Goal: Task Accomplishment & Management: Use online tool/utility

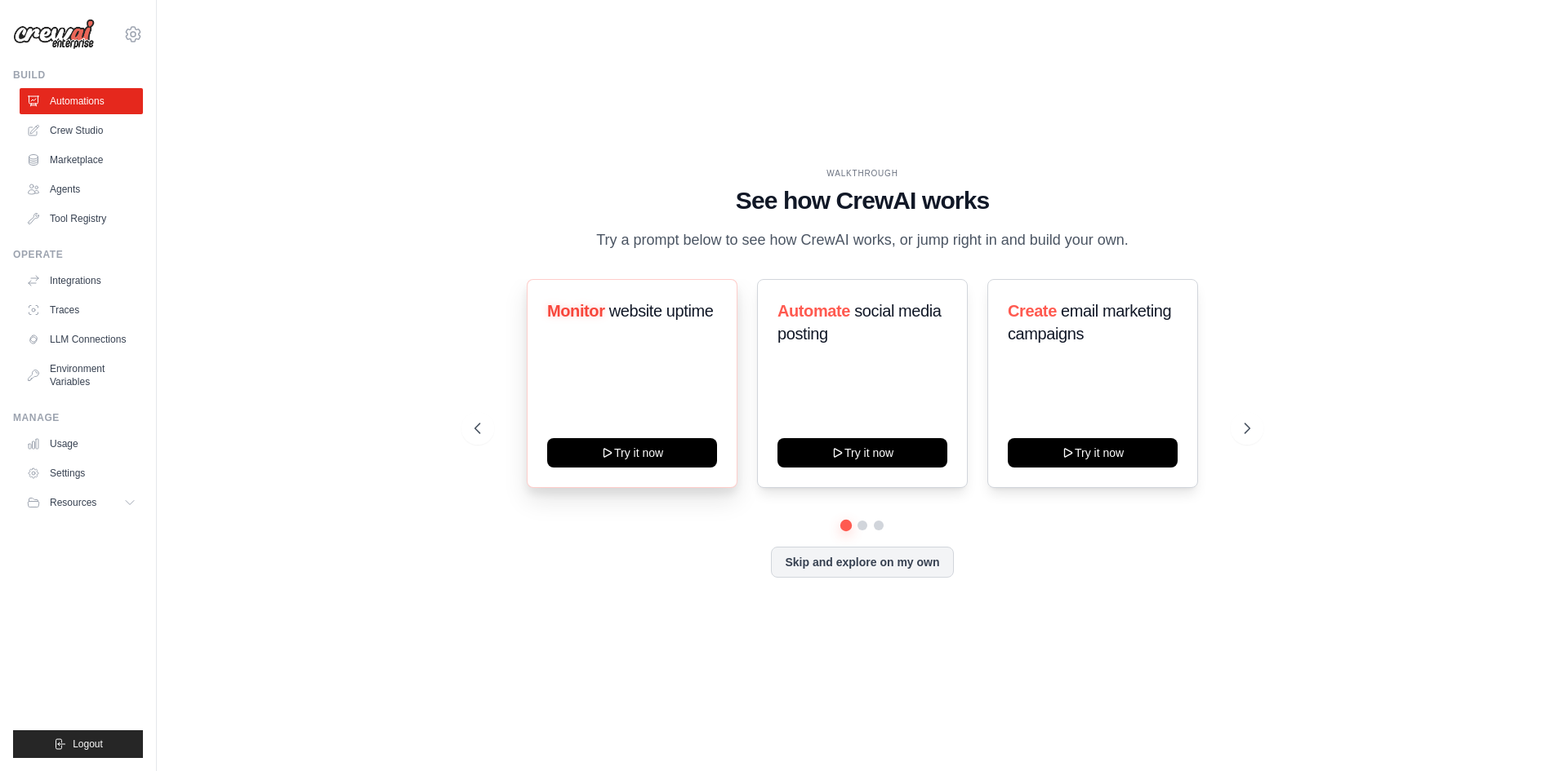
click at [621, 306] on span "website uptime" at bounding box center [660, 310] width 104 height 18
click at [630, 243] on p "Try a prompt below to see how CrewAI works, or jump right in and build your own." at bounding box center [862, 240] width 549 height 23
click at [1254, 425] on icon at bounding box center [1248, 428] width 17 height 17
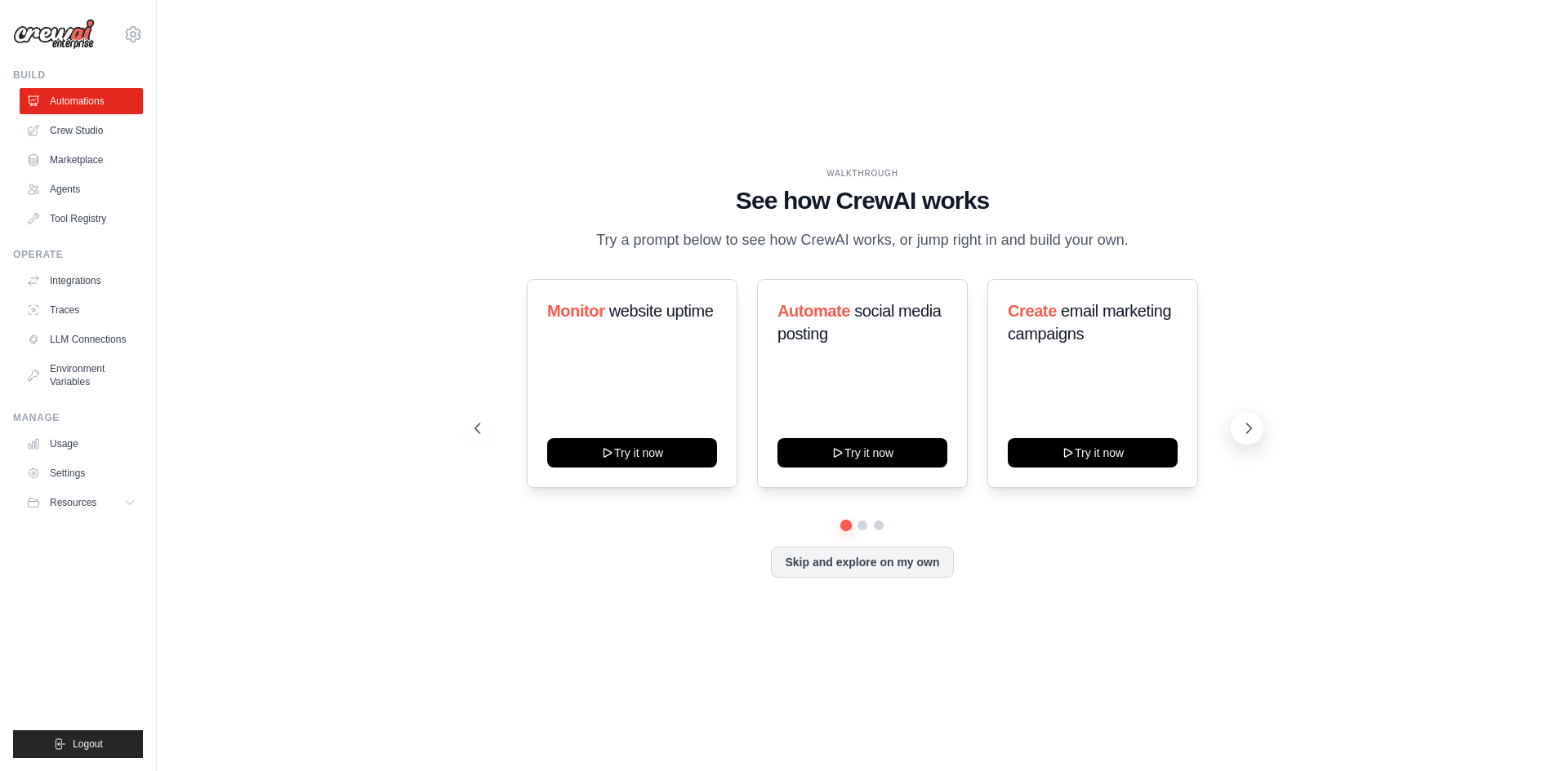
click at [1254, 425] on icon at bounding box center [1248, 428] width 17 height 17
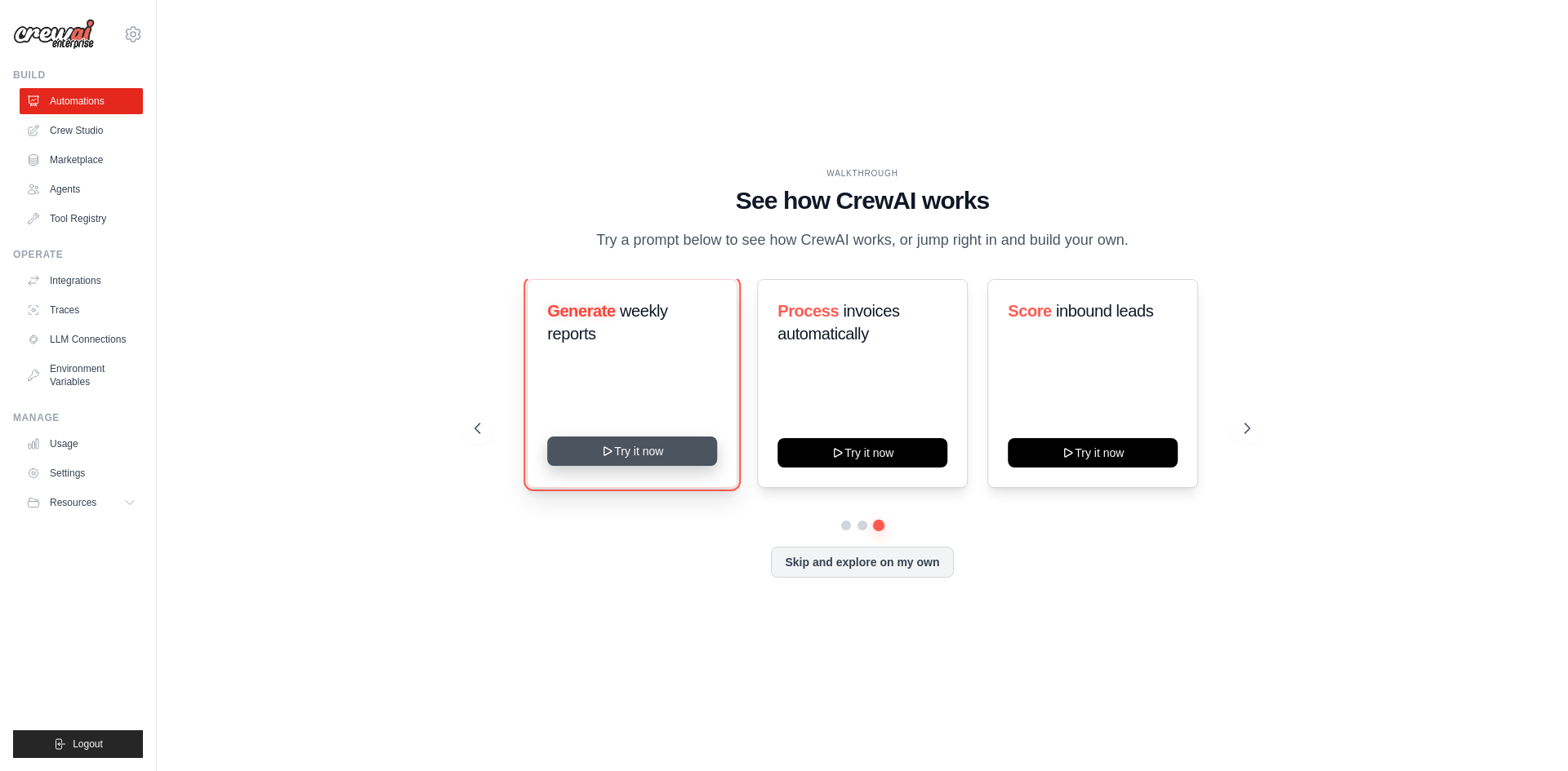
click at [620, 461] on button "Try it now" at bounding box center [632, 451] width 170 height 29
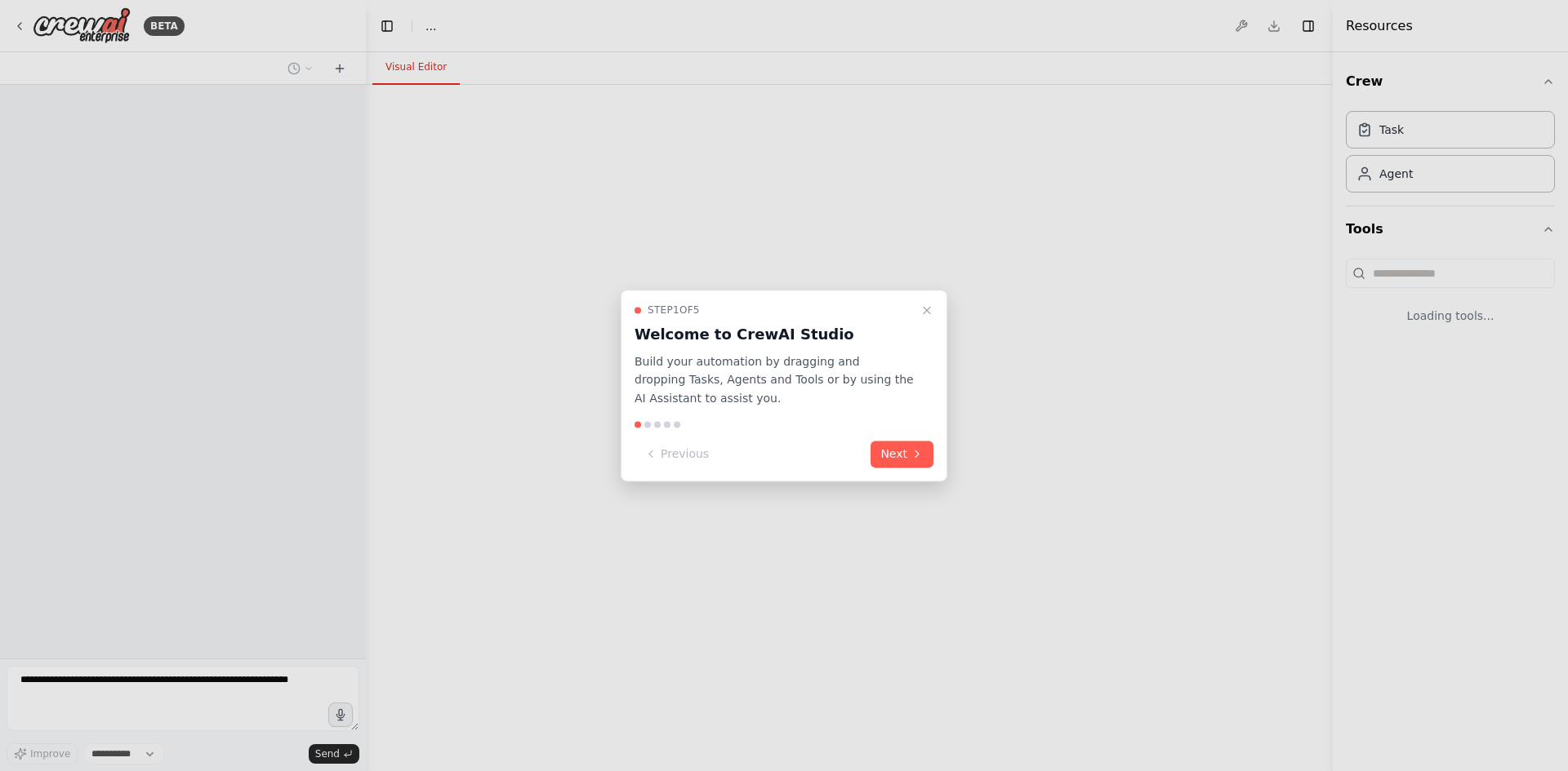
select select "****"
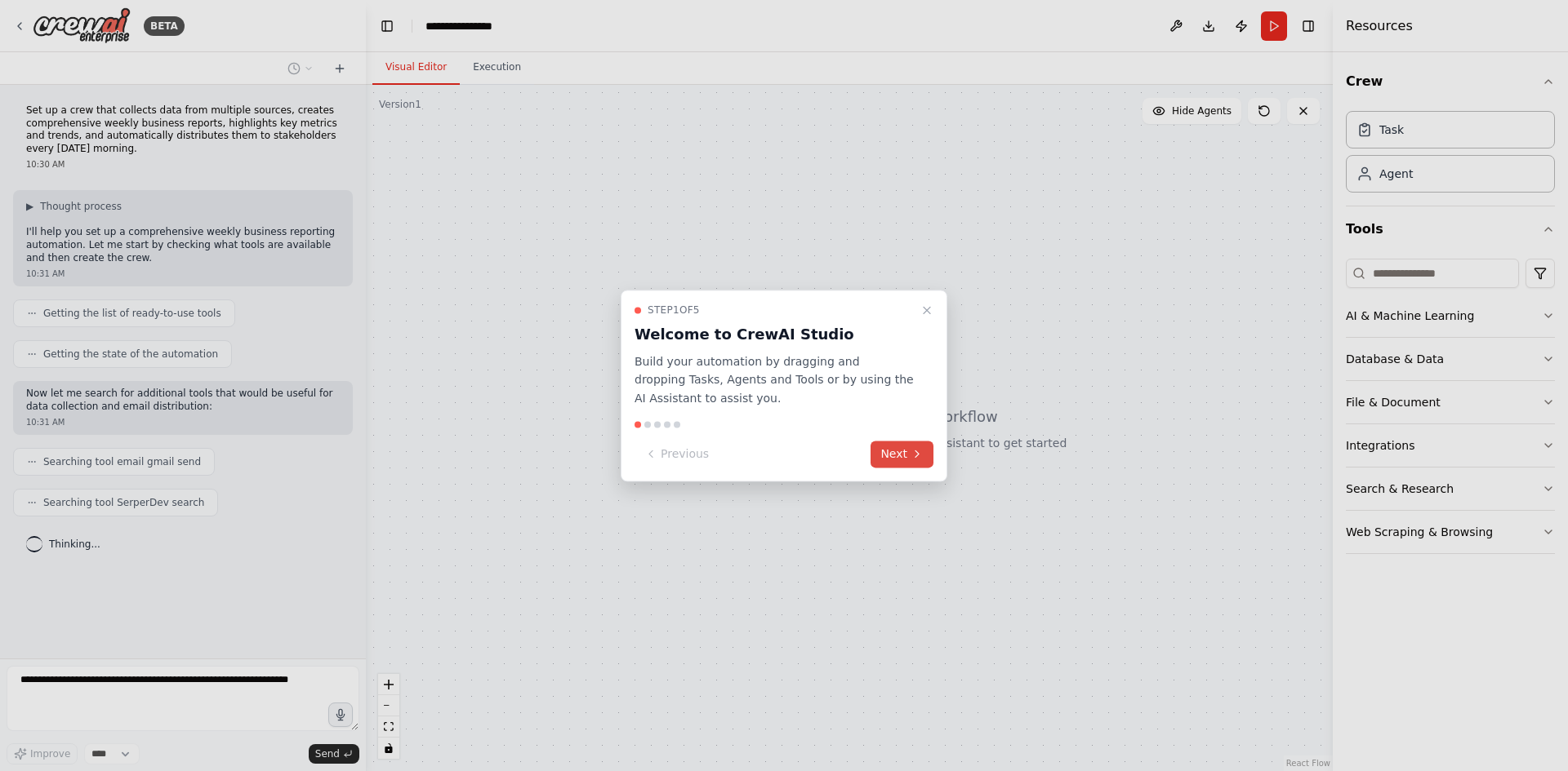
click at [890, 454] on button "Next" at bounding box center [902, 455] width 62 height 27
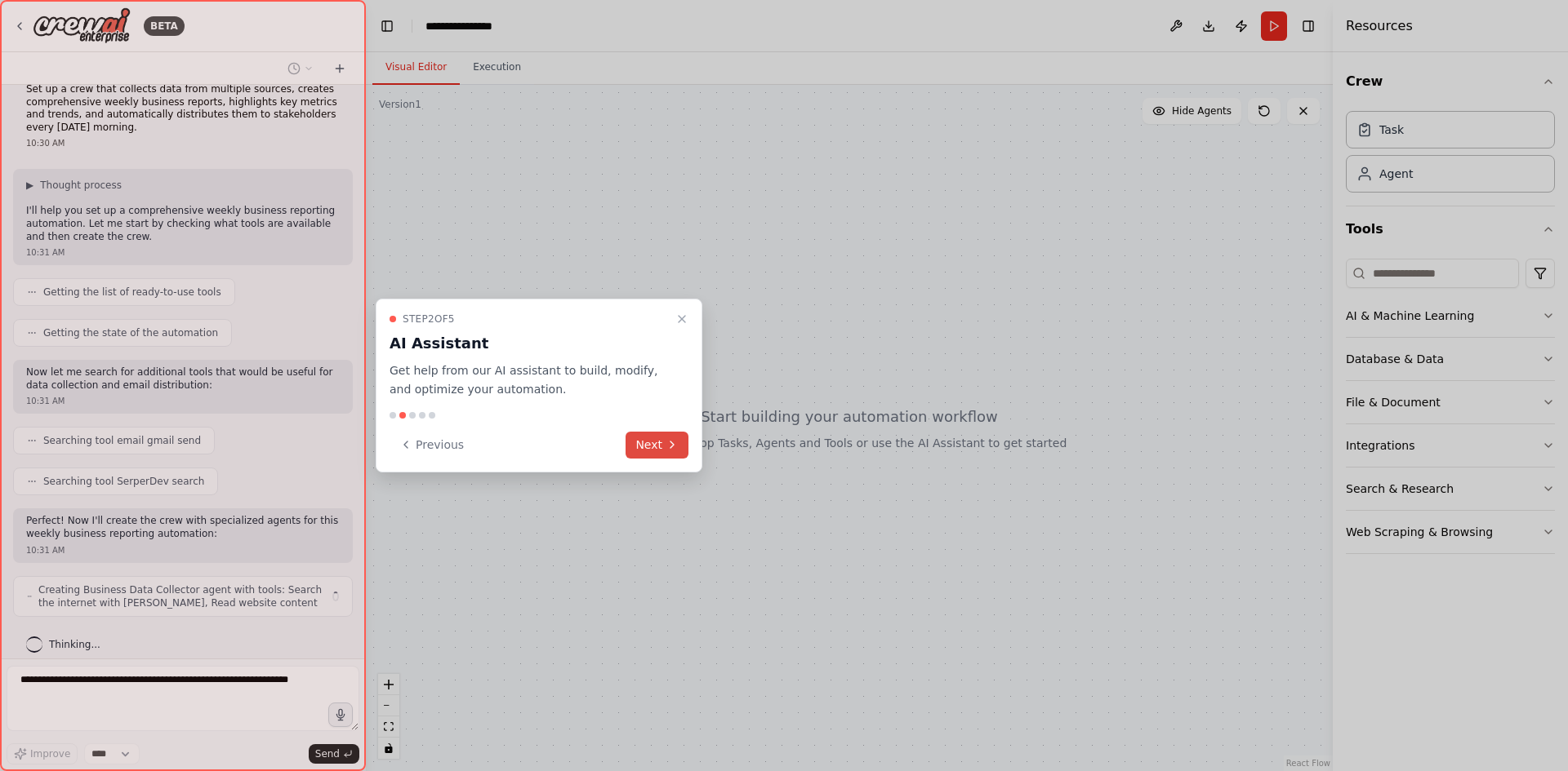
scroll to position [34, 0]
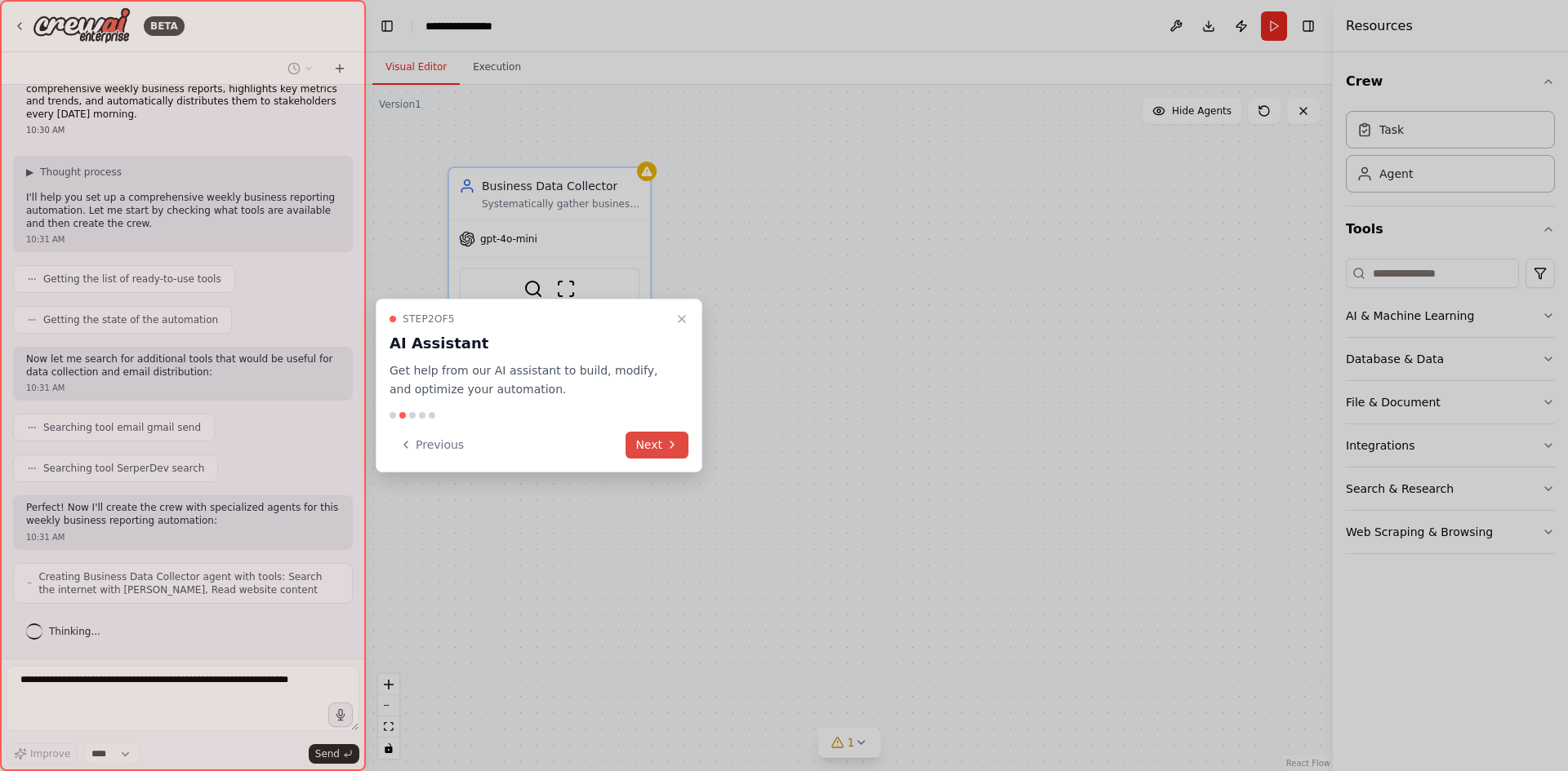
click at [641, 449] on button "Next" at bounding box center [657, 445] width 62 height 27
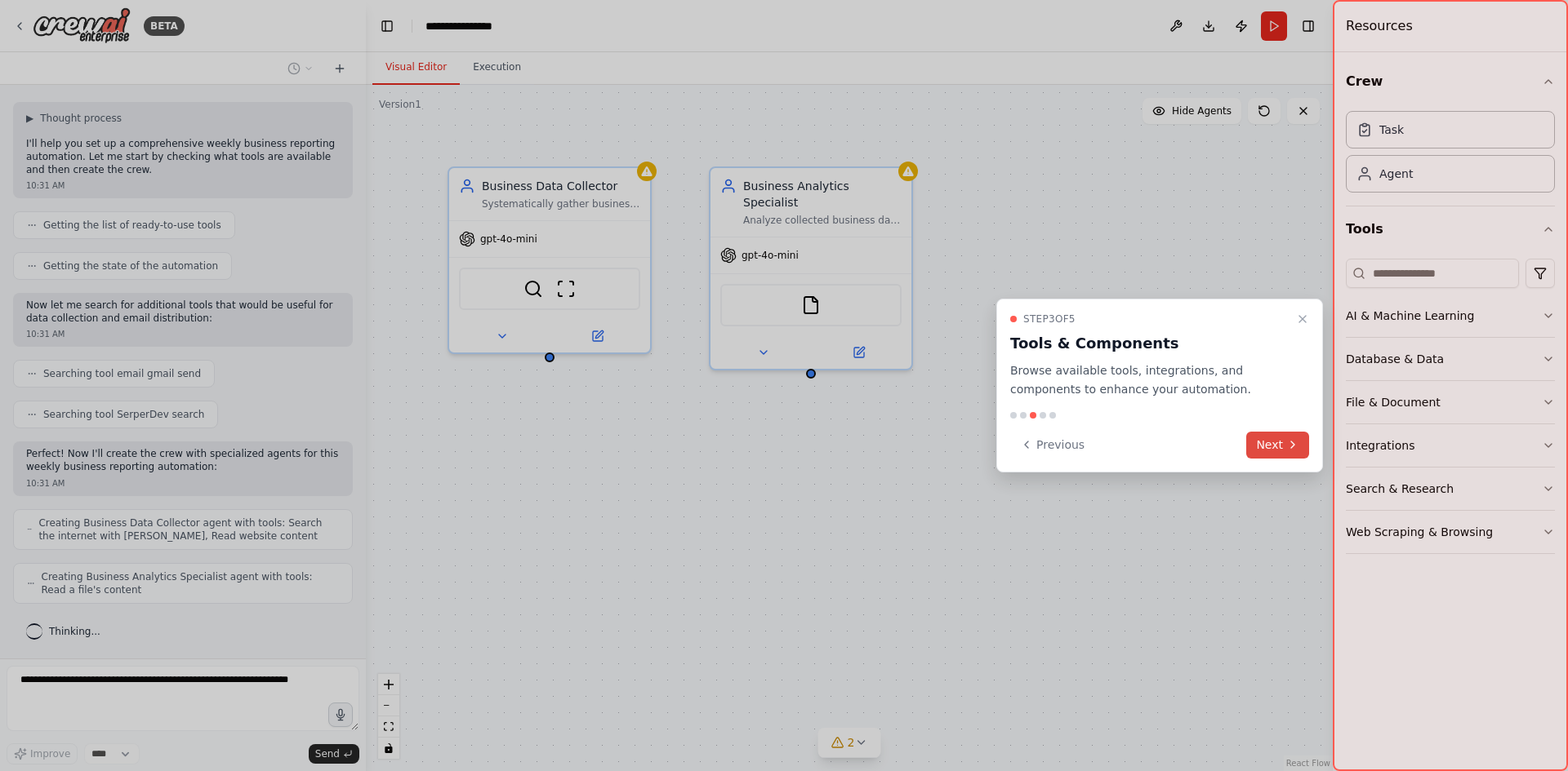
scroll to position [129, 0]
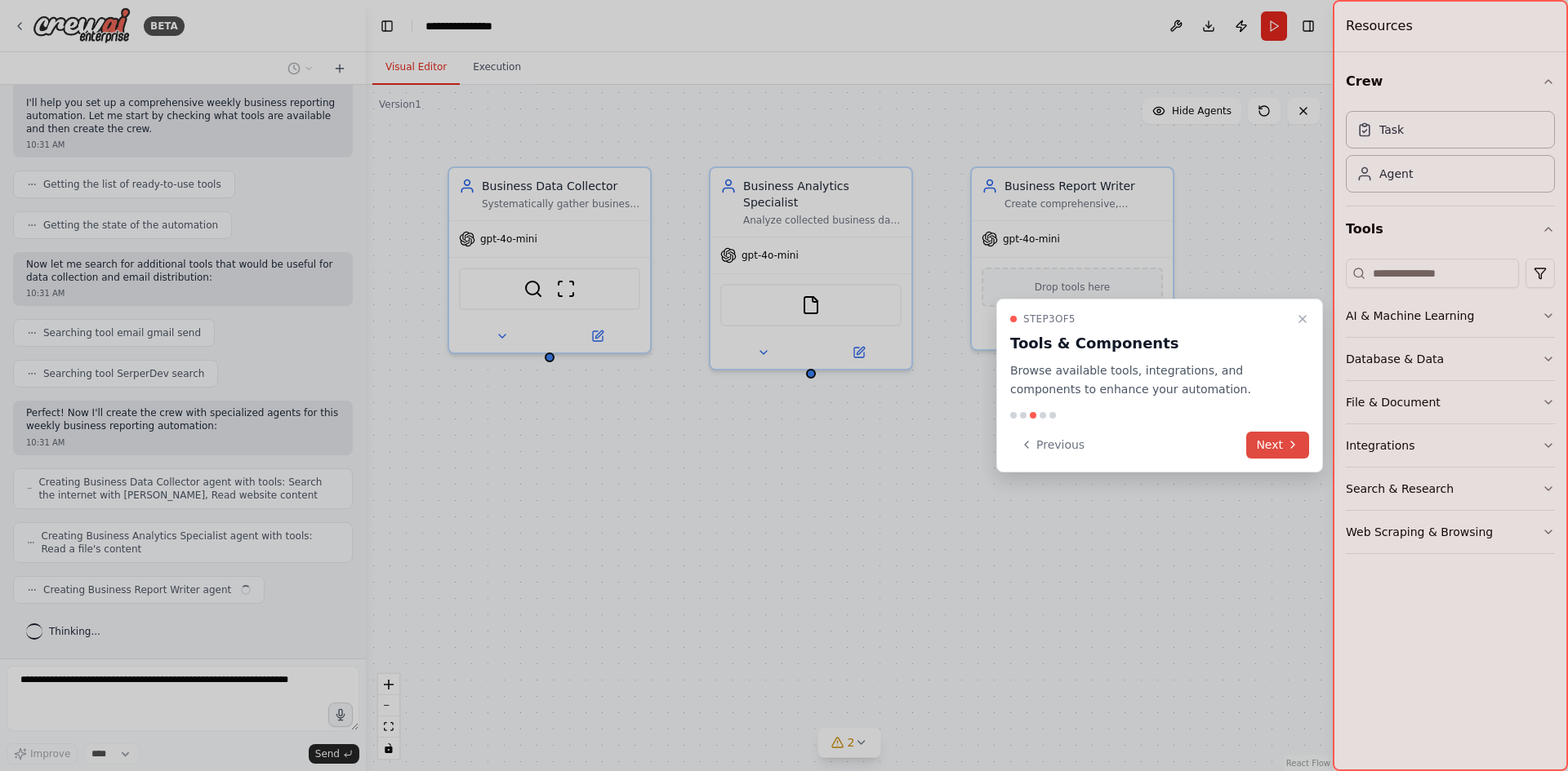
click at [1280, 439] on button "Next" at bounding box center [1277, 445] width 62 height 27
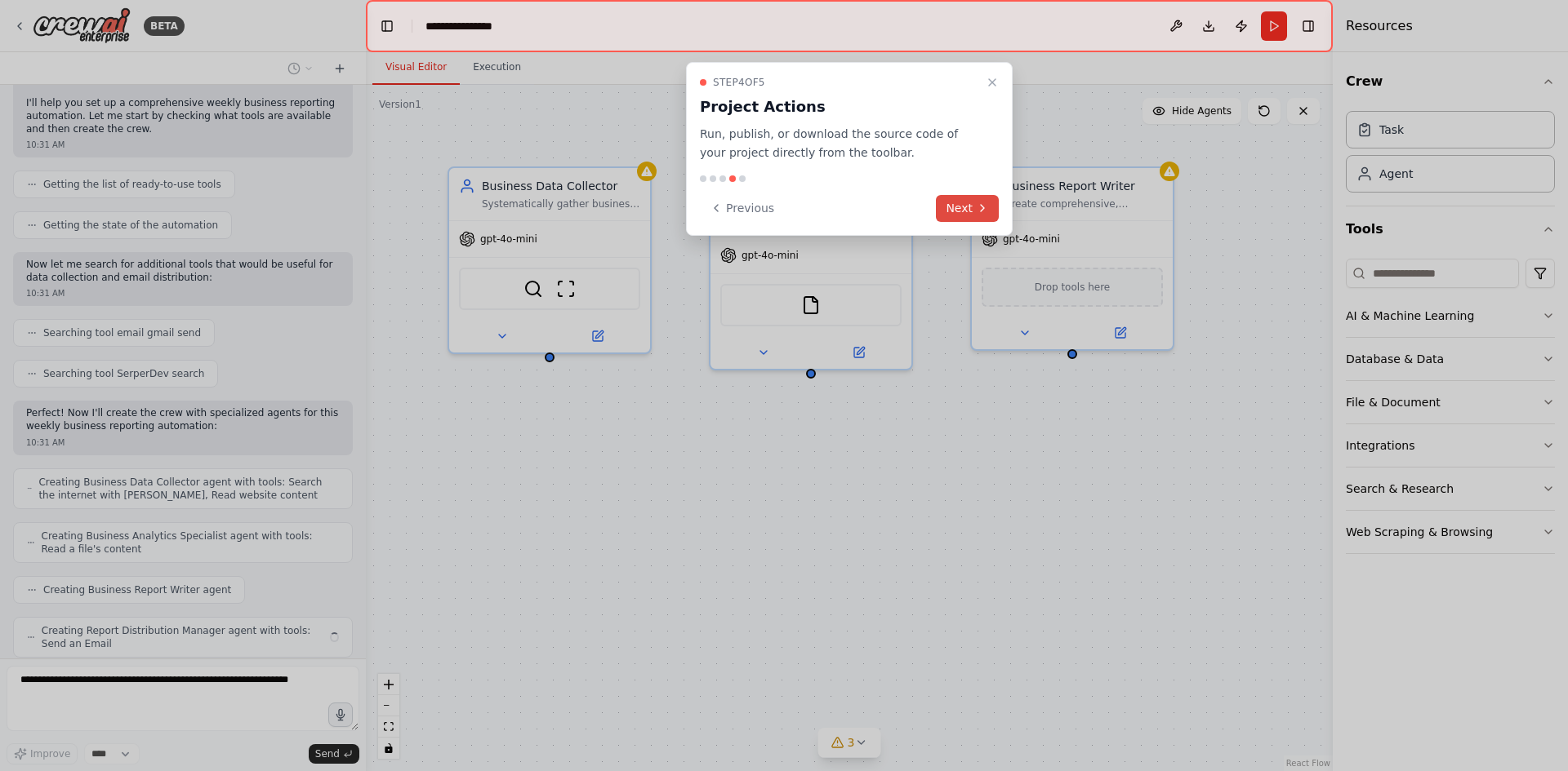
scroll to position [183, 0]
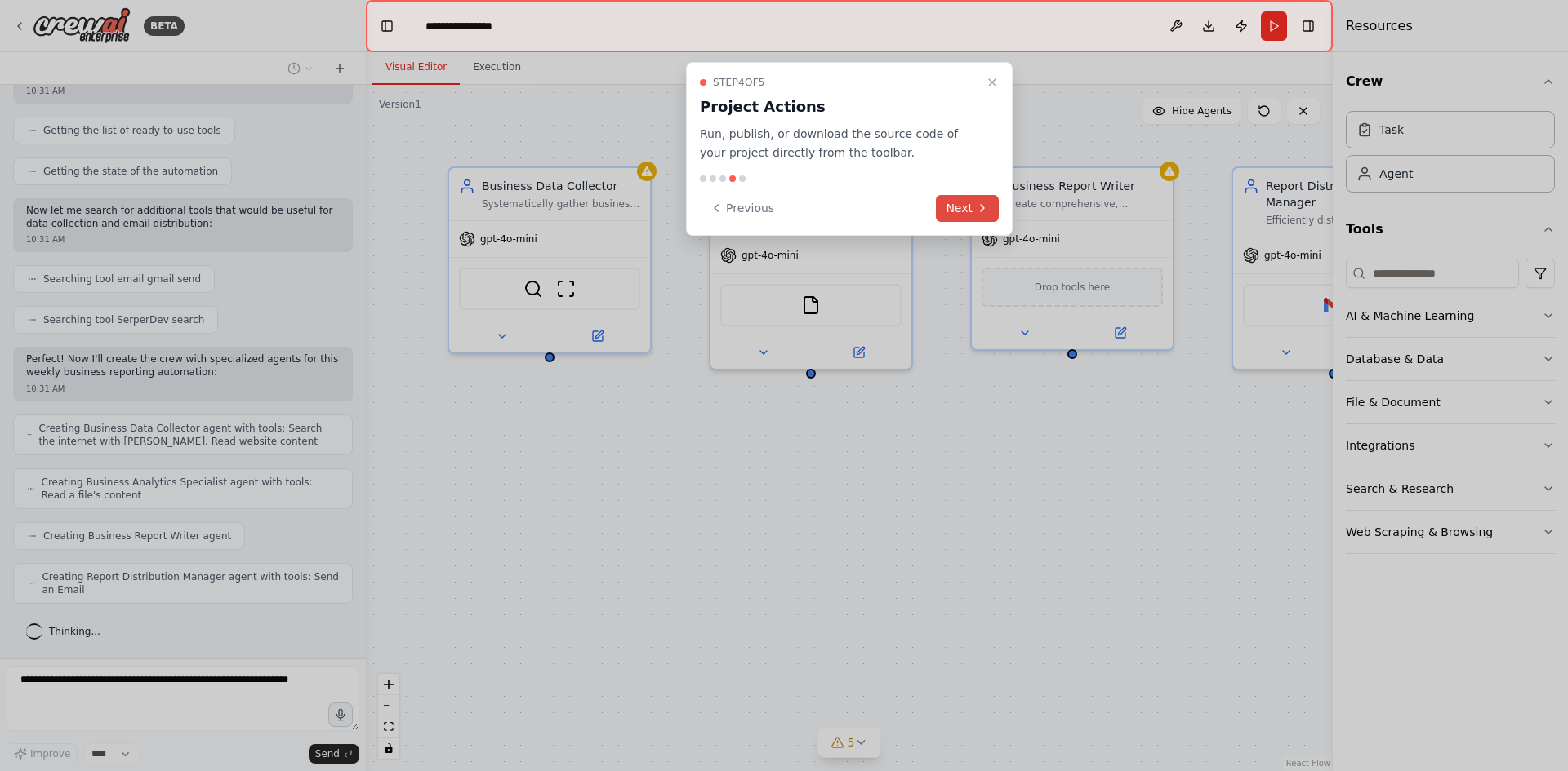
click at [963, 207] on button "Next" at bounding box center [967, 209] width 62 height 27
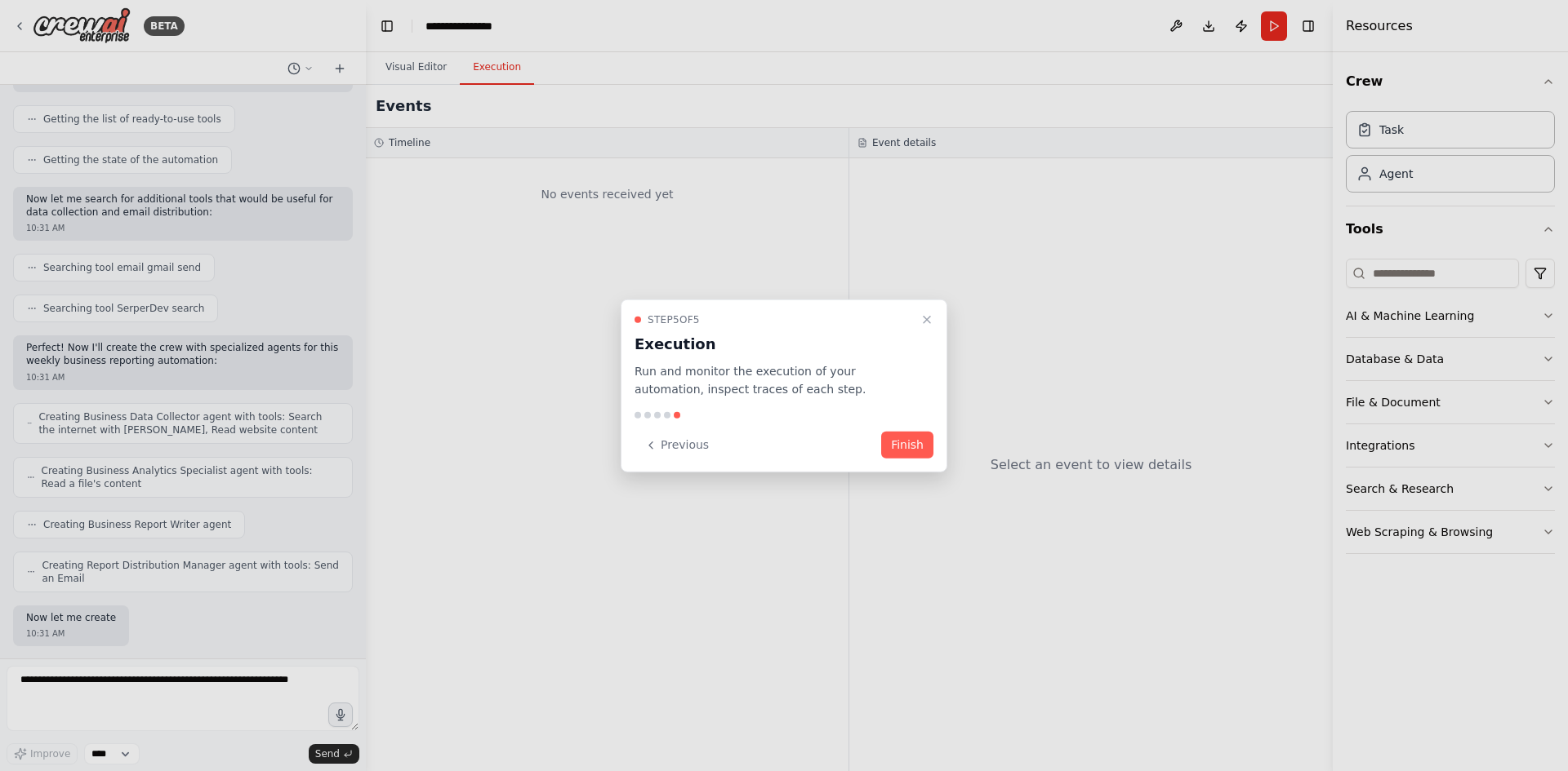
scroll to position [291, 0]
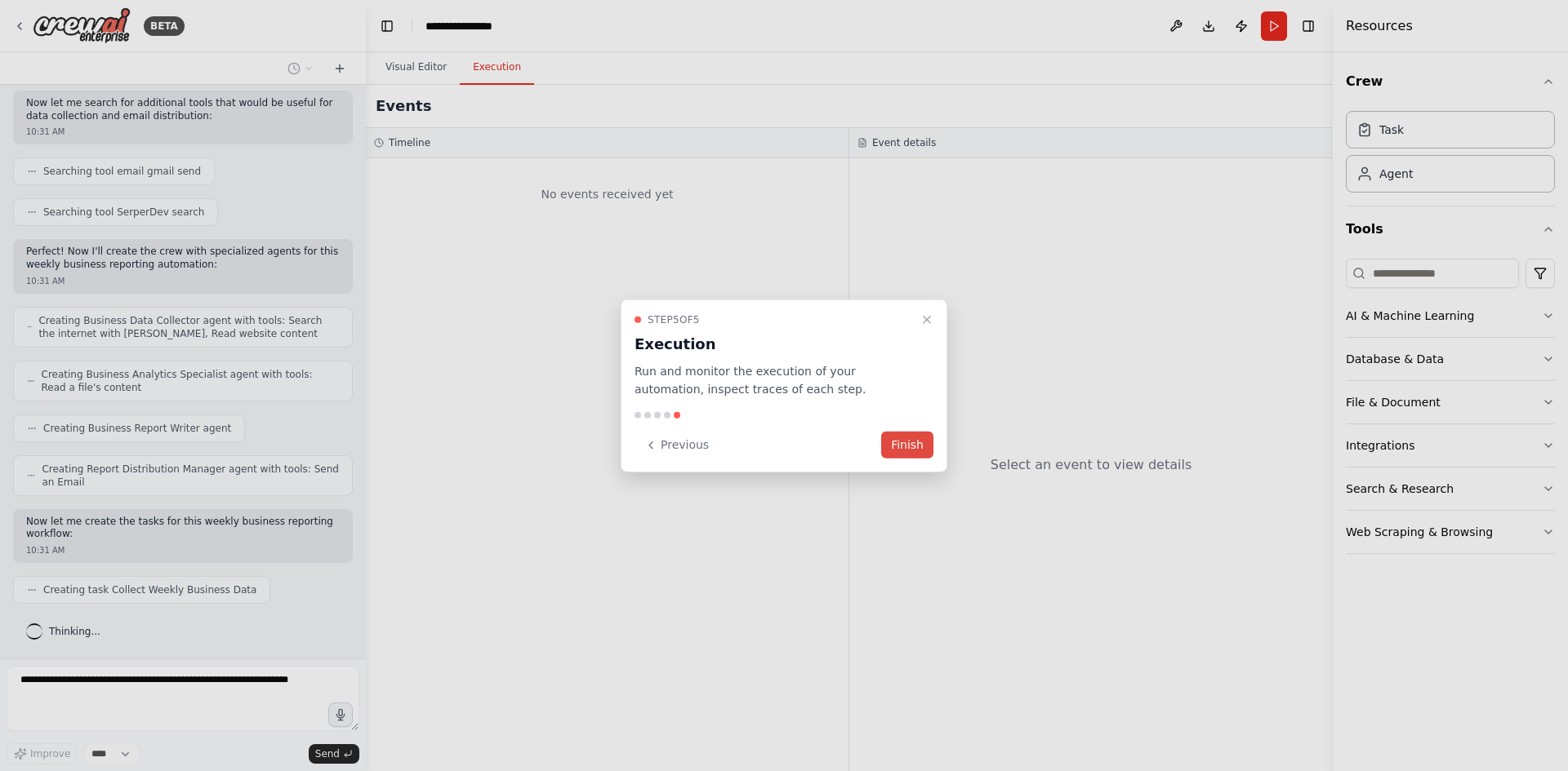
click at [896, 446] on button "Finish" at bounding box center [907, 445] width 53 height 27
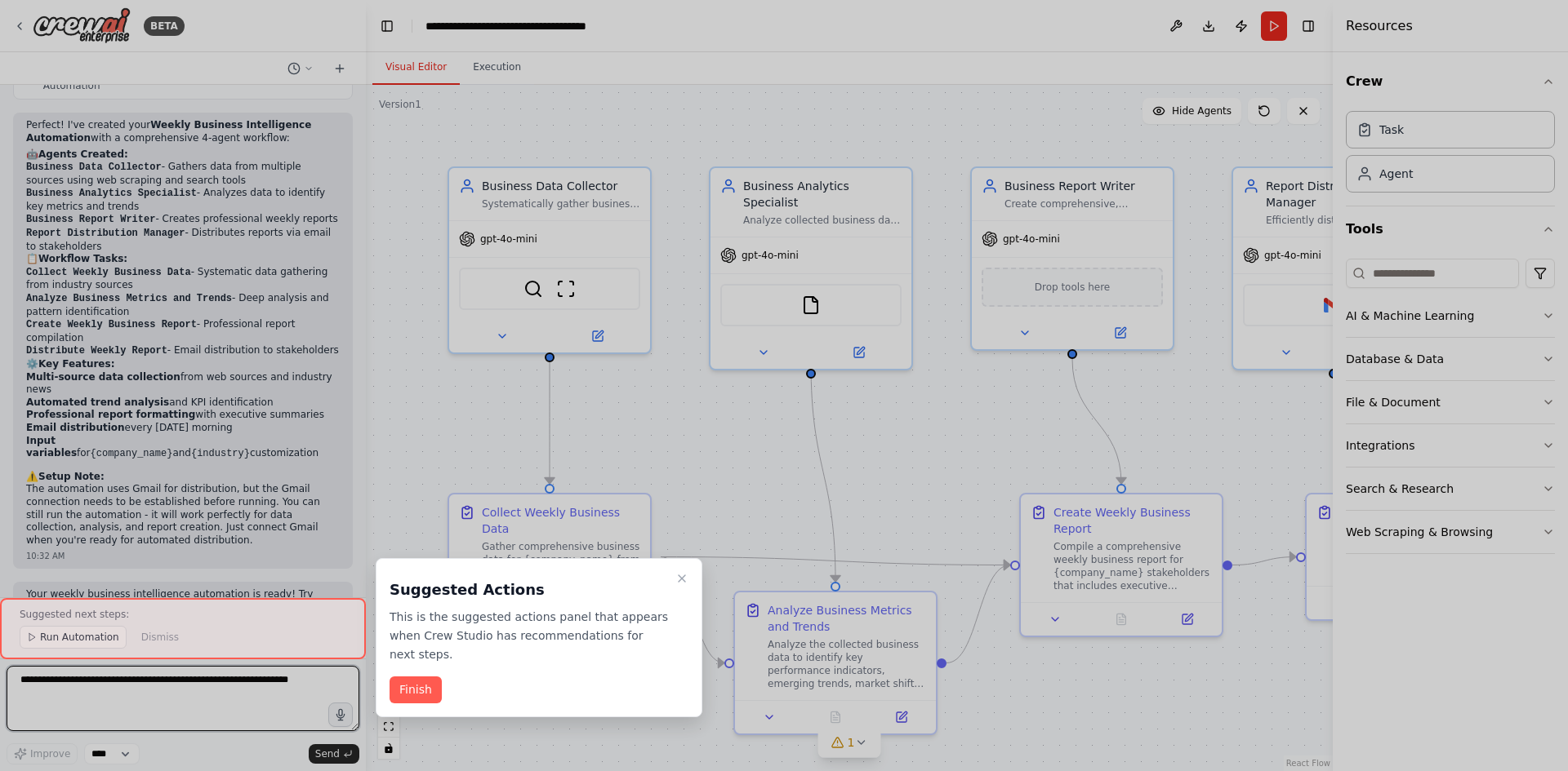
scroll to position [1078, 0]
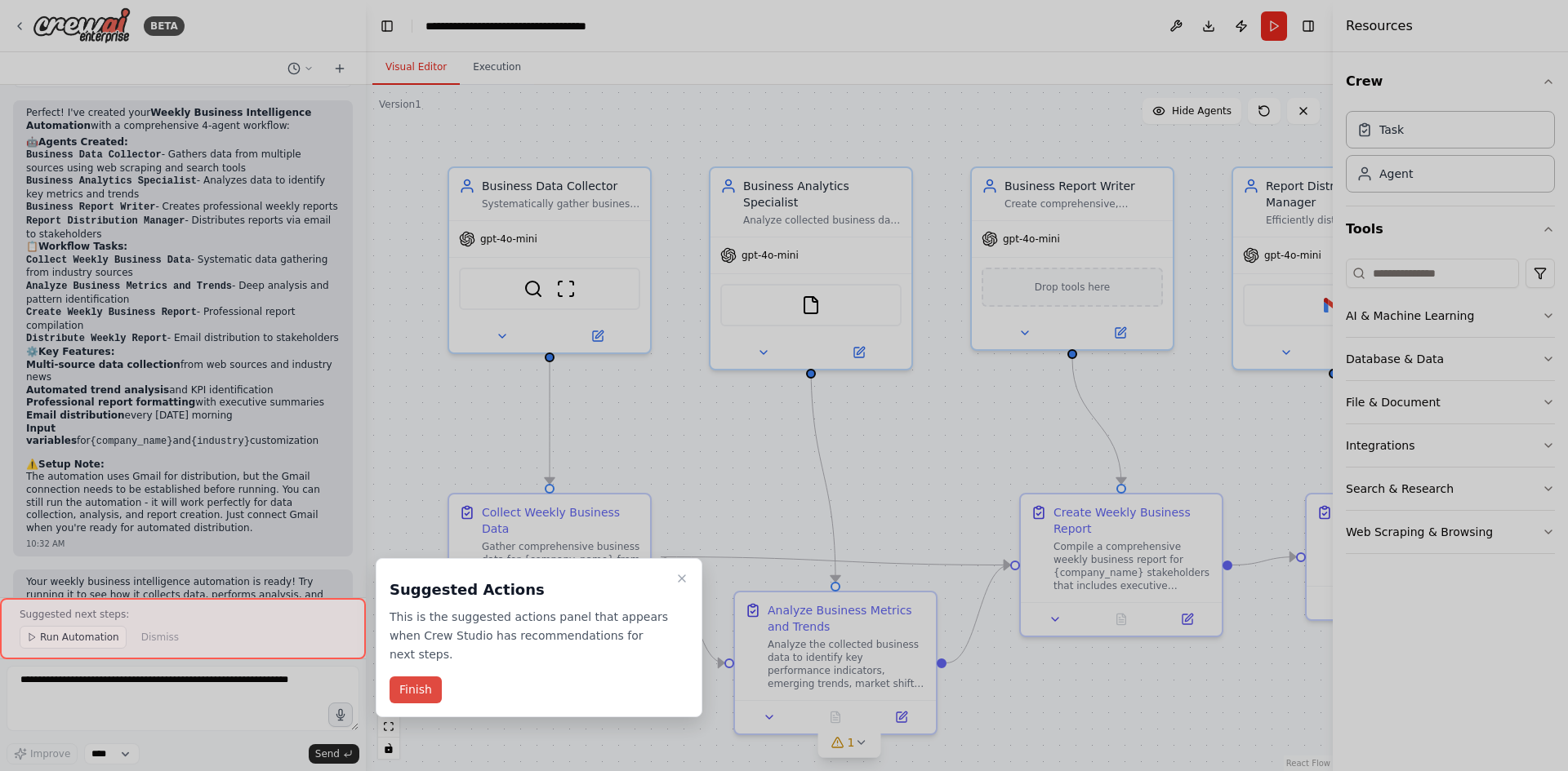
click at [400, 676] on button "Finish" at bounding box center [416, 690] width 53 height 27
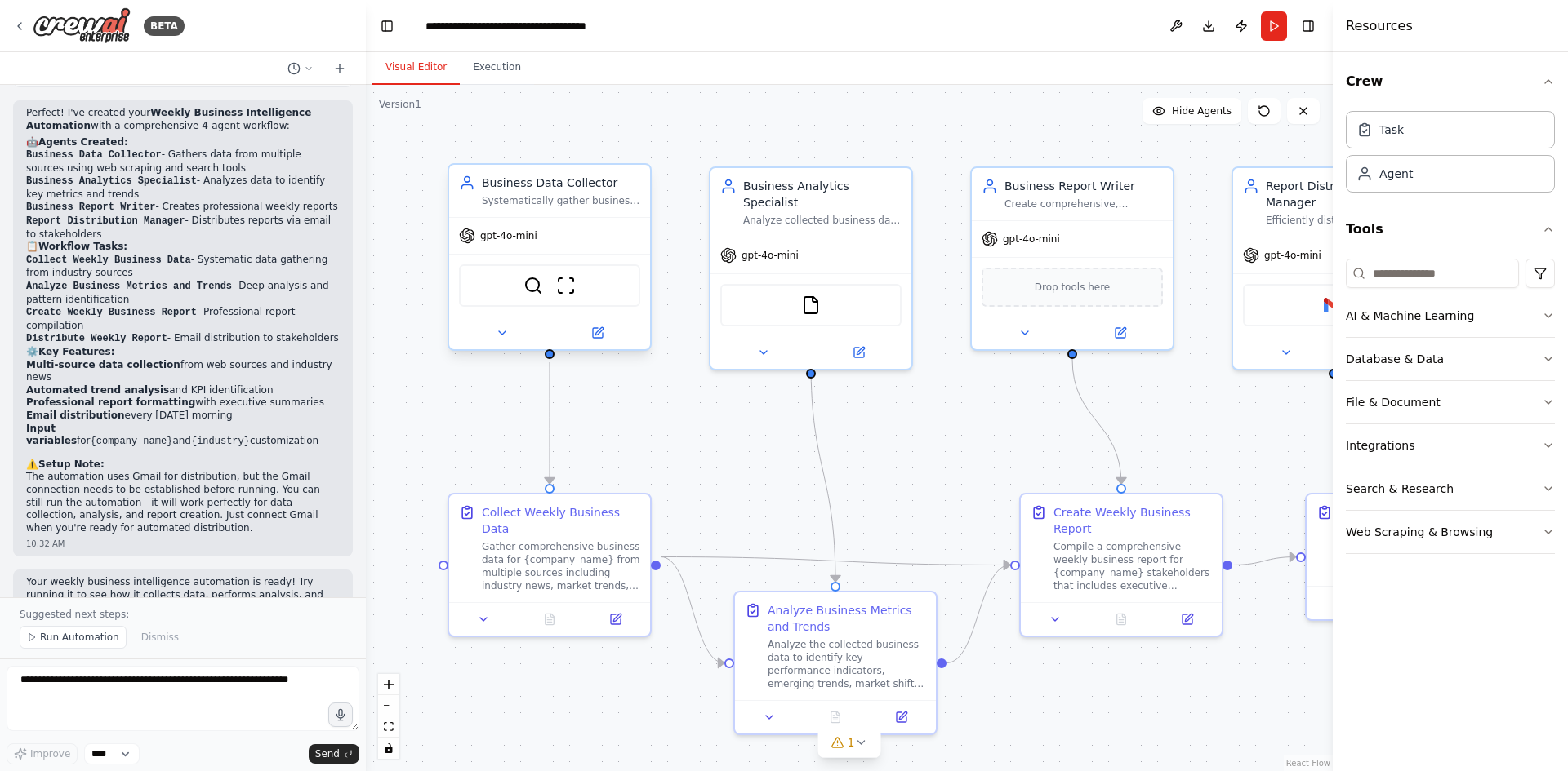
click at [506, 247] on div "gpt-4o-mini" at bounding box center [550, 235] width 201 height 36
click at [508, 238] on span "gpt-4o-mini" at bounding box center [509, 235] width 58 height 13
click at [471, 415] on div ".deletable-edge-delete-btn { width: 20px; height: 20px; border: 0px solid #ffff…" at bounding box center [849, 427] width 967 height 686
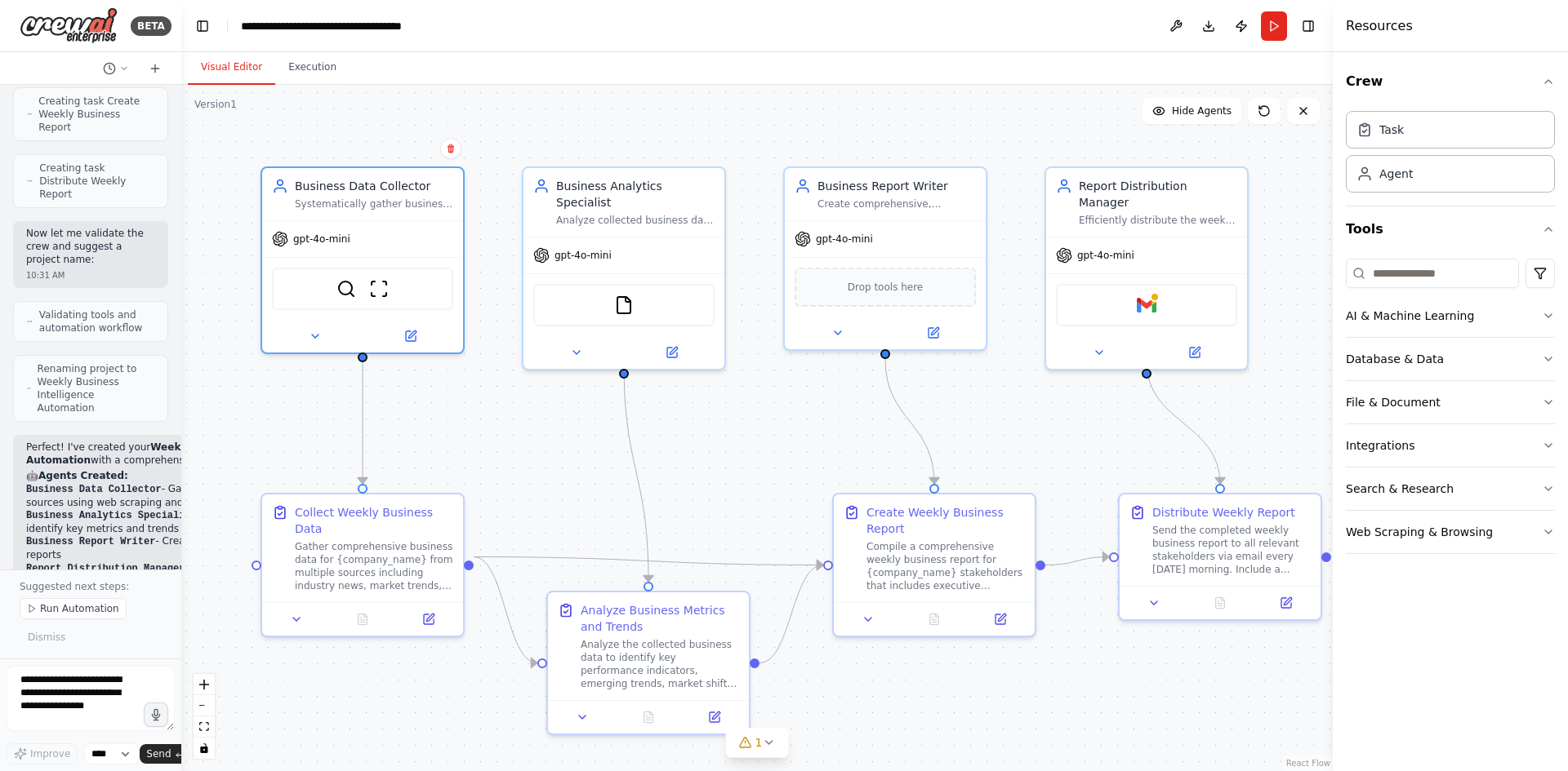
scroll to position [1594, 0]
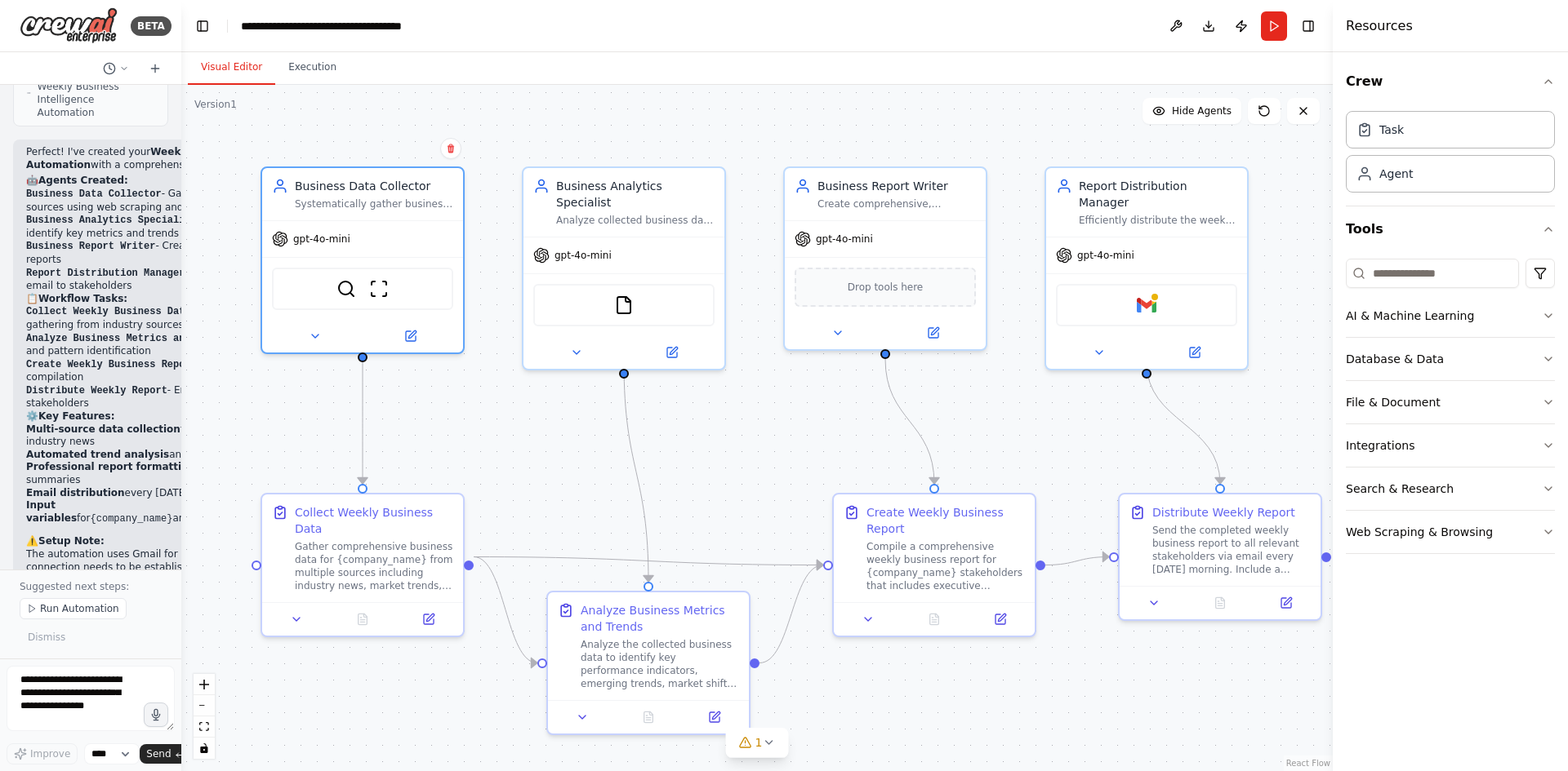
drag, startPoint x: 365, startPoint y: 560, endPoint x: 182, endPoint y: 526, distance: 186.1
click at [182, 526] on div "BETA Set up a crew that collects data from multiple sources, creates comprehens…" at bounding box center [784, 386] width 1568 height 771
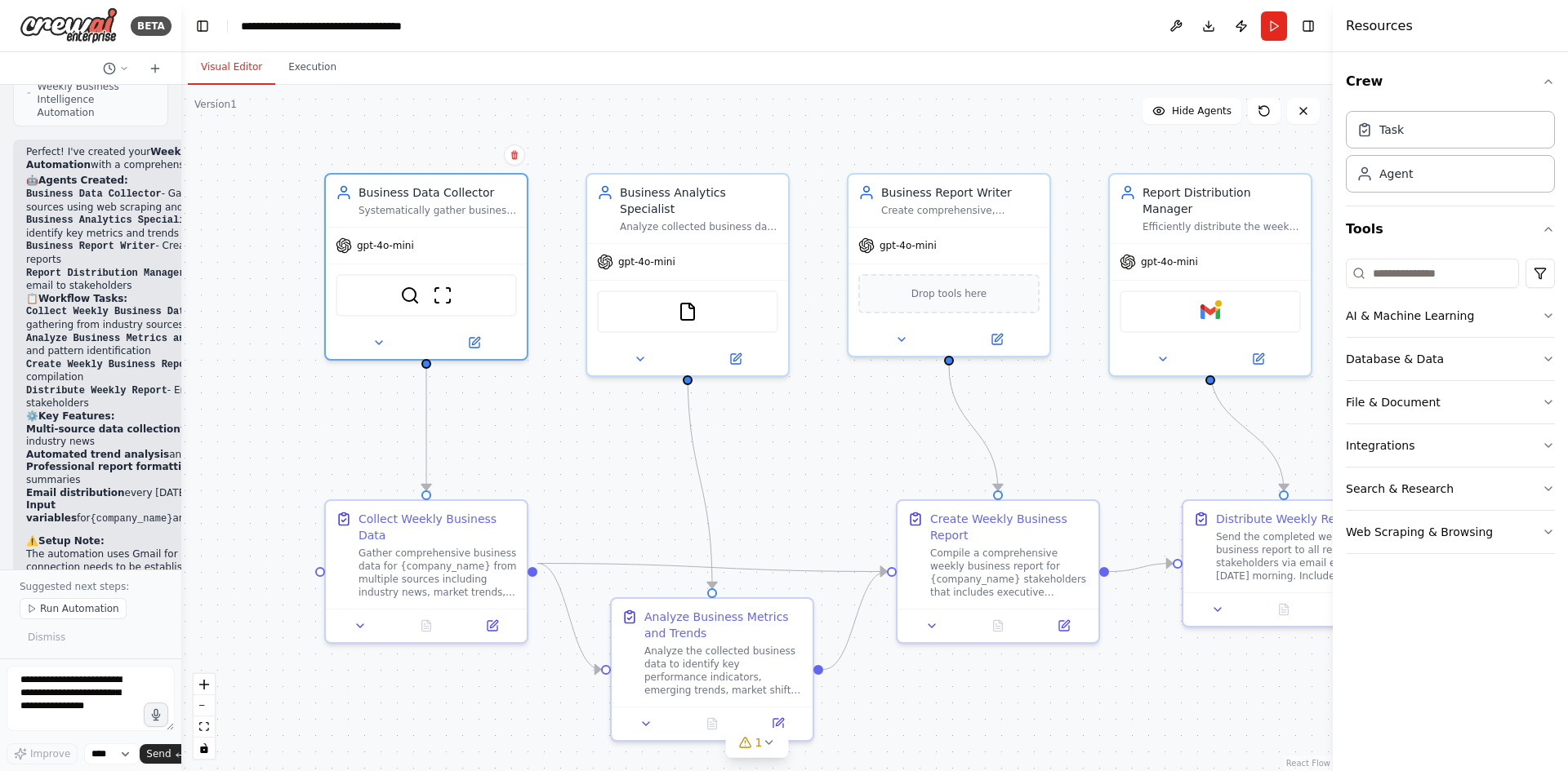
drag, startPoint x: 475, startPoint y: 454, endPoint x: 544, endPoint y: 462, distance: 69.5
click at [544, 462] on div ".deletable-edge-delete-btn { width: 20px; height: 20px; border: 0px solid #ffff…" at bounding box center [757, 427] width 1151 height 686
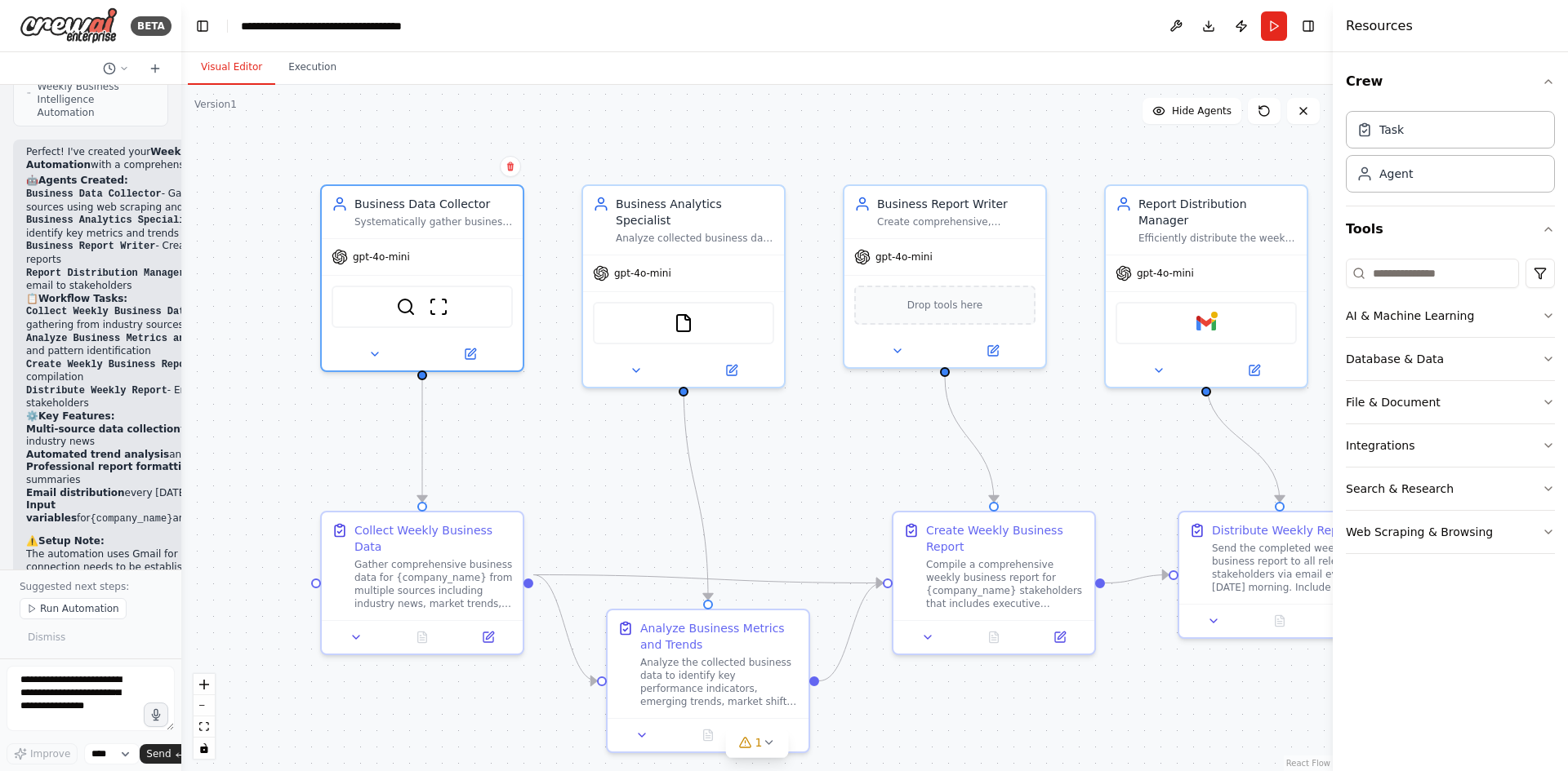
drag, startPoint x: 320, startPoint y: 422, endPoint x: 310, endPoint y: 431, distance: 13.5
click at [310, 431] on div ".deletable-edge-delete-btn { width: 20px; height: 20px; border: 0px solid #ffff…" at bounding box center [757, 427] width 1151 height 686
drag, startPoint x: 267, startPoint y: 225, endPoint x: 227, endPoint y: 398, distance: 177.6
click at [228, 407] on div ".deletable-edge-delete-btn { width: 20px; height: 20px; border: 0px solid #ffff…" at bounding box center [757, 427] width 1151 height 686
drag, startPoint x: 290, startPoint y: 193, endPoint x: 277, endPoint y: 184, distance: 15.8
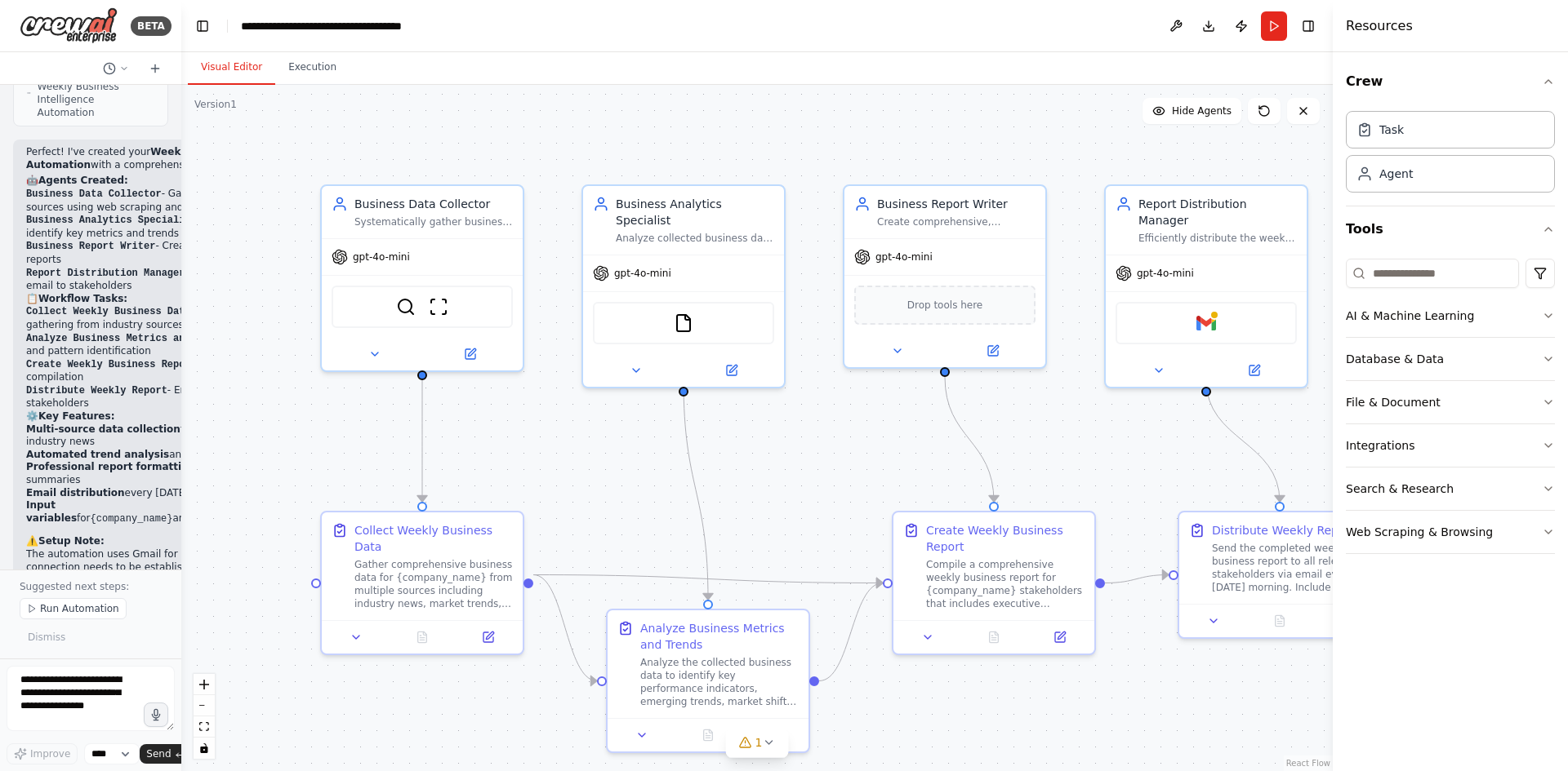
click at [277, 184] on div ".deletable-edge-delete-btn { width: 20px; height: 20px; border: 0px solid #ffff…" at bounding box center [757, 427] width 1151 height 686
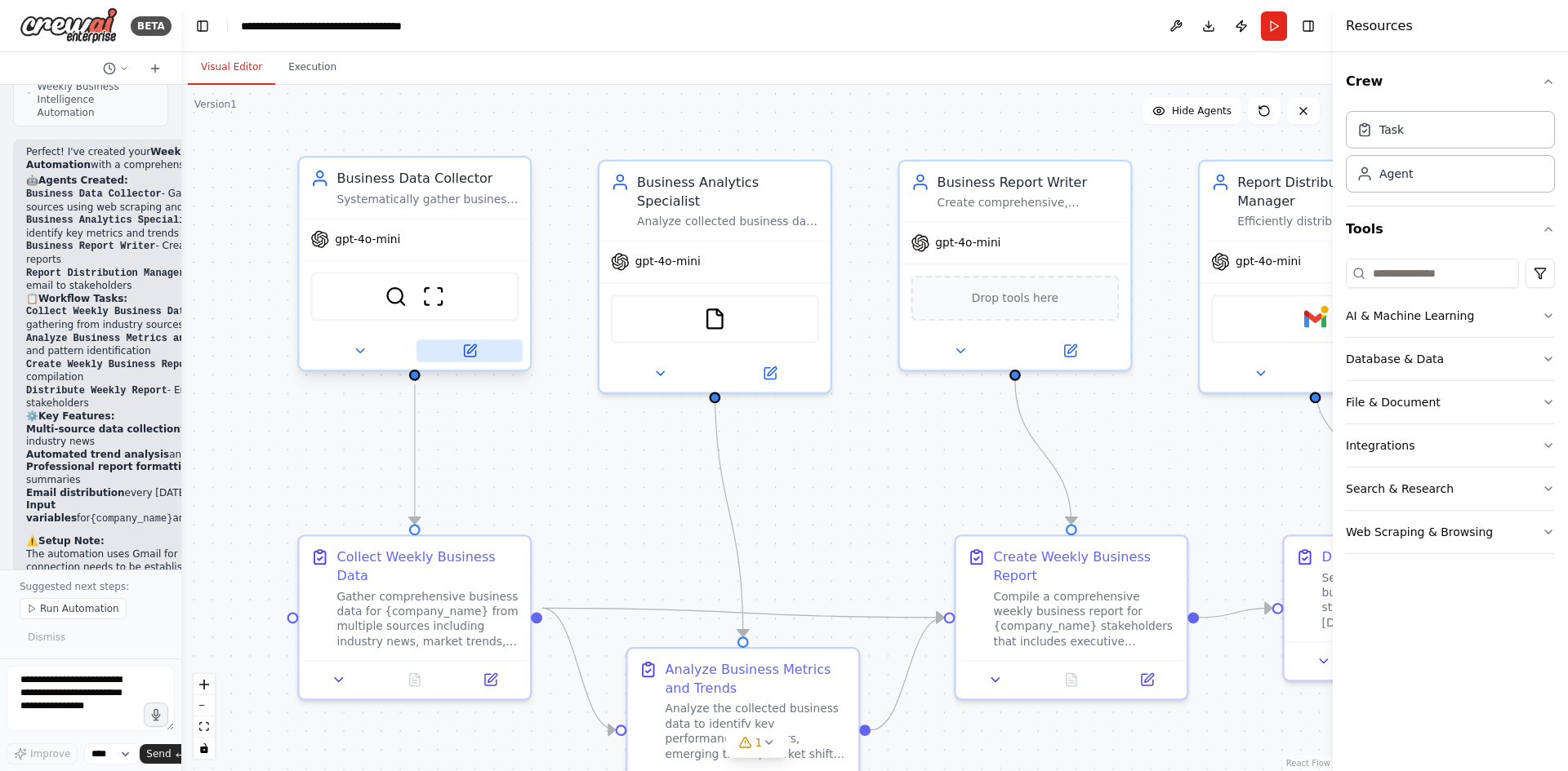
click at [473, 351] on icon at bounding box center [470, 351] width 12 height 12
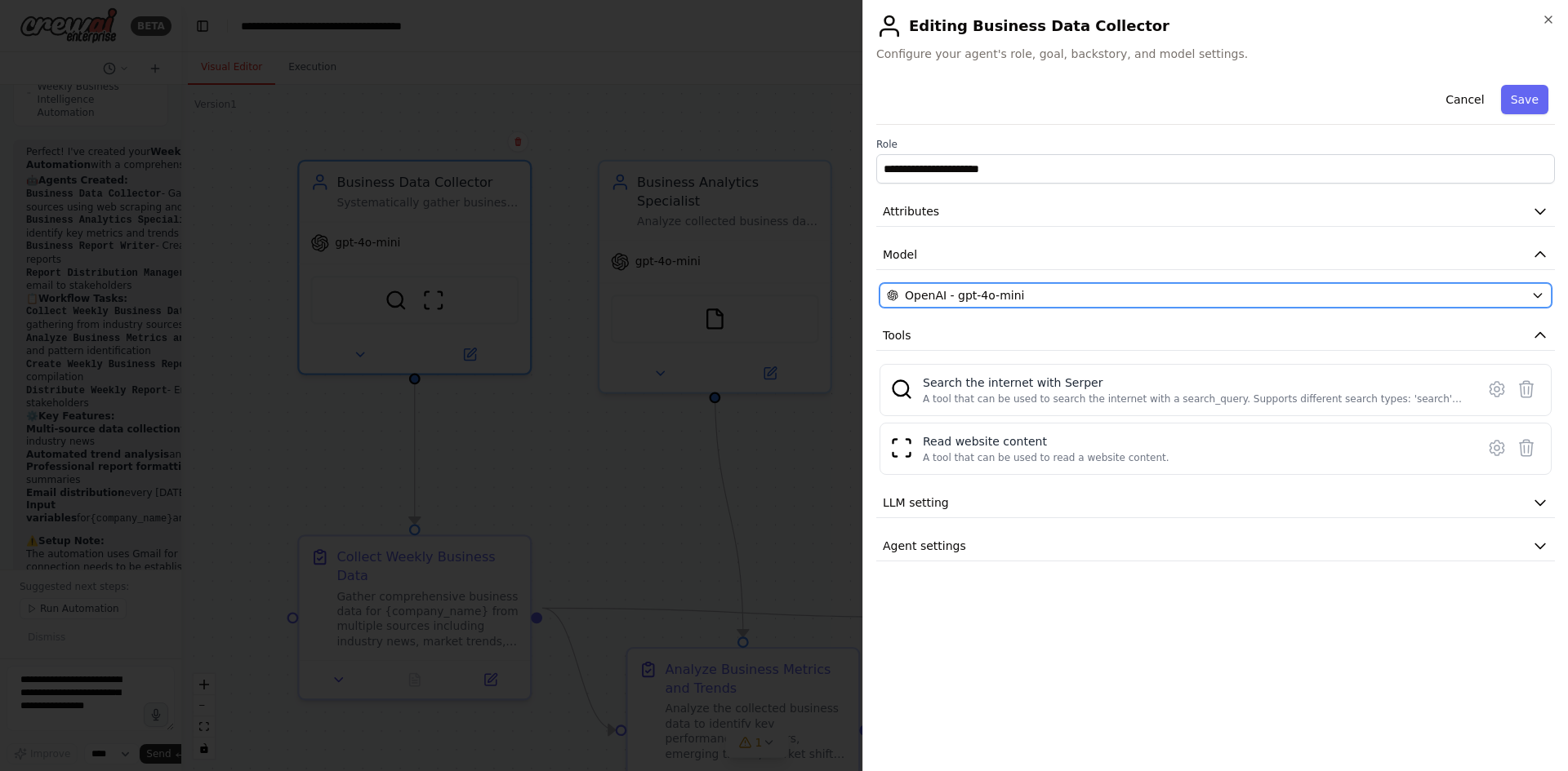
click at [1001, 291] on span "OpenAI - gpt-4o-mini" at bounding box center [965, 295] width 119 height 17
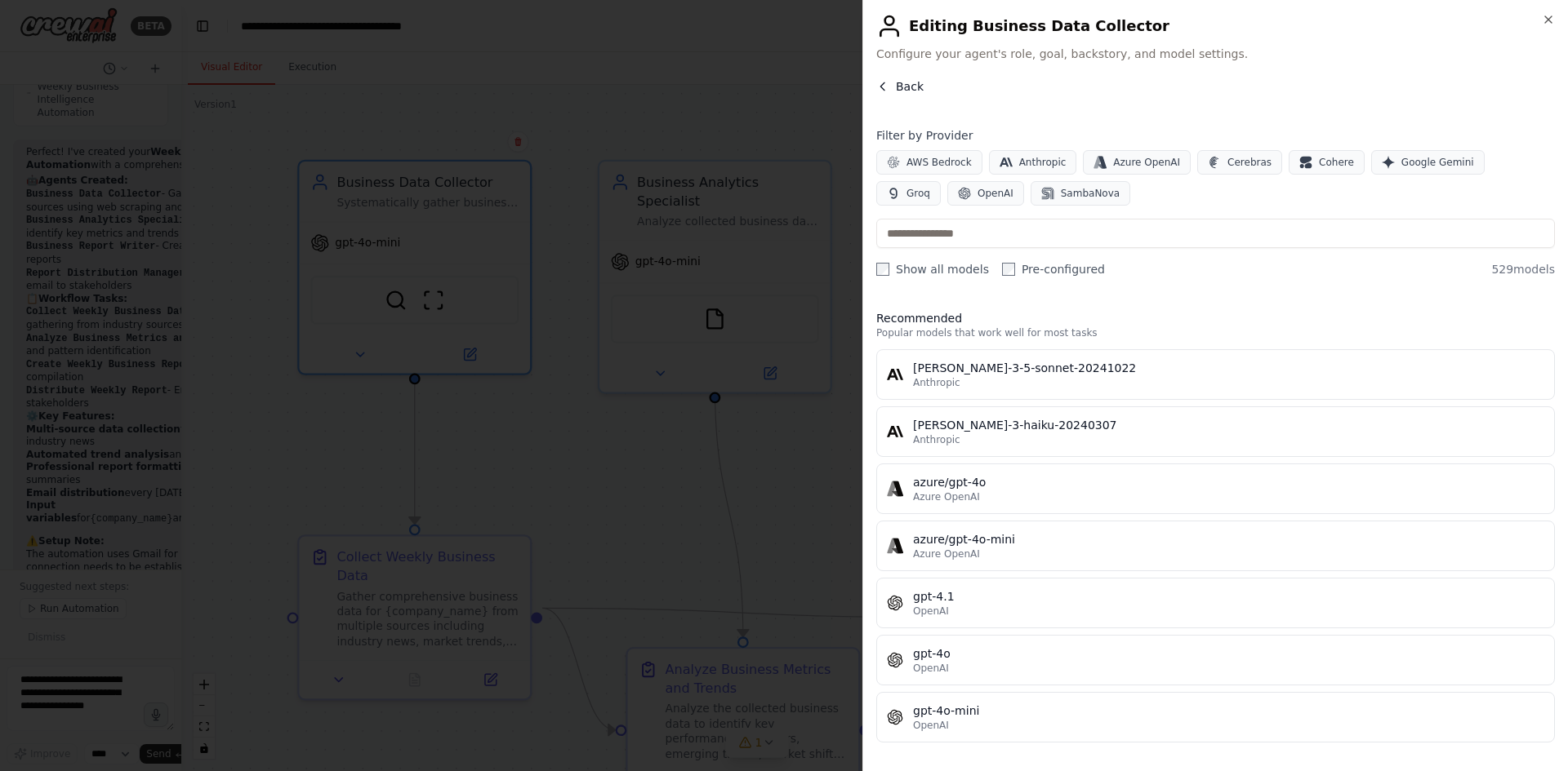
click at [883, 92] on icon "button" at bounding box center [882, 86] width 13 height 13
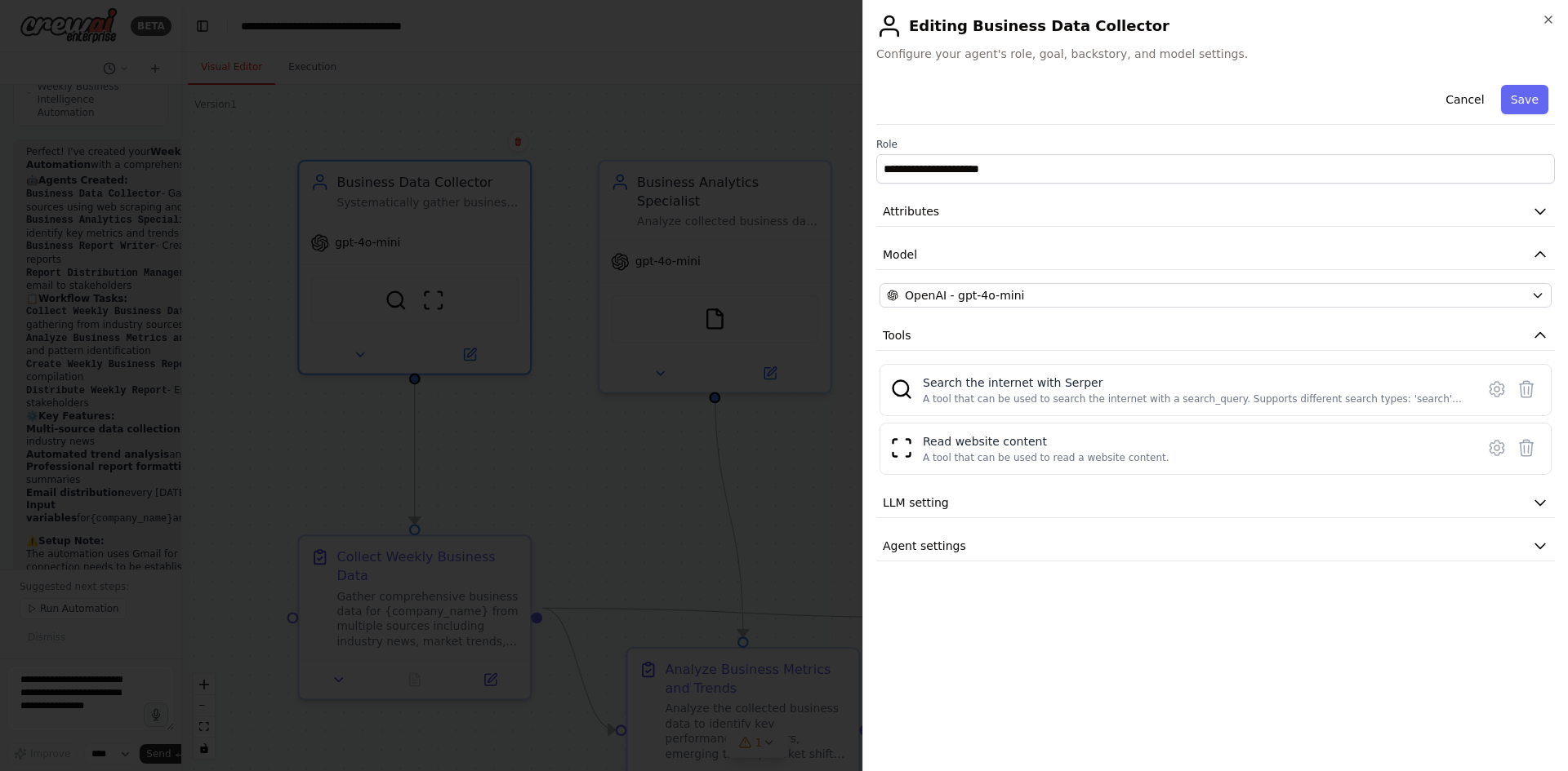
click at [698, 111] on div at bounding box center [784, 386] width 1568 height 771
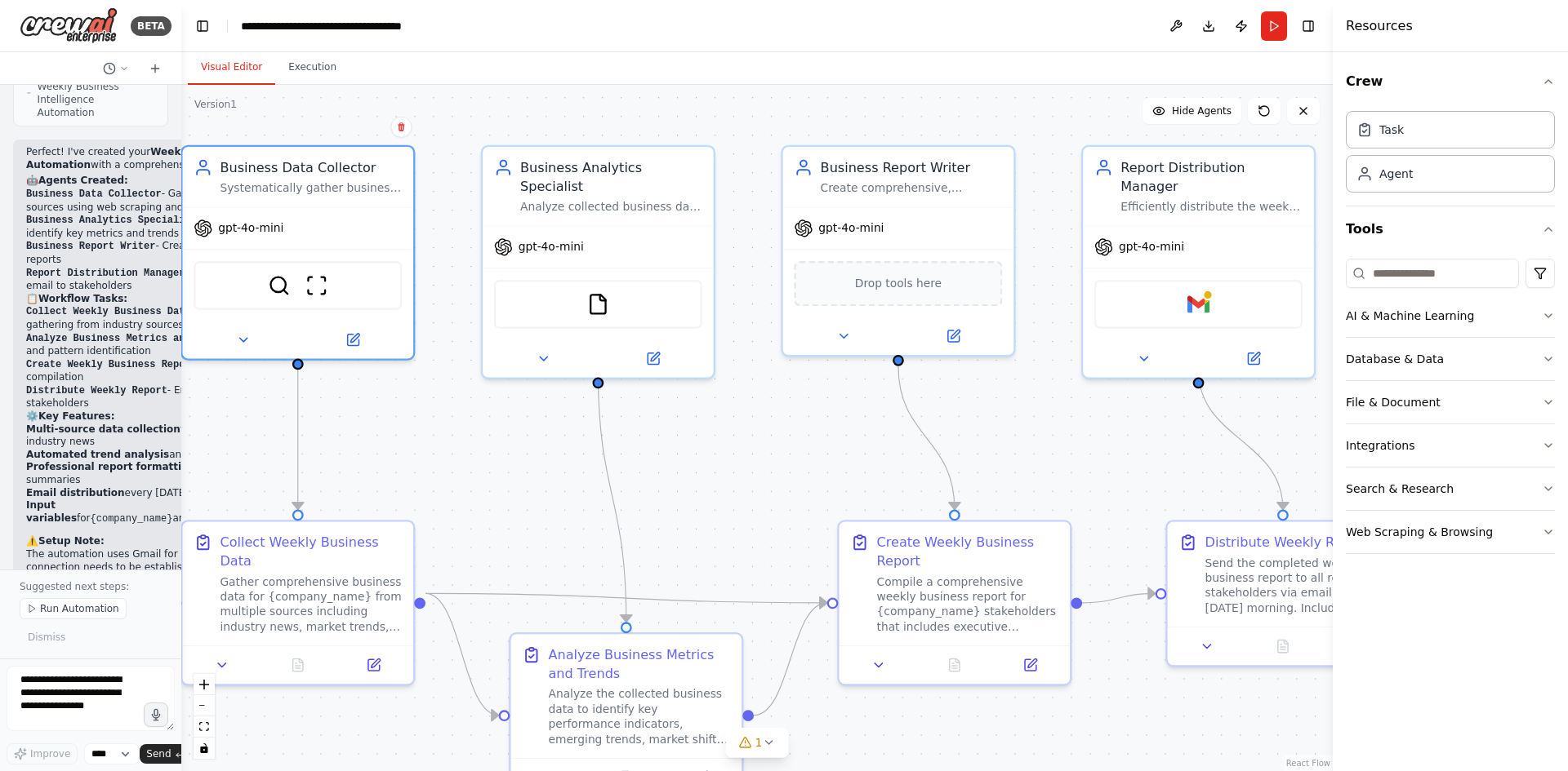
drag, startPoint x: 769, startPoint y: 469, endPoint x: 661, endPoint y: 455, distance: 108.9
click at [661, 455] on div ".deletable-edge-delete-btn { width: 20px; height: 20px; border: 0px solid #ffff…" at bounding box center [757, 427] width 1151 height 686
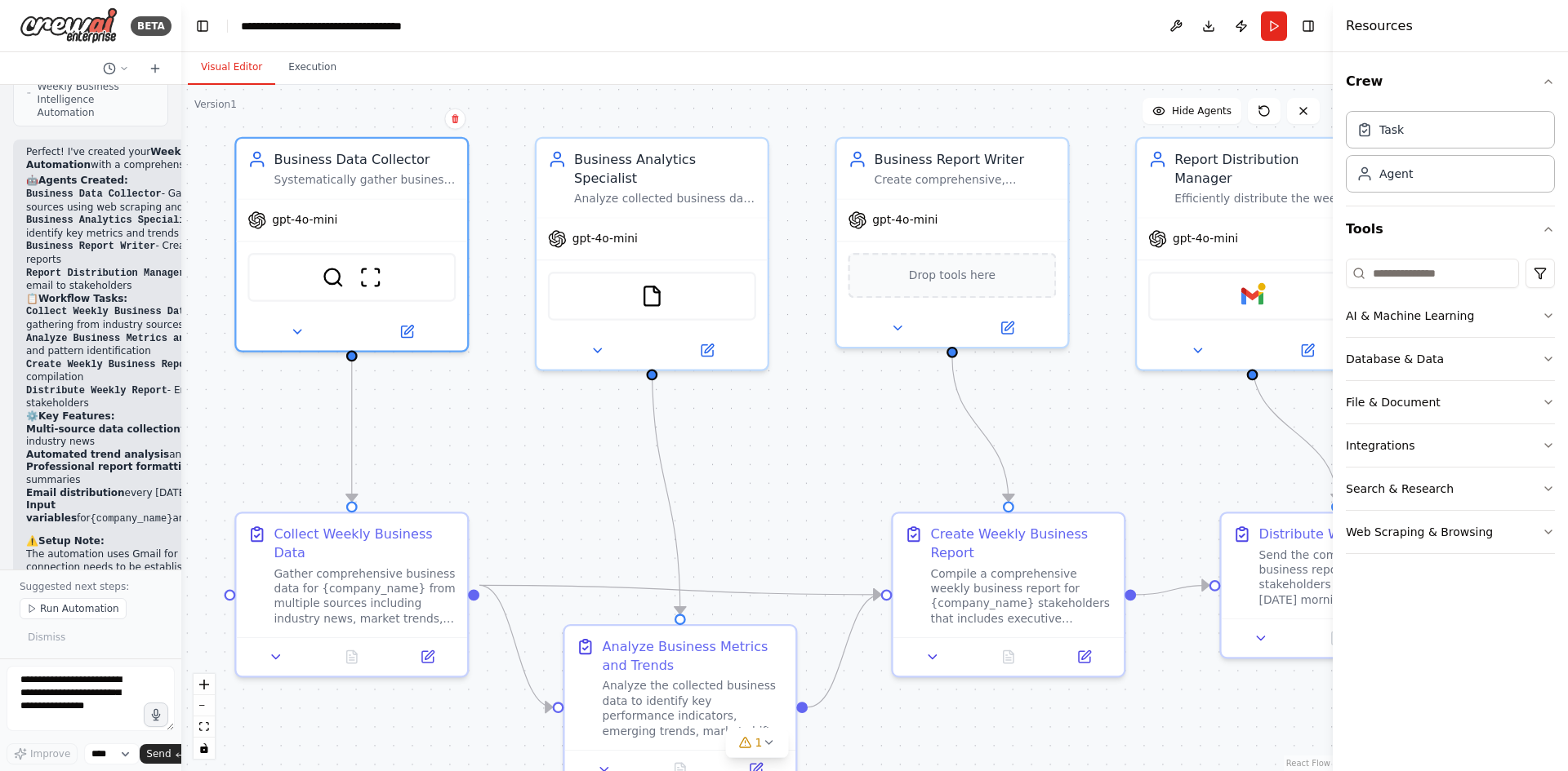
drag, startPoint x: 380, startPoint y: 433, endPoint x: 425, endPoint y: 426, distance: 45.5
click at [425, 426] on div ".deletable-edge-delete-btn { width: 20px; height: 20px; border: 0px solid #ffff…" at bounding box center [757, 427] width 1151 height 686
click at [282, 322] on button at bounding box center [297, 328] width 106 height 22
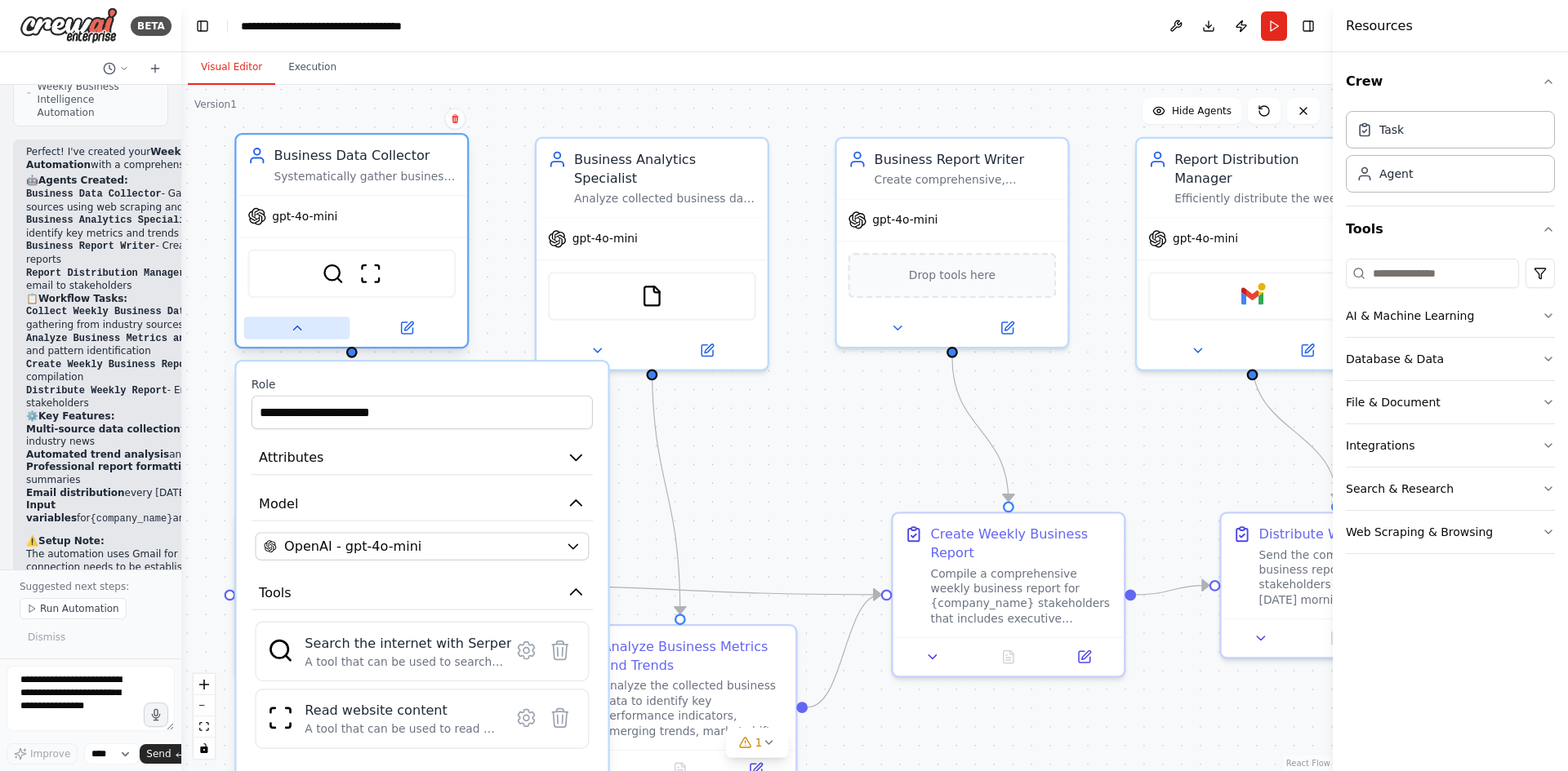
click at [282, 322] on button at bounding box center [297, 328] width 106 height 22
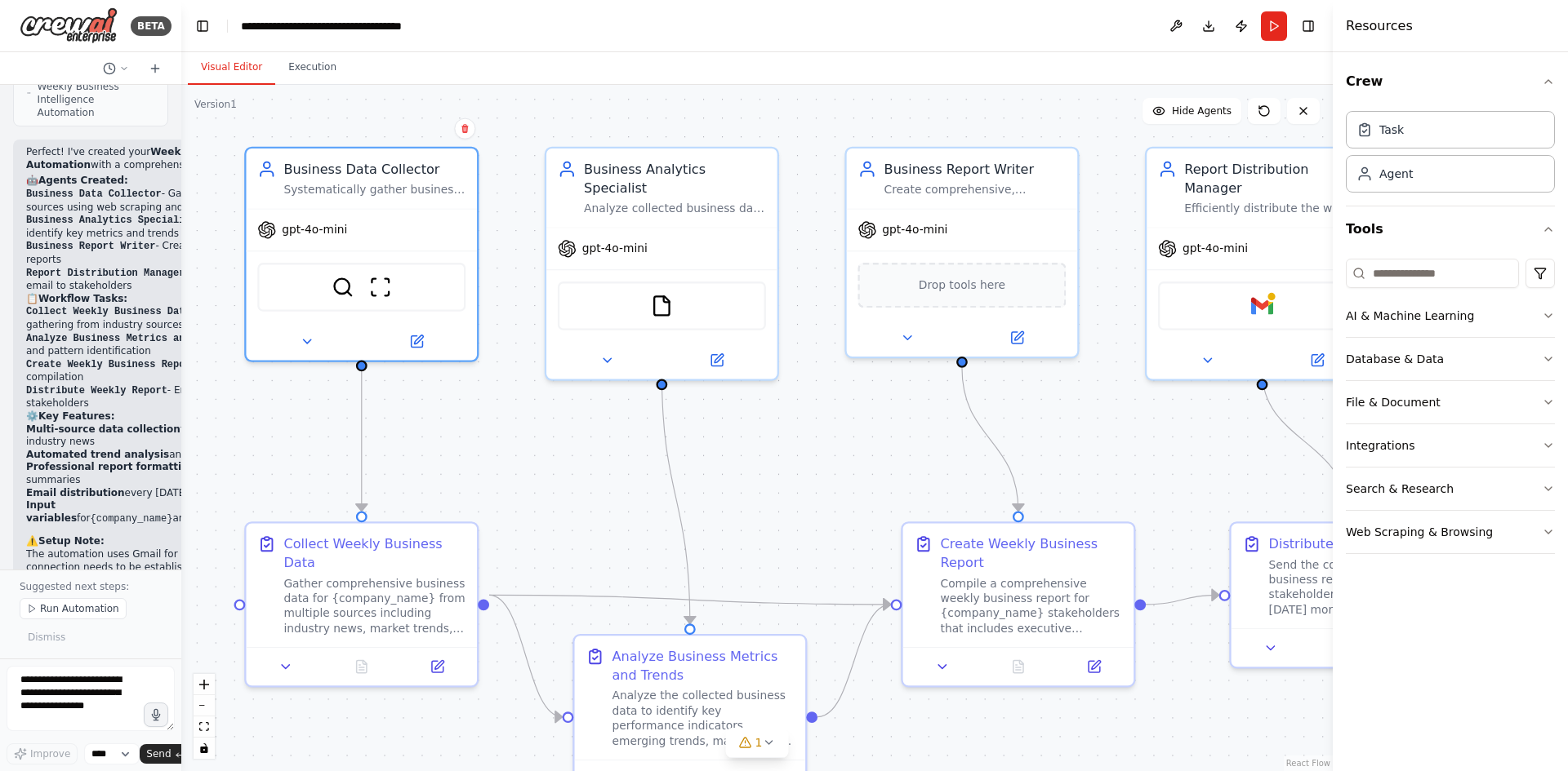
drag, startPoint x: 561, startPoint y: 502, endPoint x: 571, endPoint y: 511, distance: 13.5
click at [571, 511] on div ".deletable-edge-delete-btn { width: 20px; height: 20px; border: 0px solid #ffff…" at bounding box center [757, 427] width 1151 height 686
click at [1275, 20] on button "Run" at bounding box center [1273, 26] width 26 height 29
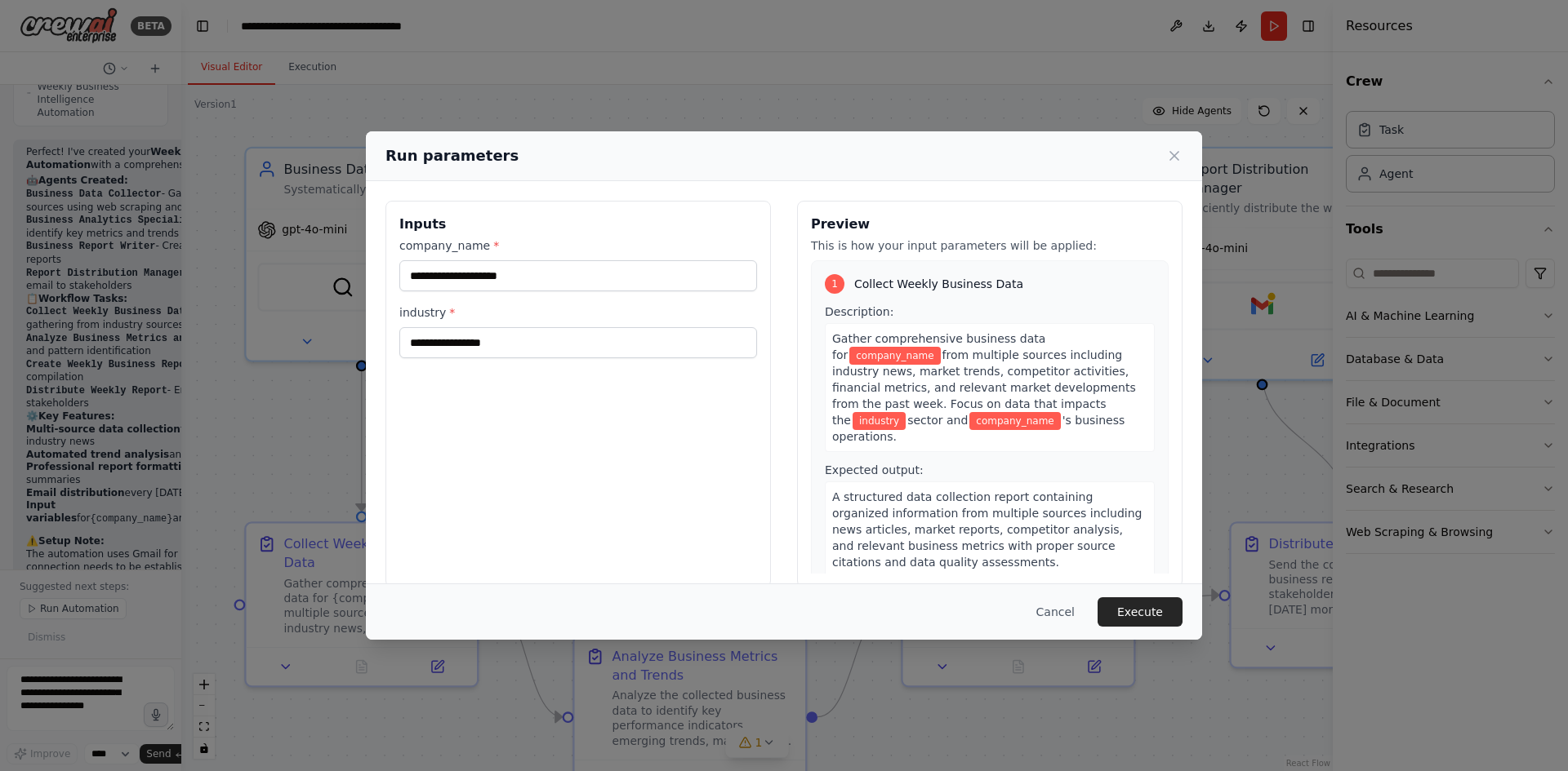
click at [180, 497] on div "Run parameters Inputs company_name * industry * Preview This is how your input …" at bounding box center [784, 386] width 1568 height 771
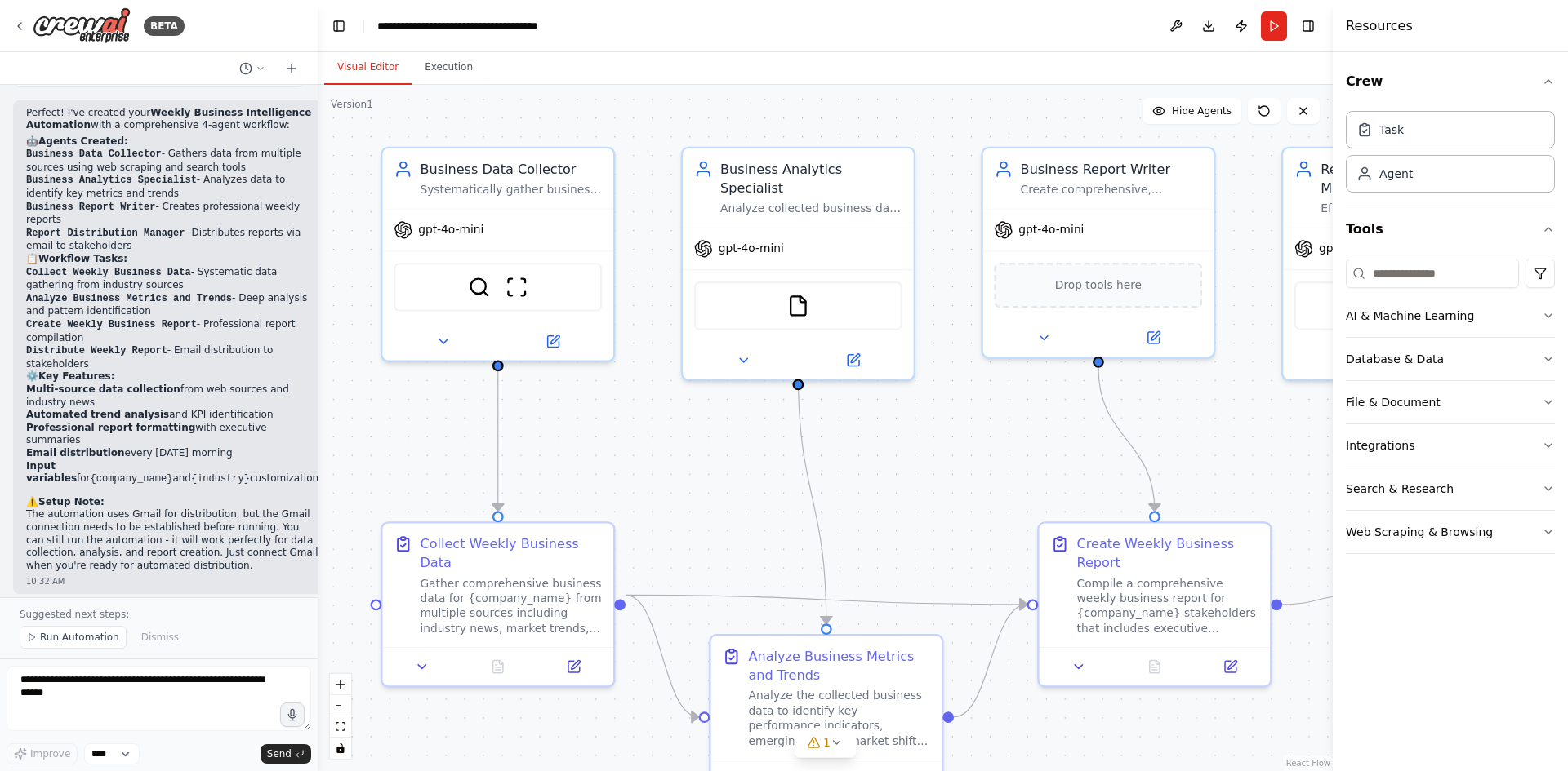
scroll to position [1091, 0]
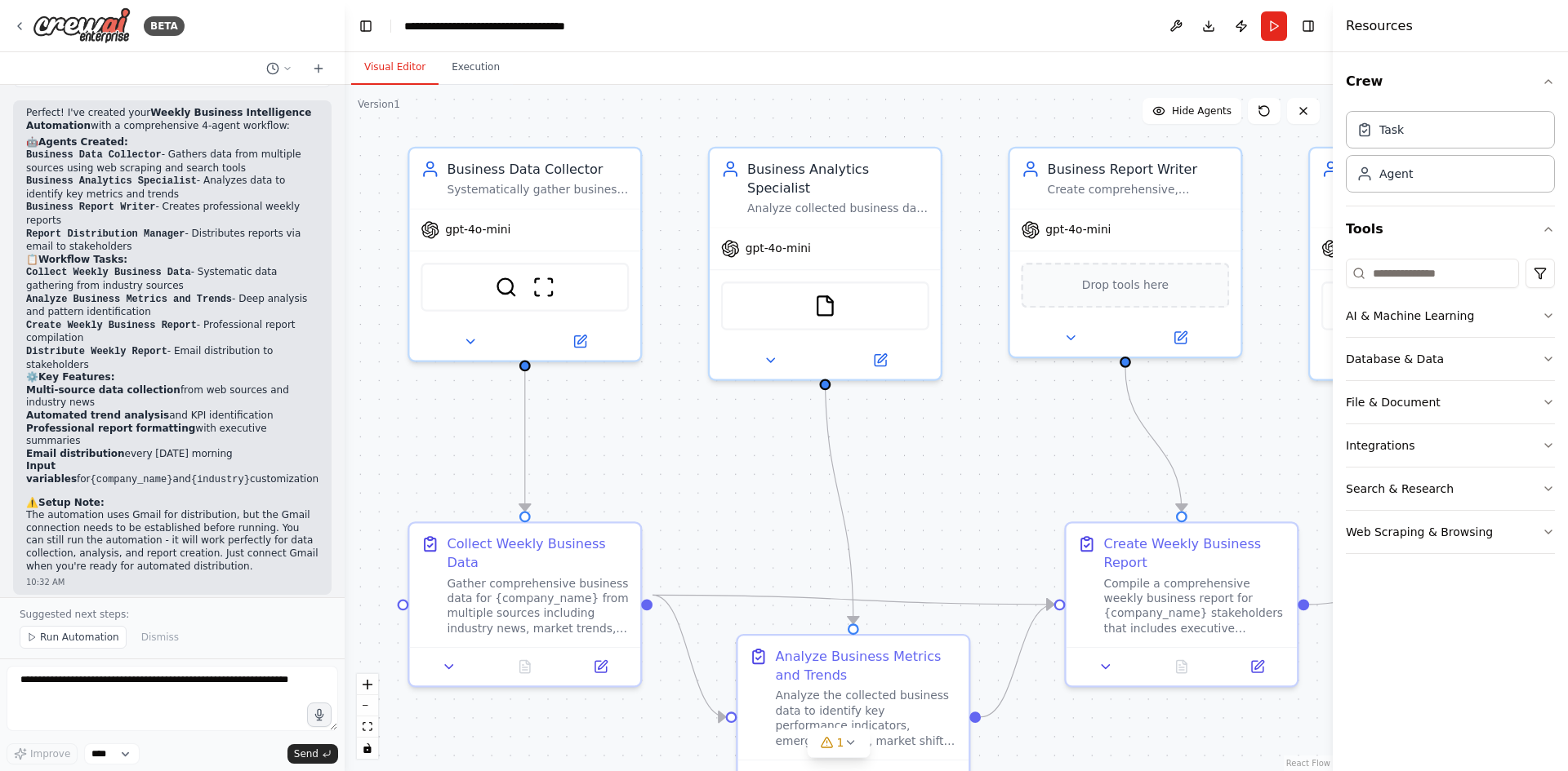
drag, startPoint x: 180, startPoint y: 487, endPoint x: 345, endPoint y: 485, distance: 165.0
click at [345, 485] on div "BETA Set up a crew that collects data from multiple sources, creates comprehens…" at bounding box center [784, 386] width 1568 height 771
click at [45, 638] on span "Run Automation" at bounding box center [79, 637] width 79 height 13
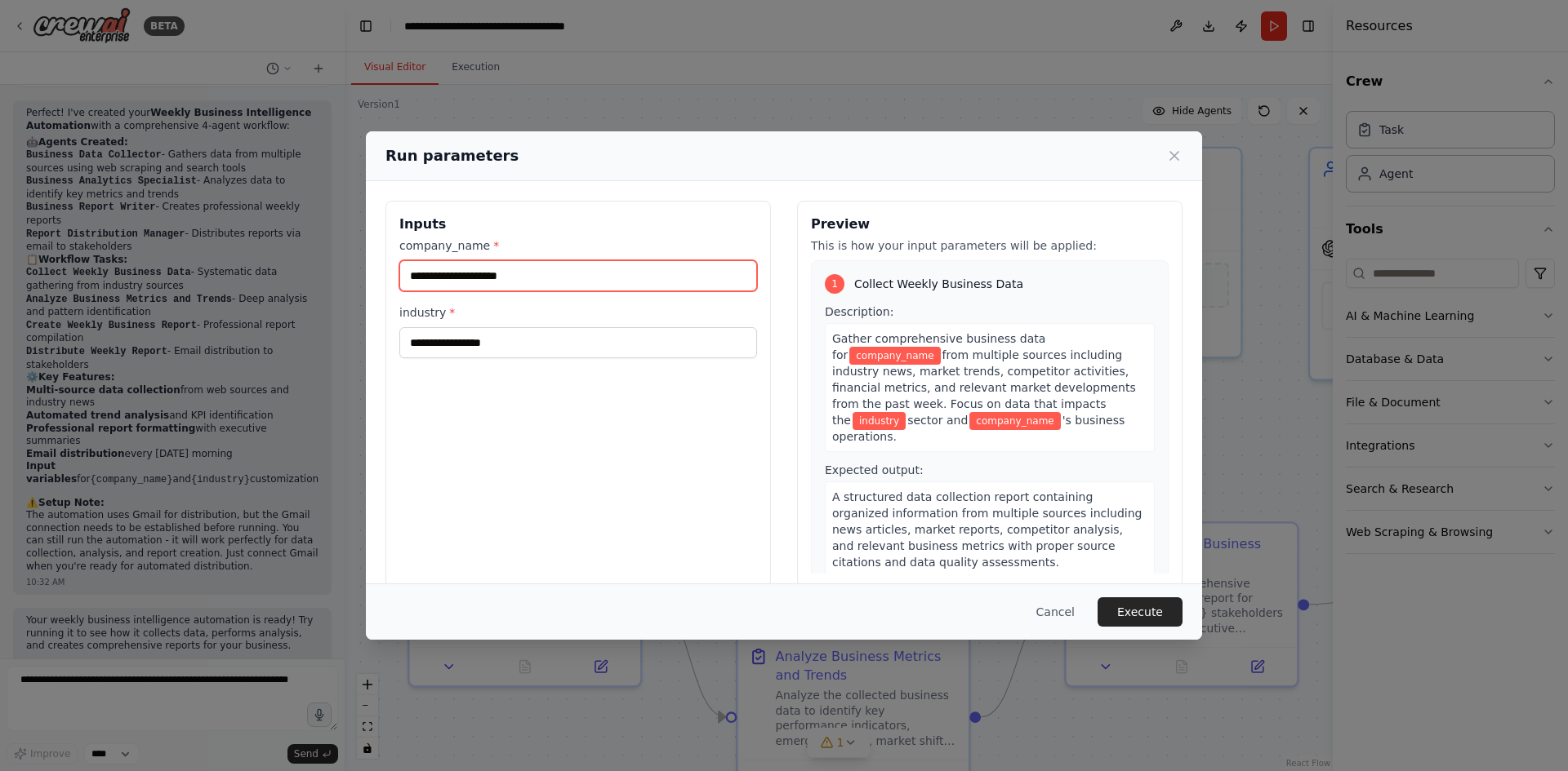
click at [452, 273] on input "company_name *" at bounding box center [578, 276] width 357 height 31
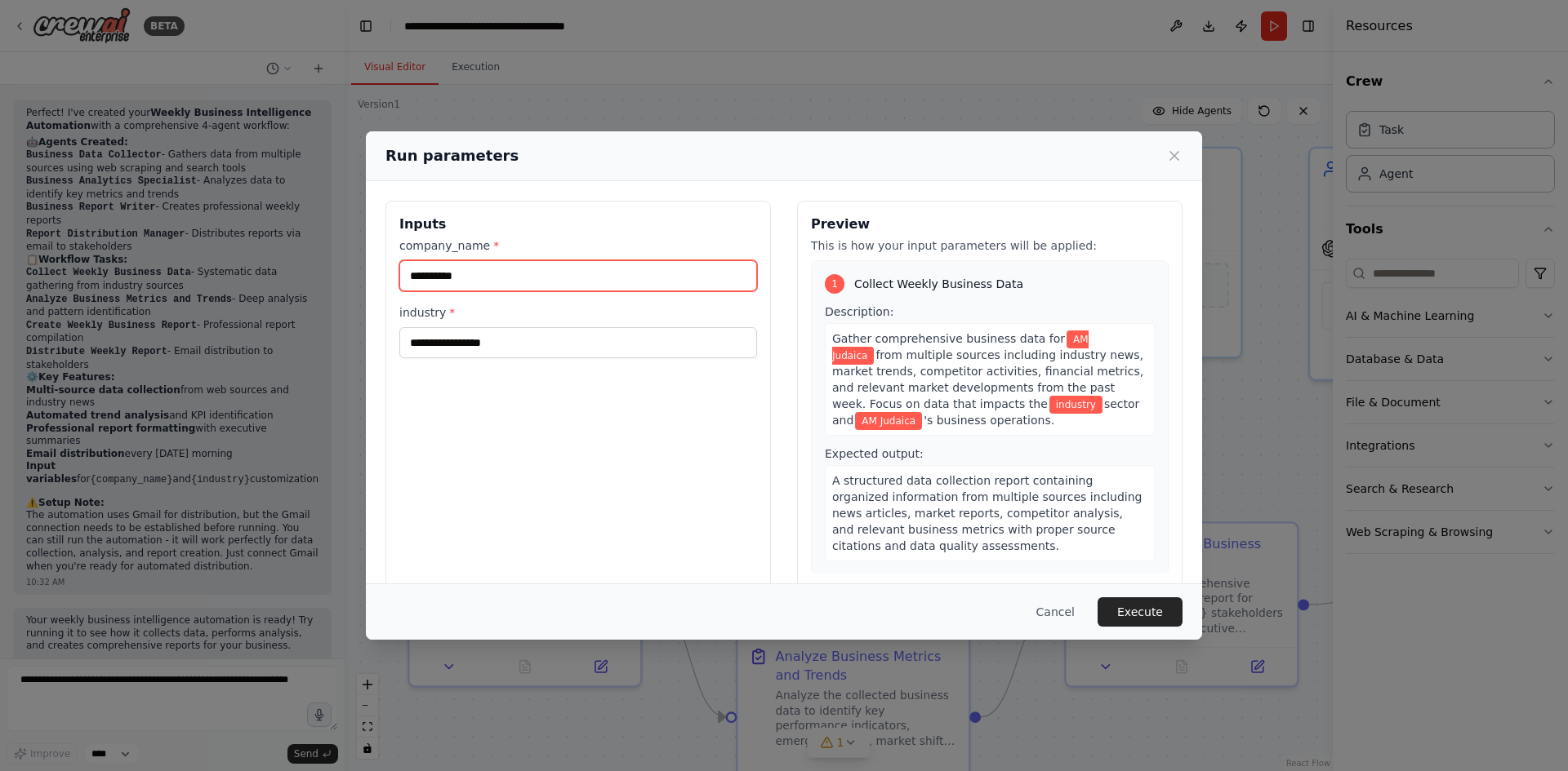
type input "**********"
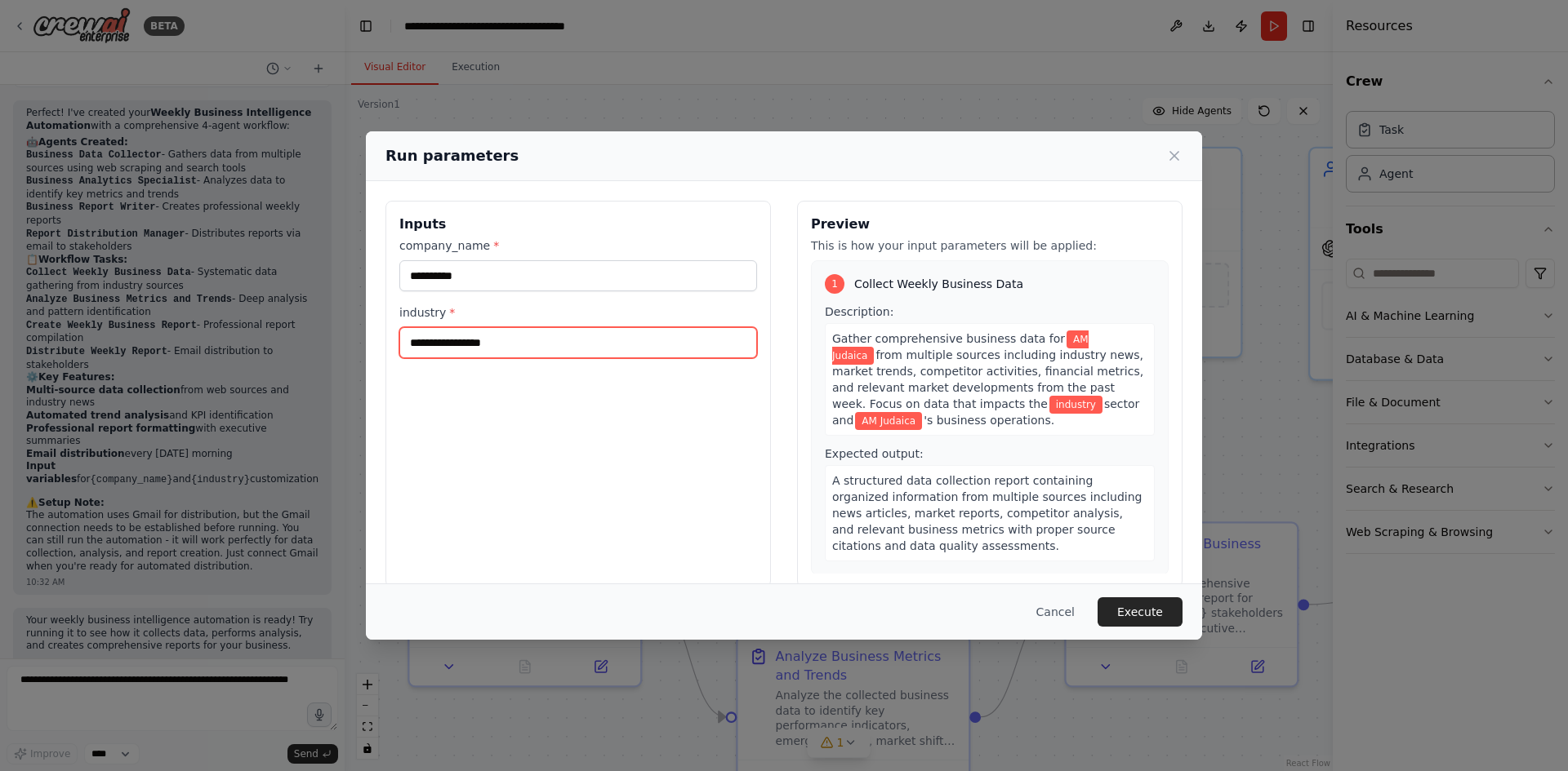
click at [420, 350] on input "industry *" at bounding box center [578, 343] width 357 height 31
type input "**********"
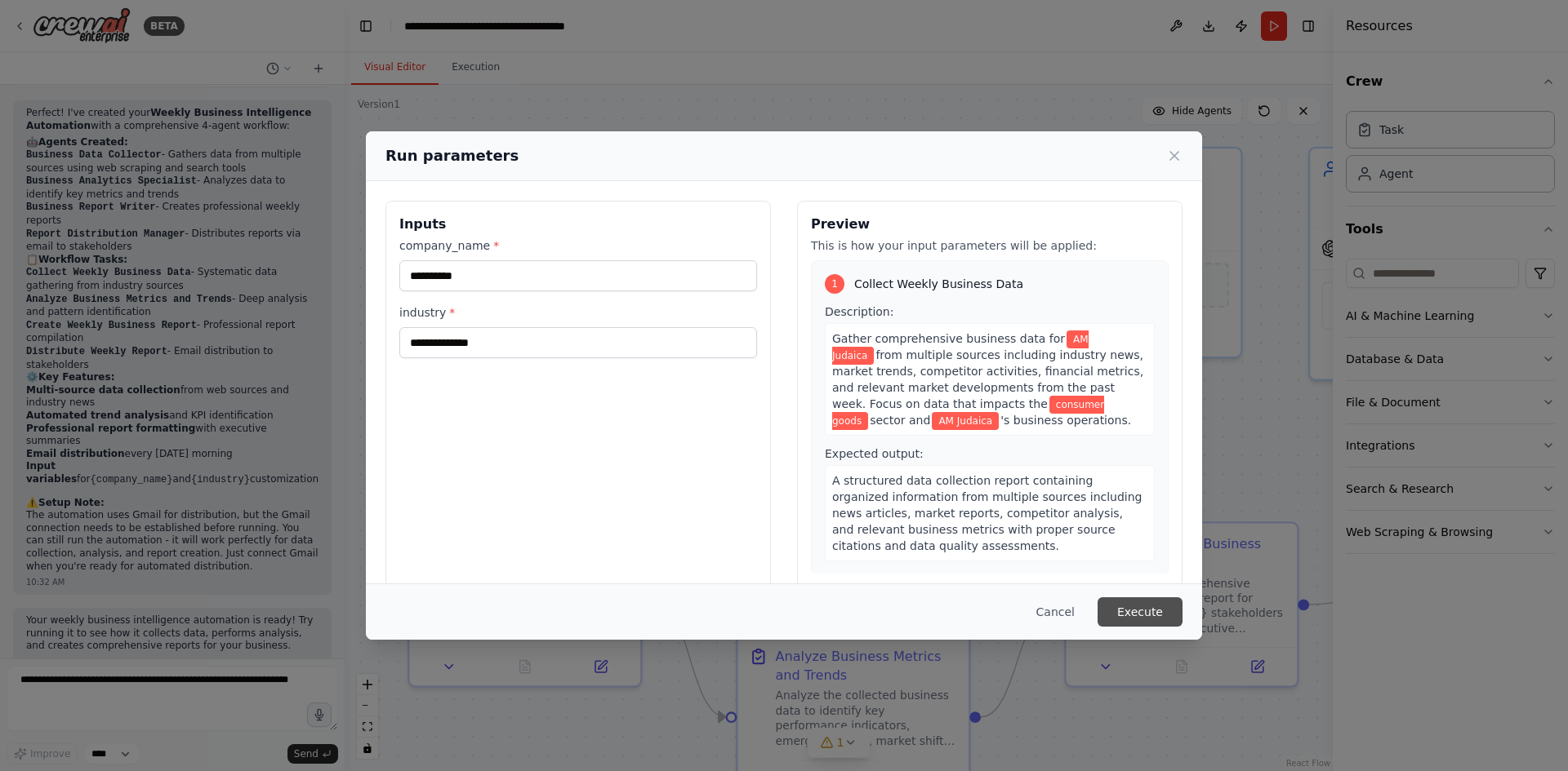
click at [1125, 613] on button "Execute" at bounding box center [1139, 612] width 85 height 29
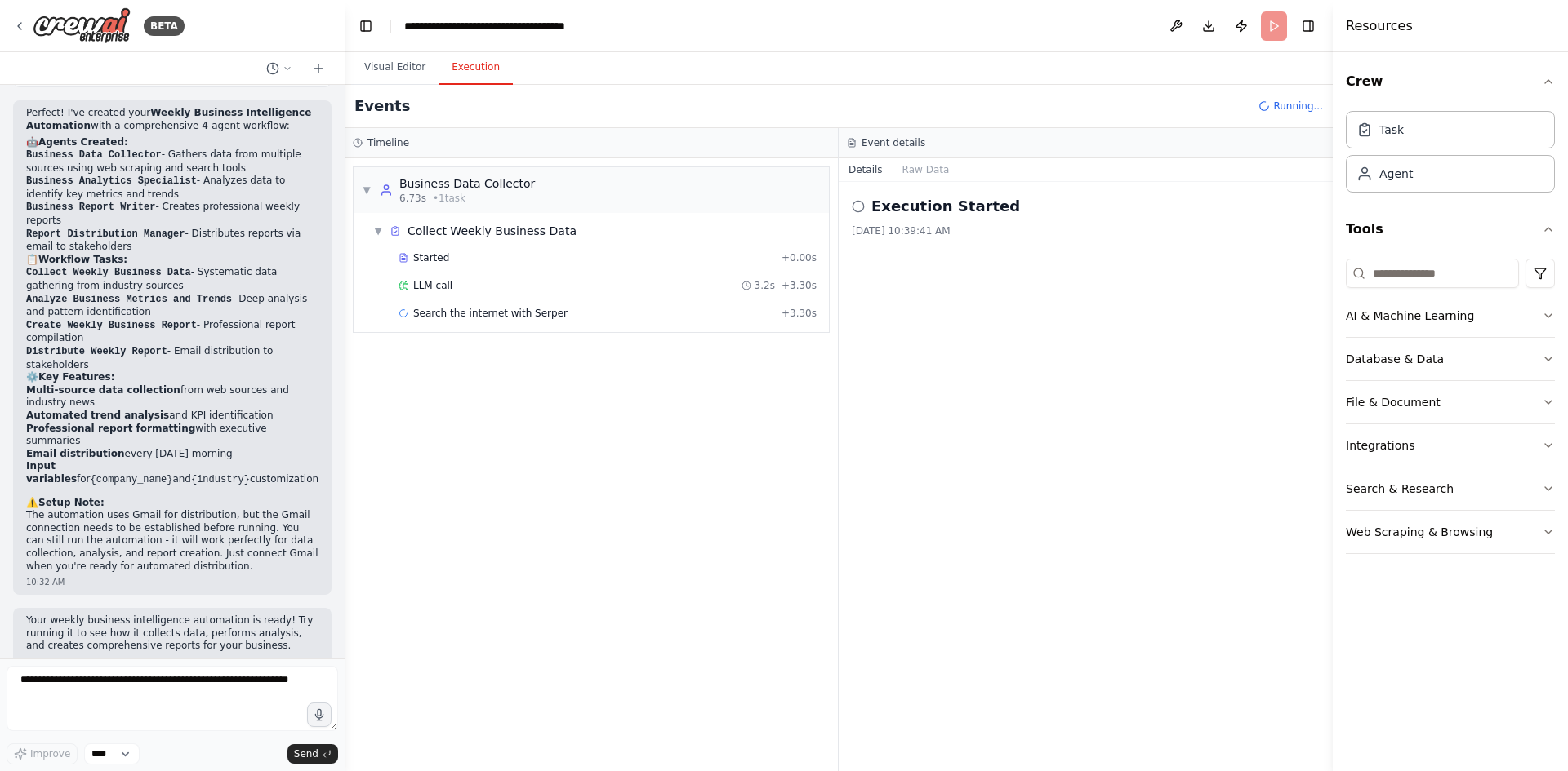
click at [457, 71] on button "Execution" at bounding box center [475, 67] width 74 height 34
click at [397, 82] on button "Visual Editor" at bounding box center [394, 67] width 87 height 34
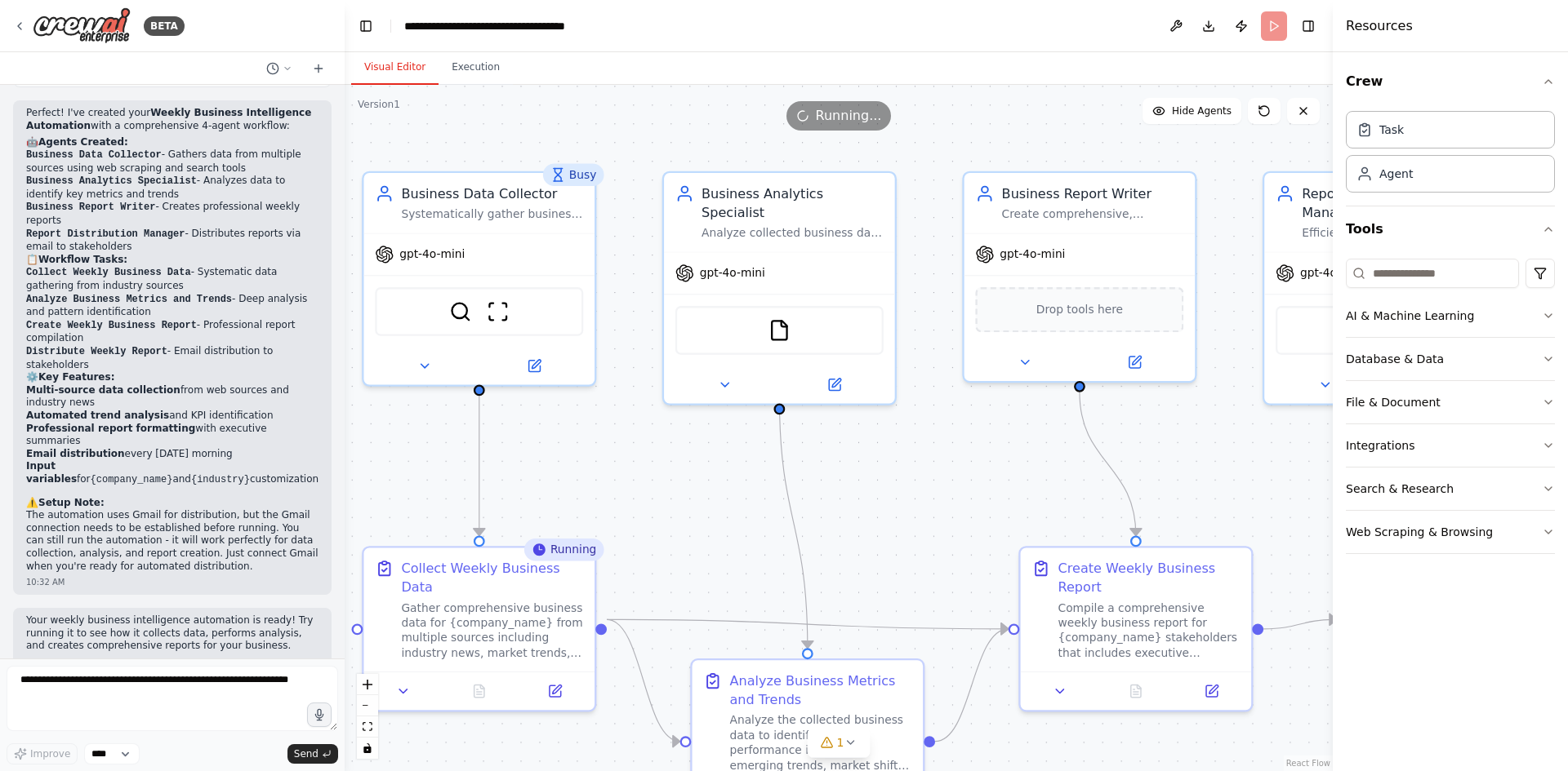
drag, startPoint x: 651, startPoint y: 407, endPoint x: 649, endPoint y: 436, distance: 29.1
click at [649, 436] on div ".deletable-edge-delete-btn { width: 20px; height: 20px; border: 0px solid #ffff…" at bounding box center [839, 427] width 988 height 686
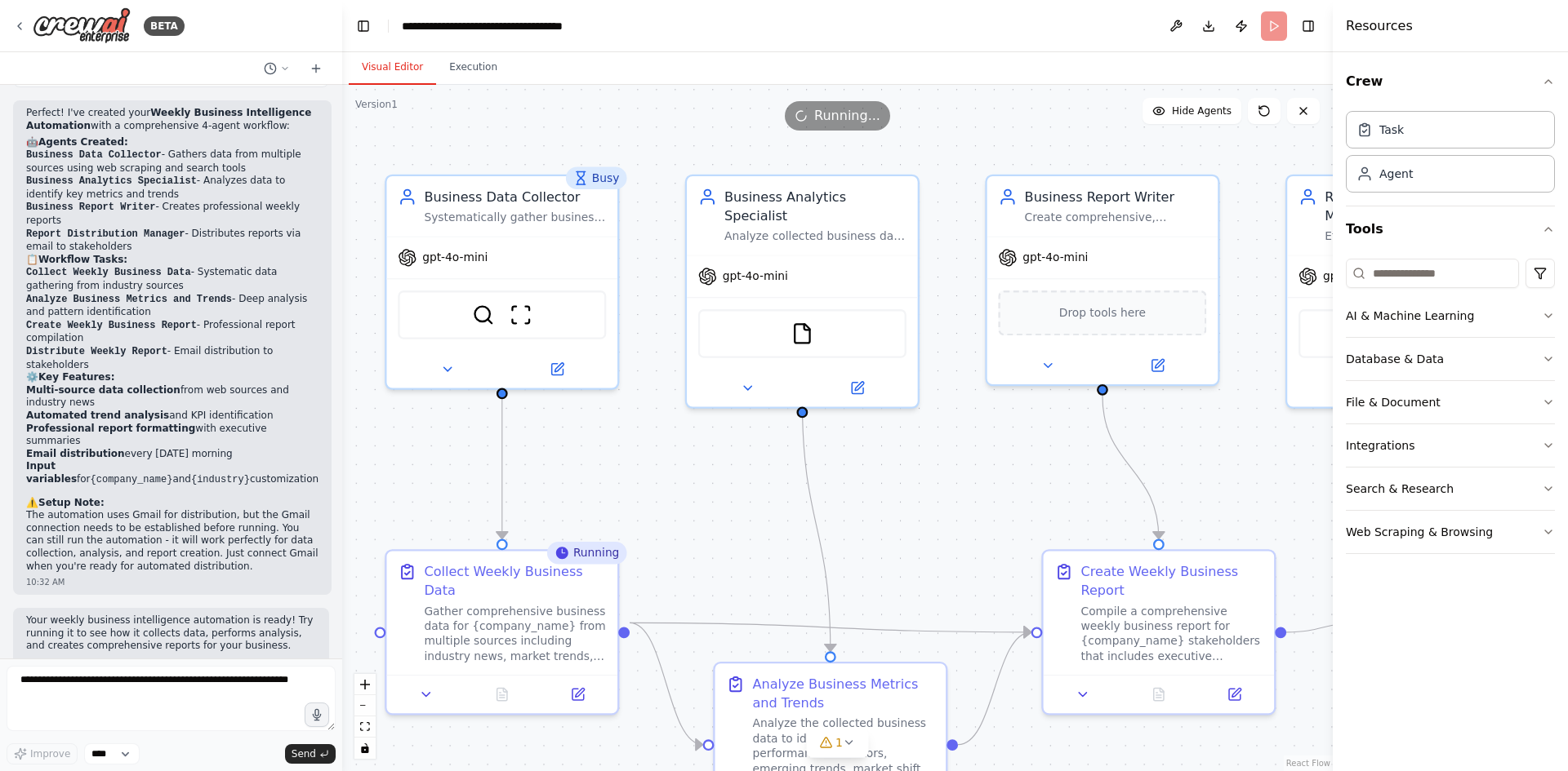
scroll to position [1350, 0]
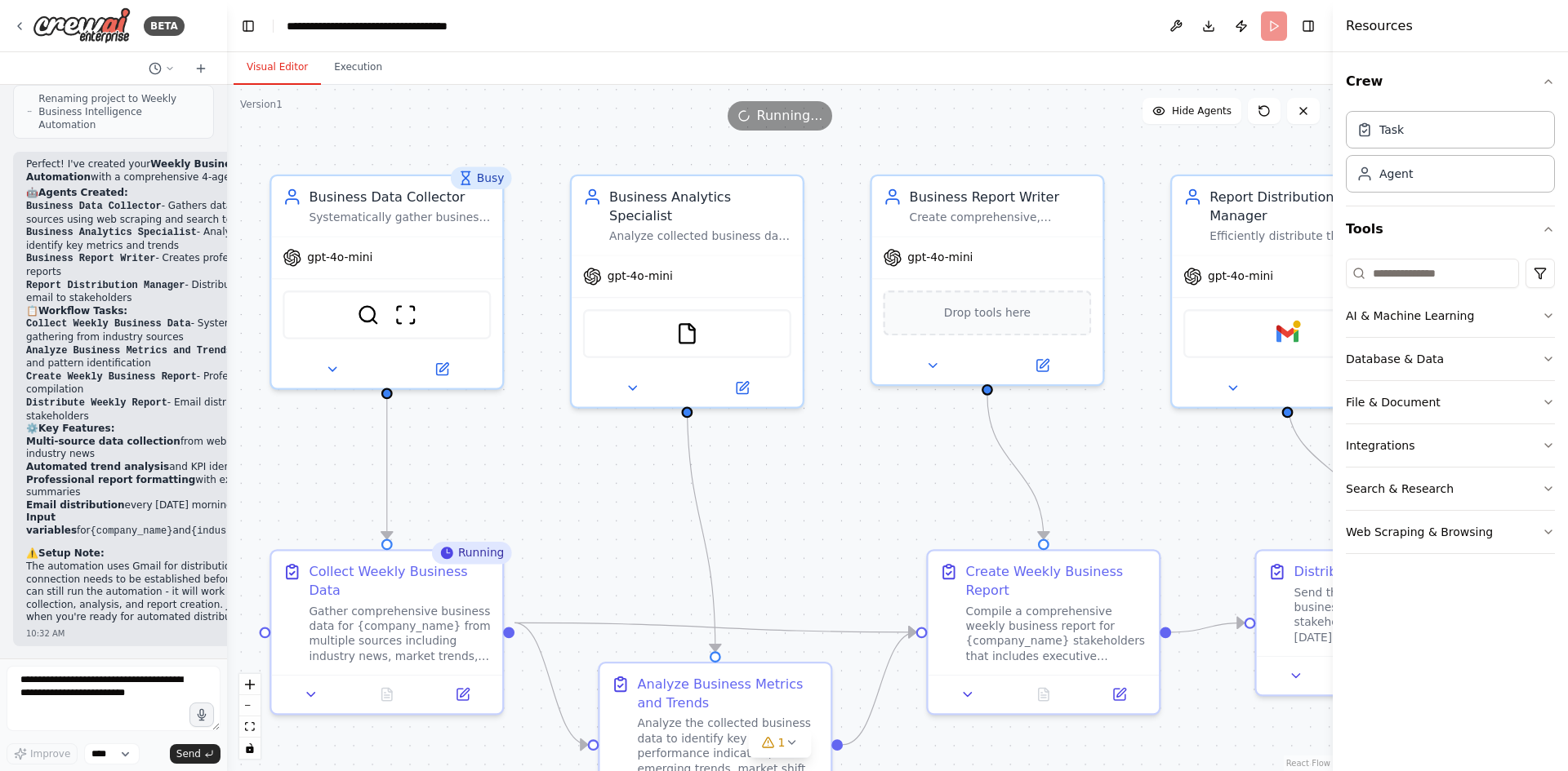
drag, startPoint x: 343, startPoint y: 95, endPoint x: 227, endPoint y: 117, distance: 118.1
click at [227, 117] on div "BETA Set up a crew that collects data from multiple sources, creates comprehens…" at bounding box center [784, 386] width 1568 height 771
click at [252, 36] on button "Toggle Left Sidebar" at bounding box center [247, 25] width 22 height 22
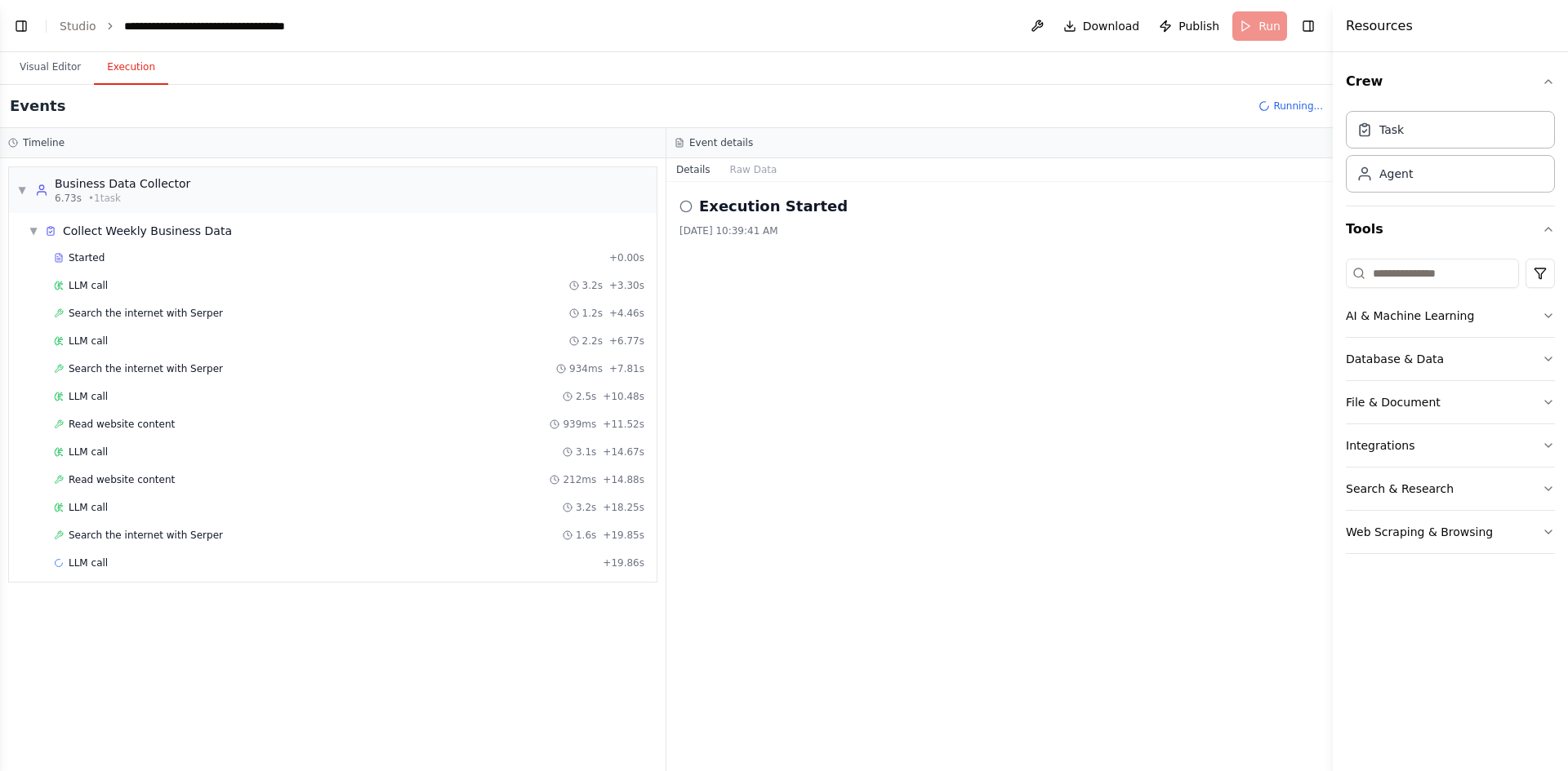
click at [119, 67] on button "Execution" at bounding box center [131, 67] width 74 height 34
click at [143, 545] on div "Search the internet with Serper 1.6s + 19.85s" at bounding box center [349, 535] width 601 height 24
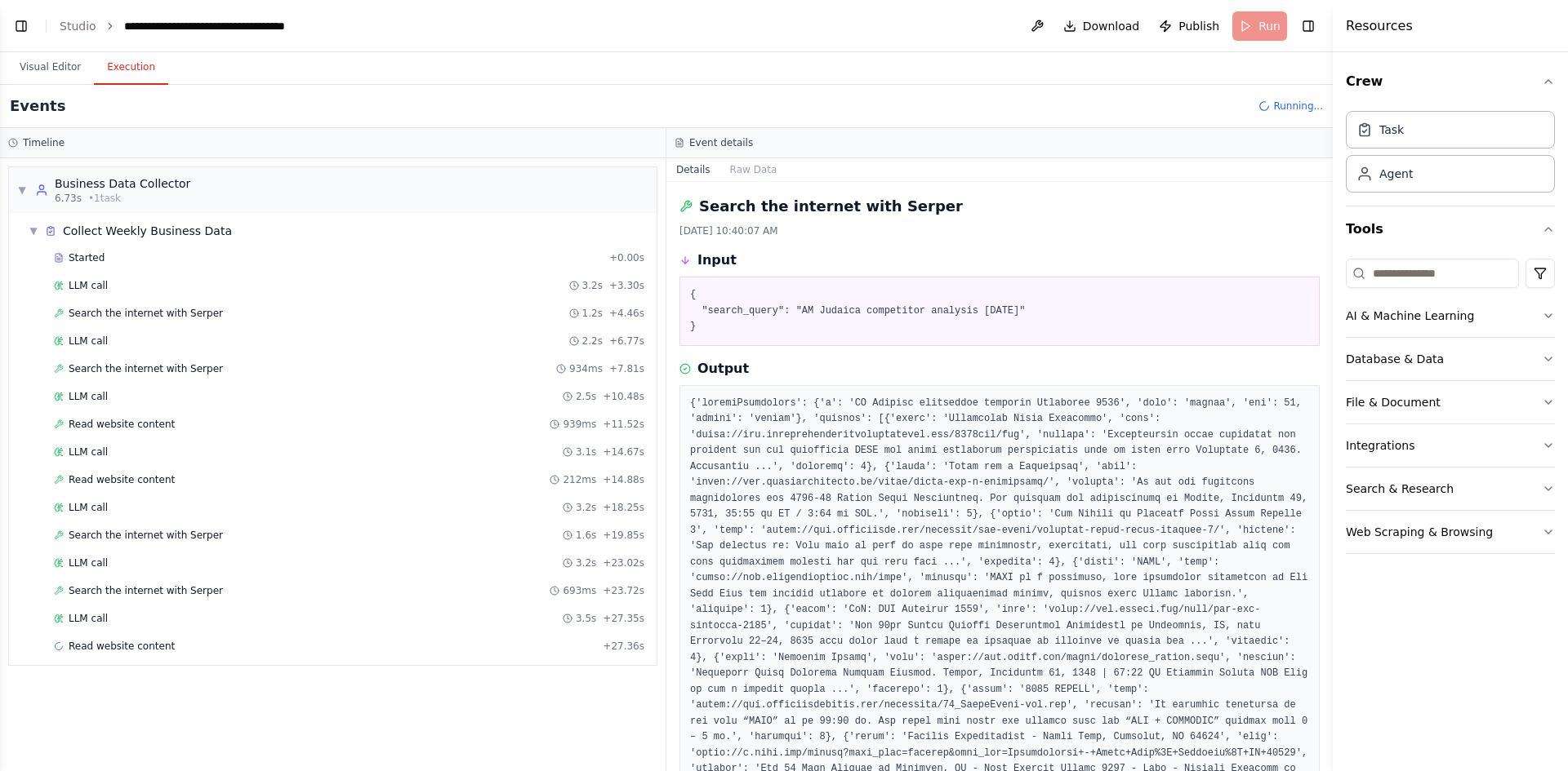
click at [890, 405] on pre at bounding box center [1000, 643] width 619 height 494
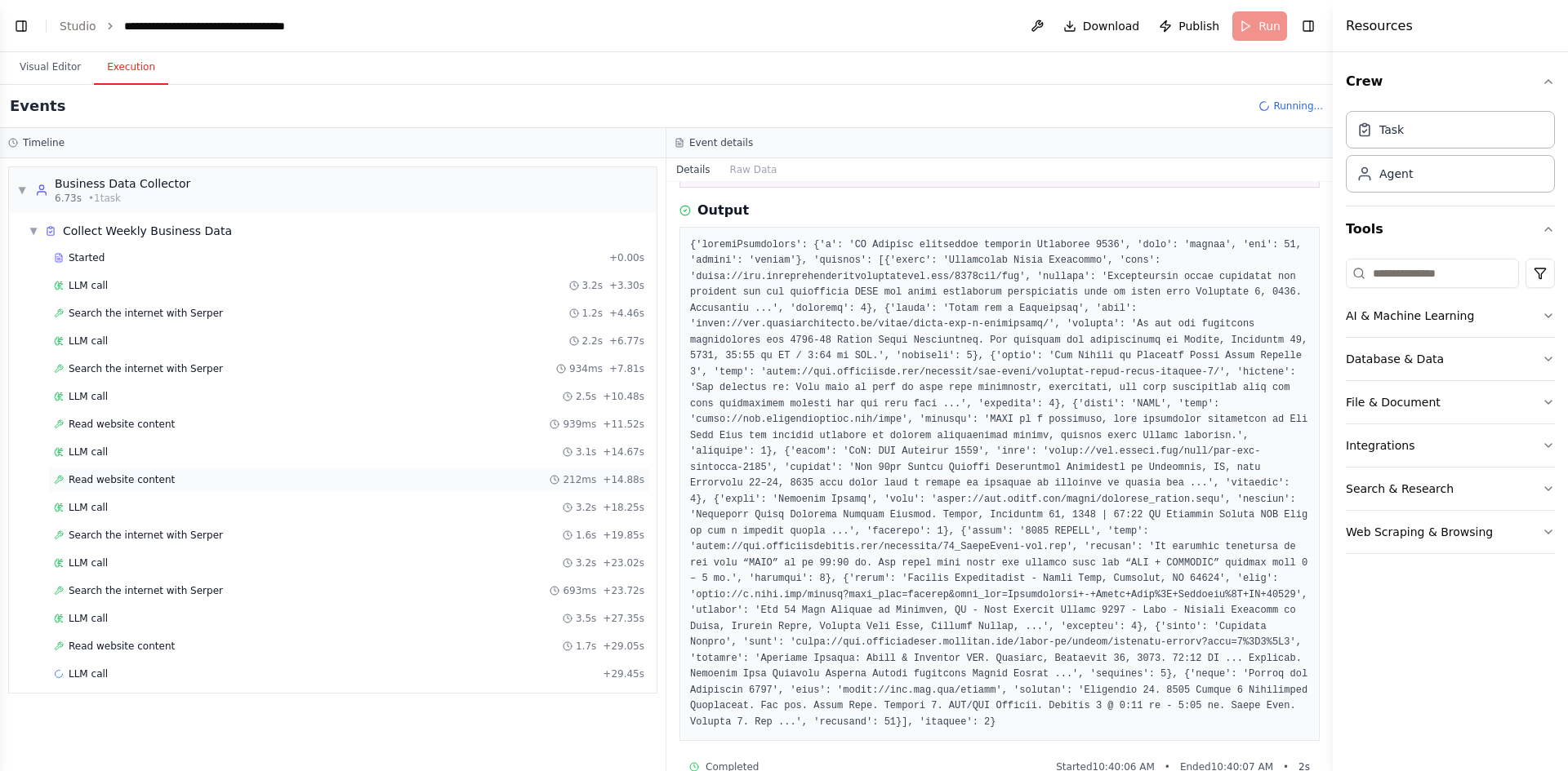
click at [354, 485] on div "Read website content 212ms + 14.88s" at bounding box center [349, 479] width 591 height 13
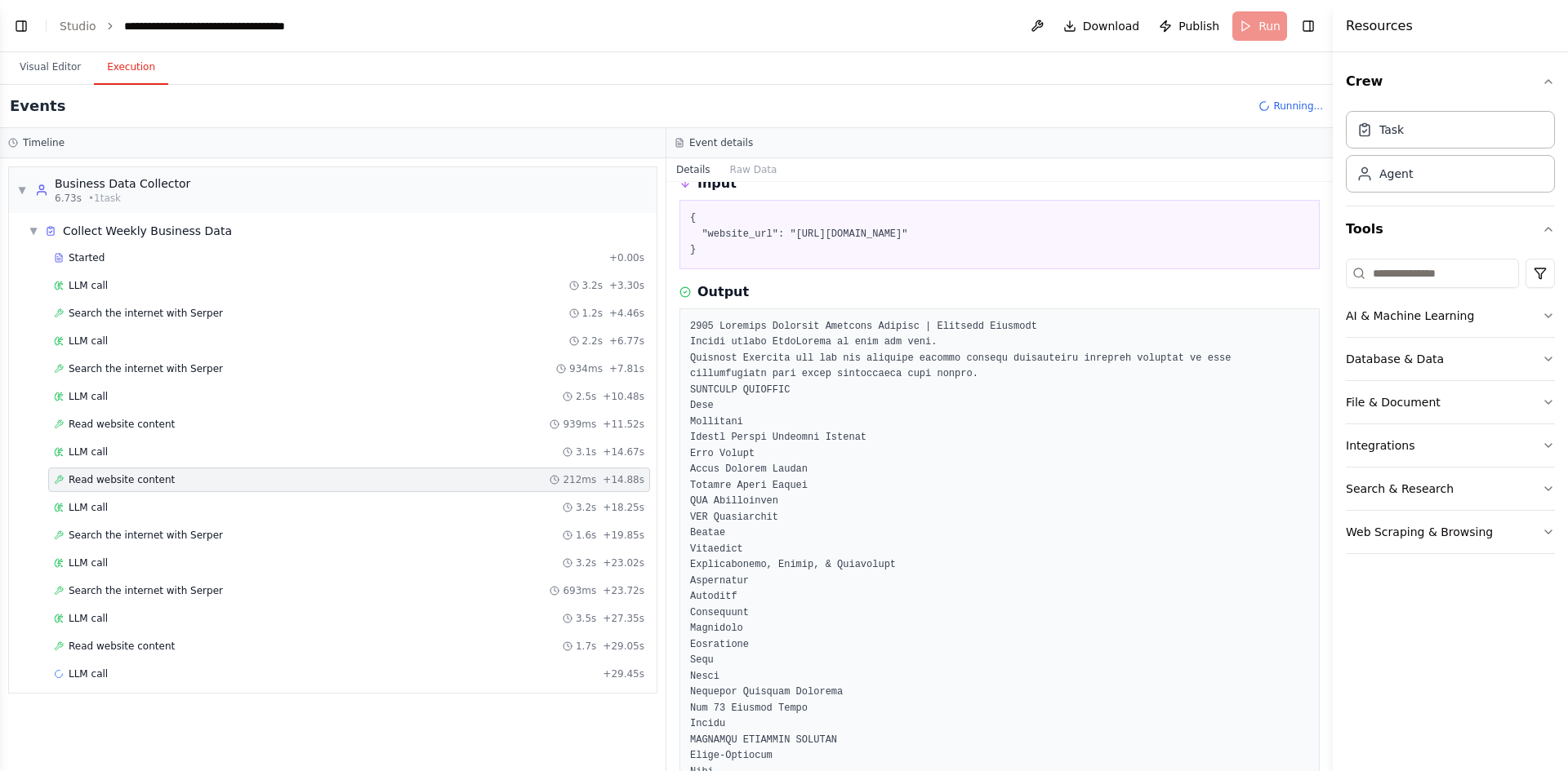
scroll to position [0, 0]
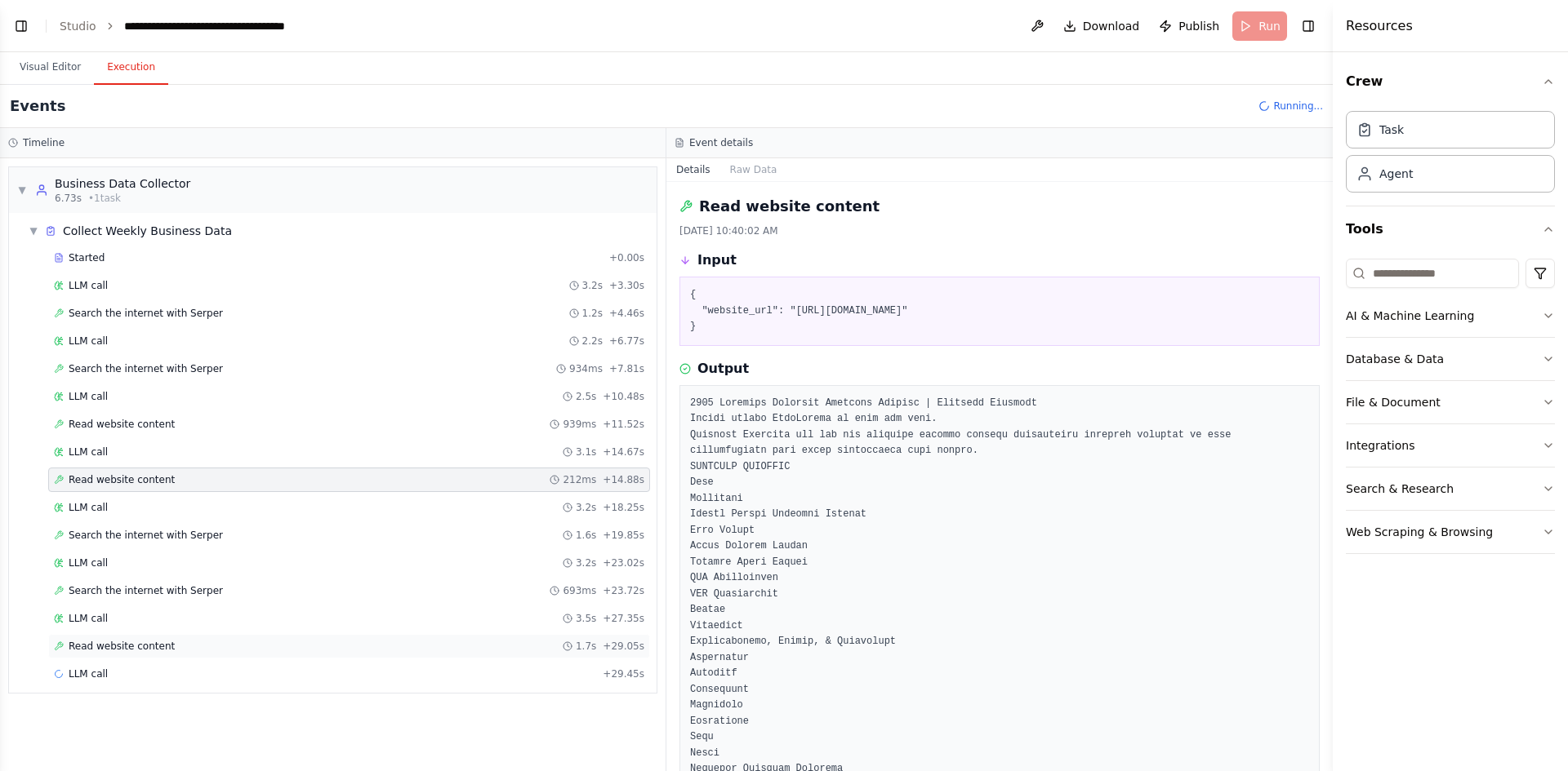
click at [195, 646] on div "Read website content 1.7s + 29.05s" at bounding box center [349, 646] width 591 height 13
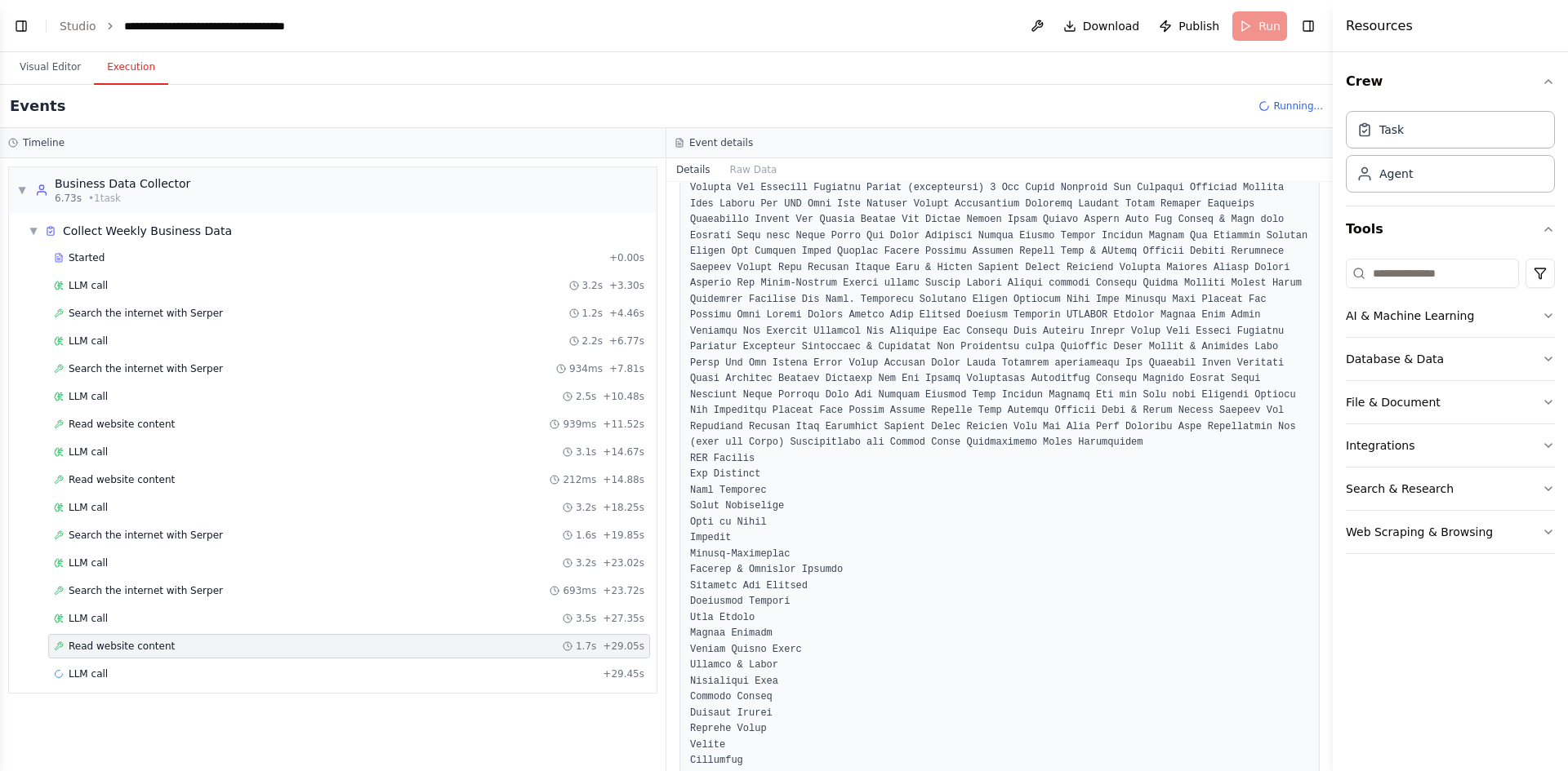
scroll to position [1633, 0]
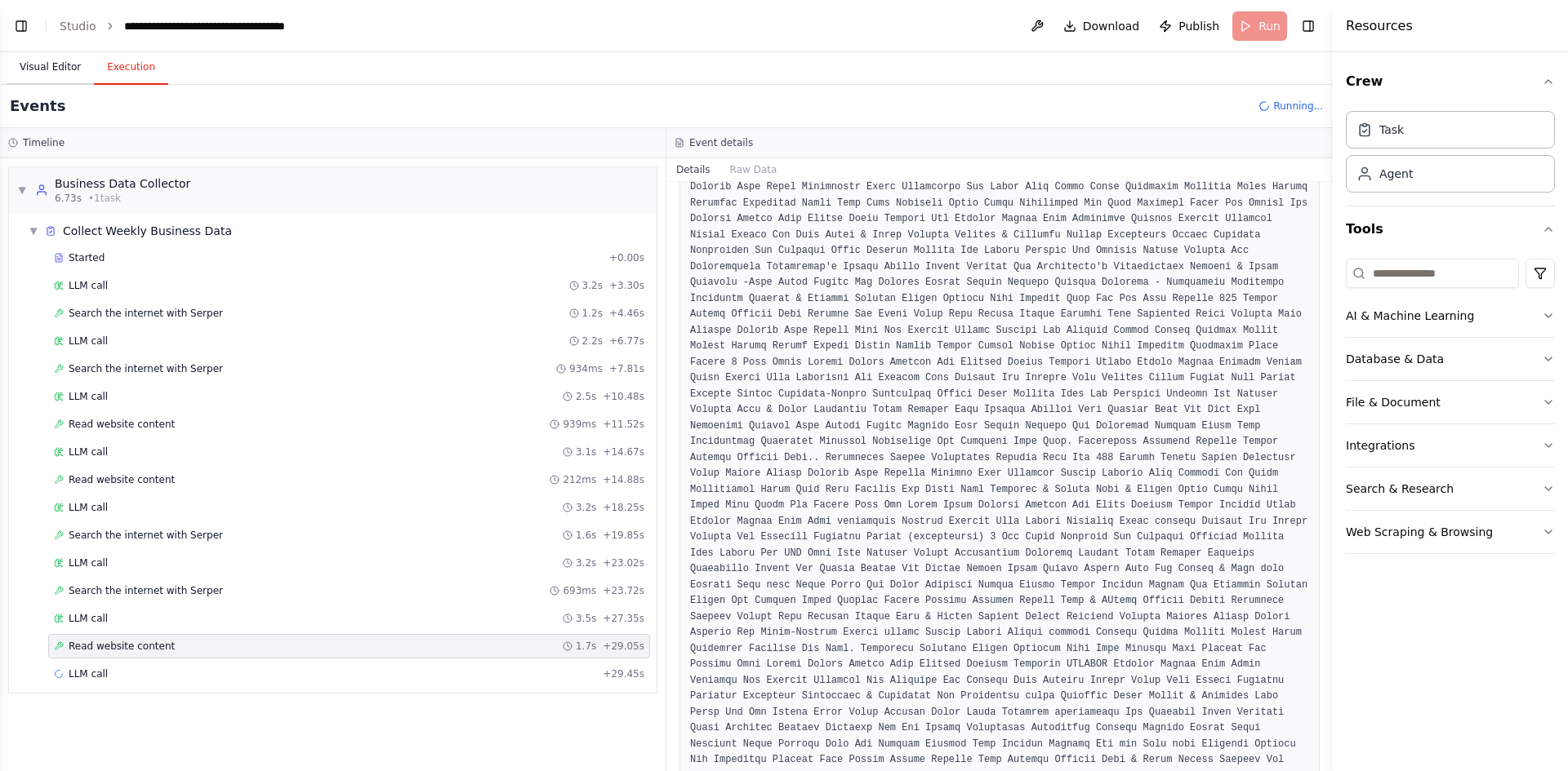
click at [33, 71] on button "Visual Editor" at bounding box center [50, 67] width 87 height 34
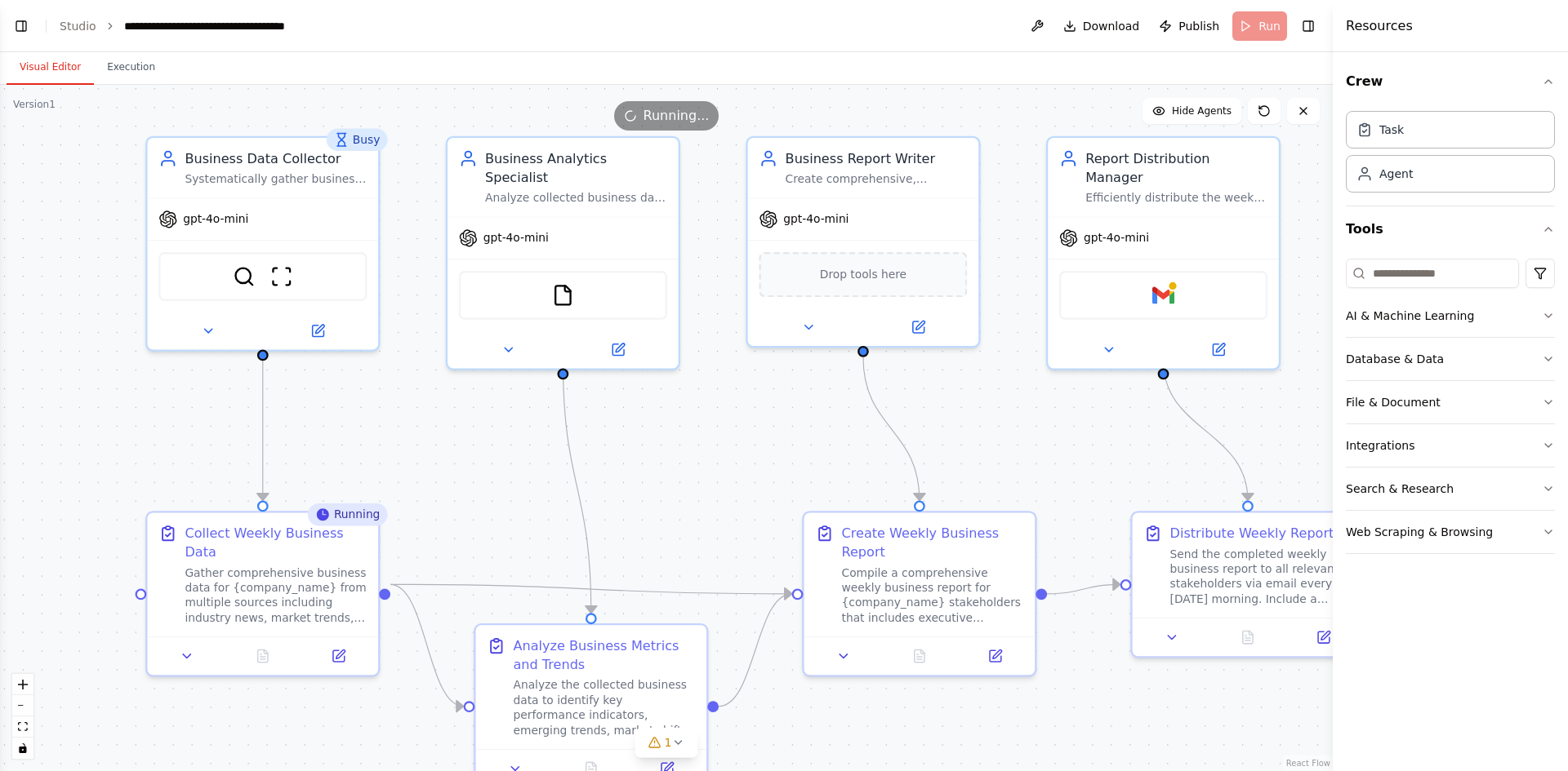
drag, startPoint x: 611, startPoint y: 471, endPoint x: 721, endPoint y: 441, distance: 114.0
click at [721, 441] on div ".deletable-edge-delete-btn { width: 20px; height: 20px; border: 0px solid #ffff…" at bounding box center [666, 427] width 1333 height 686
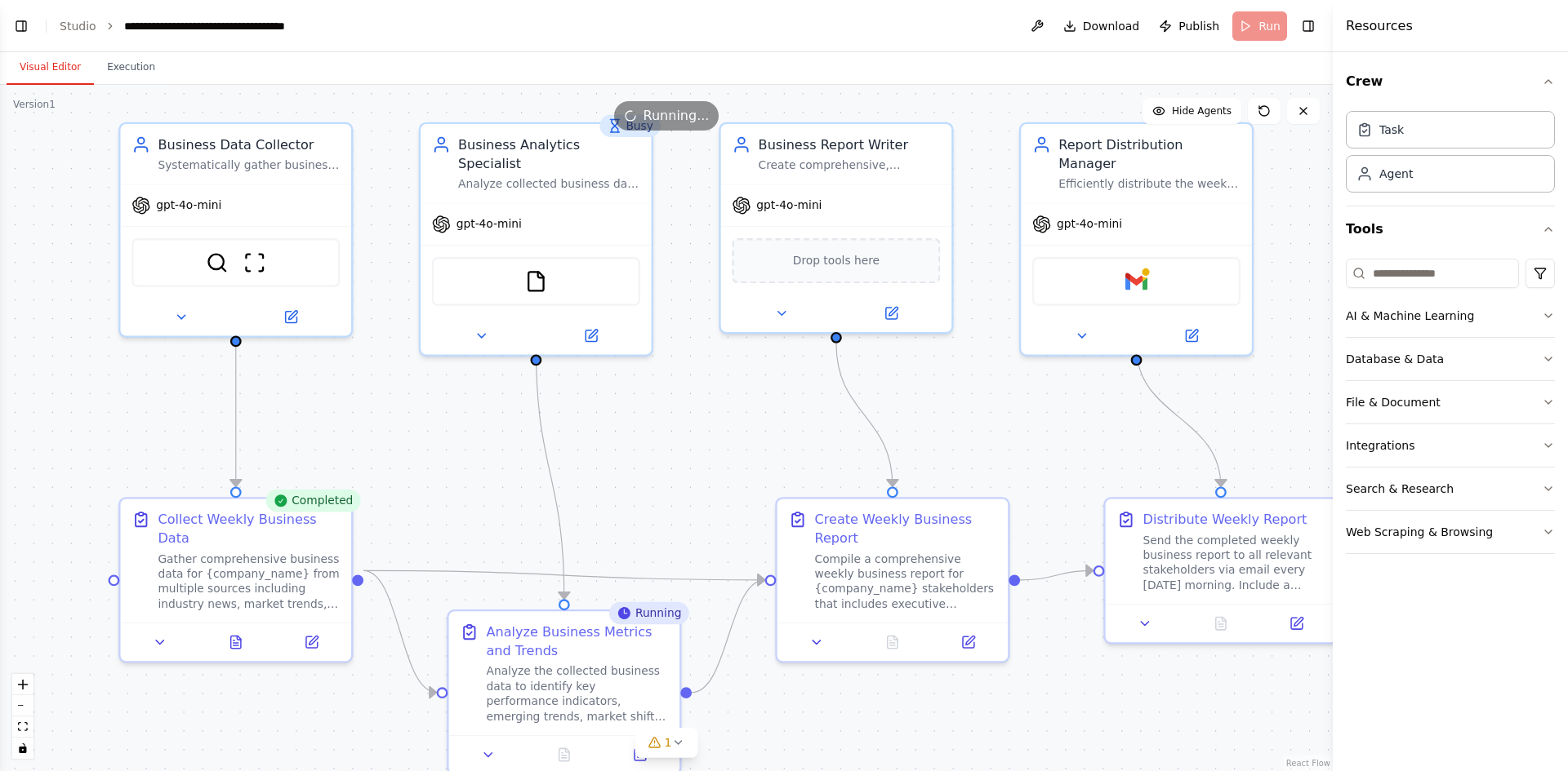
drag, startPoint x: 475, startPoint y: 471, endPoint x: 441, endPoint y: 449, distance: 40.5
click at [441, 449] on div ".deletable-edge-delete-btn { width: 20px; height: 20px; border: 0px solid #ffff…" at bounding box center [666, 427] width 1333 height 686
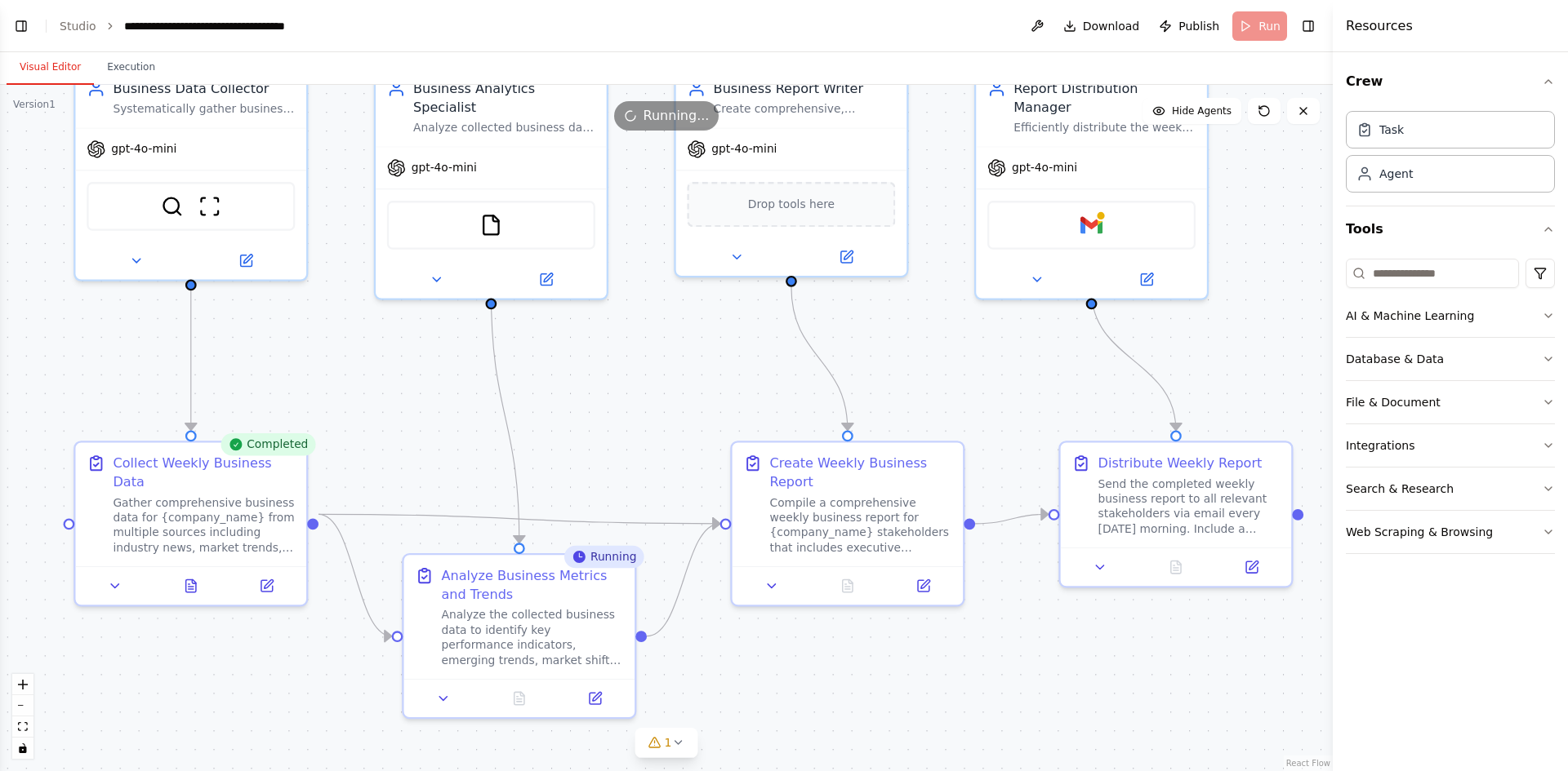
drag, startPoint x: 476, startPoint y: 522, endPoint x: 419, endPoint y: 467, distance: 79.2
click at [426, 467] on div ".deletable-edge-delete-btn { width: 20px; height: 20px; border: 0px solid #ffff…" at bounding box center [666, 427] width 1333 height 686
click at [108, 71] on button "Execution" at bounding box center [131, 67] width 74 height 34
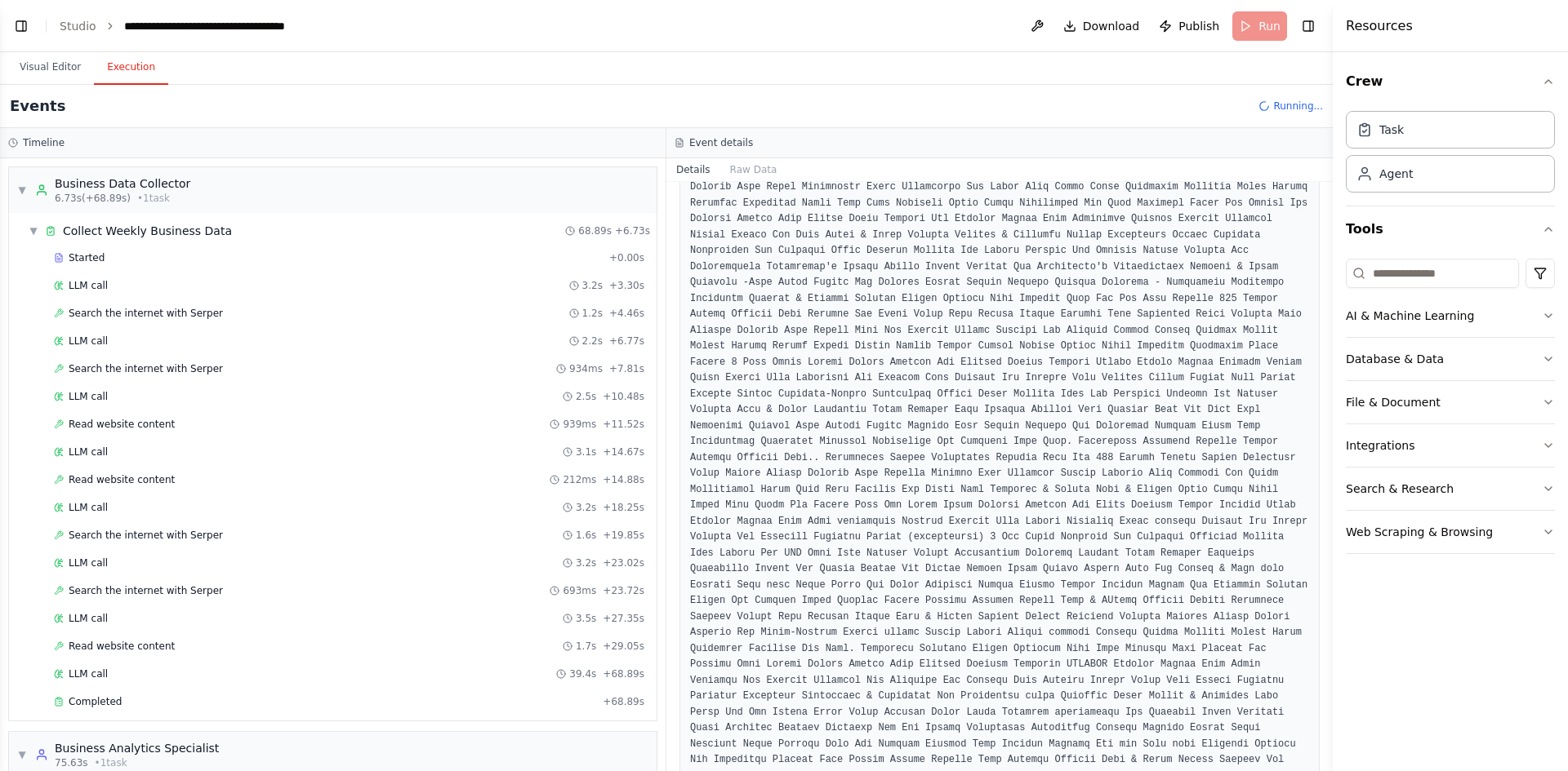
scroll to position [172, 0]
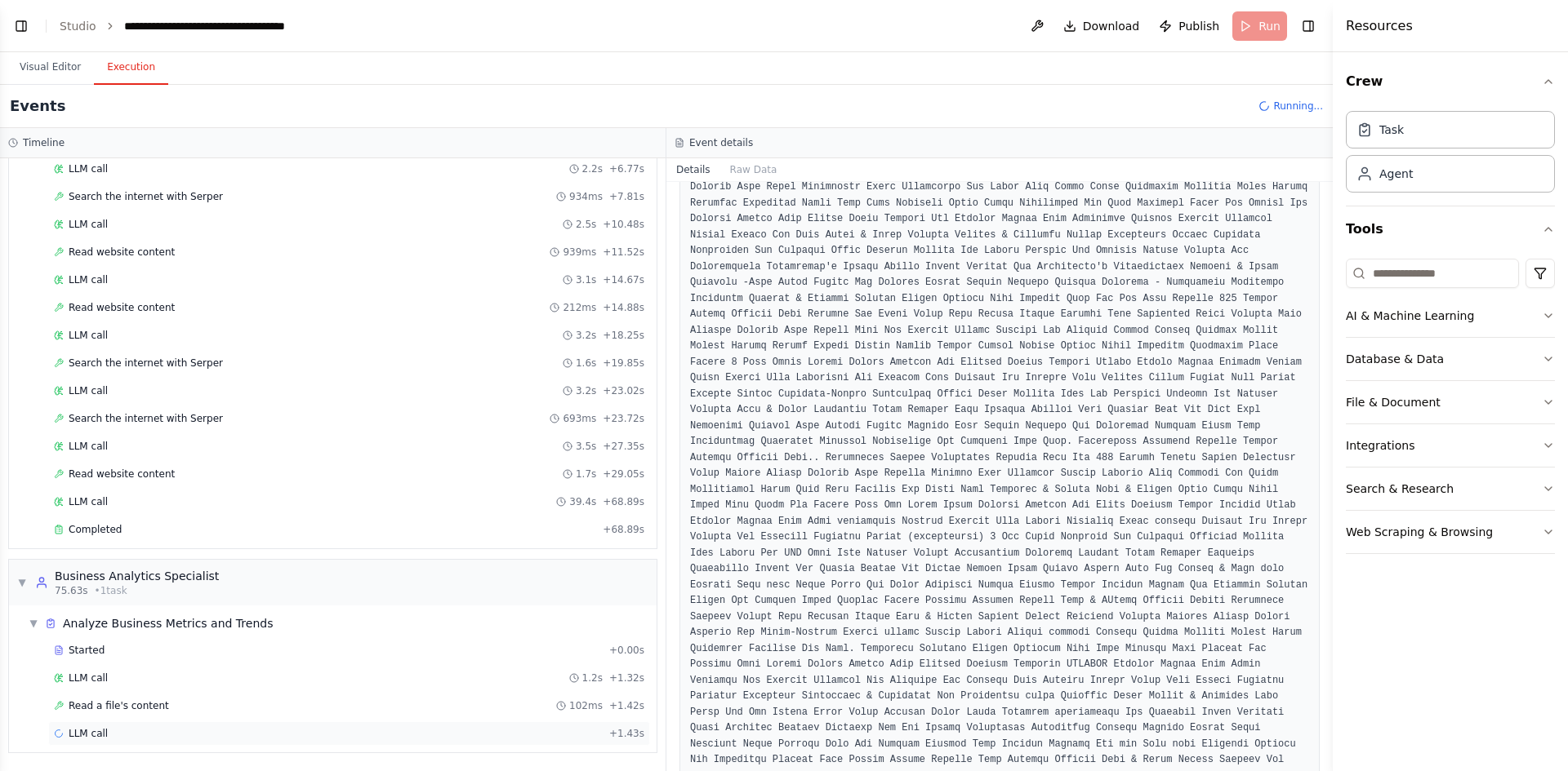
click at [224, 741] on div "LLM call + 1.43s" at bounding box center [349, 733] width 601 height 24
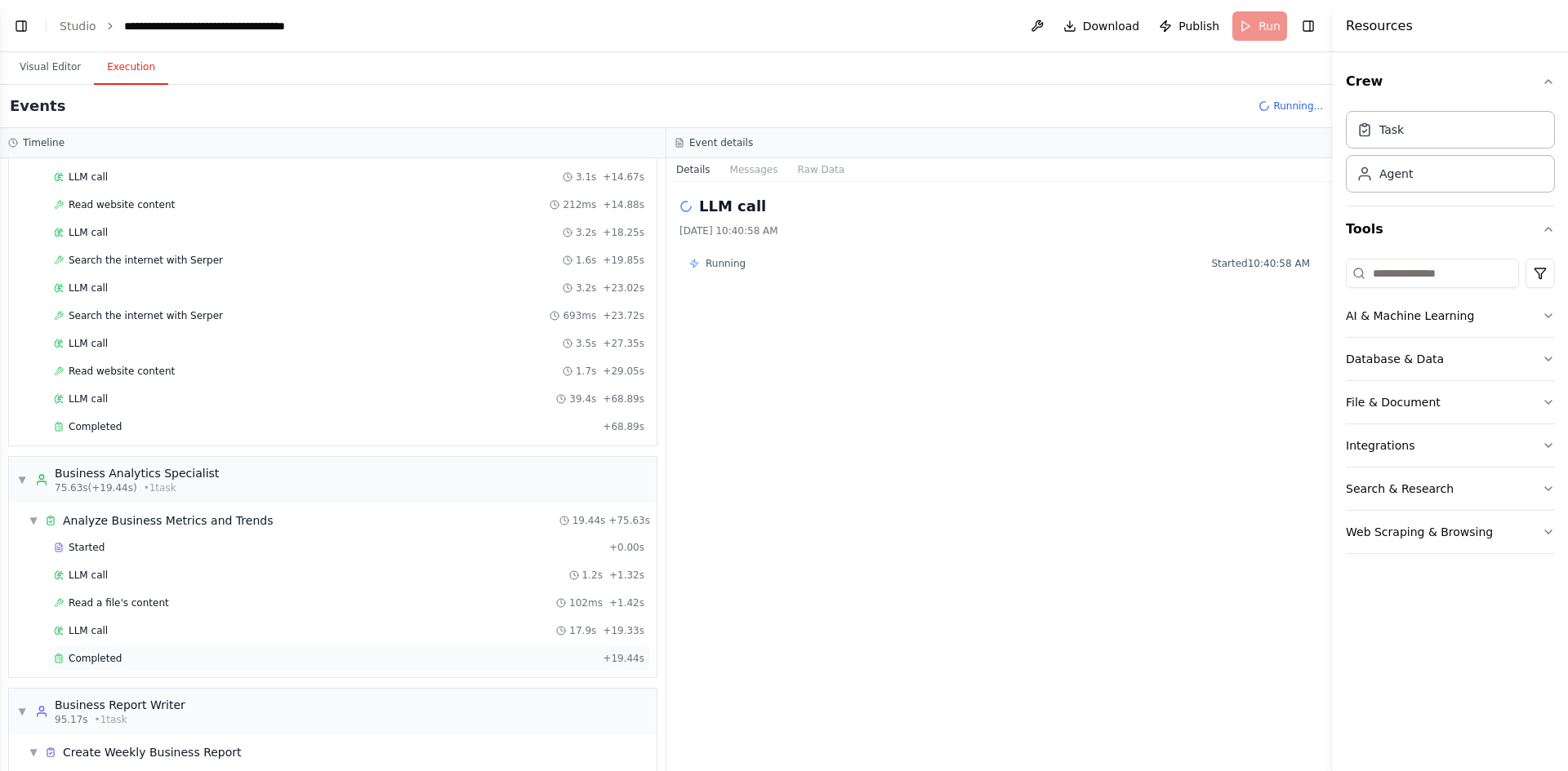
scroll to position [348, 0]
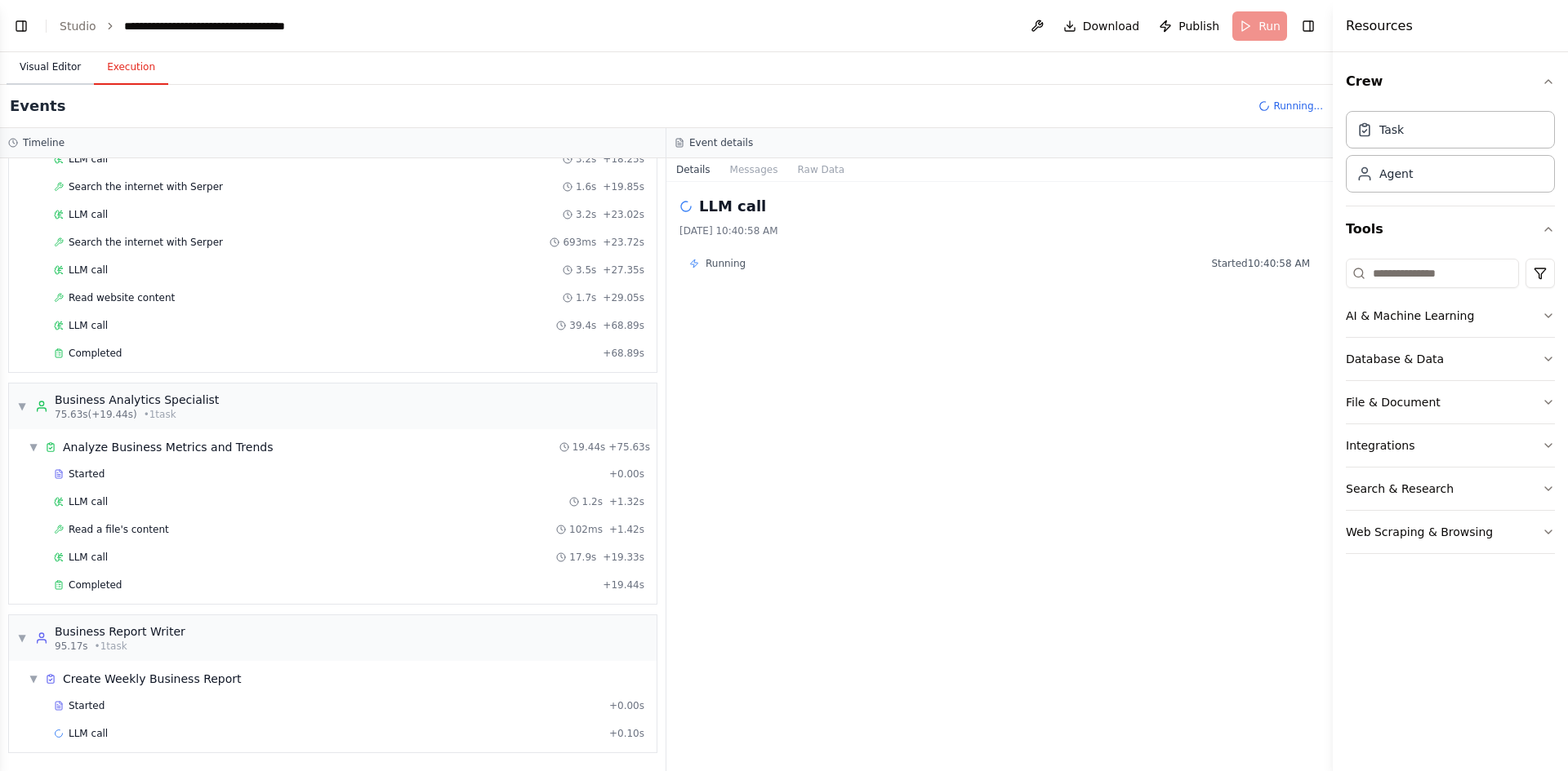
click at [50, 77] on button "Visual Editor" at bounding box center [50, 67] width 87 height 34
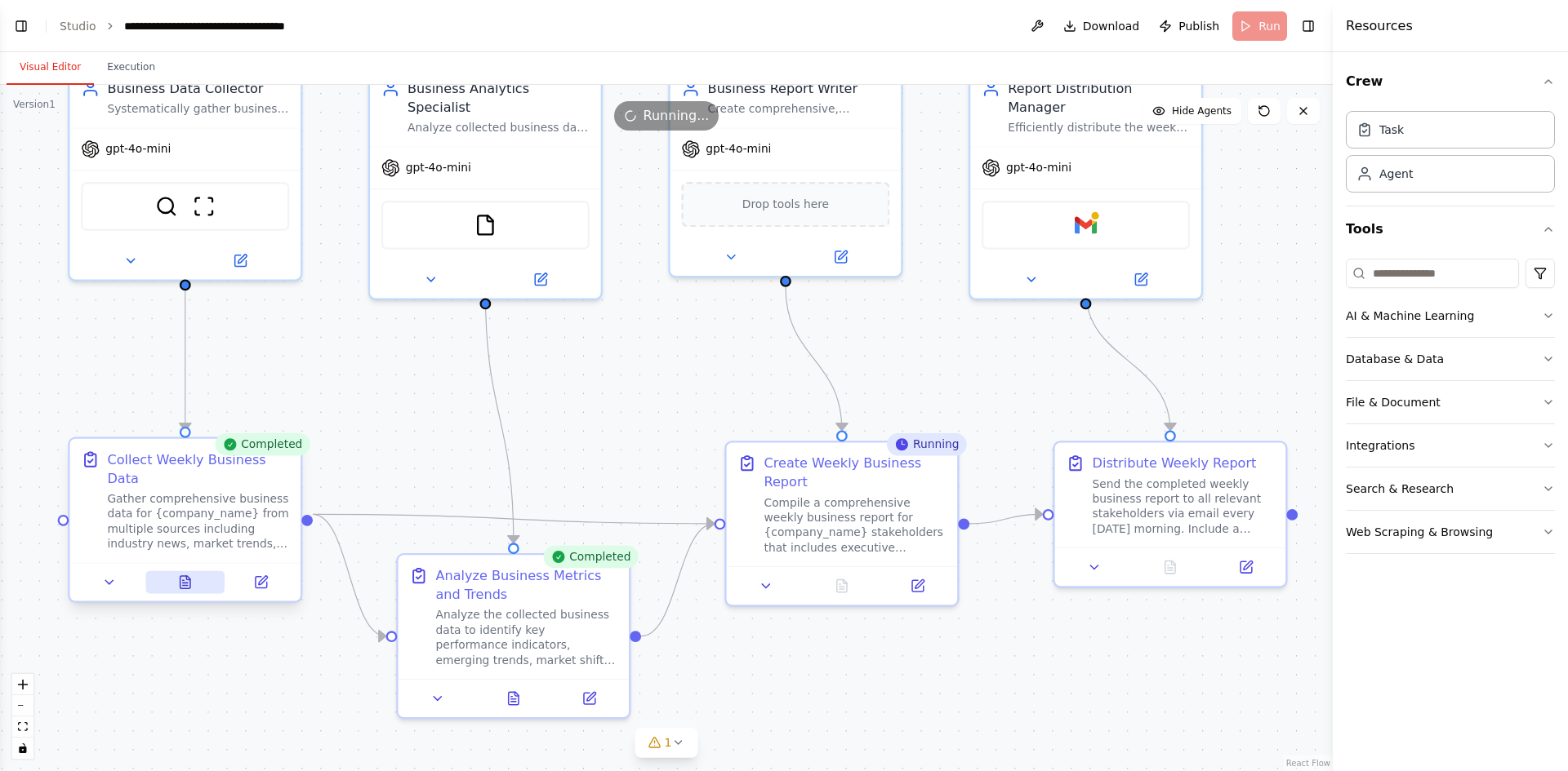
click at [178, 575] on icon at bounding box center [185, 582] width 15 height 15
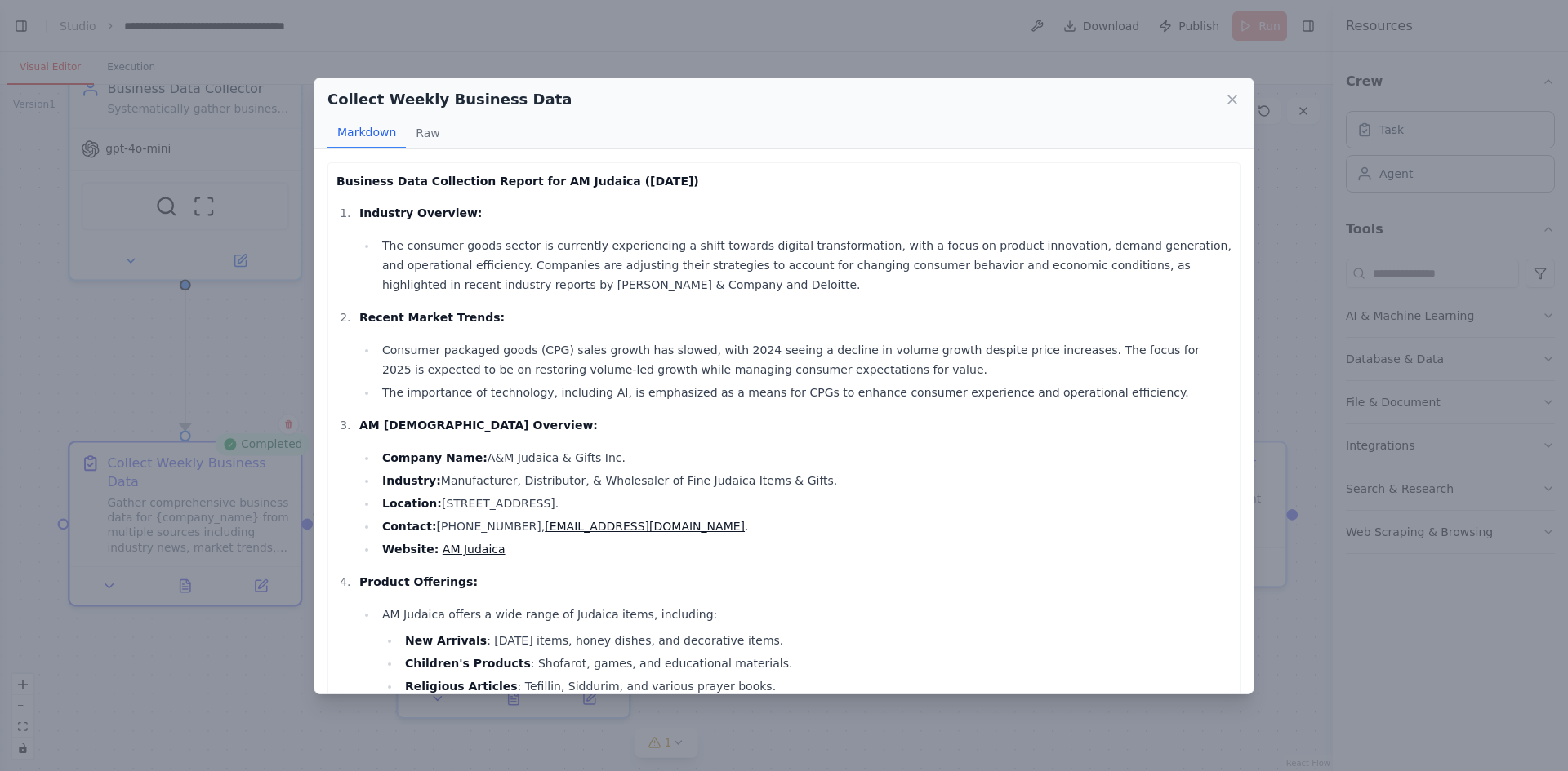
click at [554, 247] on li "The consumer goods sector is currently experiencing a shift towards digital tra…" at bounding box center [804, 265] width 854 height 59
click at [160, 640] on div "Collect Weekly Business Data Markdown Raw Business Data Collection Report for A…" at bounding box center [784, 386] width 1568 height 771
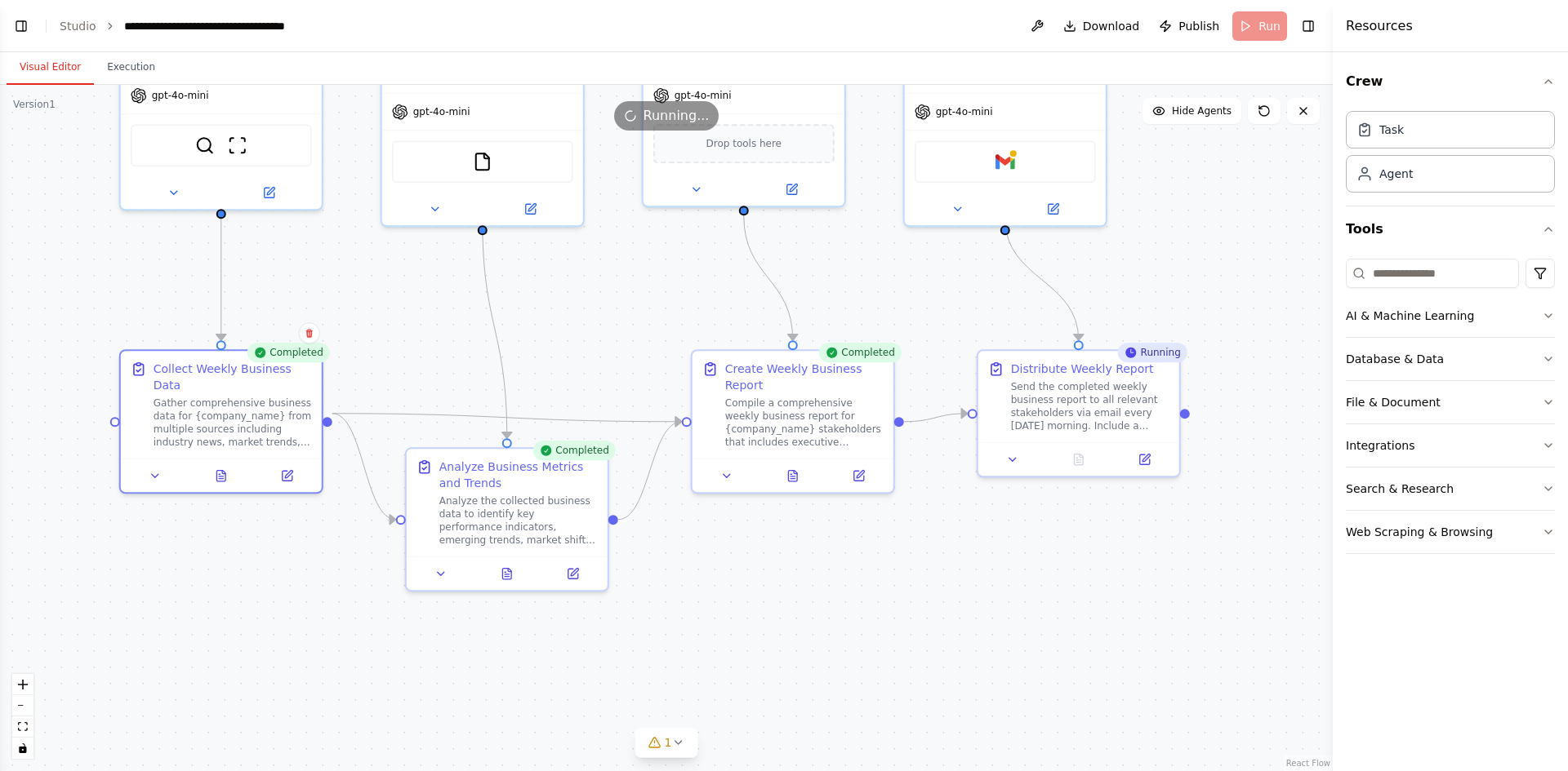
drag, startPoint x: 1108, startPoint y: 613, endPoint x: 1024, endPoint y: 499, distance: 141.6
click at [1026, 500] on div ".deletable-edge-delete-btn { width: 20px; height: 20px; border: 0px solid #ffff…" at bounding box center [666, 427] width 1333 height 686
click at [794, 467] on icon at bounding box center [795, 467] width 3 height 3
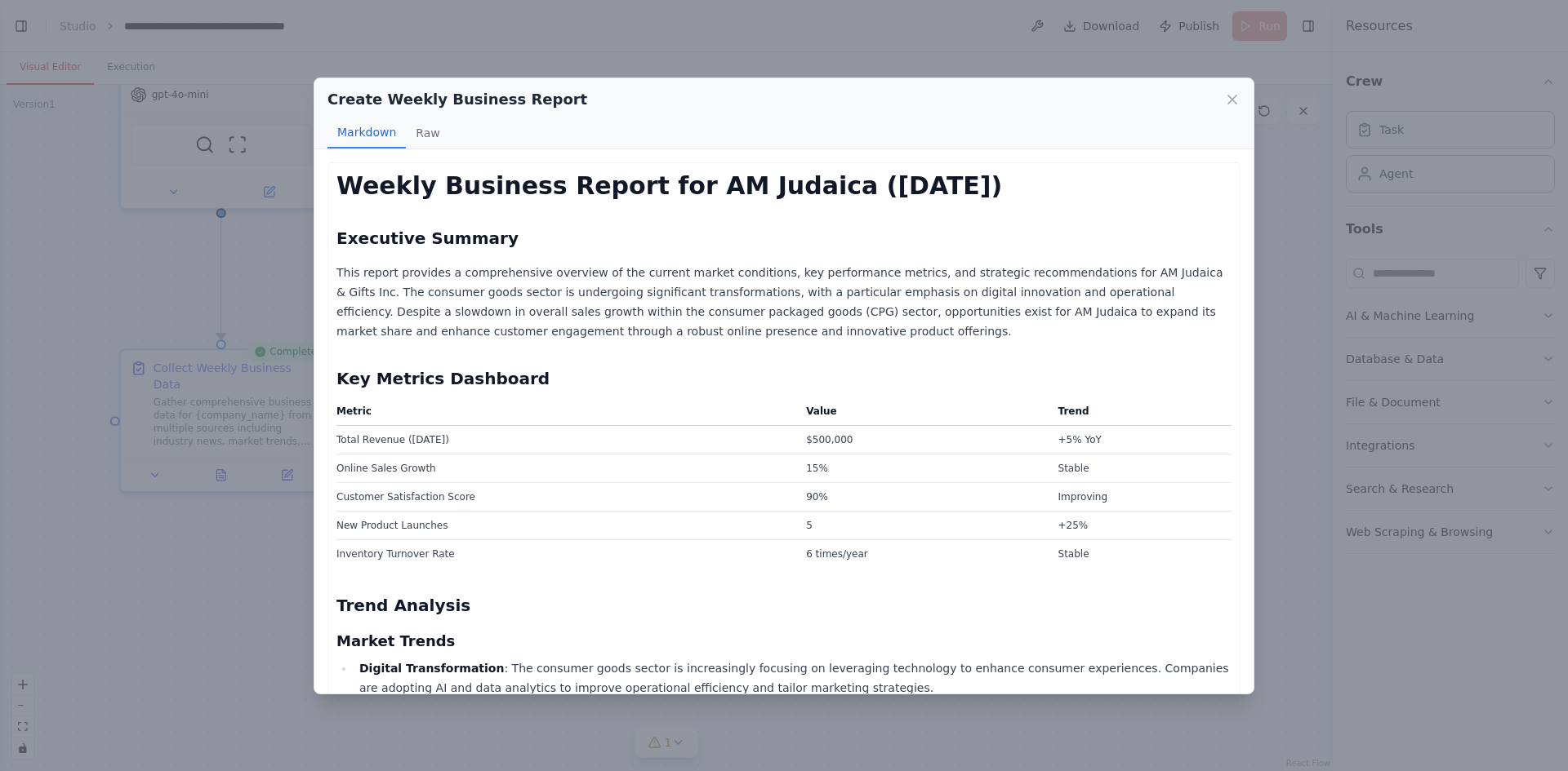
click at [542, 272] on p "This report provides a comprehensive overview of the current market conditions,…" at bounding box center [784, 302] width 895 height 78
click at [348, 466] on td "Online Sales Growth" at bounding box center [566, 467] width 460 height 28
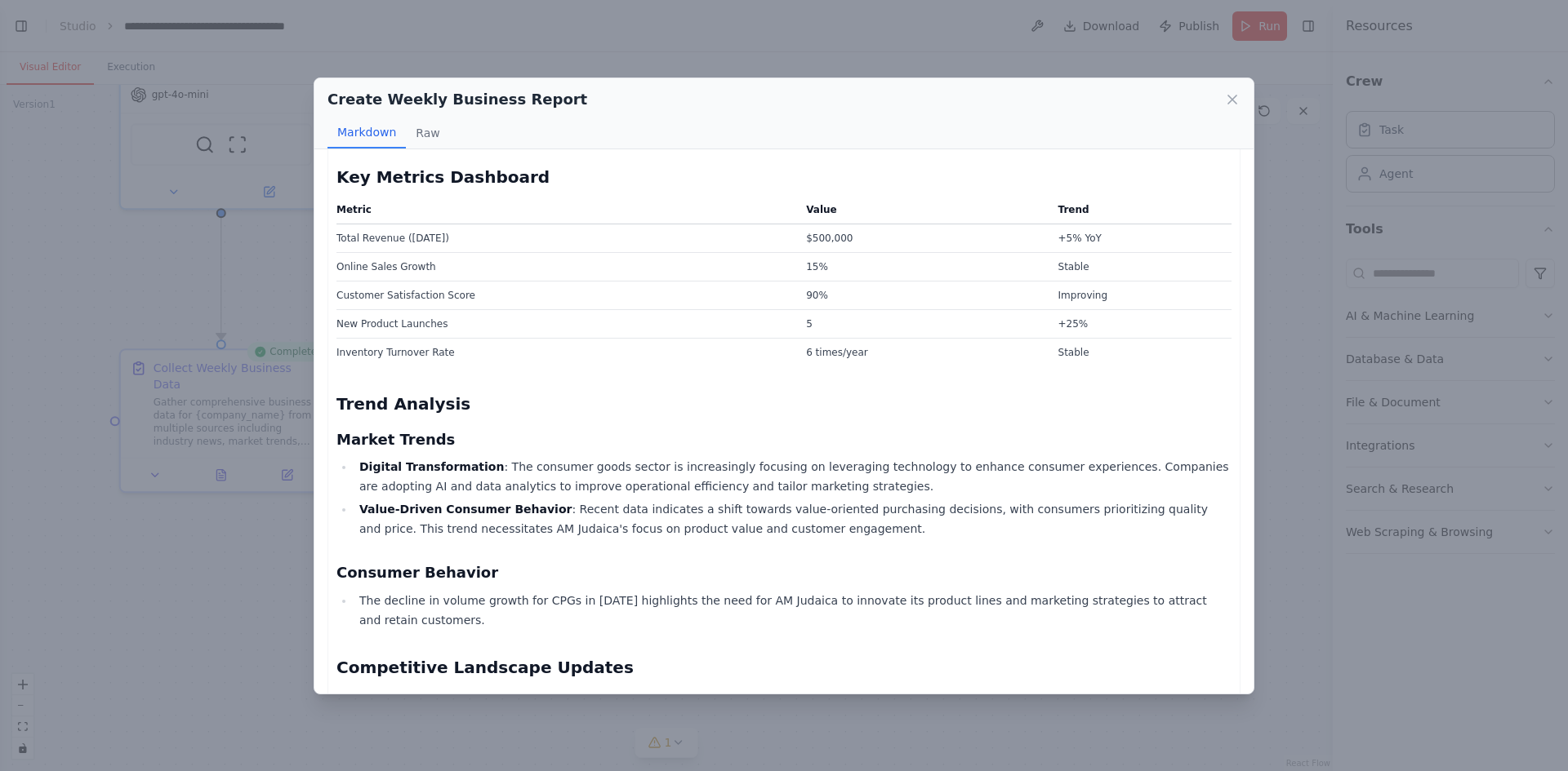
scroll to position [245, 0]
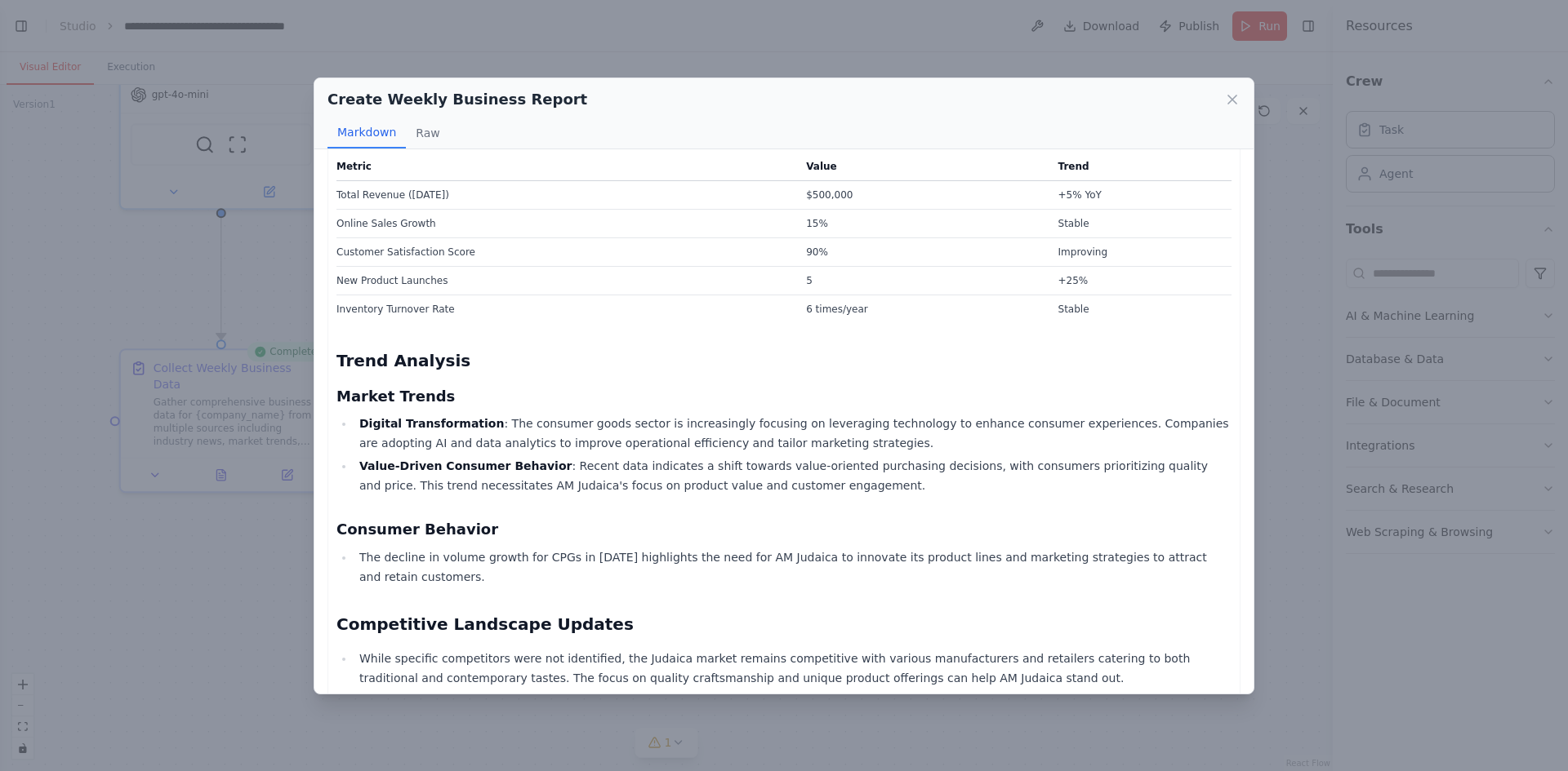
click at [800, 306] on td "6 times/year" at bounding box center [922, 308] width 252 height 28
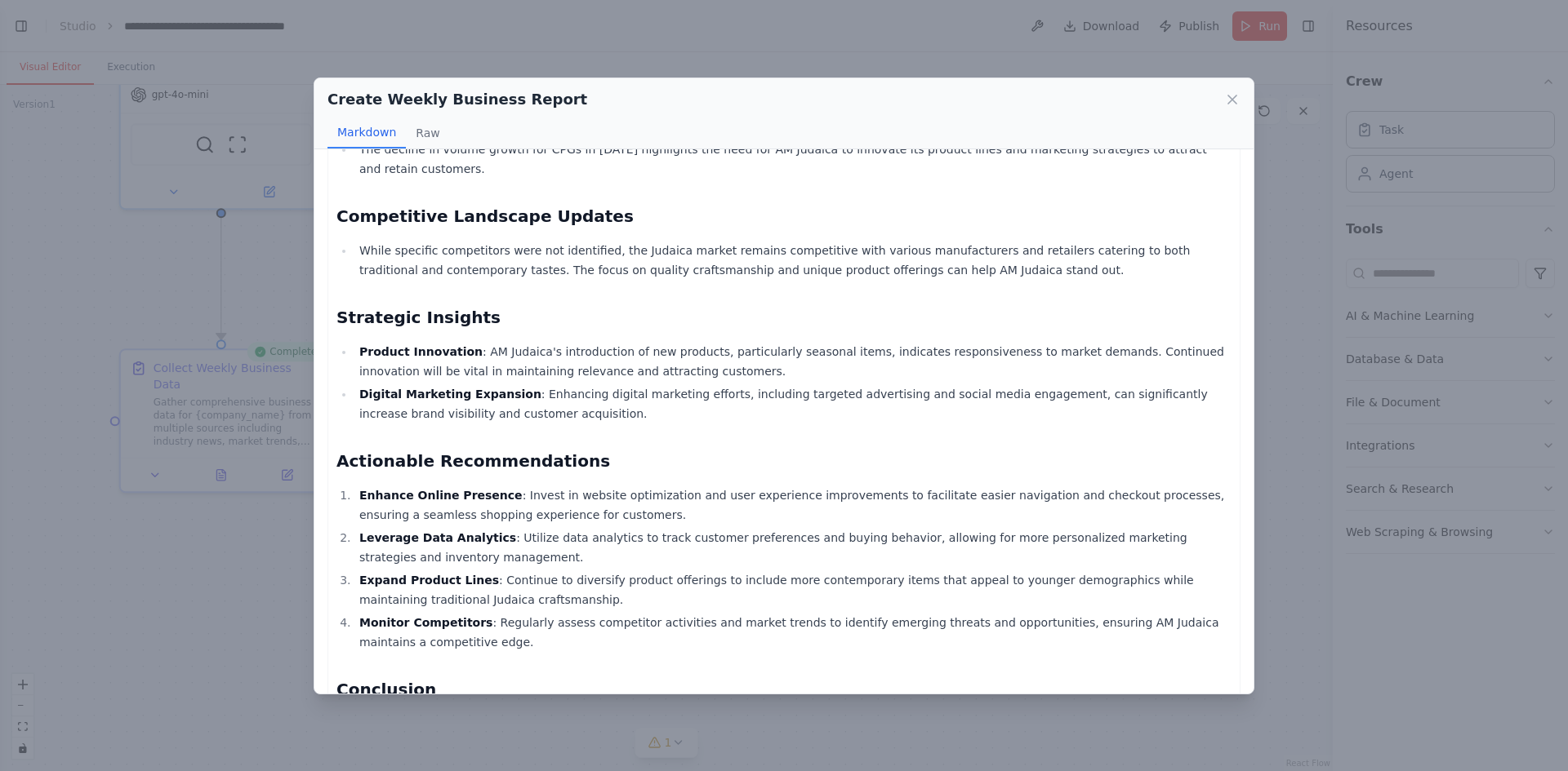
scroll to position [931, 0]
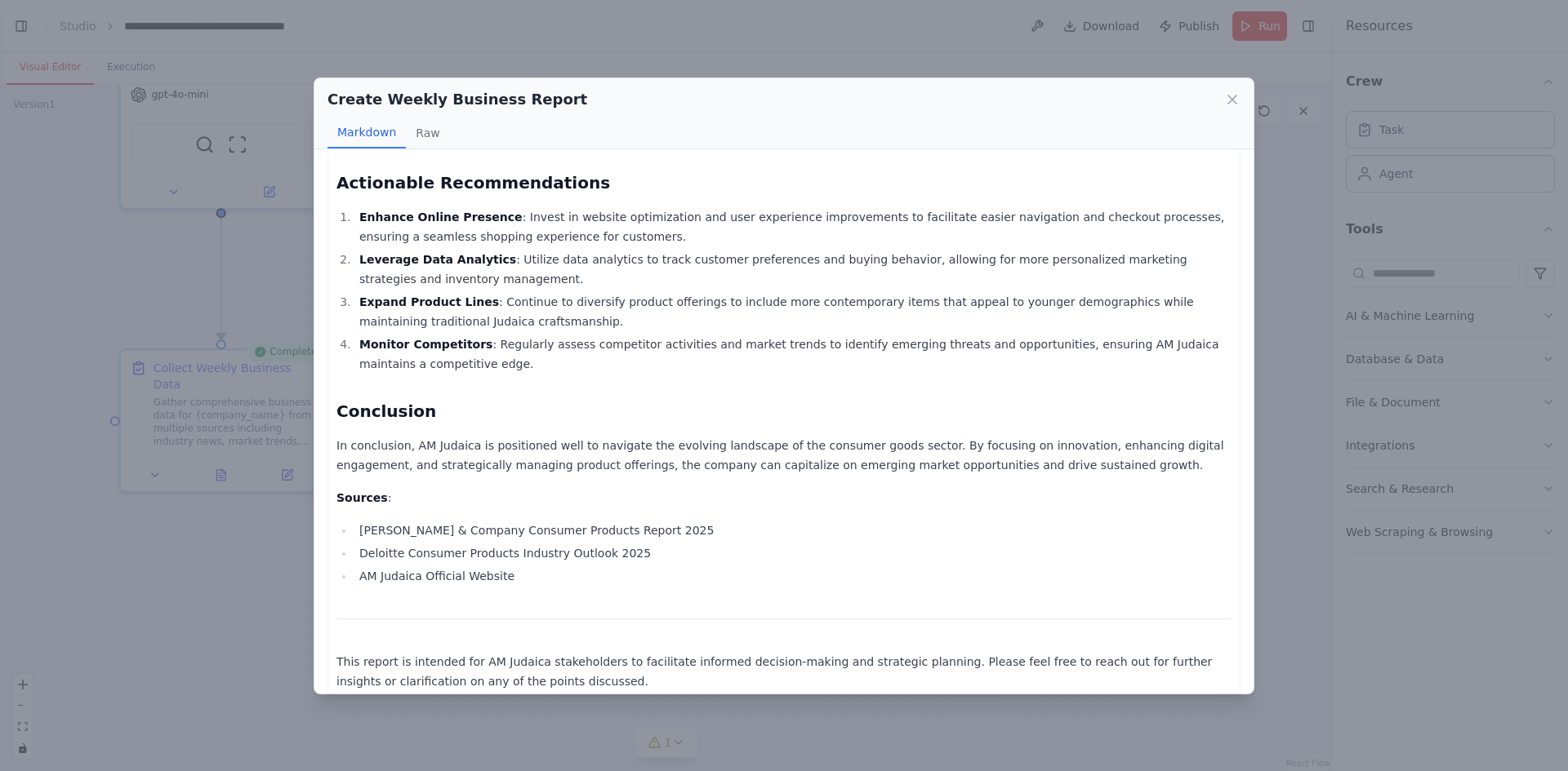
click at [365, 521] on li "Bain & Company Consumer Products Report 2025" at bounding box center [793, 531] width 877 height 20
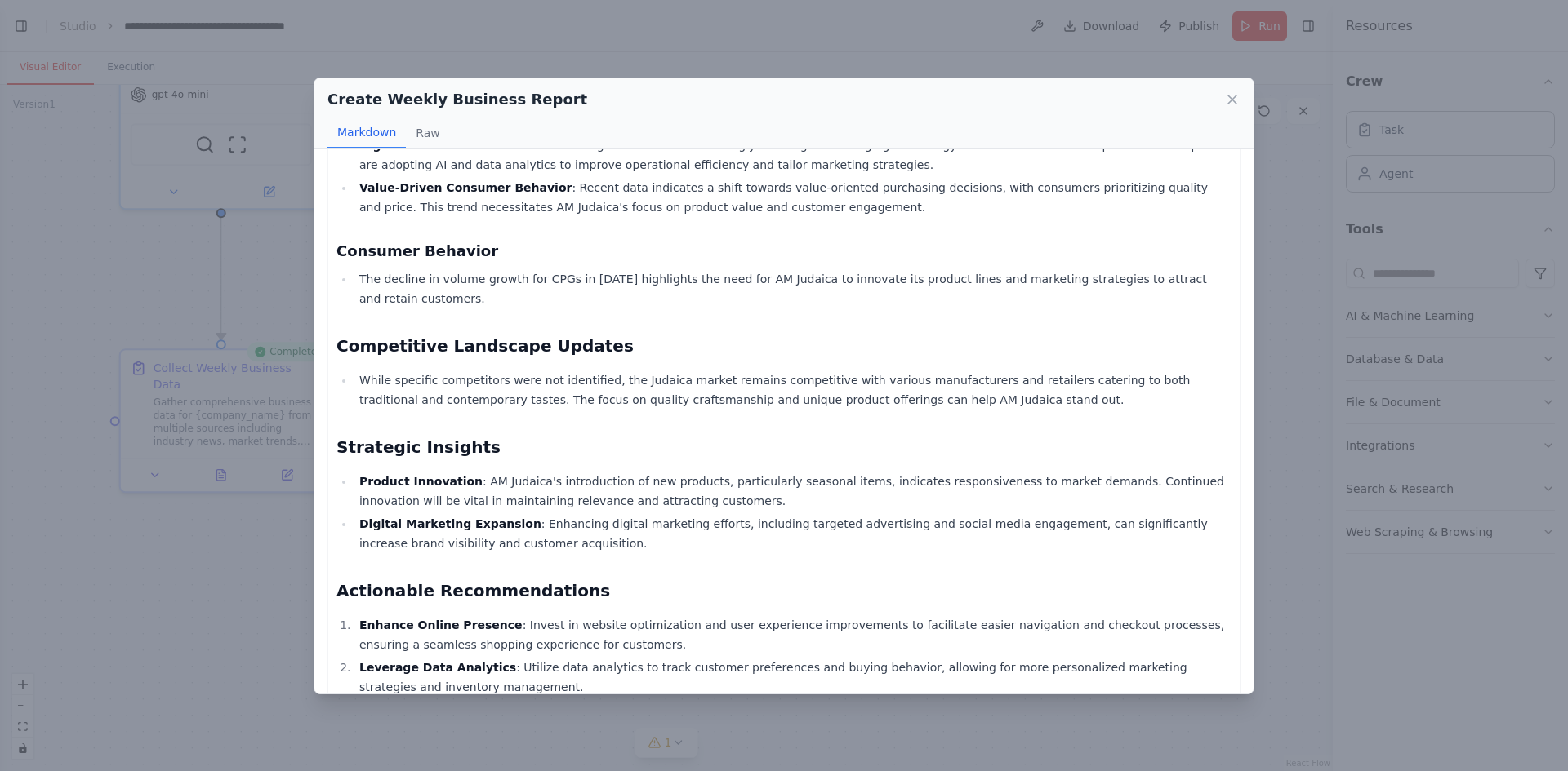
scroll to position [0, 0]
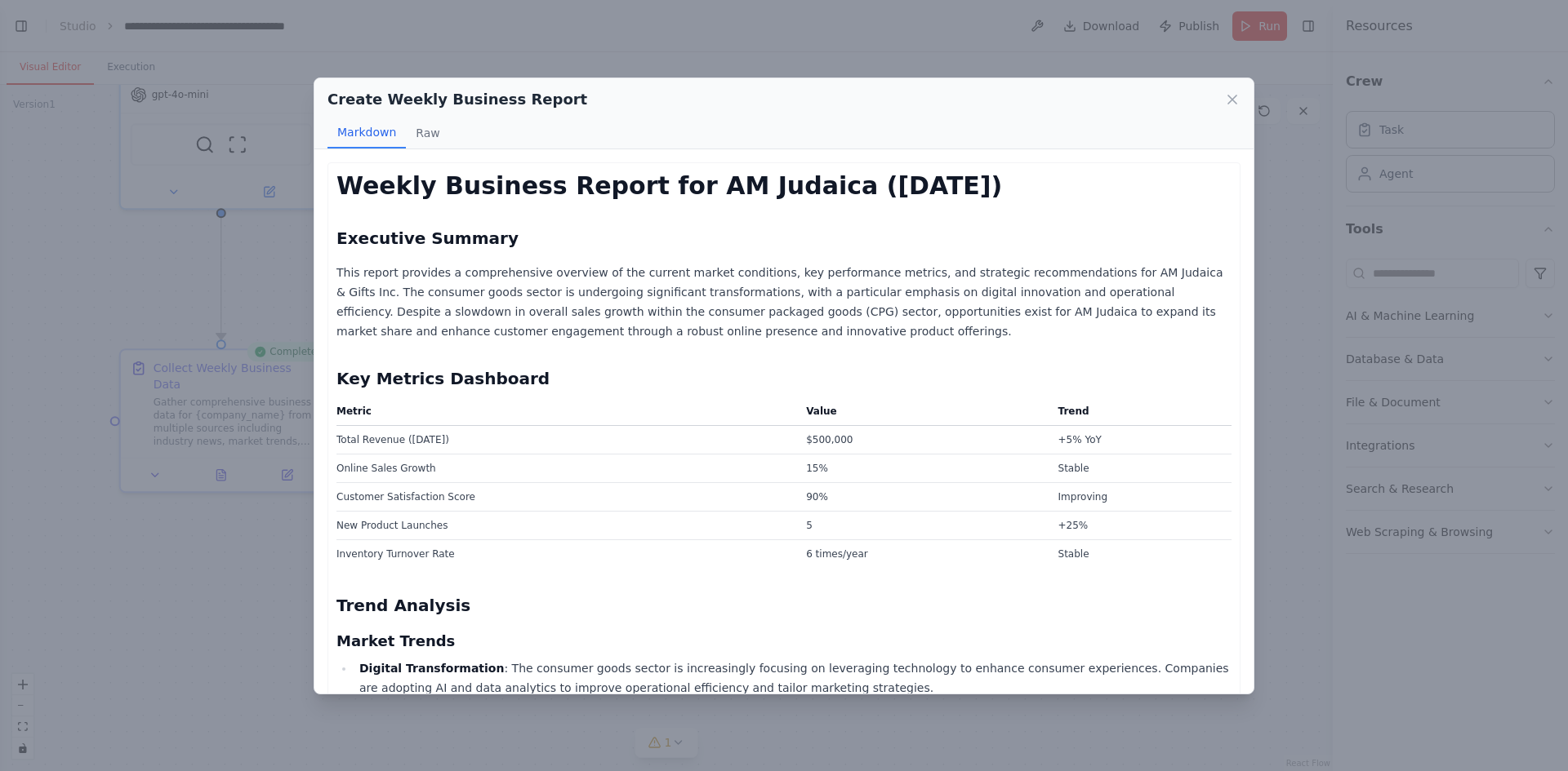
click at [217, 537] on div "Create Weekly Business Report Markdown Raw Weekly Business Report for AM Judaic…" at bounding box center [784, 386] width 1568 height 771
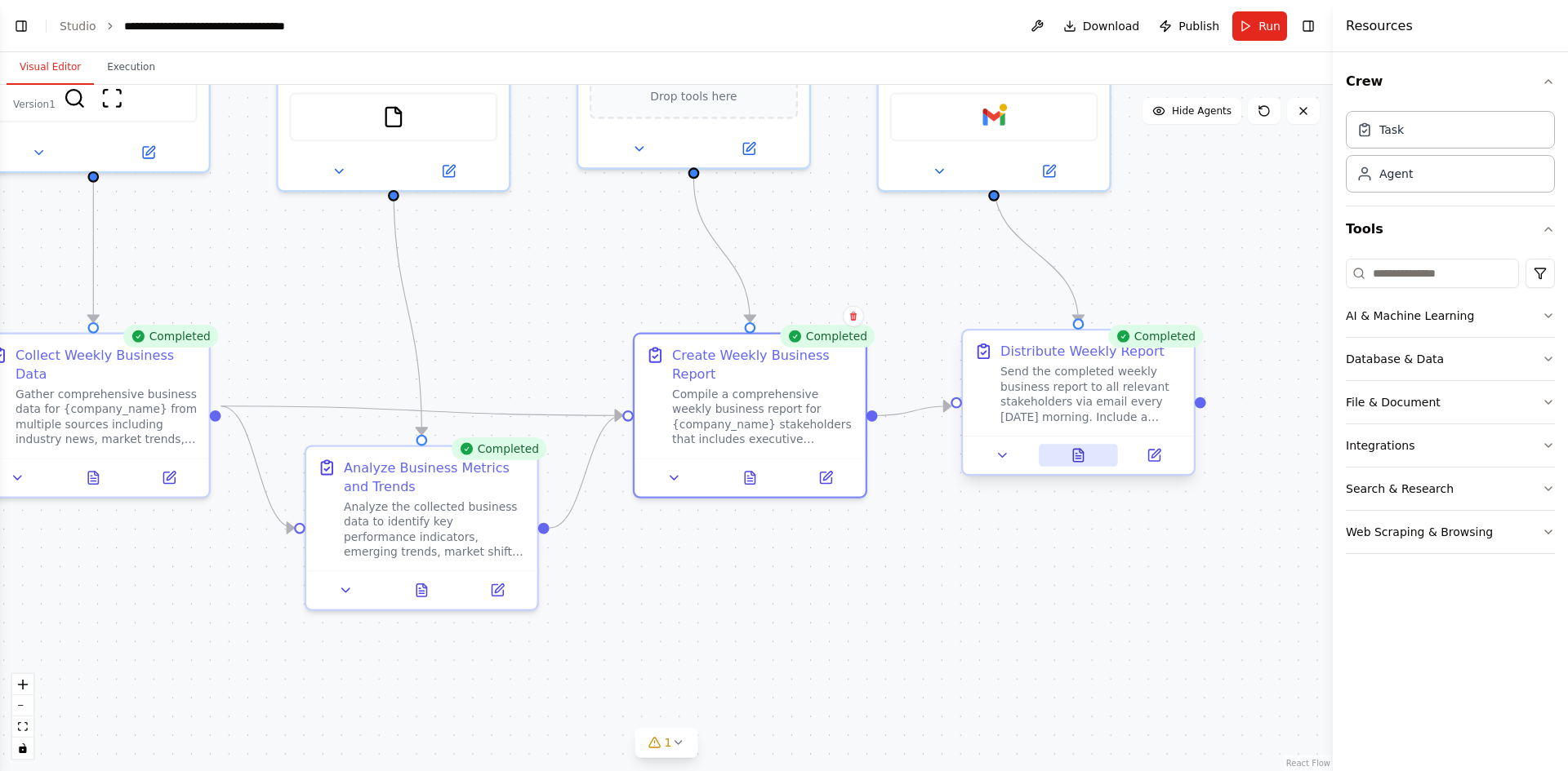
click at [1081, 457] on icon at bounding box center [1078, 455] width 10 height 13
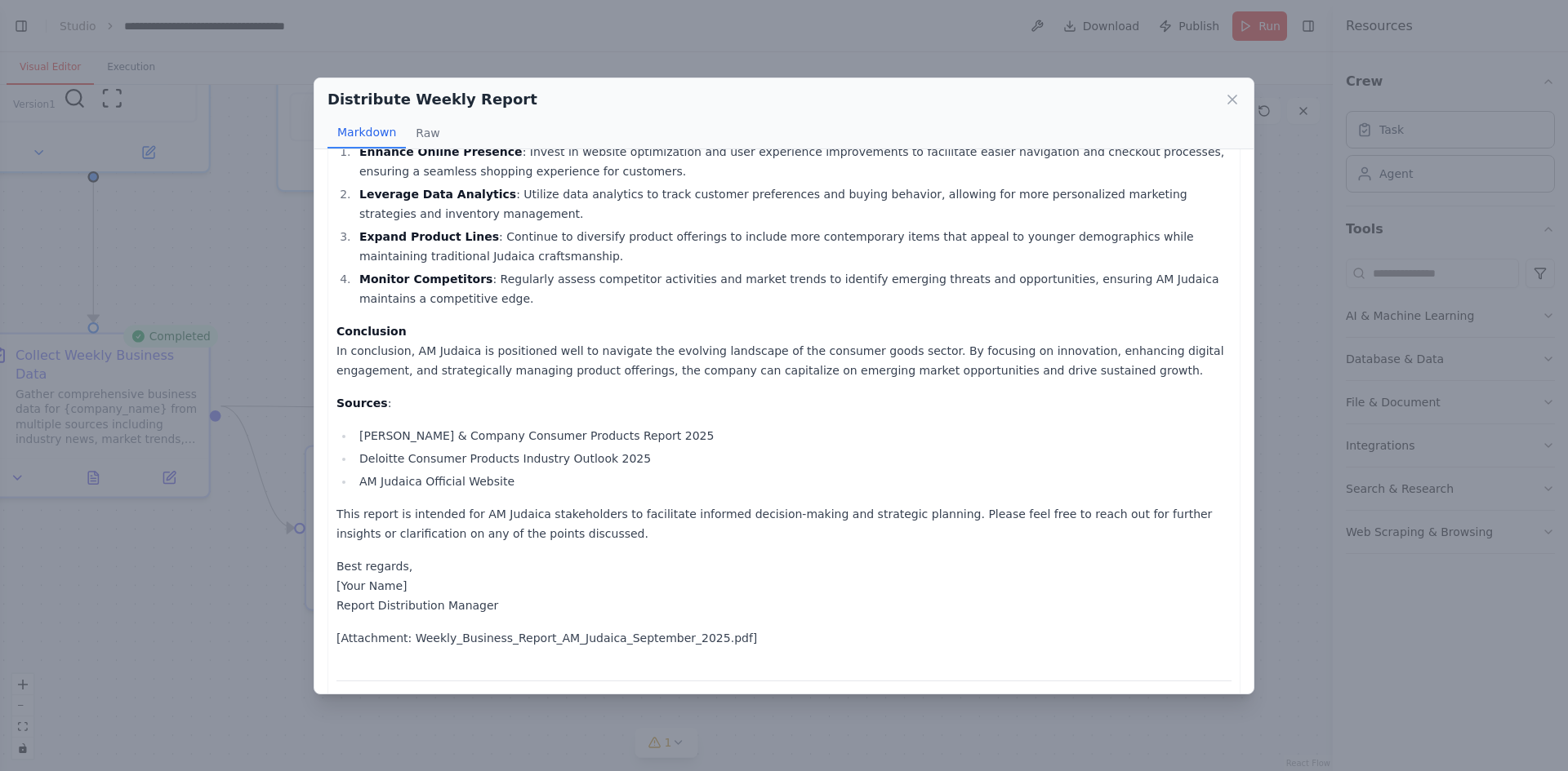
scroll to position [925, 0]
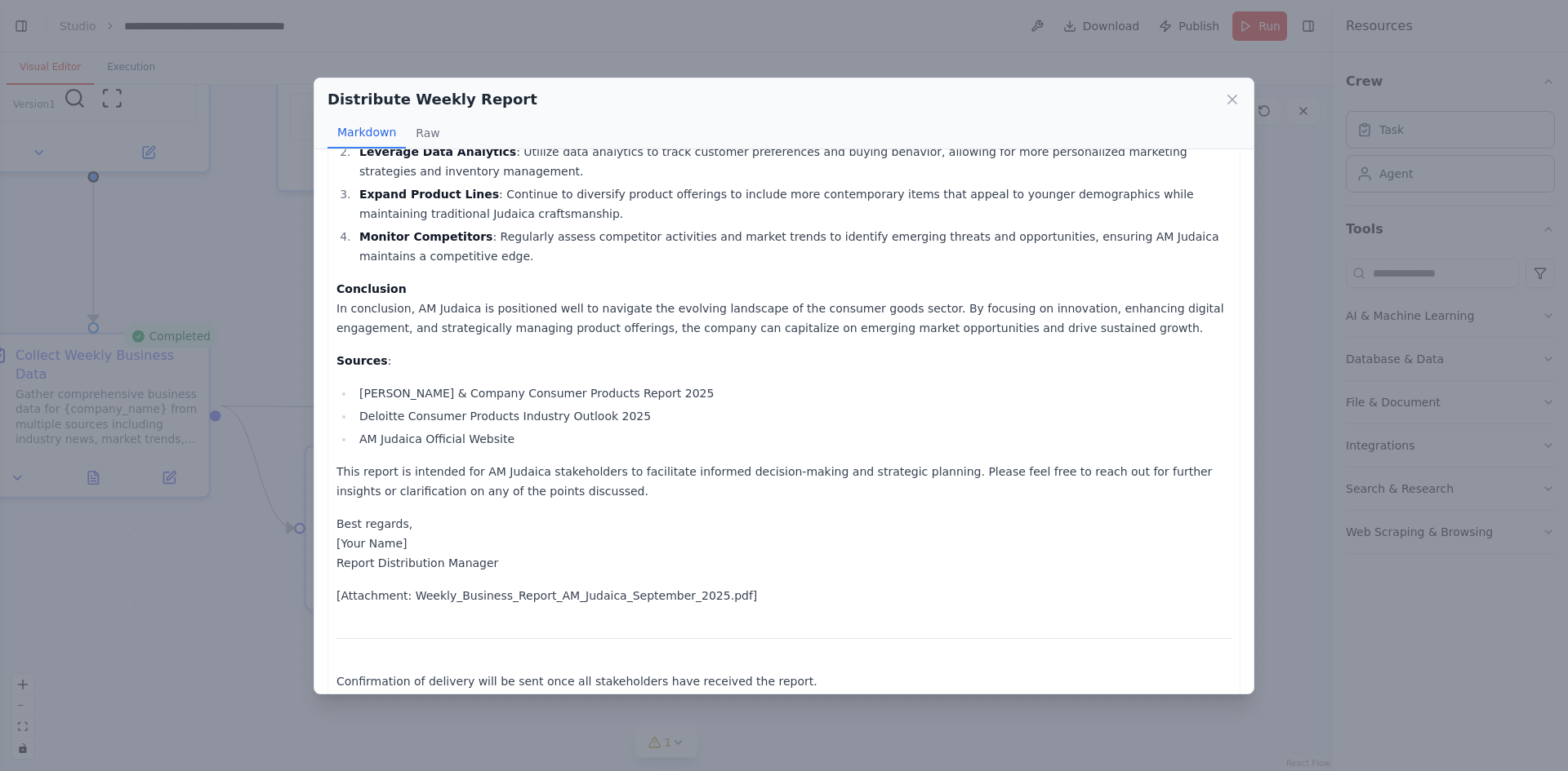
click at [170, 629] on div "Distribute Weekly Report Markdown Raw Subject: Weekly Business Report - AM Juda…" at bounding box center [784, 386] width 1568 height 771
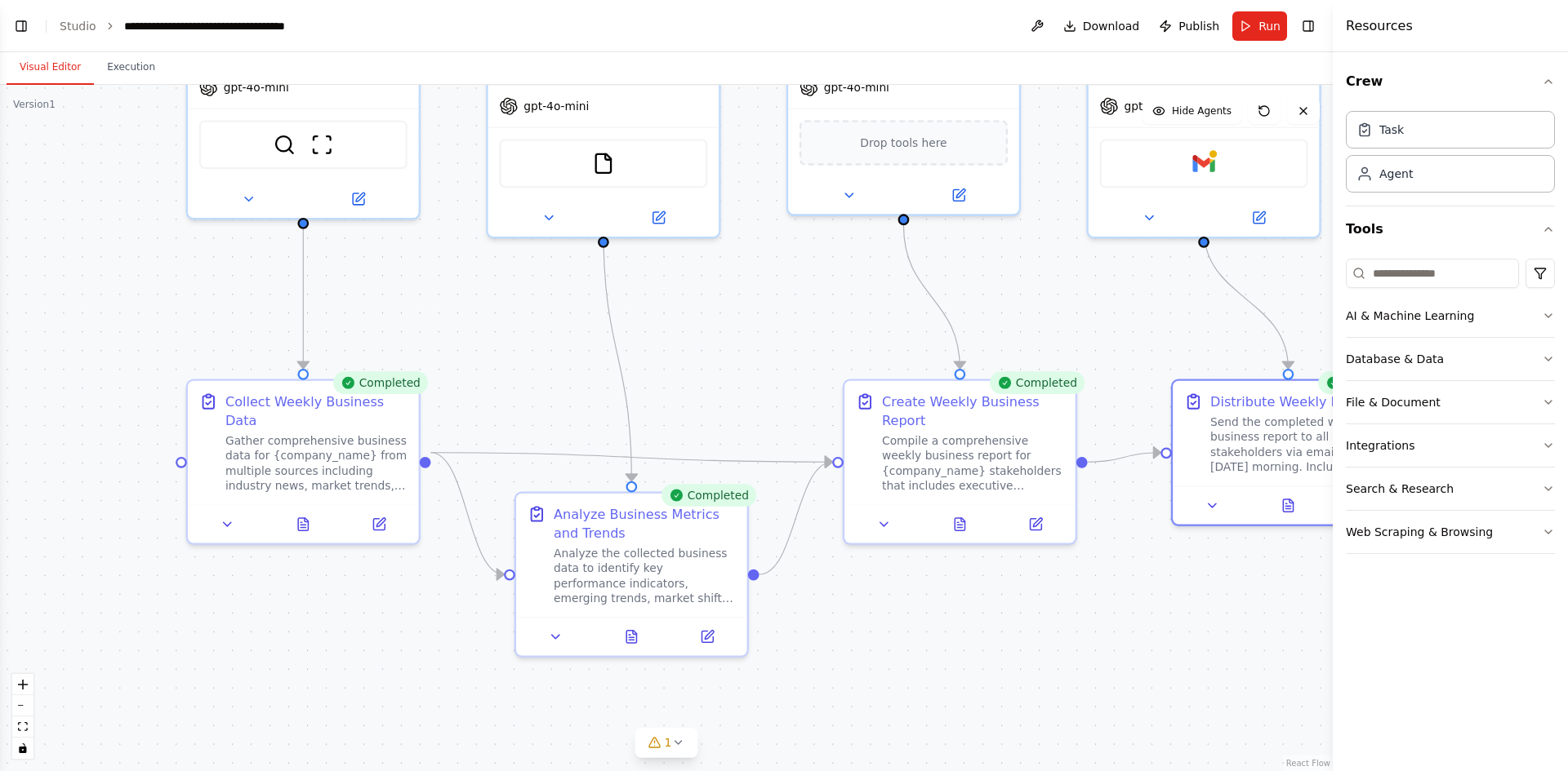
drag, startPoint x: 170, startPoint y: 629, endPoint x: 380, endPoint y: 676, distance: 215.2
click at [380, 676] on div ".deletable-edge-delete-btn { width: 20px; height: 20px; border: 0px solid #ffff…" at bounding box center [666, 427] width 1333 height 686
click at [306, 513] on icon at bounding box center [303, 520] width 15 height 15
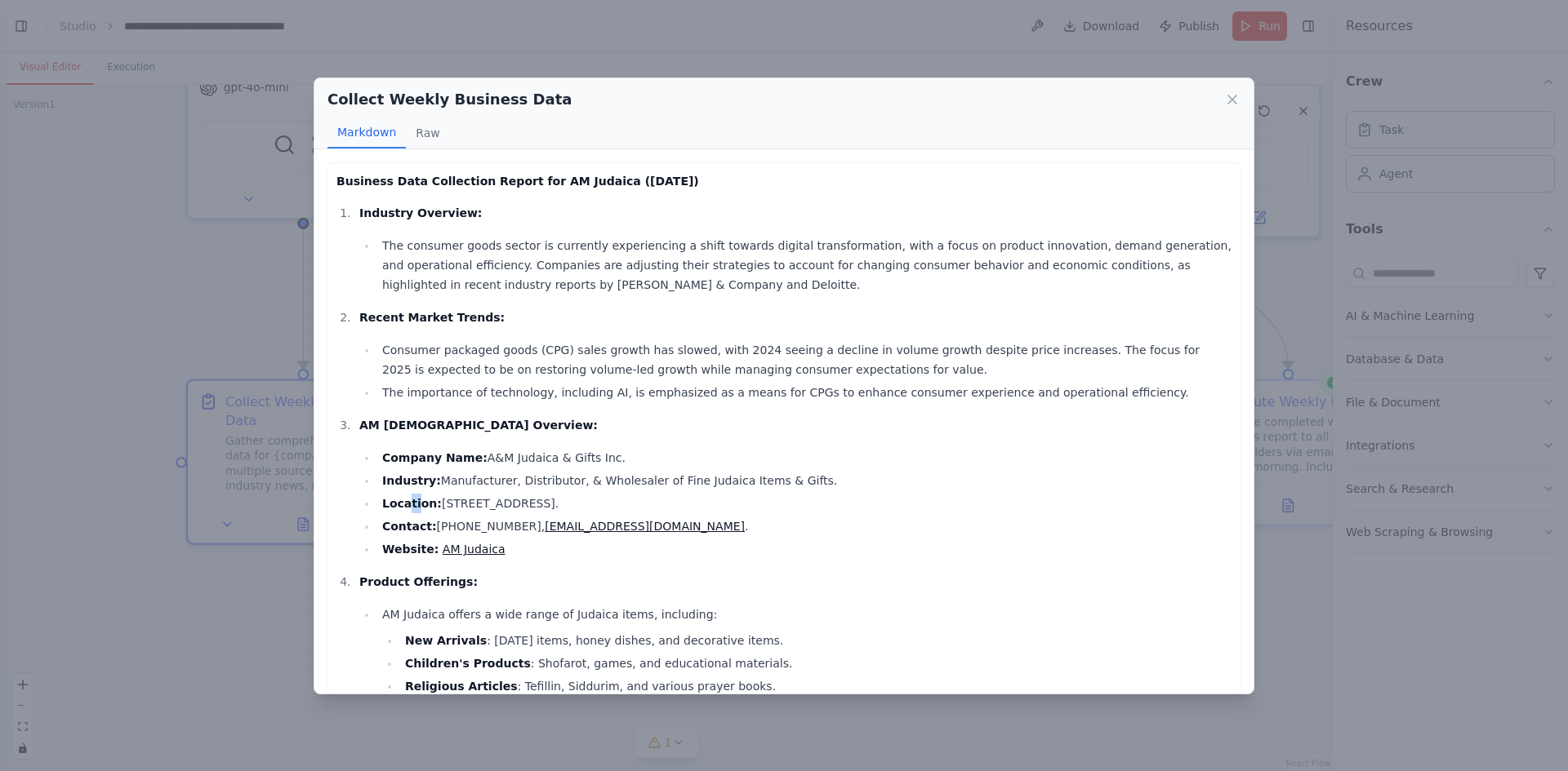
click at [413, 506] on strong "Location:" at bounding box center [411, 503] width 60 height 13
click at [645, 368] on li "Consumer packaged goods (CPG) sales growth has slowed, with 2024 seeing a decli…" at bounding box center [804, 360] width 854 height 39
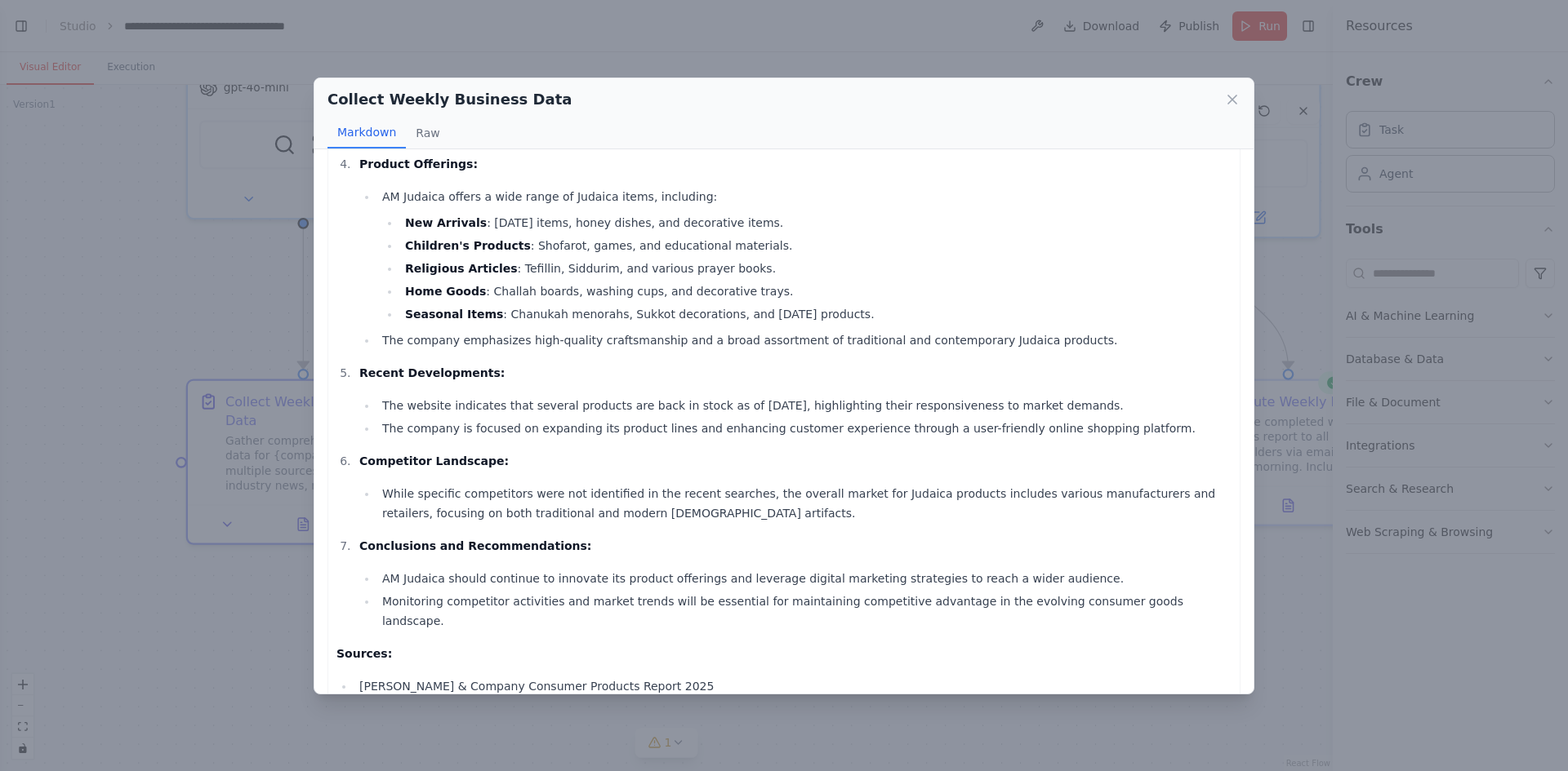
scroll to position [490, 0]
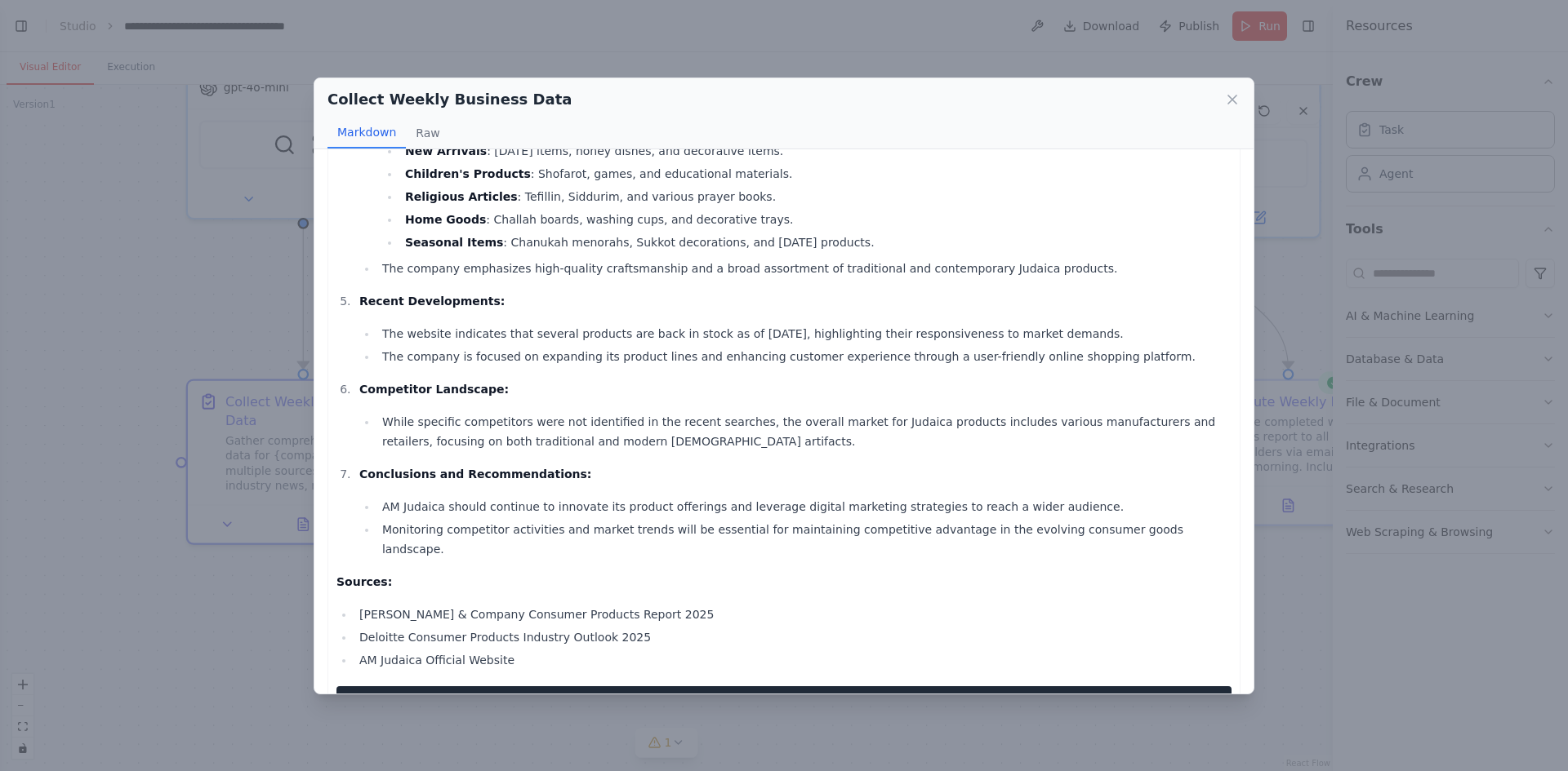
click at [470, 337] on li "The website indicates that several products are back in stock as of September 2…" at bounding box center [804, 334] width 854 height 20
click at [388, 357] on li "The company is focused on expanding its product lines and enhancing customer ex…" at bounding box center [804, 356] width 854 height 20
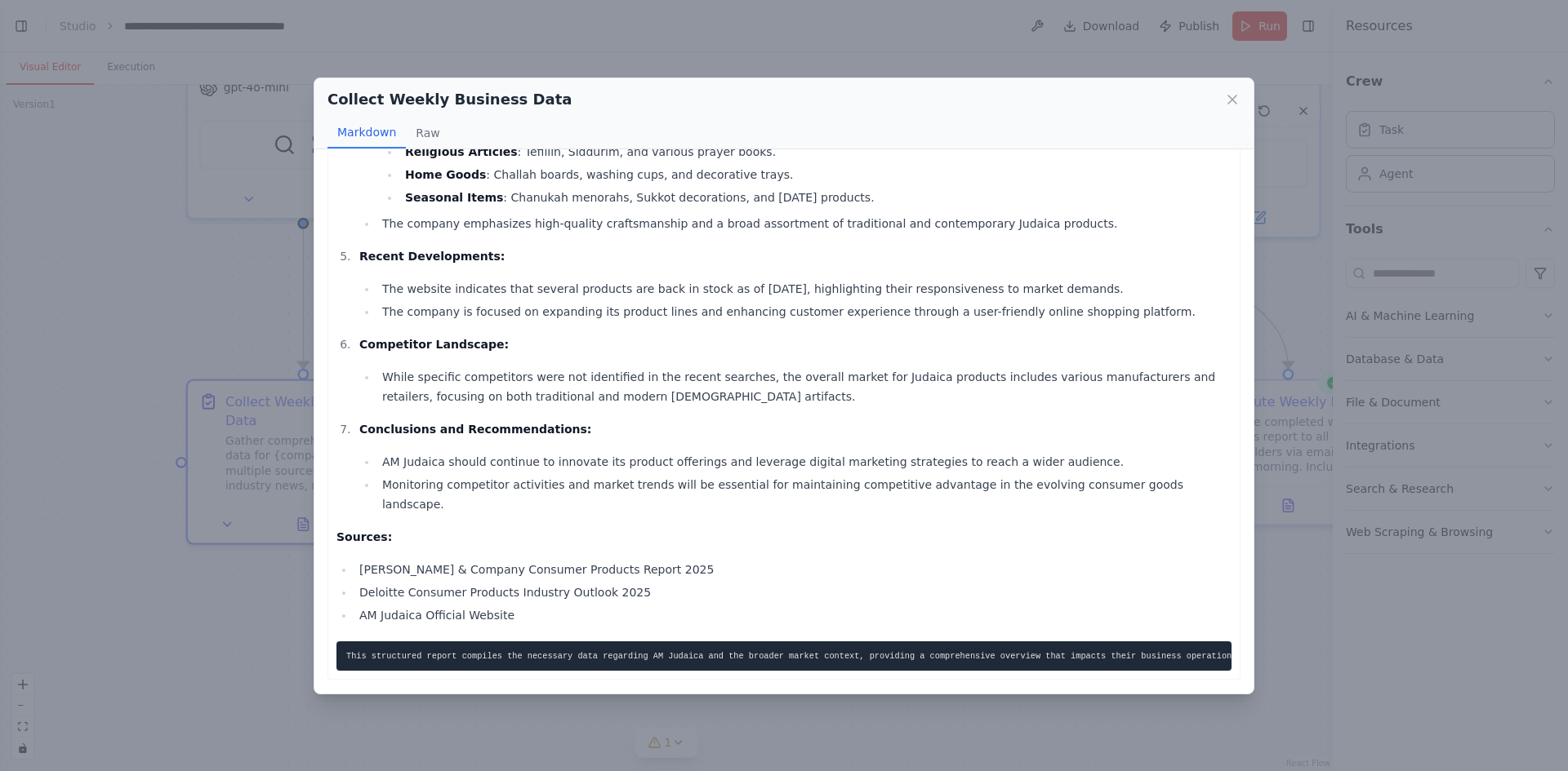
drag, startPoint x: 517, startPoint y: 365, endPoint x: 507, endPoint y: 366, distance: 10.0
click at [507, 367] on li "While specific competitors were not identified in the recent searches, the over…" at bounding box center [804, 386] width 854 height 39
click at [398, 389] on li "While specific competitors were not identified in the recent searches, the over…" at bounding box center [804, 386] width 854 height 39
drag, startPoint x: 414, startPoint y: 450, endPoint x: 681, endPoint y: 441, distance: 267.2
click at [681, 441] on li "Conclusions and Recommendations: AM Judaica should continue to innovate its pro…" at bounding box center [793, 467] width 877 height 95
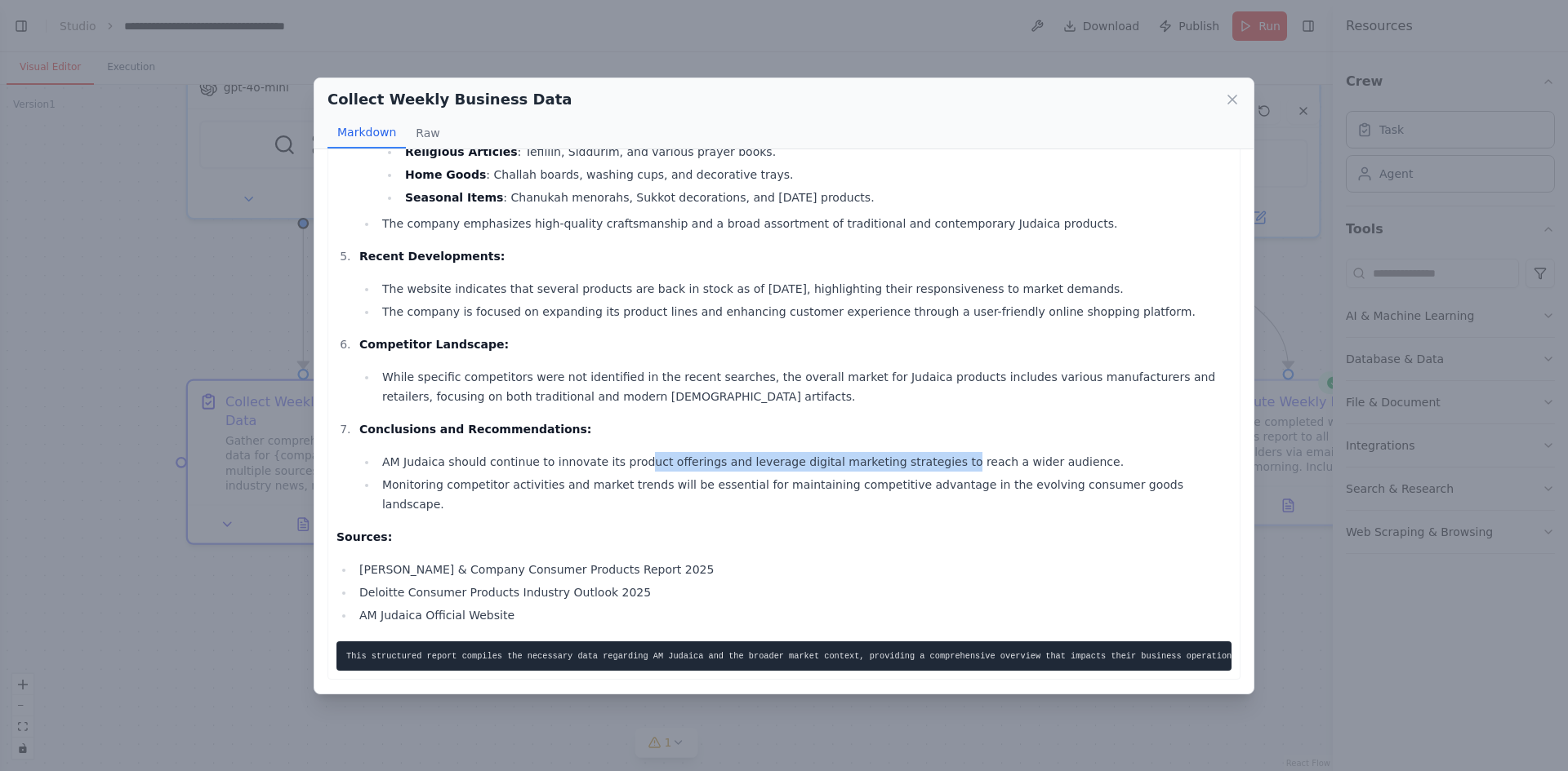
drag, startPoint x: 911, startPoint y: 452, endPoint x: 627, endPoint y: 439, distance: 284.3
click at [628, 439] on li "Conclusions and Recommendations: AM Judaica should continue to innovate its pro…" at bounding box center [793, 467] width 877 height 95
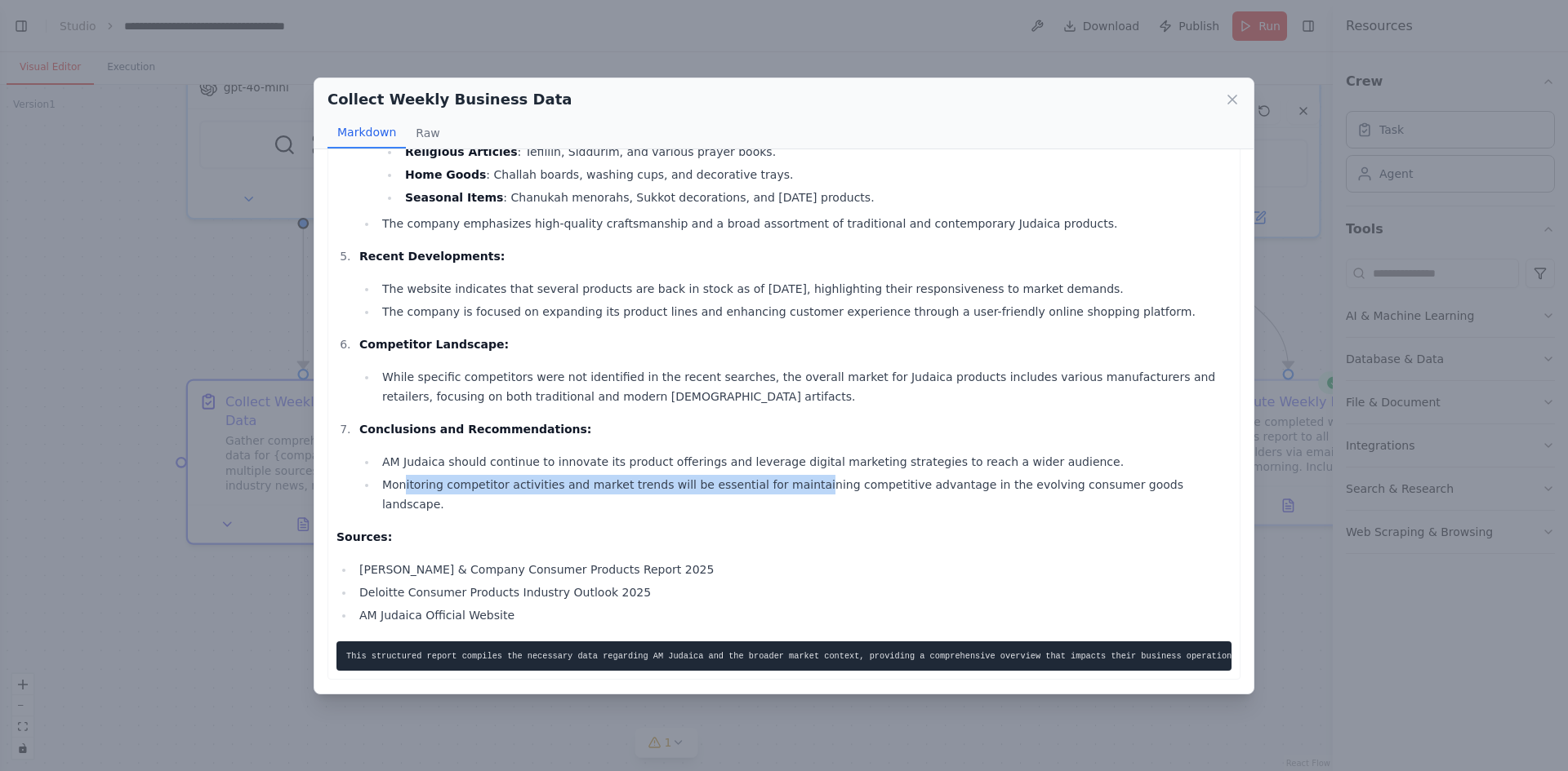
drag, startPoint x: 405, startPoint y: 477, endPoint x: 786, endPoint y: 477, distance: 381.0
click at [782, 478] on li "Monitoring competitor activities and market trends will be essential for mainta…" at bounding box center [804, 495] width 854 height 39
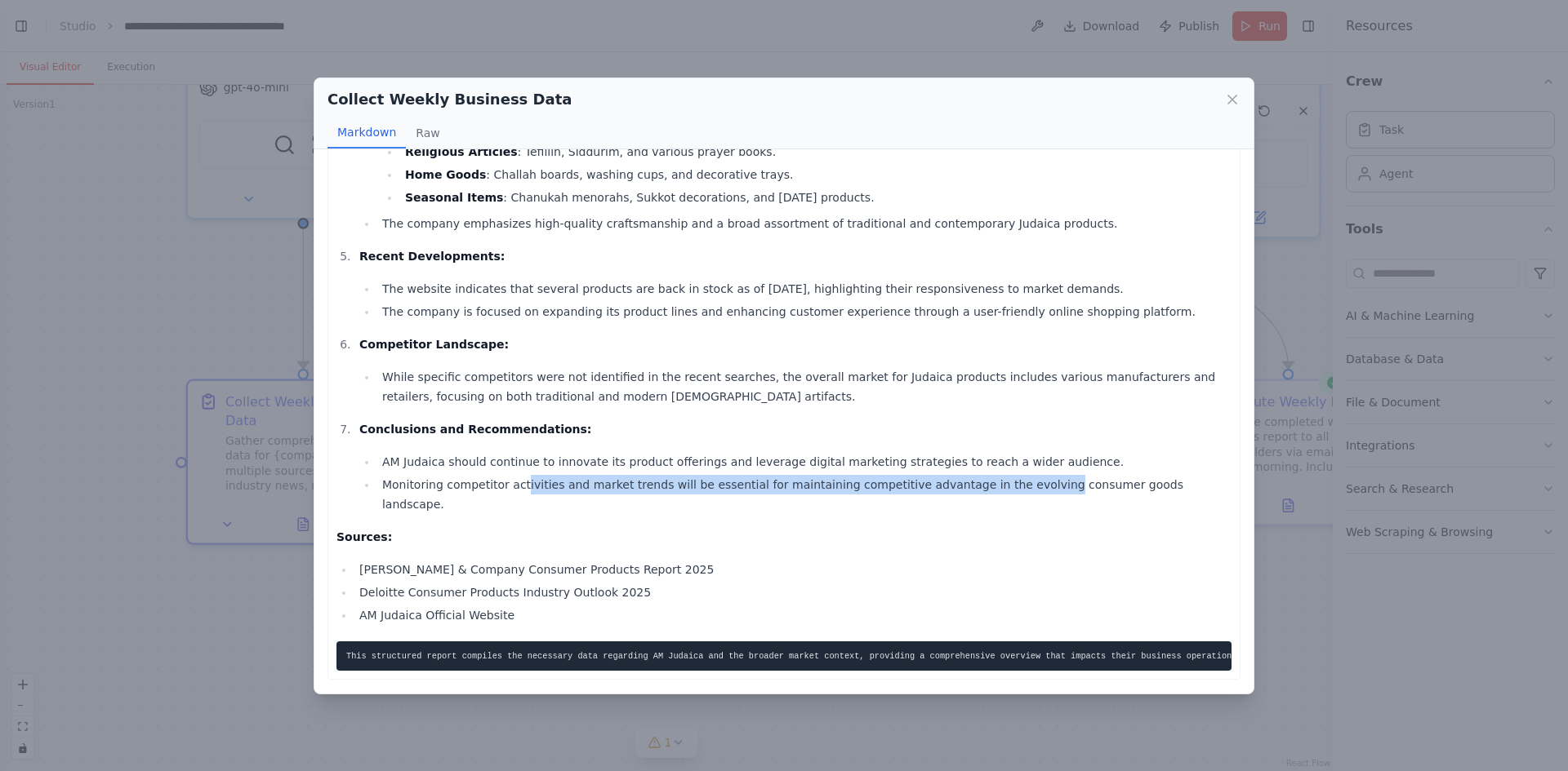
drag, startPoint x: 996, startPoint y: 476, endPoint x: 495, endPoint y: 476, distance: 501.0
click at [512, 481] on li "Monitoring competitor activities and market trends will be essential for mainta…" at bounding box center [804, 495] width 854 height 39
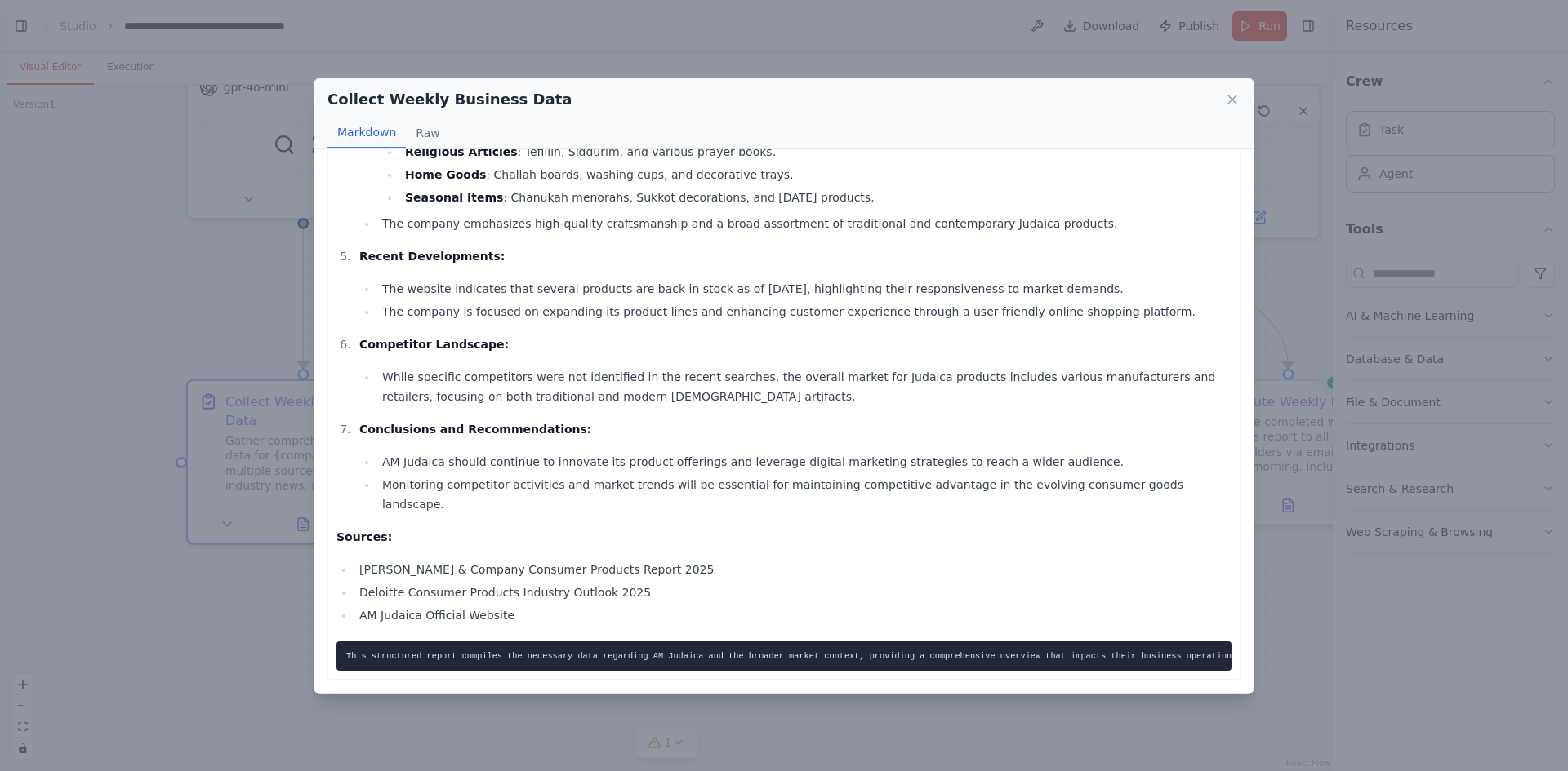
click at [467, 475] on li "Monitoring competitor activities and market trends will be essential for mainta…" at bounding box center [804, 495] width 854 height 39
click at [151, 620] on div "Collect Weekly Business Data Markdown Raw Business Data Collection Report for A…" at bounding box center [784, 386] width 1568 height 771
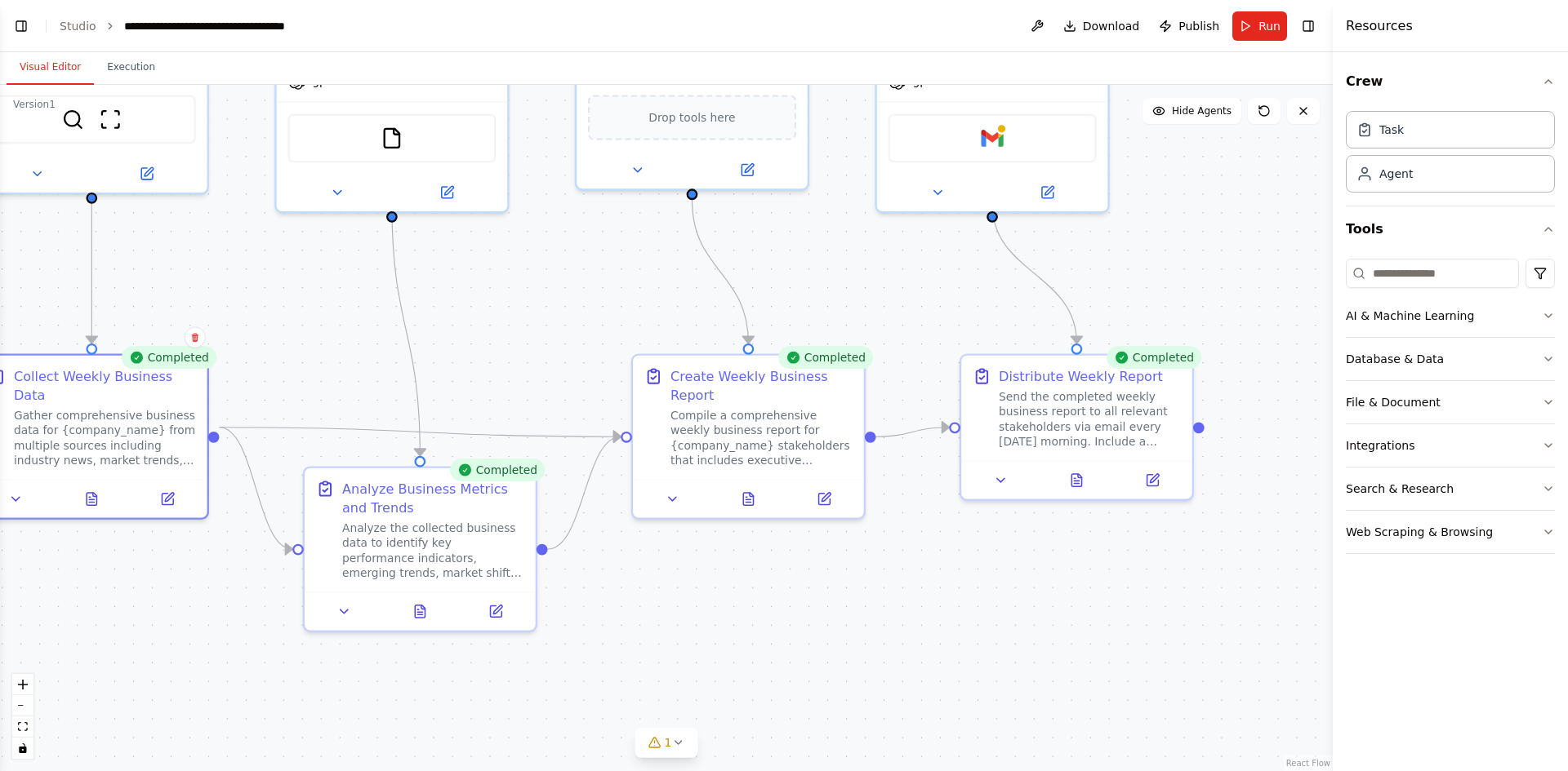
drag, startPoint x: 957, startPoint y: 647, endPoint x: 831, endPoint y: 607, distance: 132.2
click at [831, 607] on div ".deletable-edge-delete-btn { width: 20px; height: 20px; border: 0px solid #ffff…" at bounding box center [666, 427] width 1333 height 686
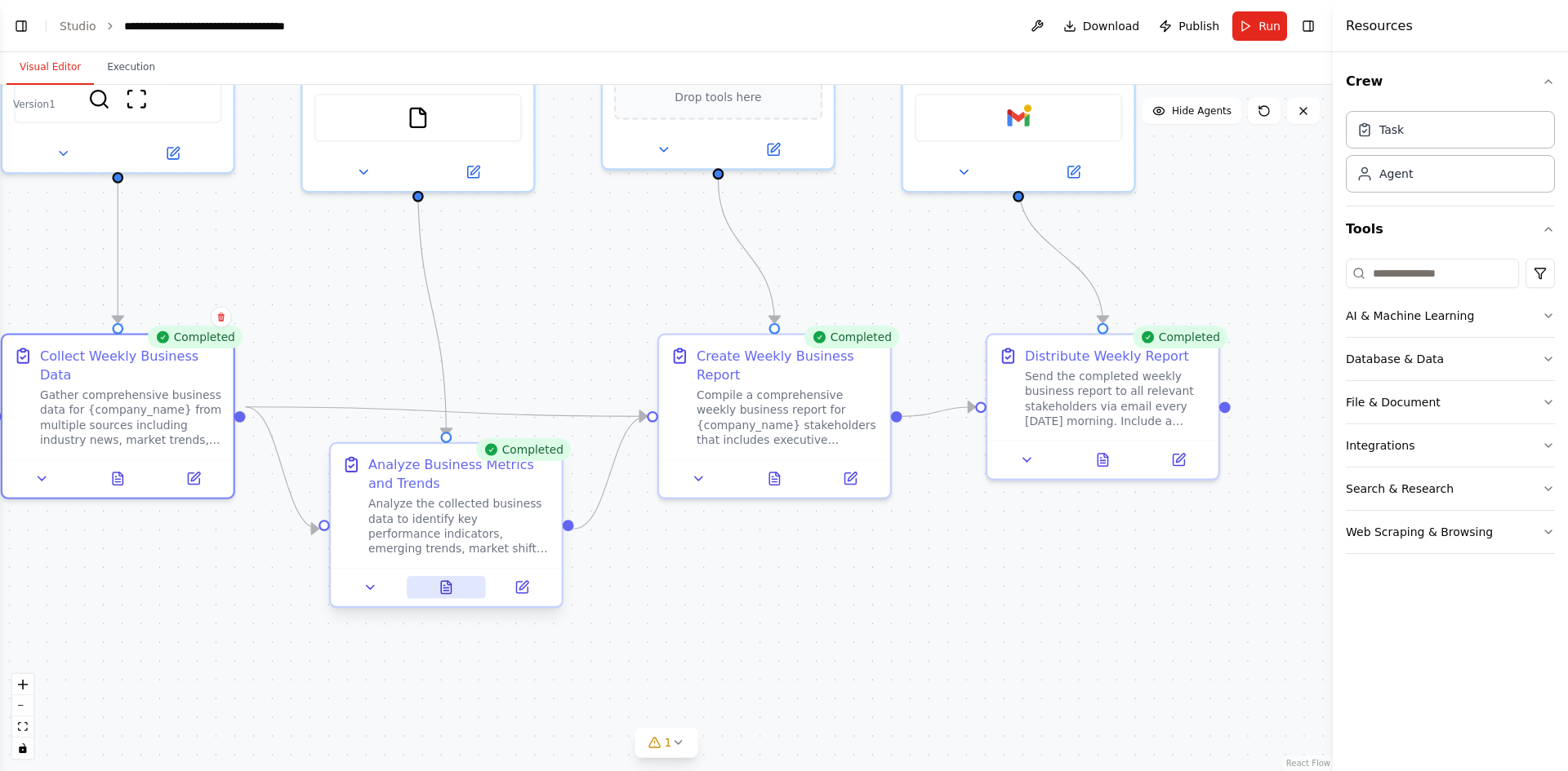
click at [456, 585] on button at bounding box center [446, 587] width 79 height 22
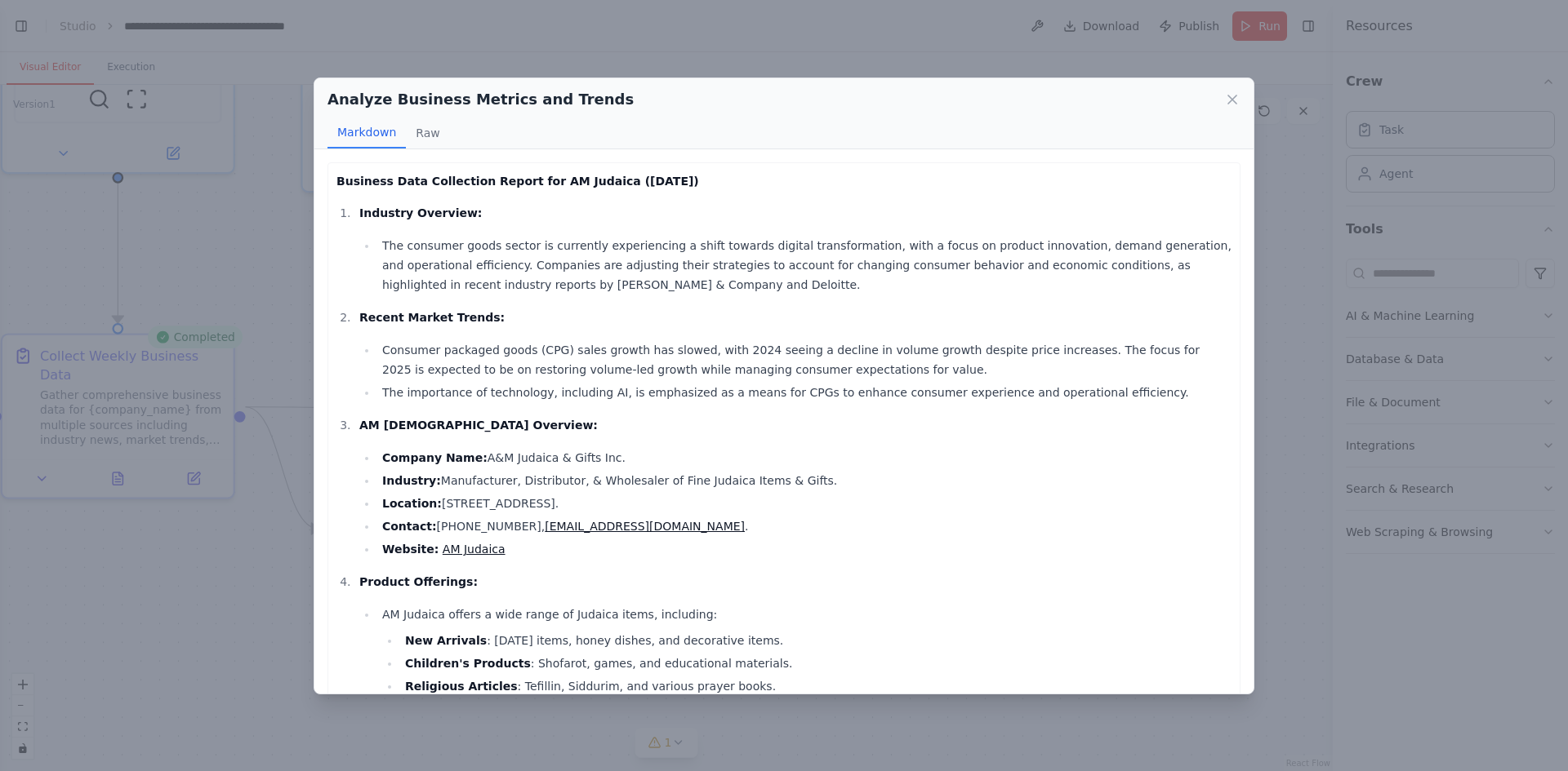
click at [404, 349] on li "Consumer packaged goods (CPG) sales growth has slowed, with 2024 seeing a decli…" at bounding box center [804, 360] width 854 height 39
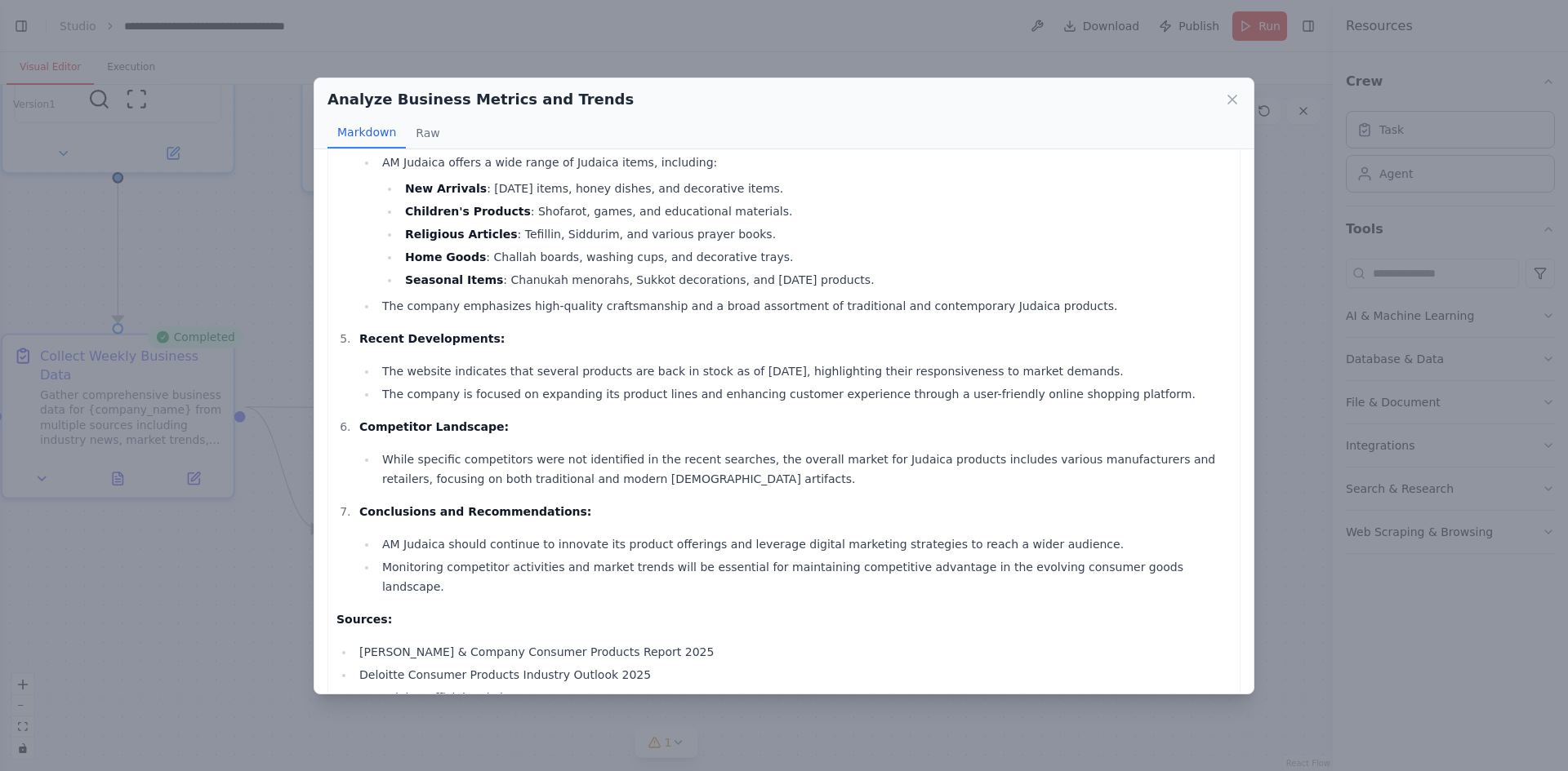
scroll to position [471, 0]
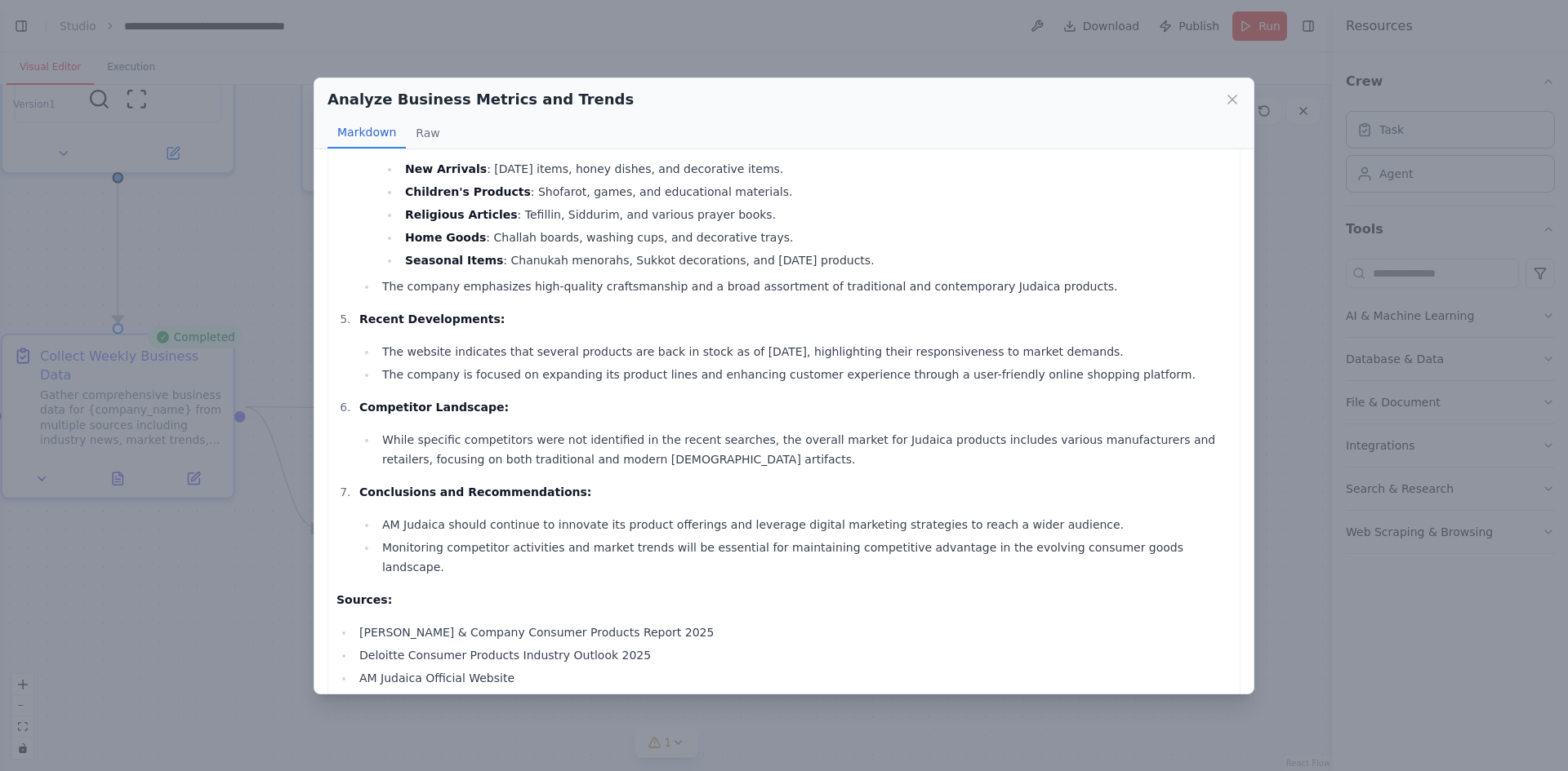
click at [238, 634] on div "Analyze Business Metrics and Trends Markdown Raw Business Data Collection Repor…" at bounding box center [784, 386] width 1568 height 771
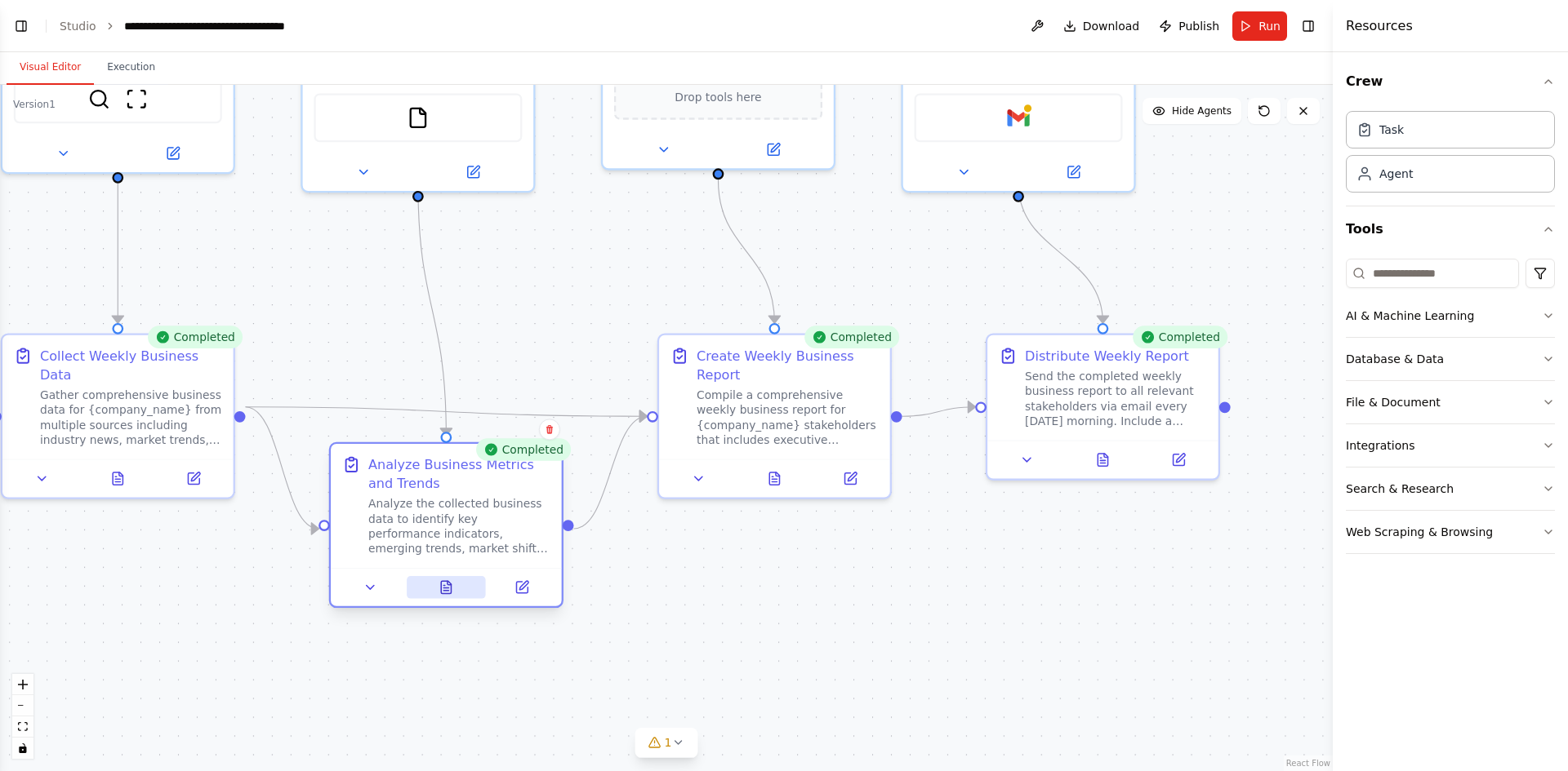
click at [447, 593] on icon at bounding box center [446, 588] width 10 height 13
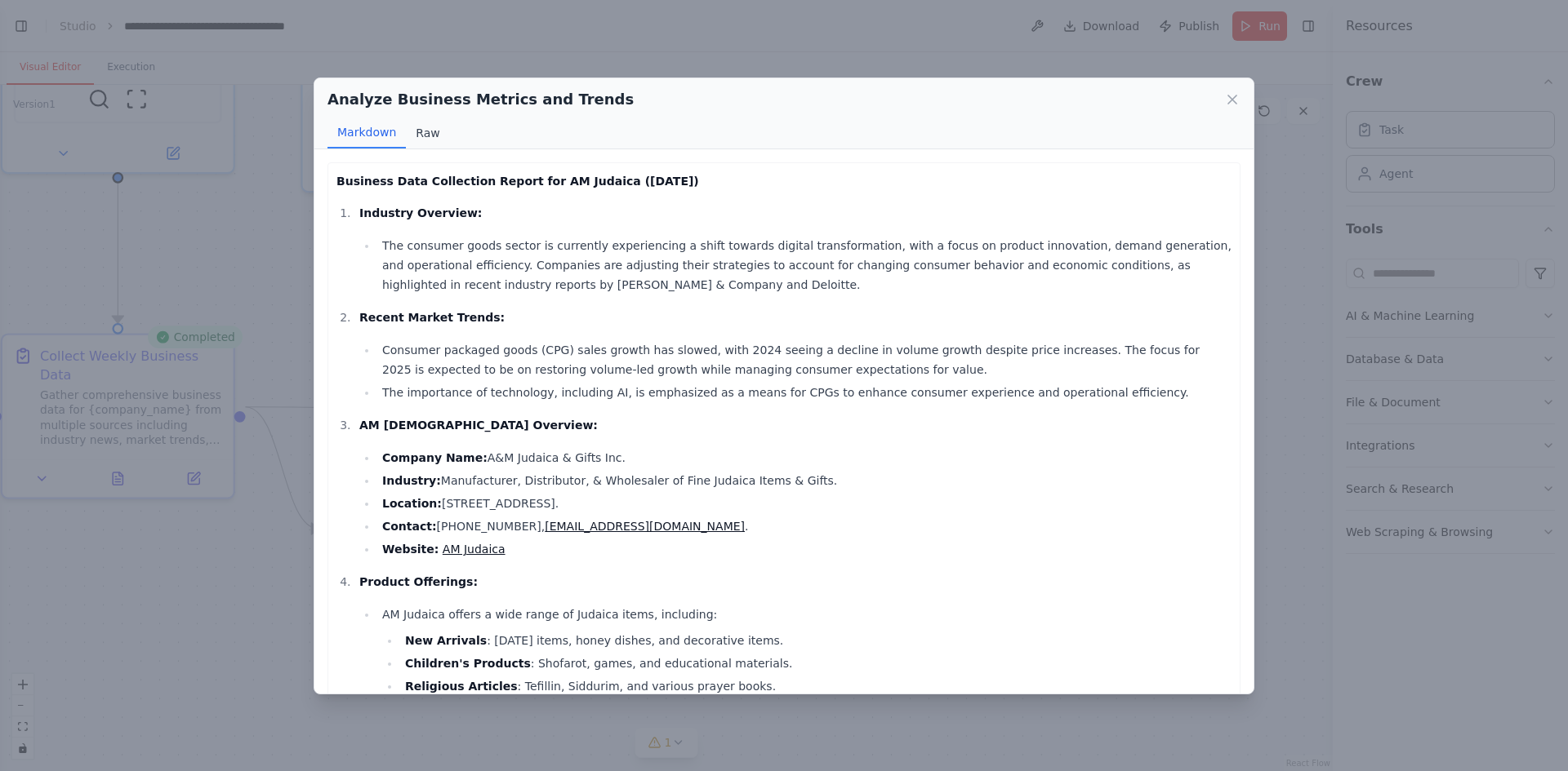
click at [429, 132] on button "Raw" at bounding box center [428, 133] width 43 height 31
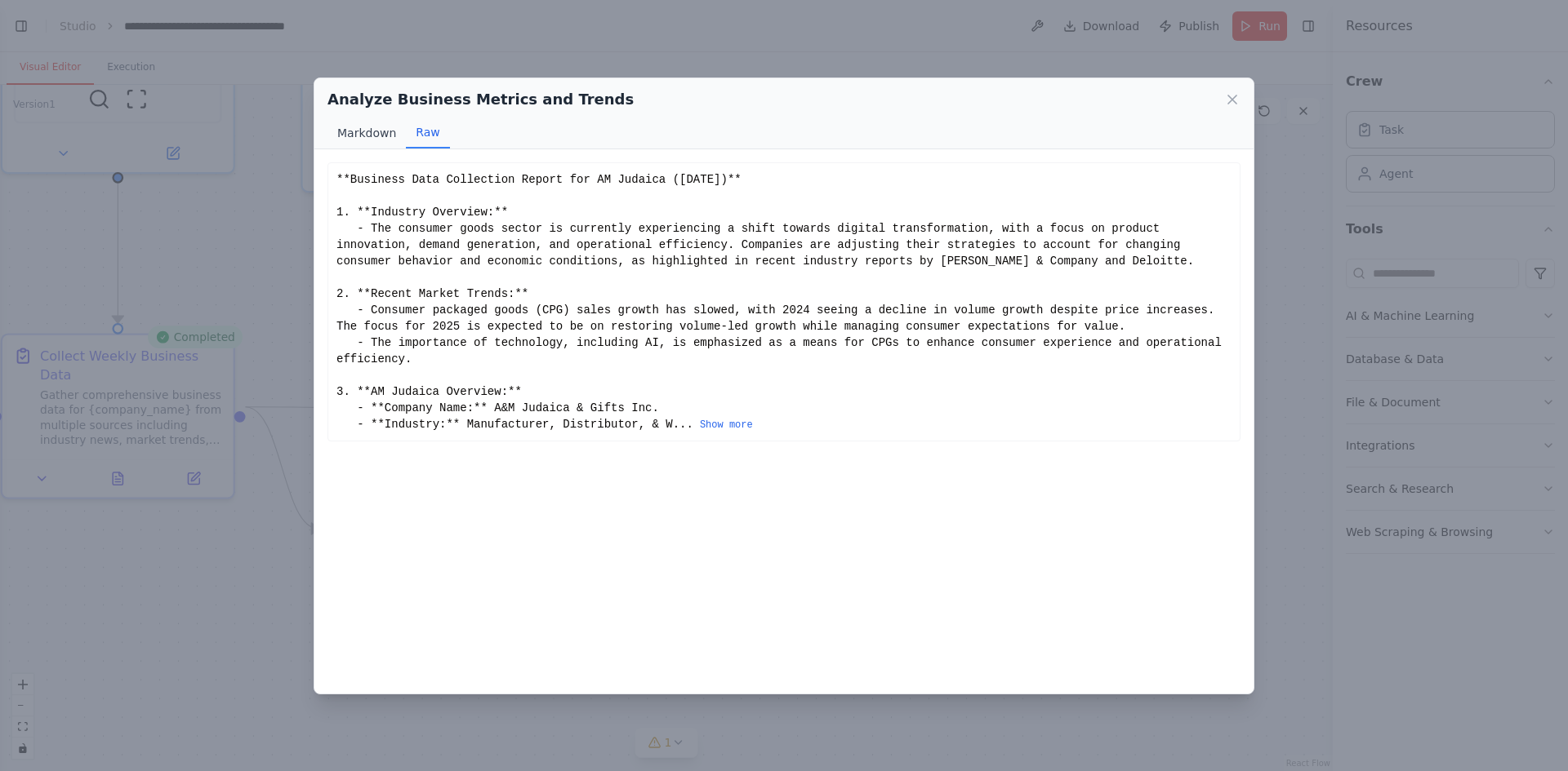
click at [343, 131] on button "Markdown" at bounding box center [366, 133] width 78 height 31
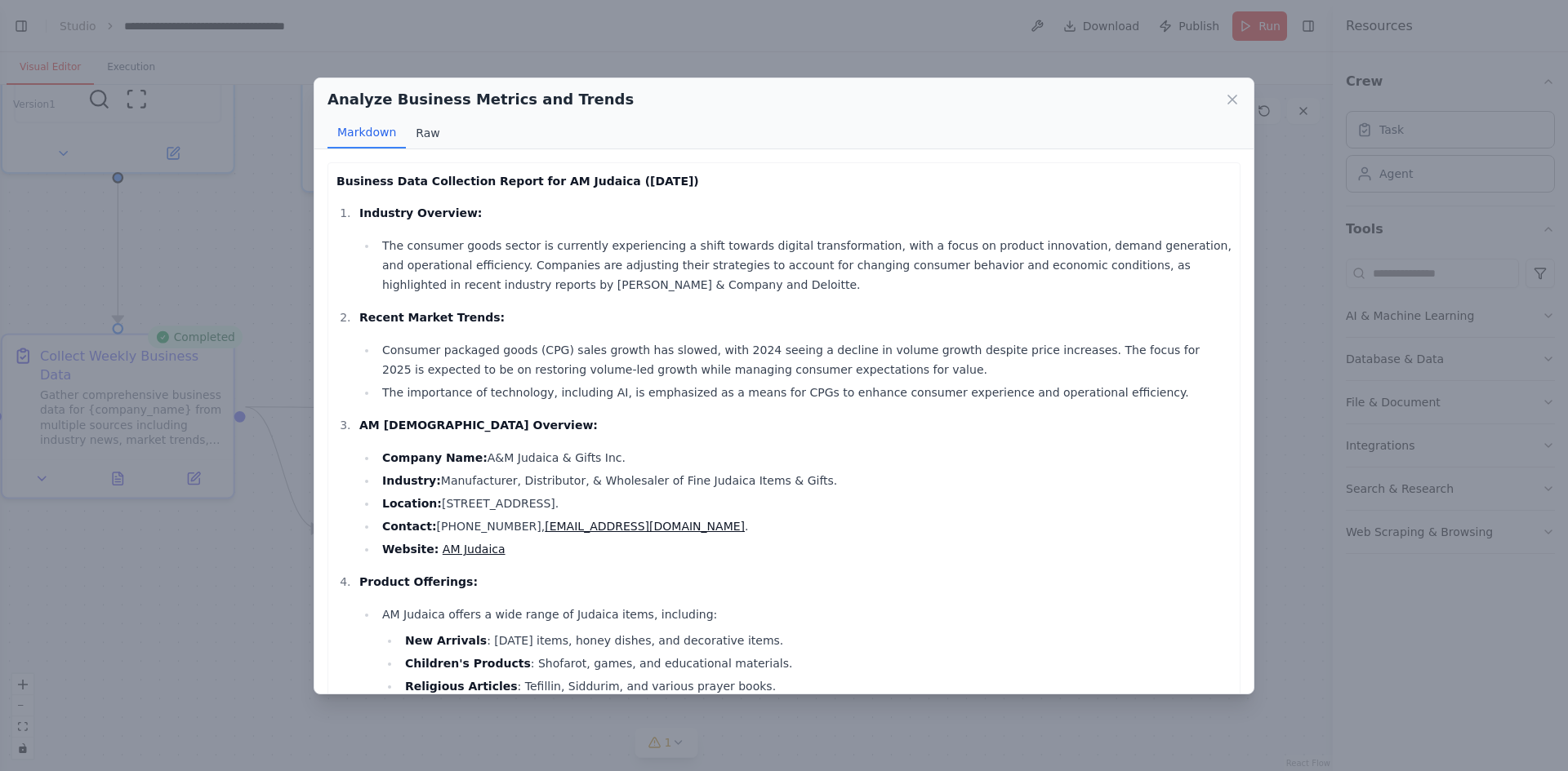
click at [419, 138] on button "Raw" at bounding box center [428, 133] width 43 height 31
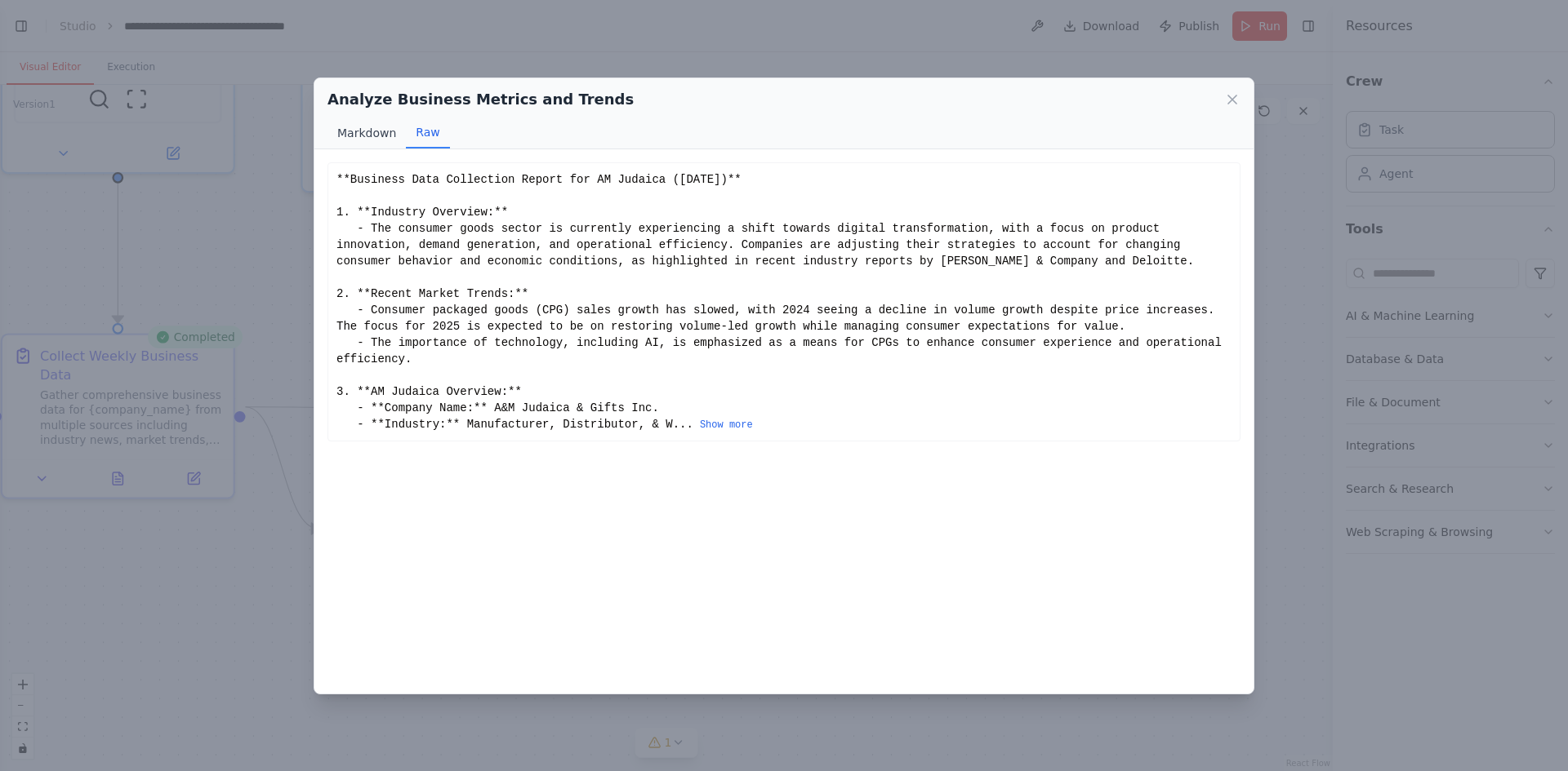
click at [368, 133] on button "Markdown" at bounding box center [366, 133] width 78 height 31
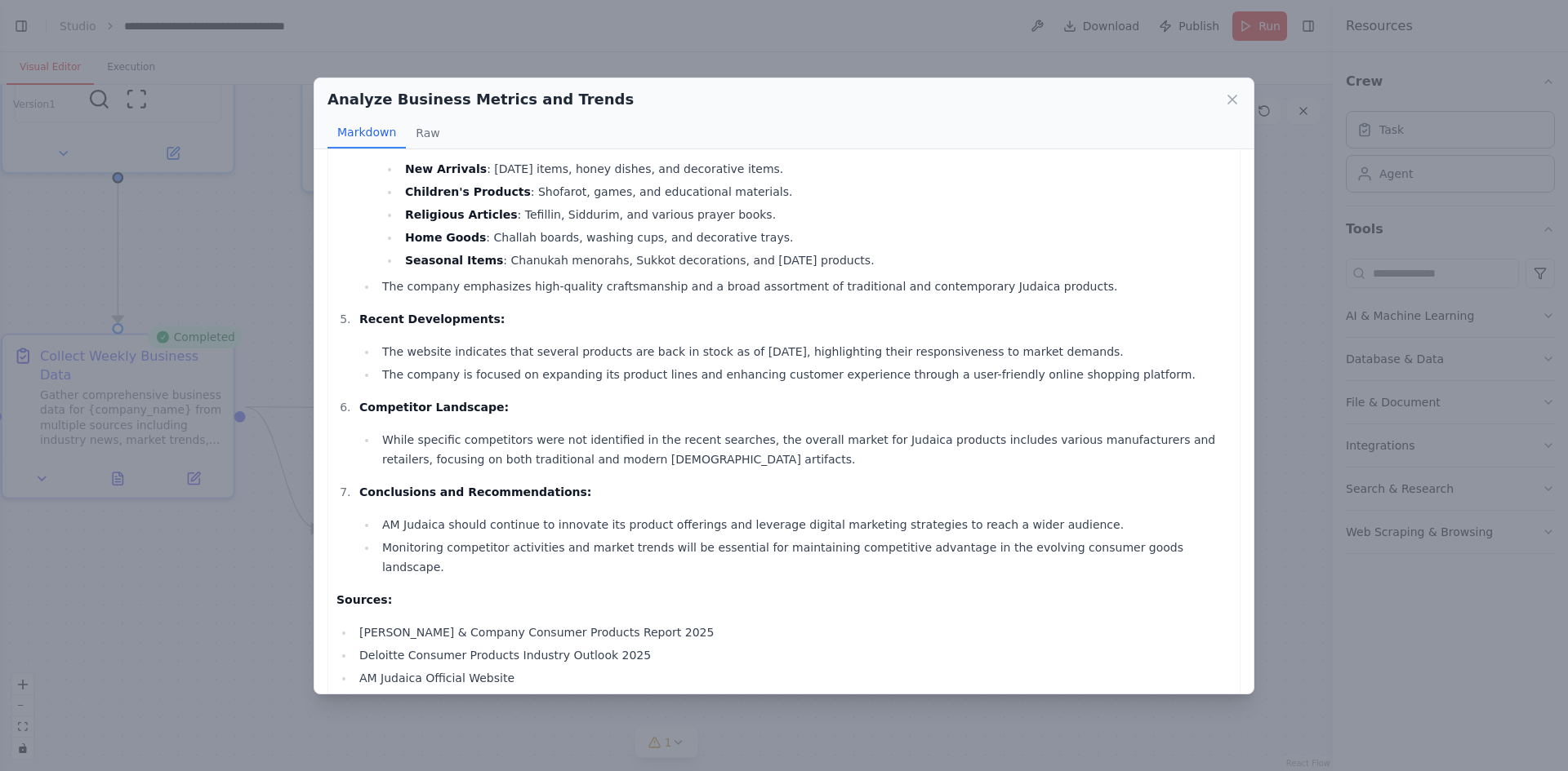
scroll to position [0, 0]
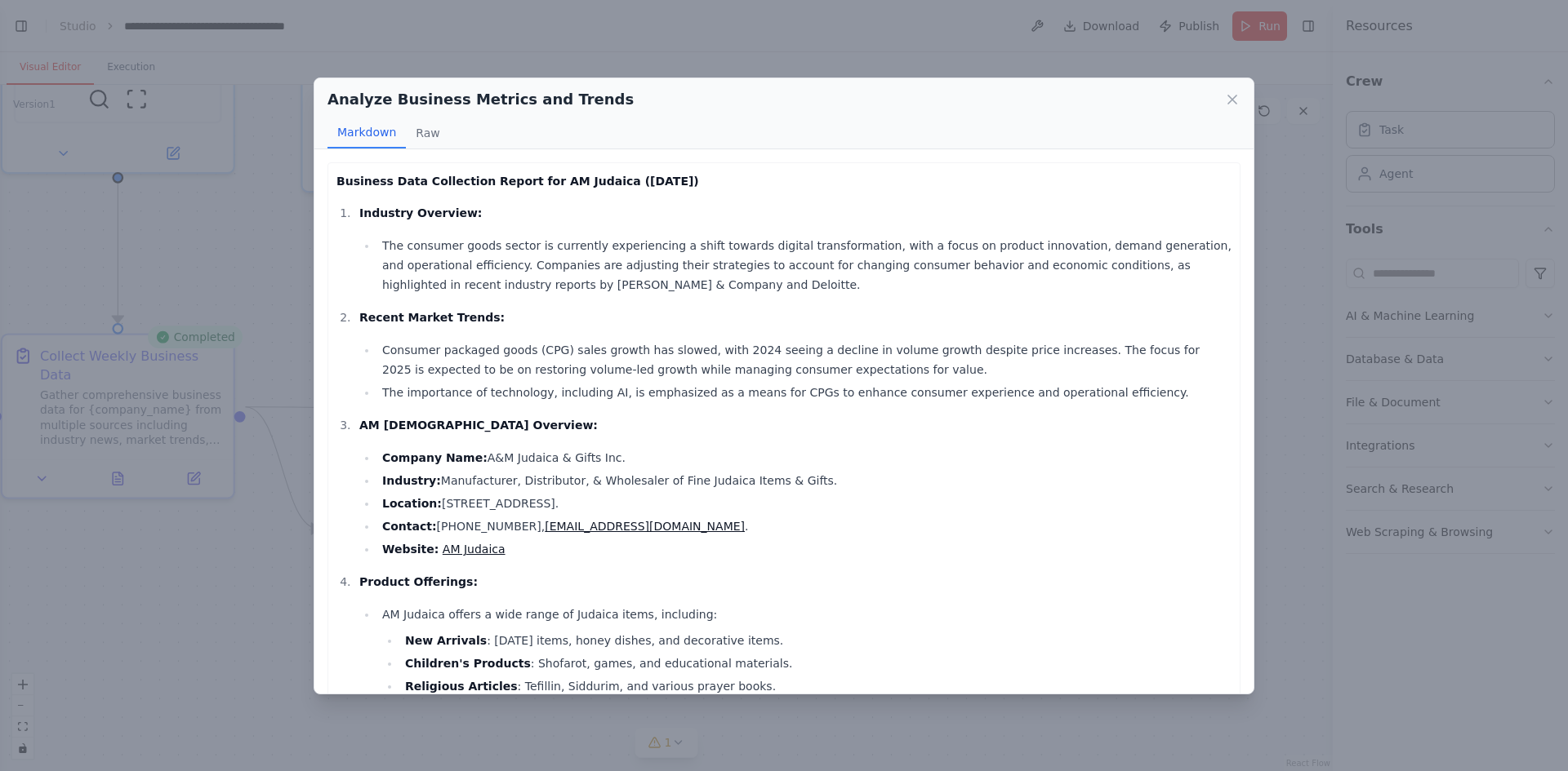
click at [175, 655] on div "Analyze Business Metrics and Trends Markdown Raw Business Data Collection Repor…" at bounding box center [784, 386] width 1568 height 771
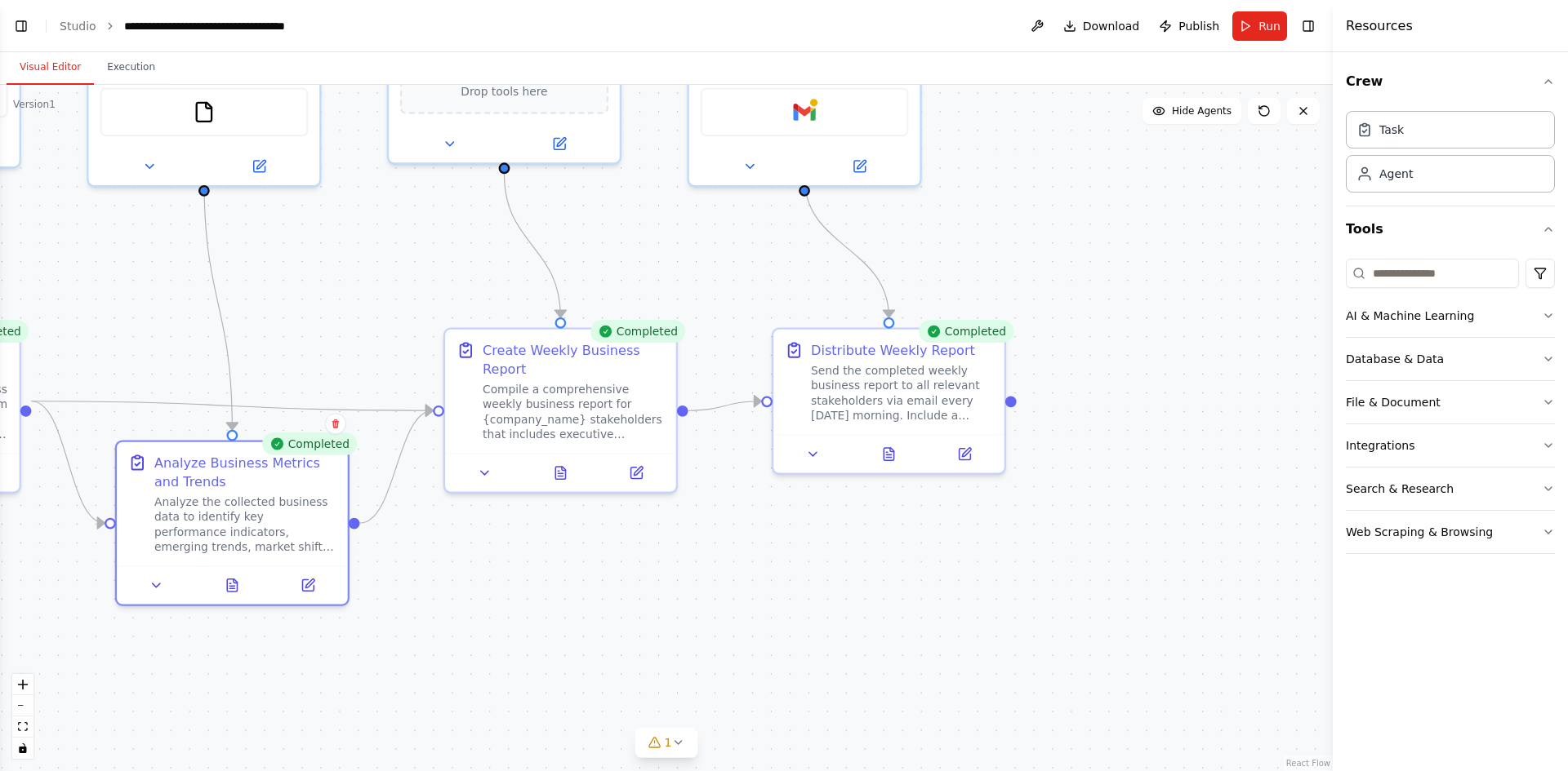
drag, startPoint x: 901, startPoint y: 665, endPoint x: 663, endPoint y: 661, distance: 238.0
click at [663, 661] on div ".deletable-edge-delete-btn { width: 20px; height: 20px; border: 0px solid #ffff…" at bounding box center [666, 427] width 1333 height 686
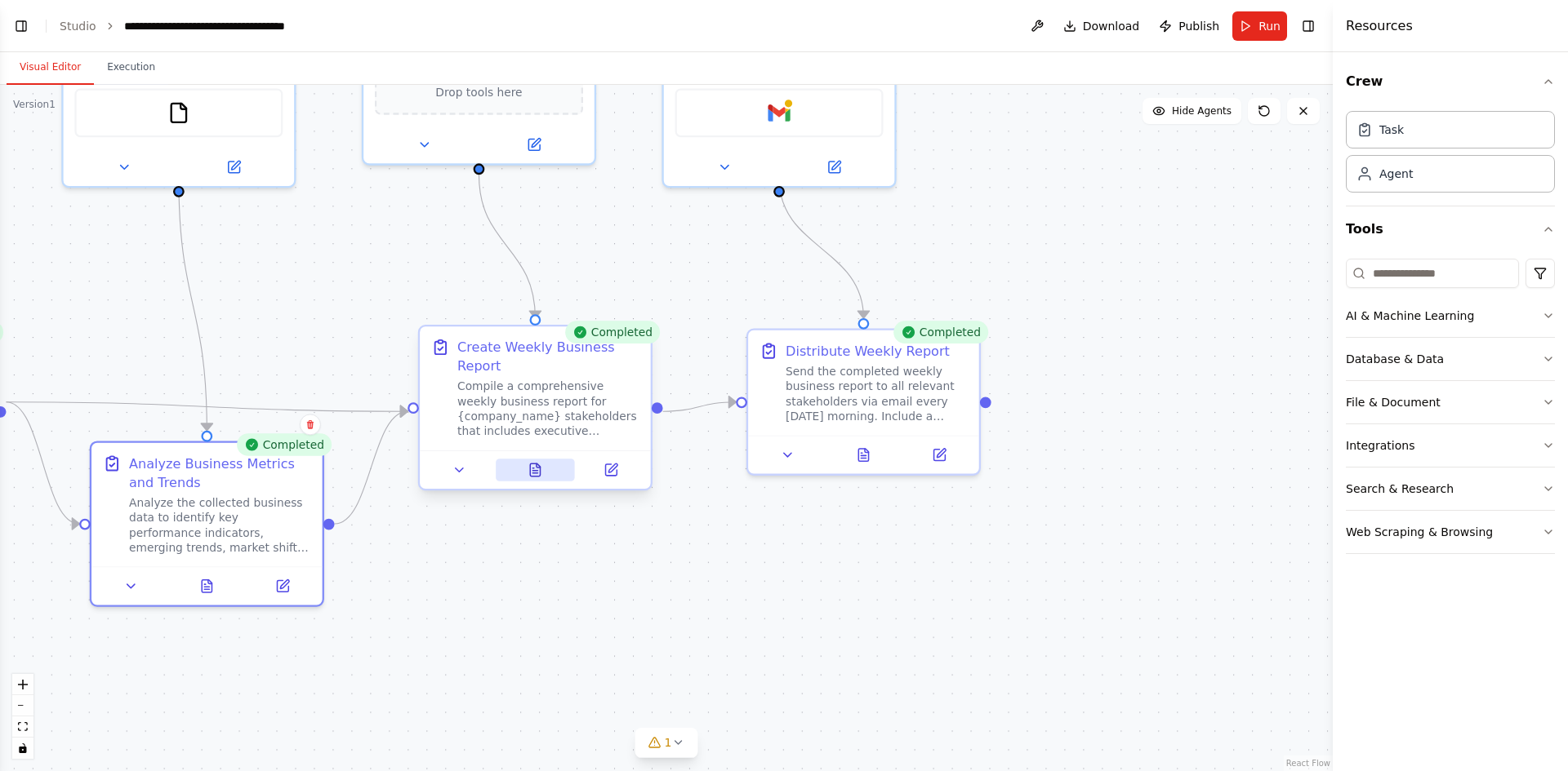
click at [538, 476] on icon at bounding box center [535, 469] width 10 height 13
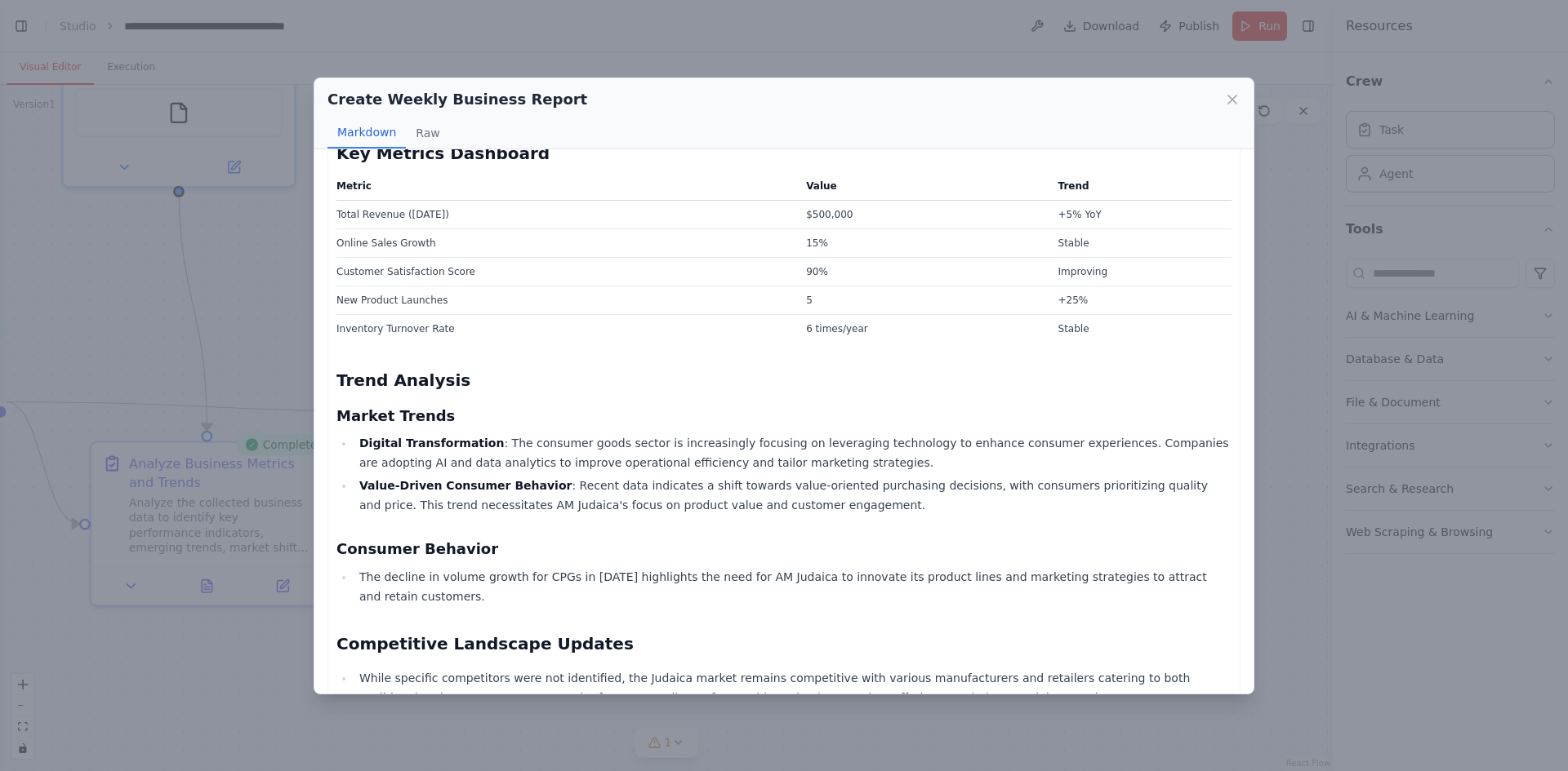
scroll to position [245, 0]
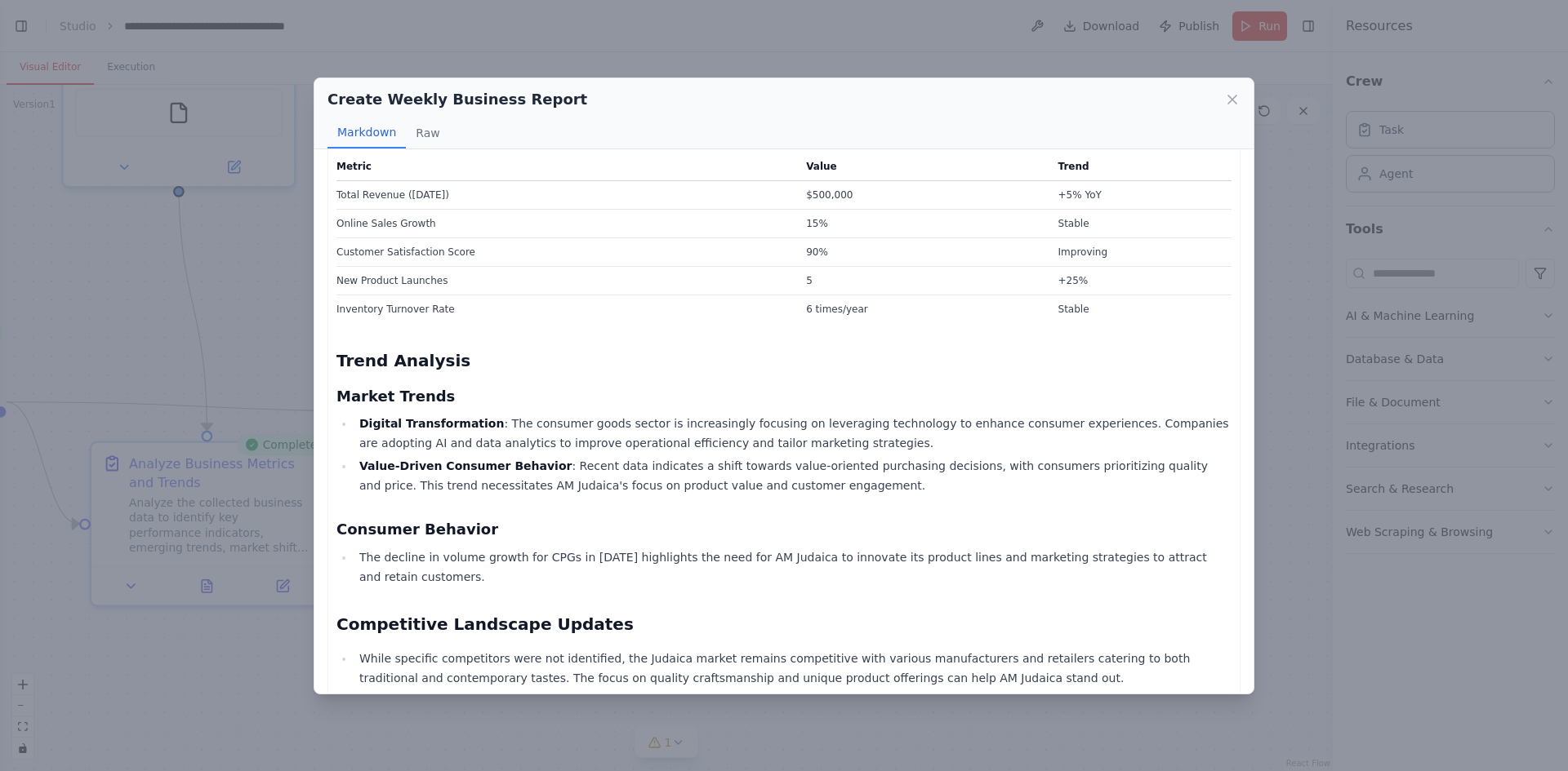
click at [470, 425] on strong "Digital Transformation" at bounding box center [432, 423] width 144 height 13
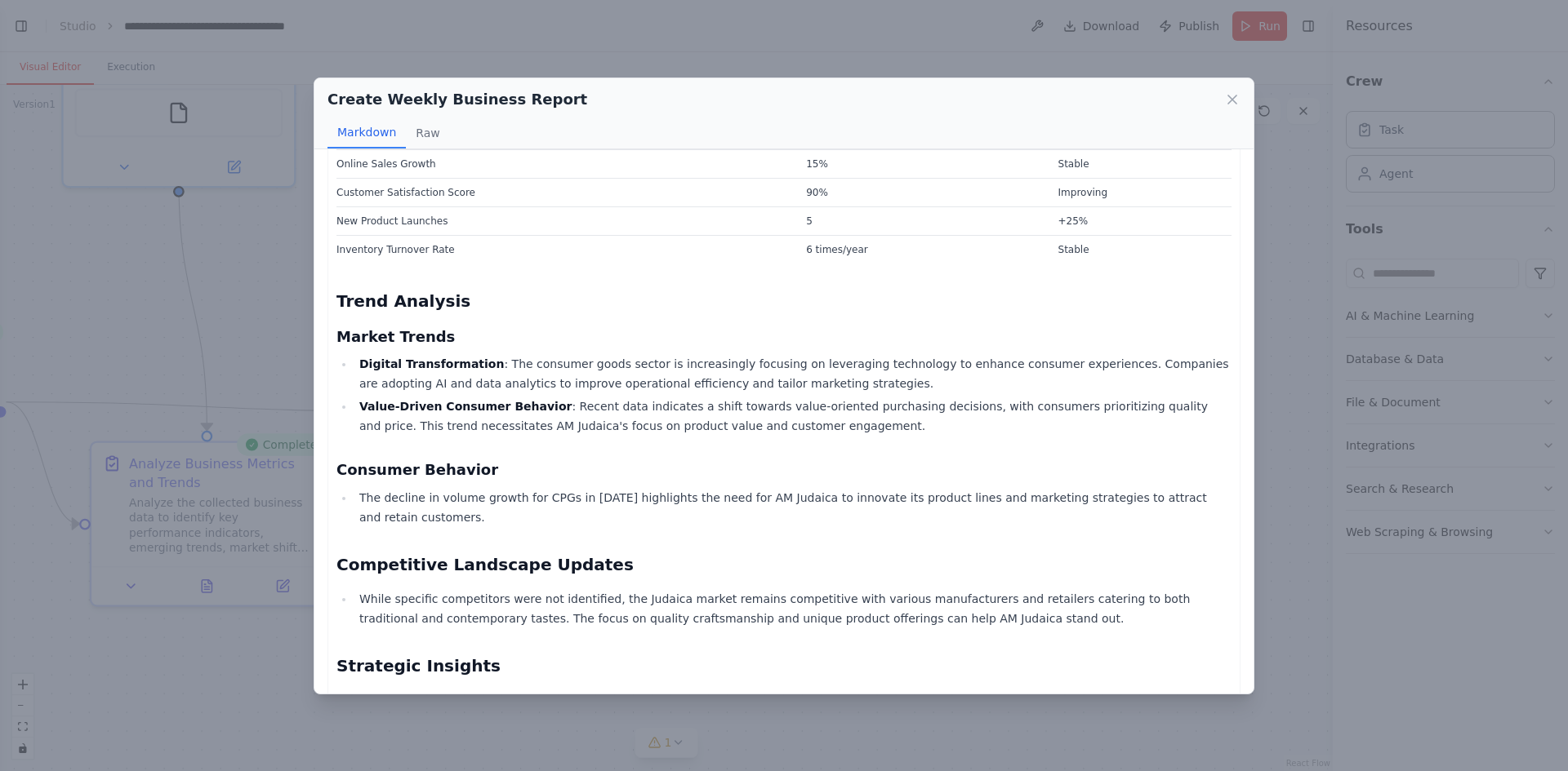
scroll to position [327, 0]
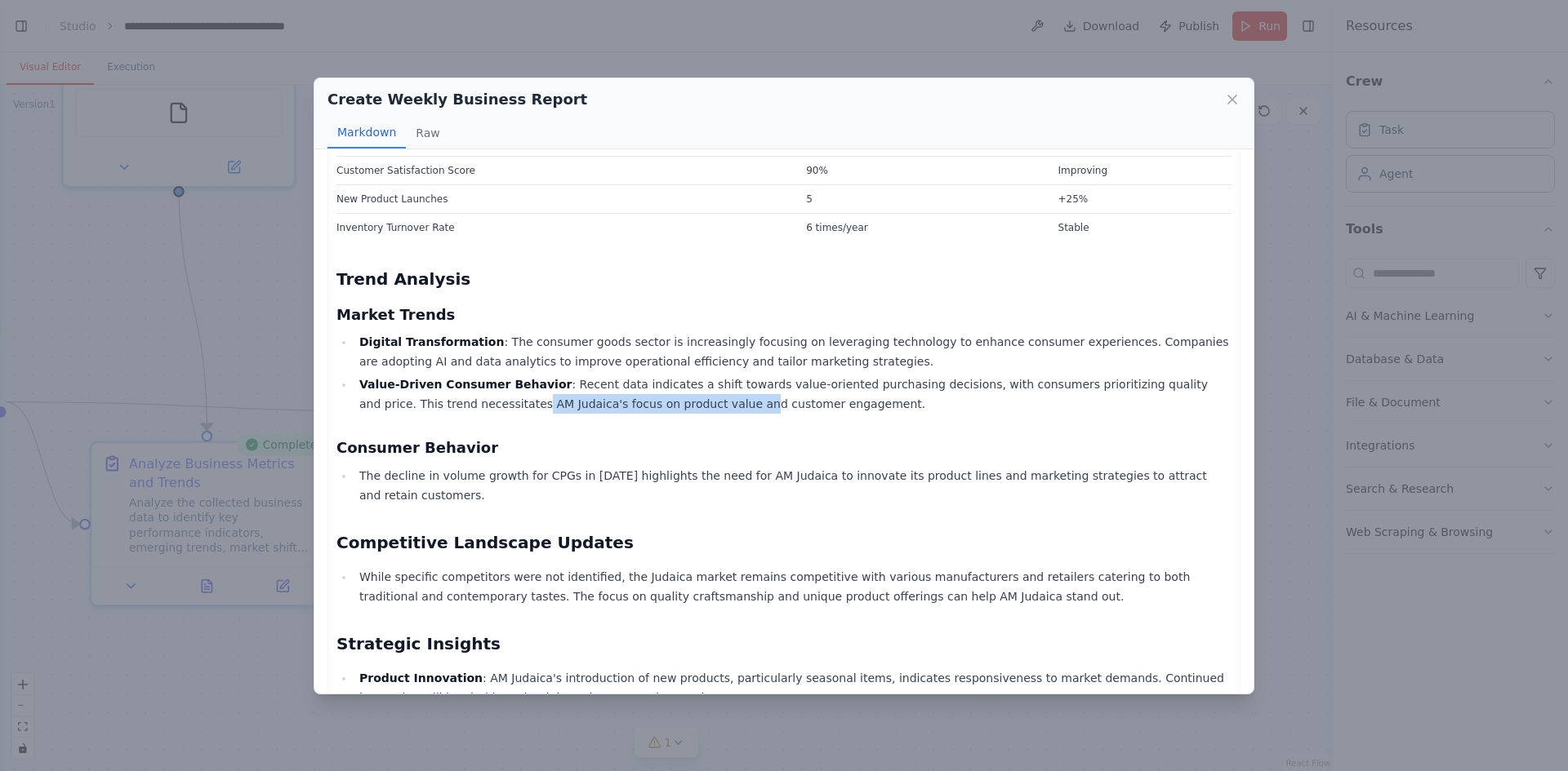
drag, startPoint x: 418, startPoint y: 403, endPoint x: 627, endPoint y: 402, distance: 209.0
click at [624, 402] on li "Value-Driven Consumer Behavior : Recent data indicates a shift towards value-or…" at bounding box center [793, 394] width 877 height 39
click at [665, 403] on li "Value-Driven Consumer Behavior : Recent data indicates a shift towards value-or…" at bounding box center [793, 394] width 877 height 39
drag, startPoint x: 408, startPoint y: 478, endPoint x: 616, endPoint y: 457, distance: 209.1
click at [616, 457] on div "Weekly Business Report for AM Judaica (September 2025) Executive Summary This r…" at bounding box center [784, 571] width 895 height 1452
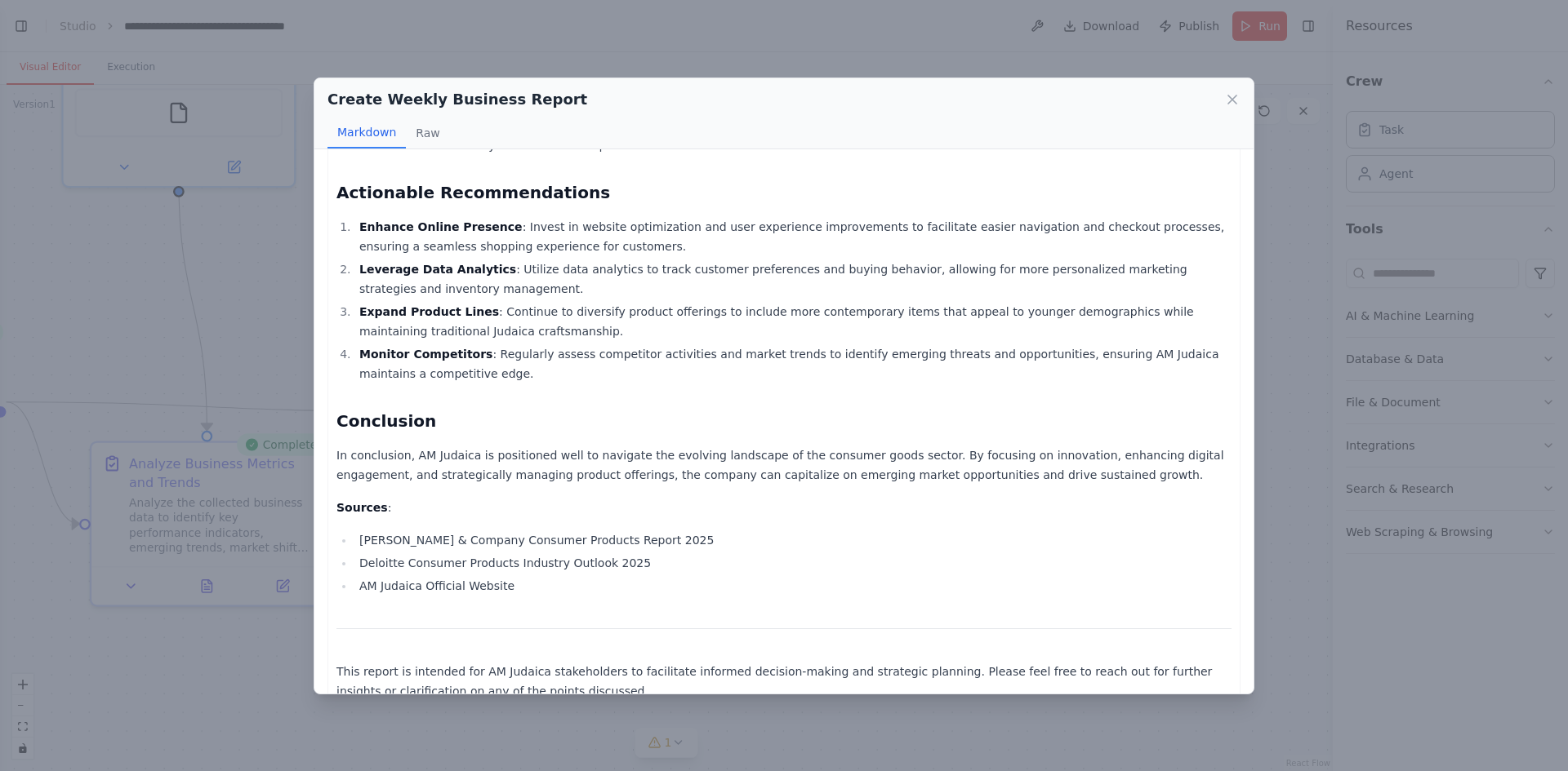
scroll to position [931, 0]
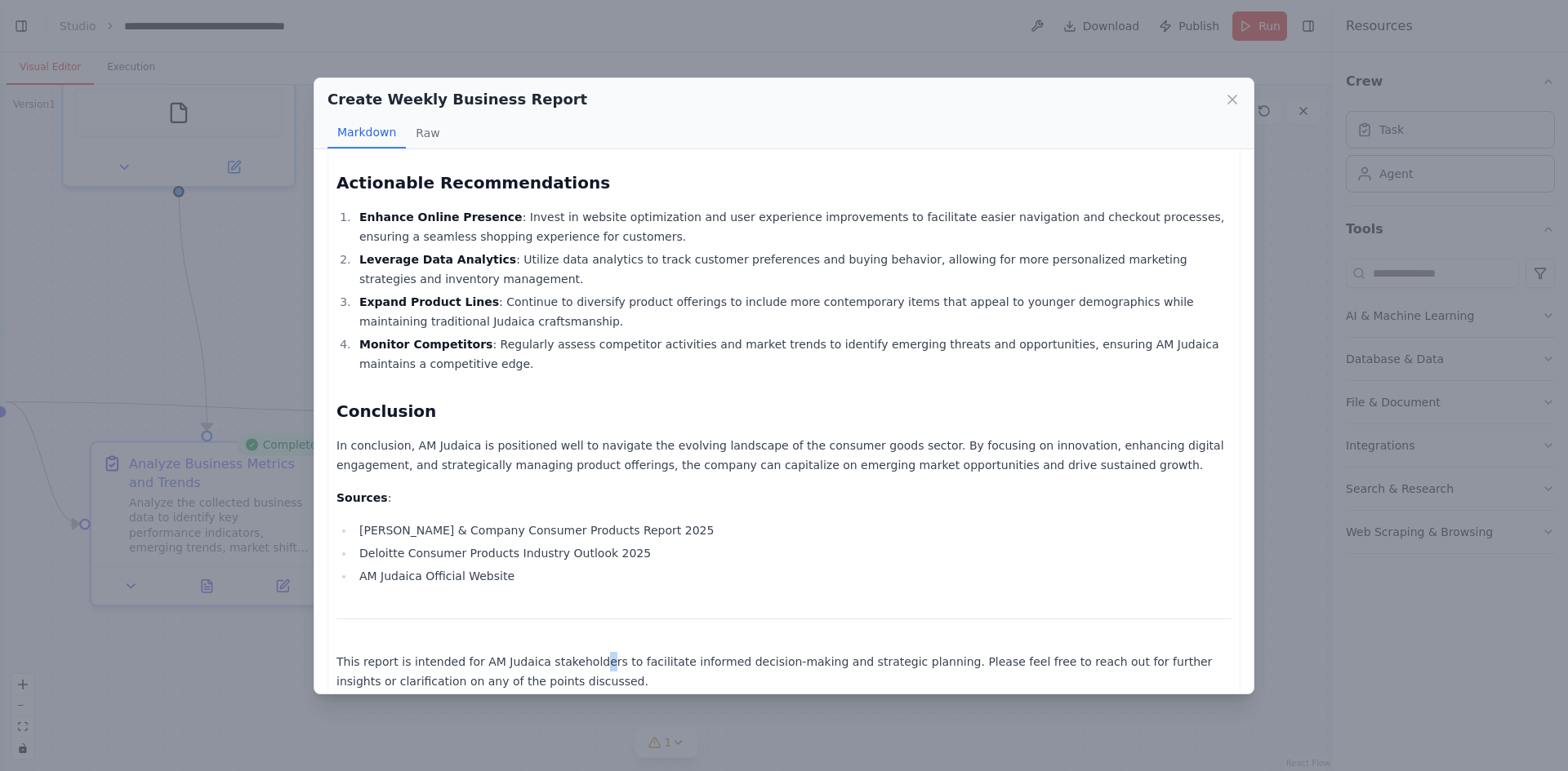
drag, startPoint x: 679, startPoint y: 629, endPoint x: 582, endPoint y: 649, distance: 99.0
click at [582, 652] on p "This report is intended for AM Judaica stakeholders to facilitate informed deci…" at bounding box center [784, 671] width 895 height 39
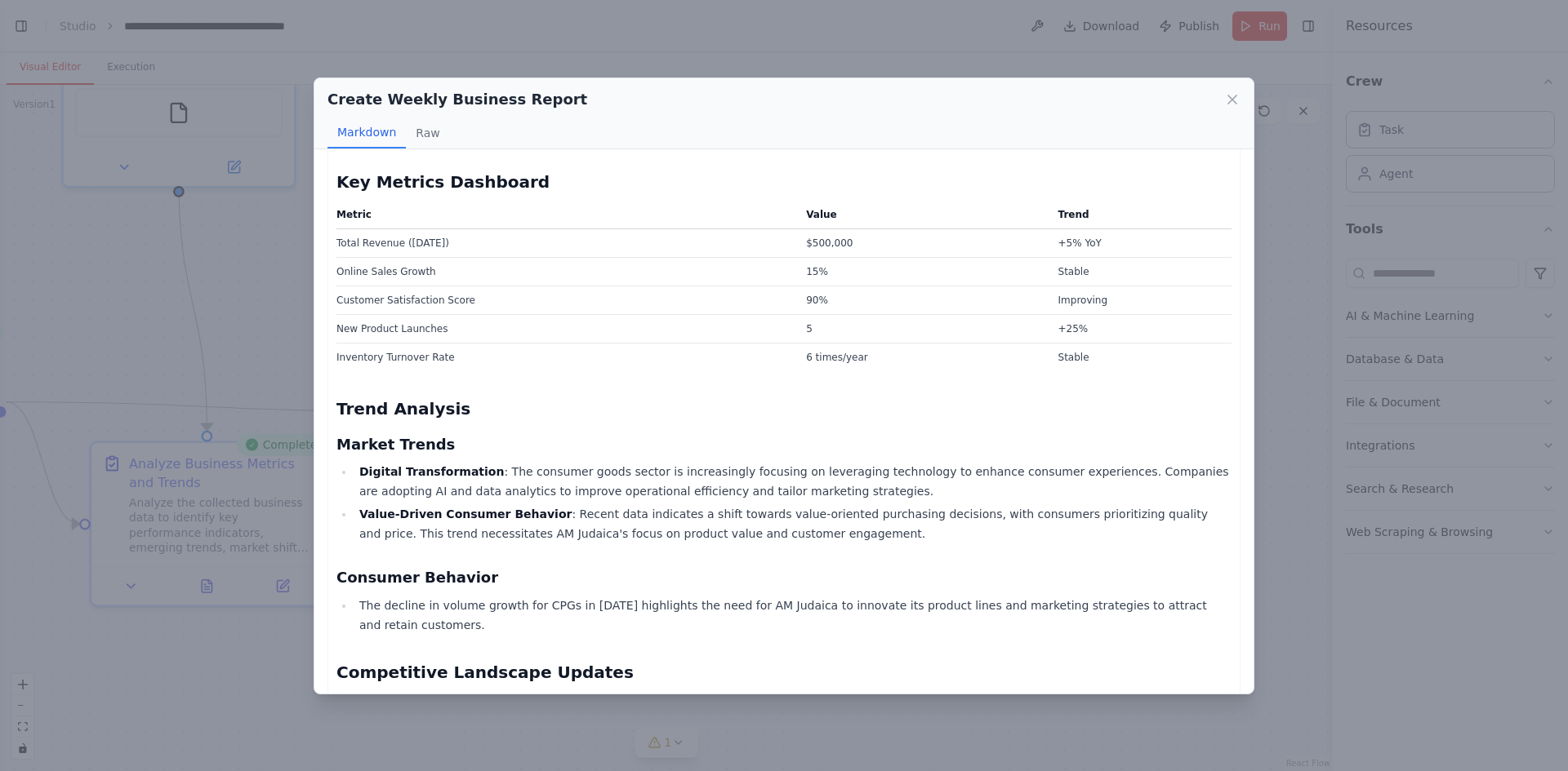
scroll to position [0, 0]
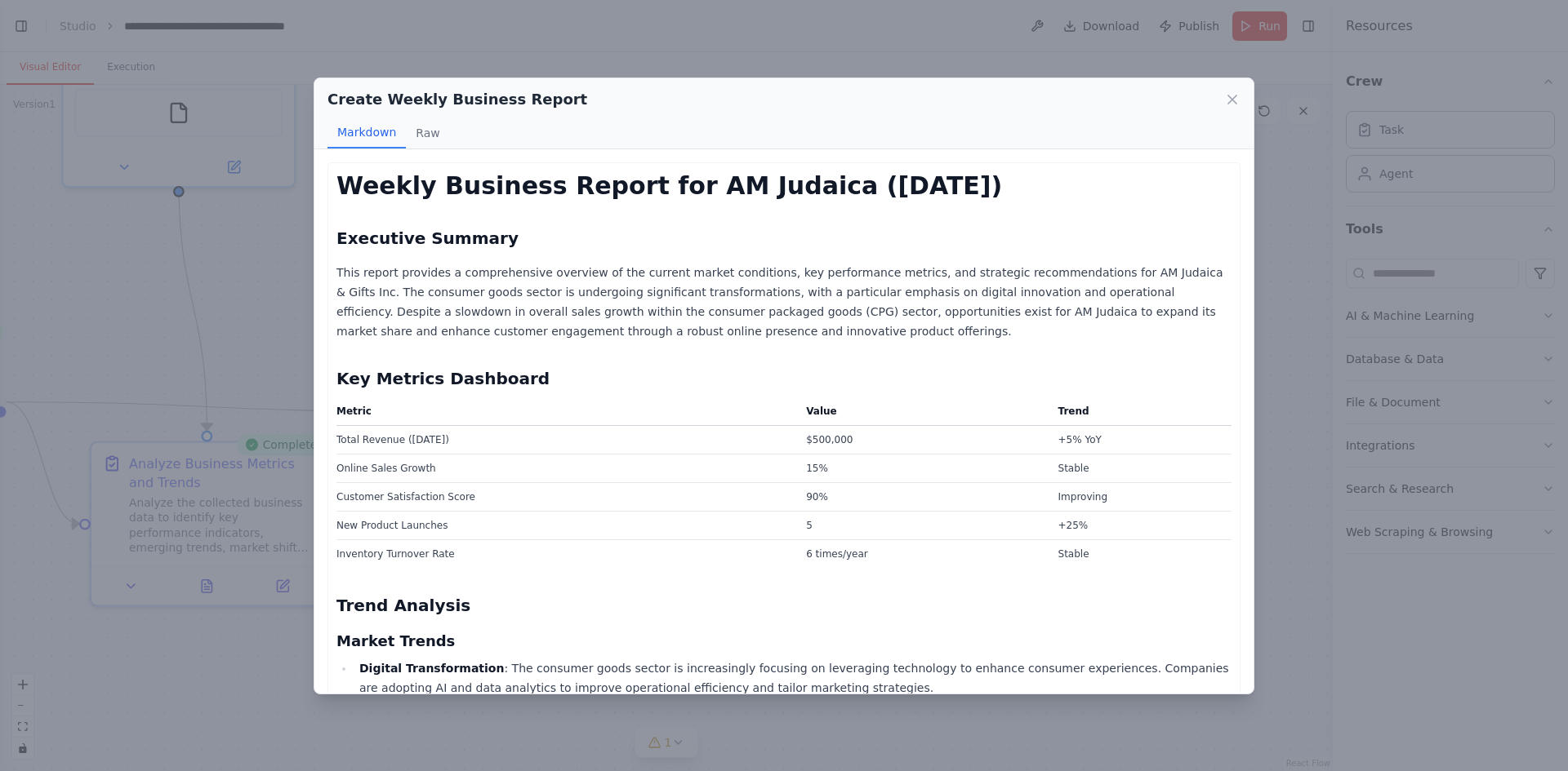
click at [242, 600] on div "Create Weekly Business Report Markdown Raw Weekly Business Report for AM Judaic…" at bounding box center [784, 386] width 1568 height 771
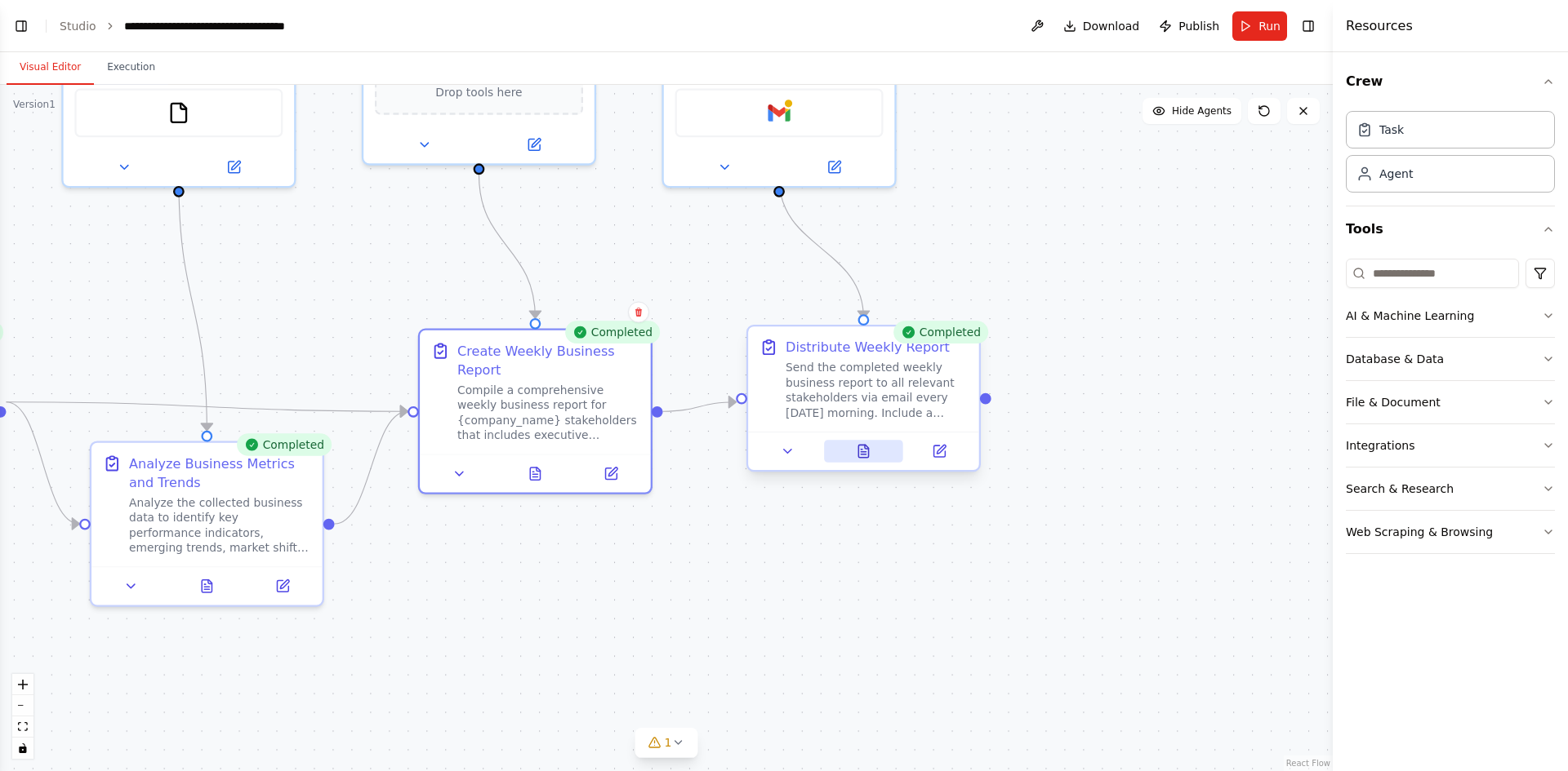
click at [863, 461] on button at bounding box center [863, 451] width 79 height 22
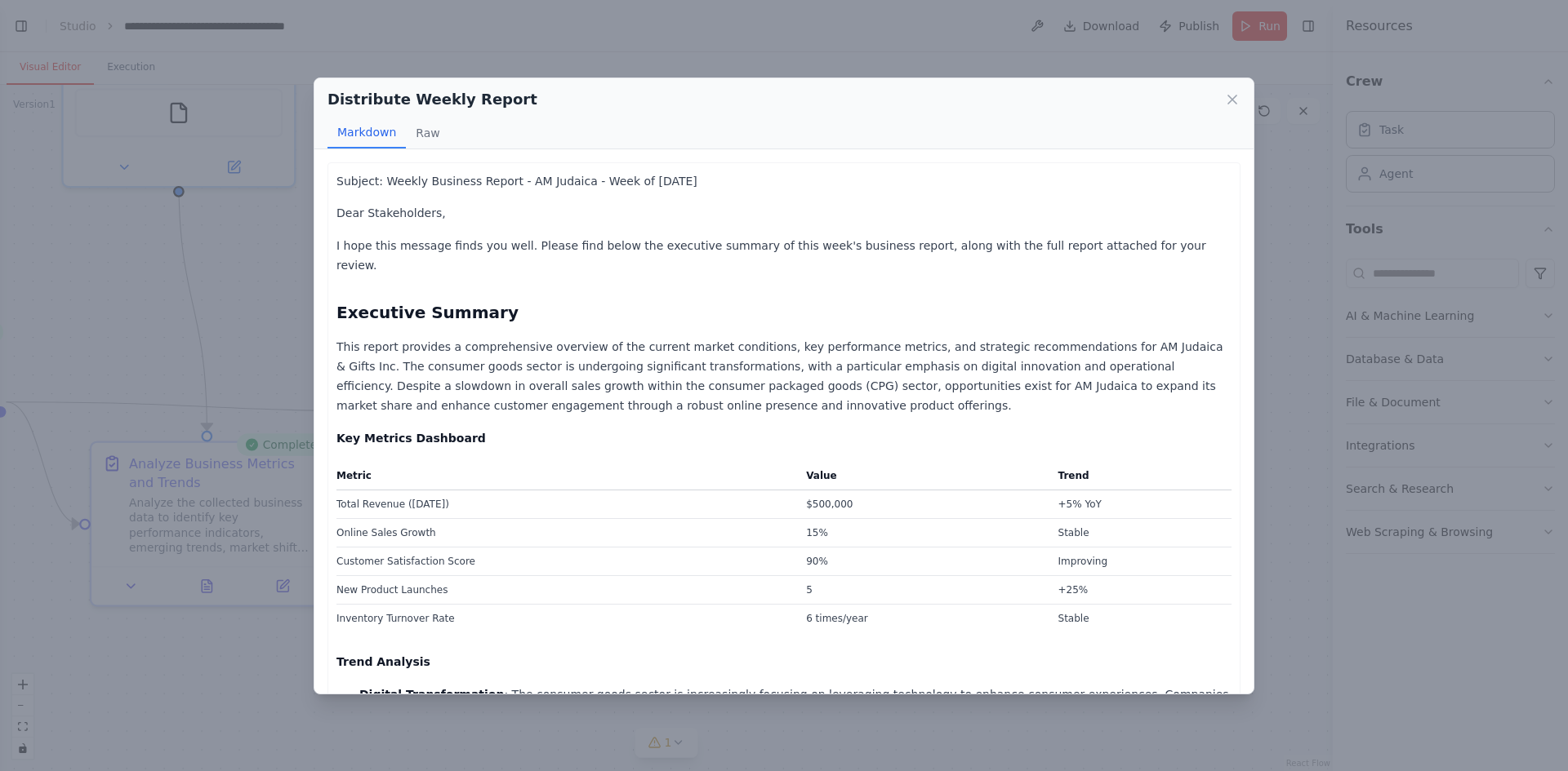
click at [467, 337] on p "This report provides a comprehensive overview of the current market conditions,…" at bounding box center [784, 376] width 895 height 78
click at [462, 351] on p "This report provides a comprehensive overview of the current market conditions,…" at bounding box center [784, 376] width 895 height 78
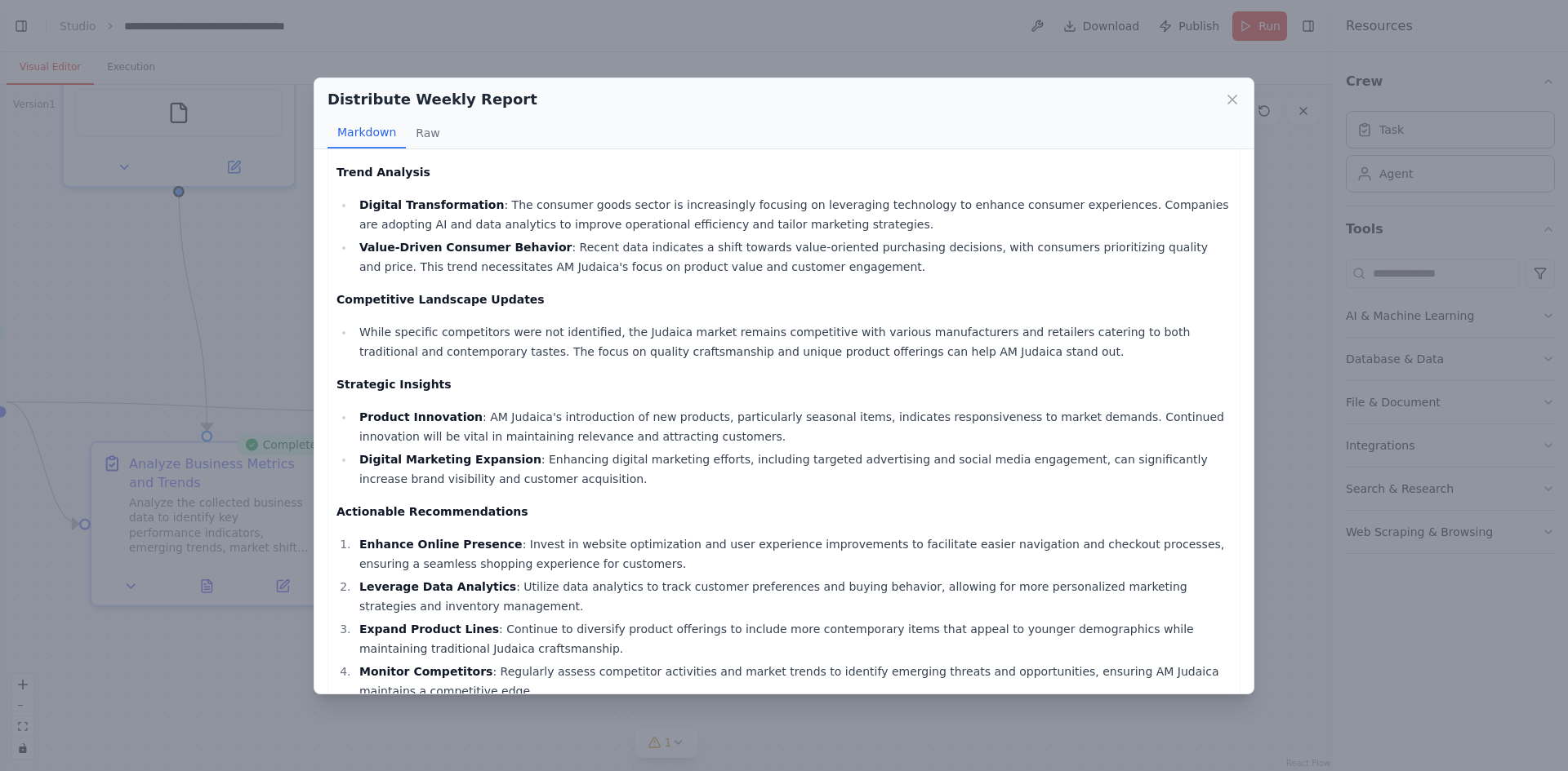
scroll to position [653, 0]
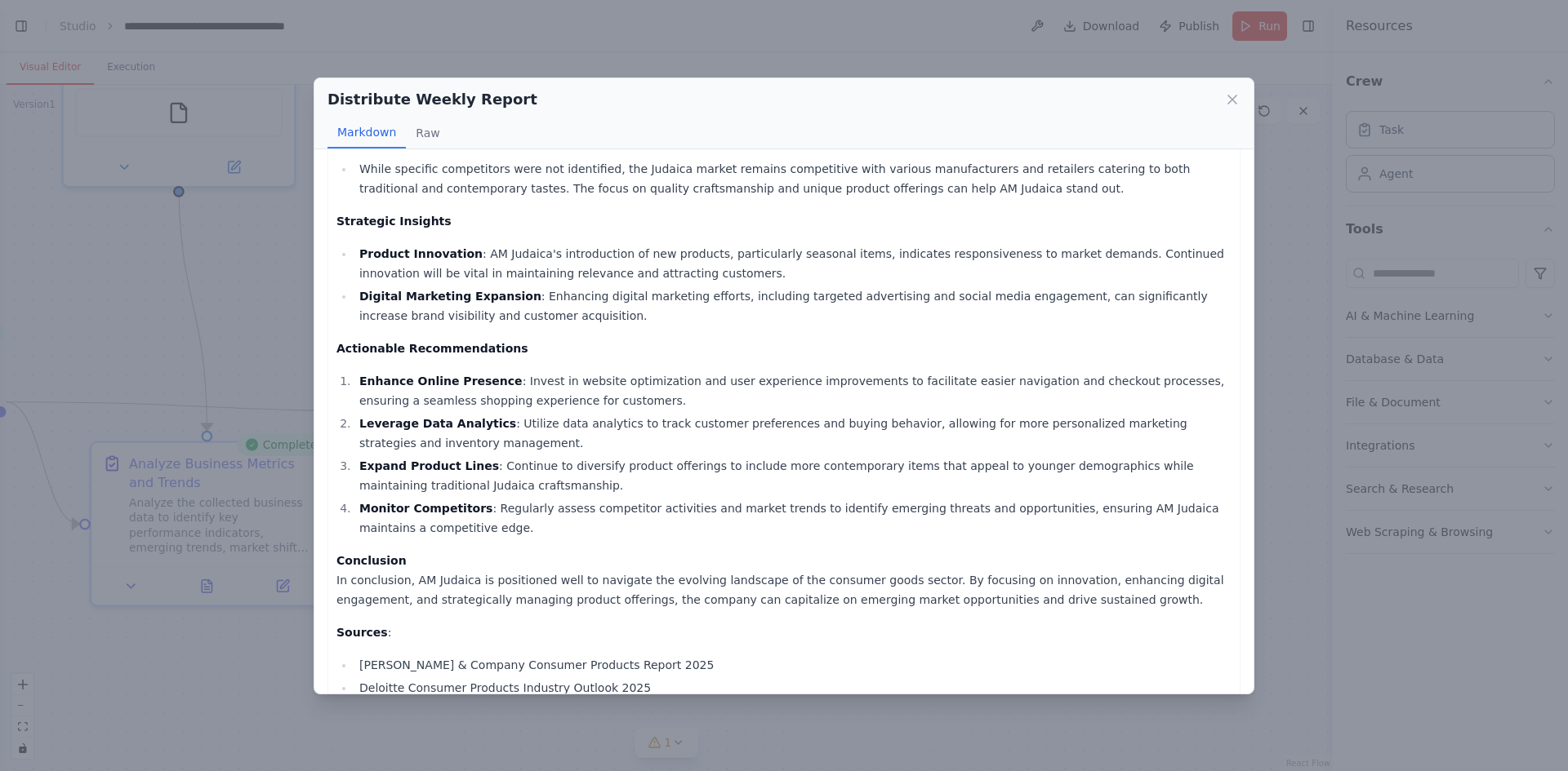
click at [382, 417] on strong "Leverage Data Analytics" at bounding box center [437, 423] width 157 height 13
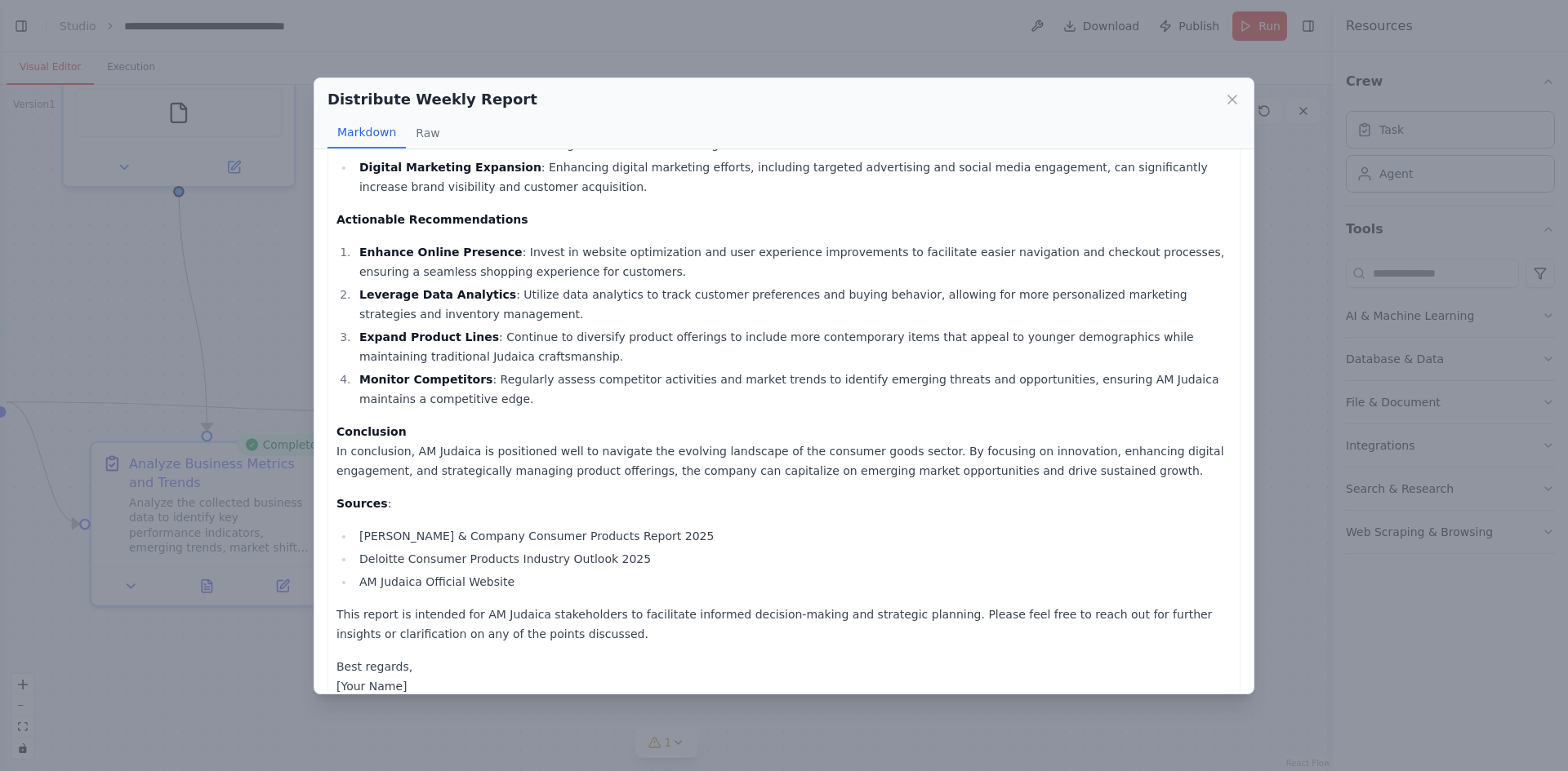
scroll to position [925, 0]
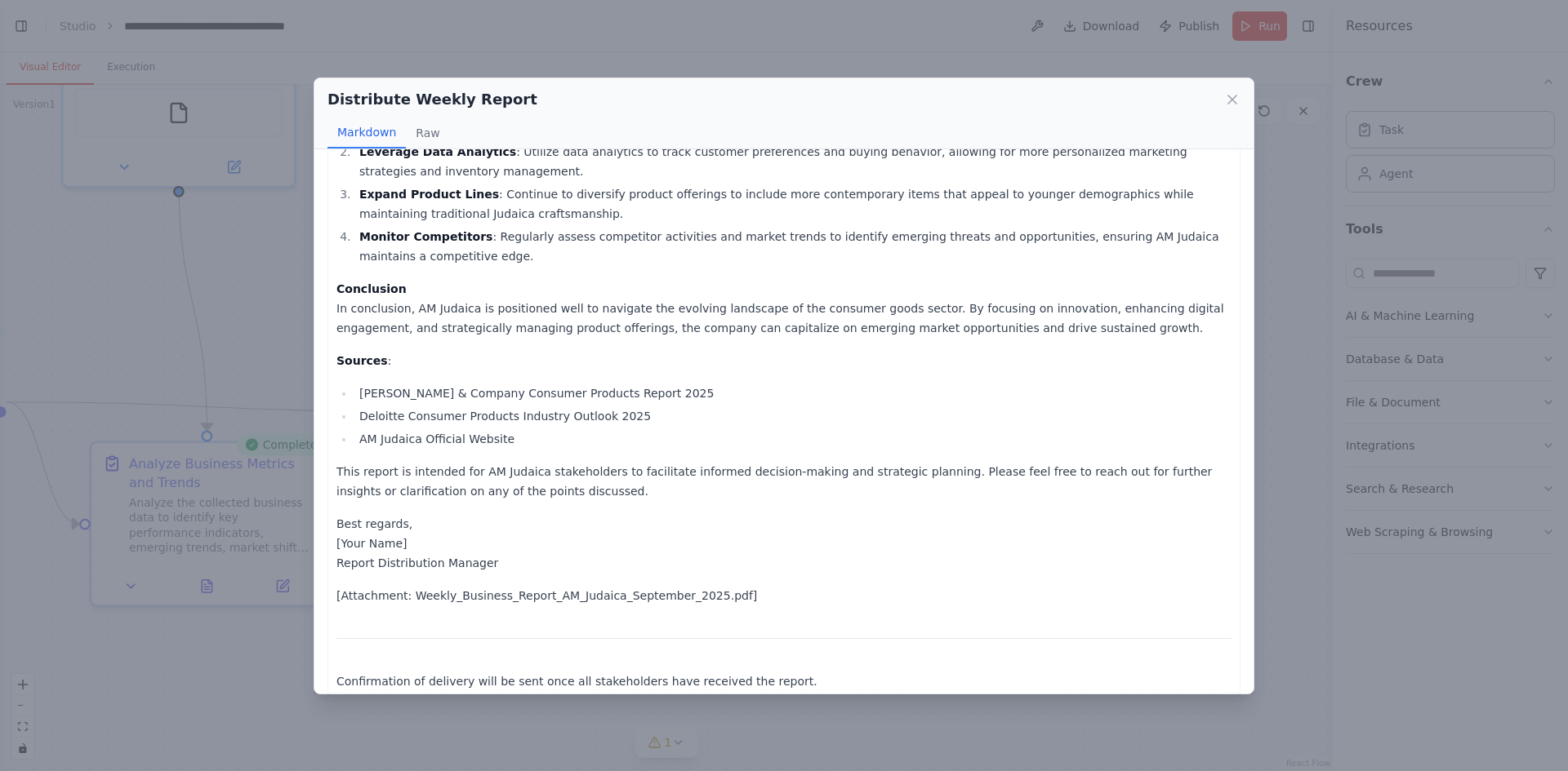
click at [372, 587] on p "[Attachment: Weekly_Business_Report_AM_Judaica_September_2025.pdf]" at bounding box center [784, 596] width 895 height 20
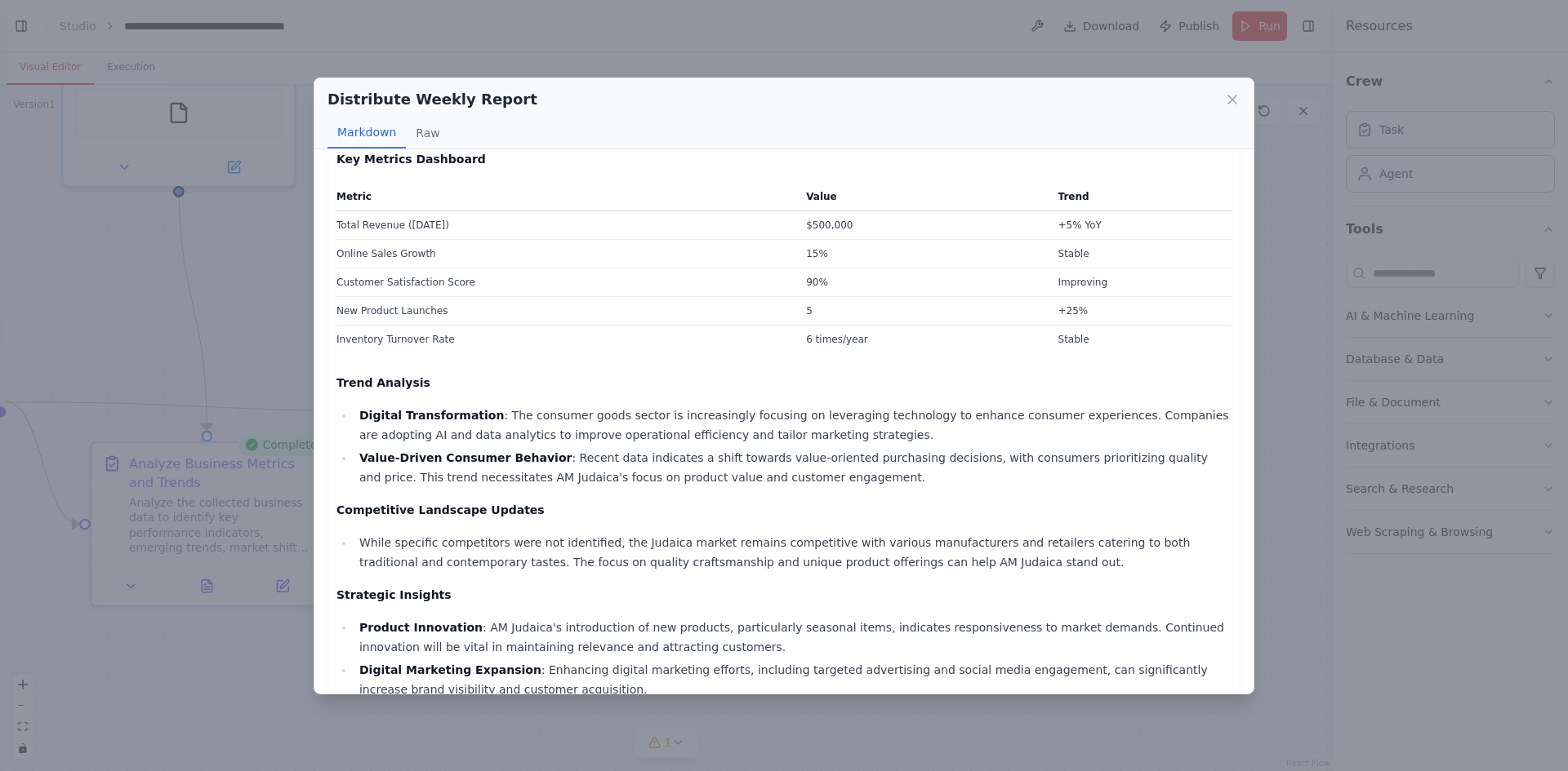
scroll to position [0, 0]
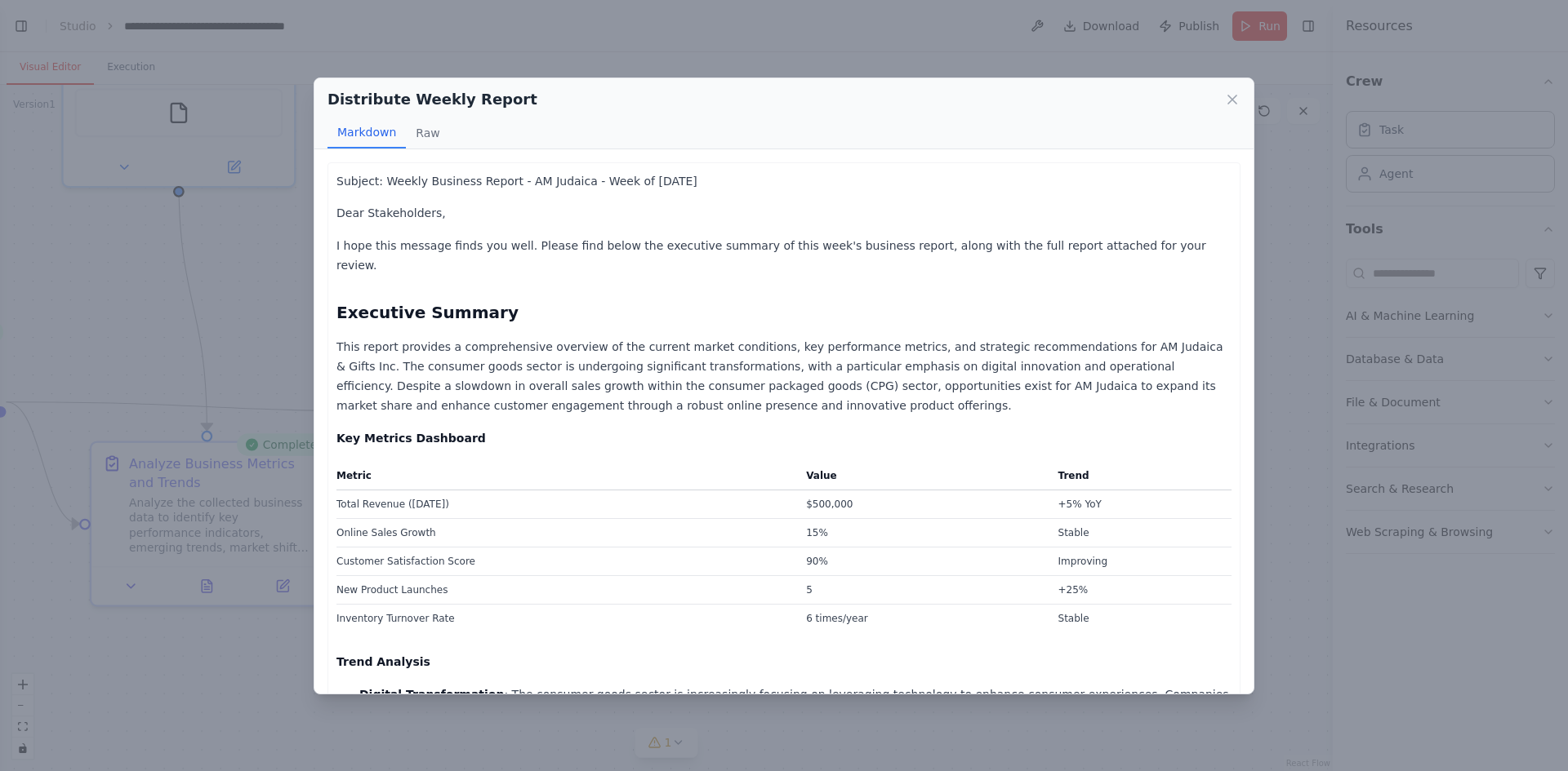
click at [204, 703] on div "Distribute Weekly Report Markdown Raw Subject: Weekly Business Report - AM Juda…" at bounding box center [784, 386] width 1568 height 771
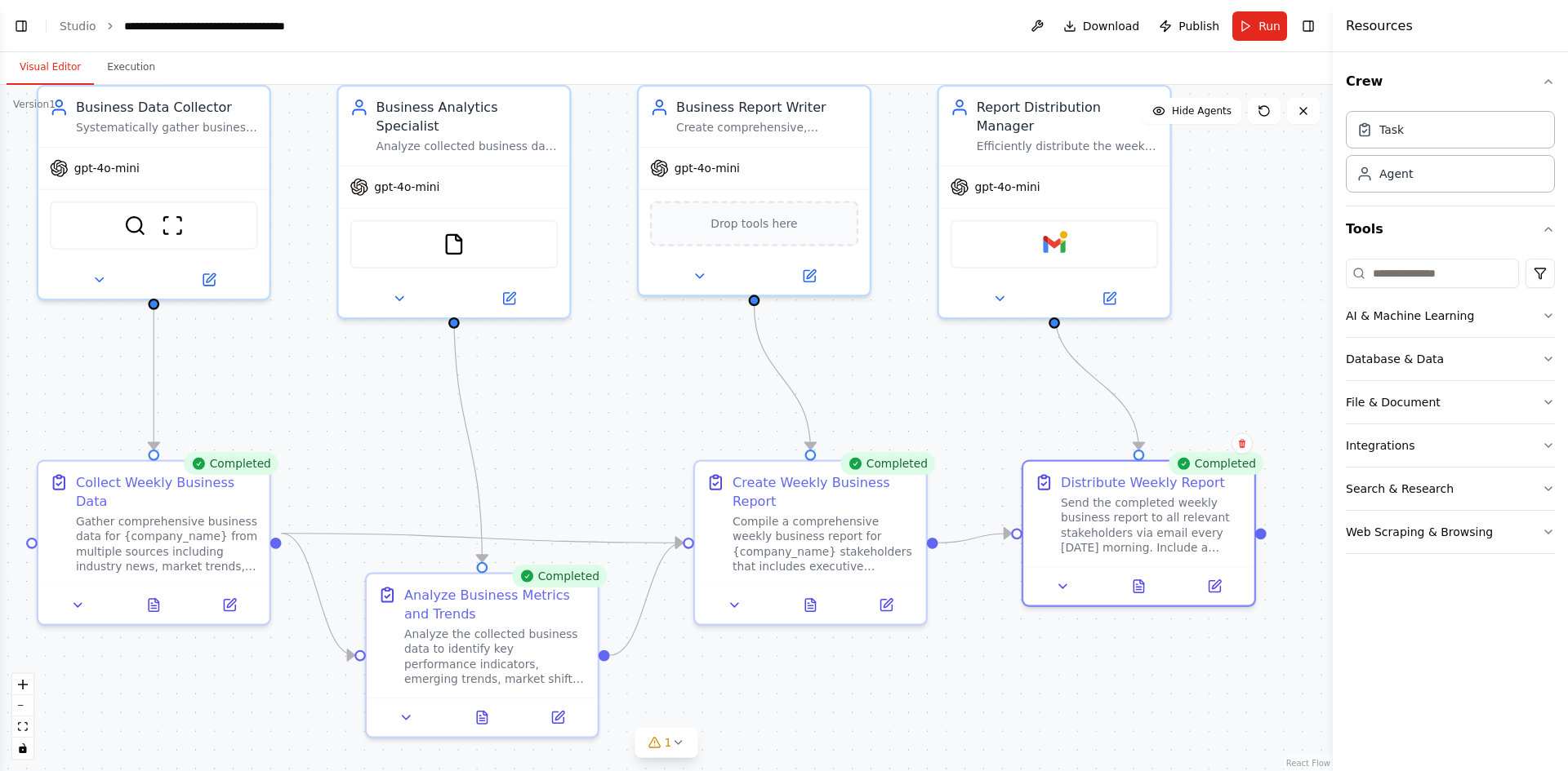
drag, startPoint x: 317, startPoint y: 245, endPoint x: 543, endPoint y: 338, distance: 244.4
click at [543, 338] on div ".deletable-edge-delete-btn { width: 20px; height: 20px; border: 0px solid #ffff…" at bounding box center [666, 427] width 1333 height 686
click at [1200, 110] on span "Hide Agents" at bounding box center [1201, 110] width 60 height 13
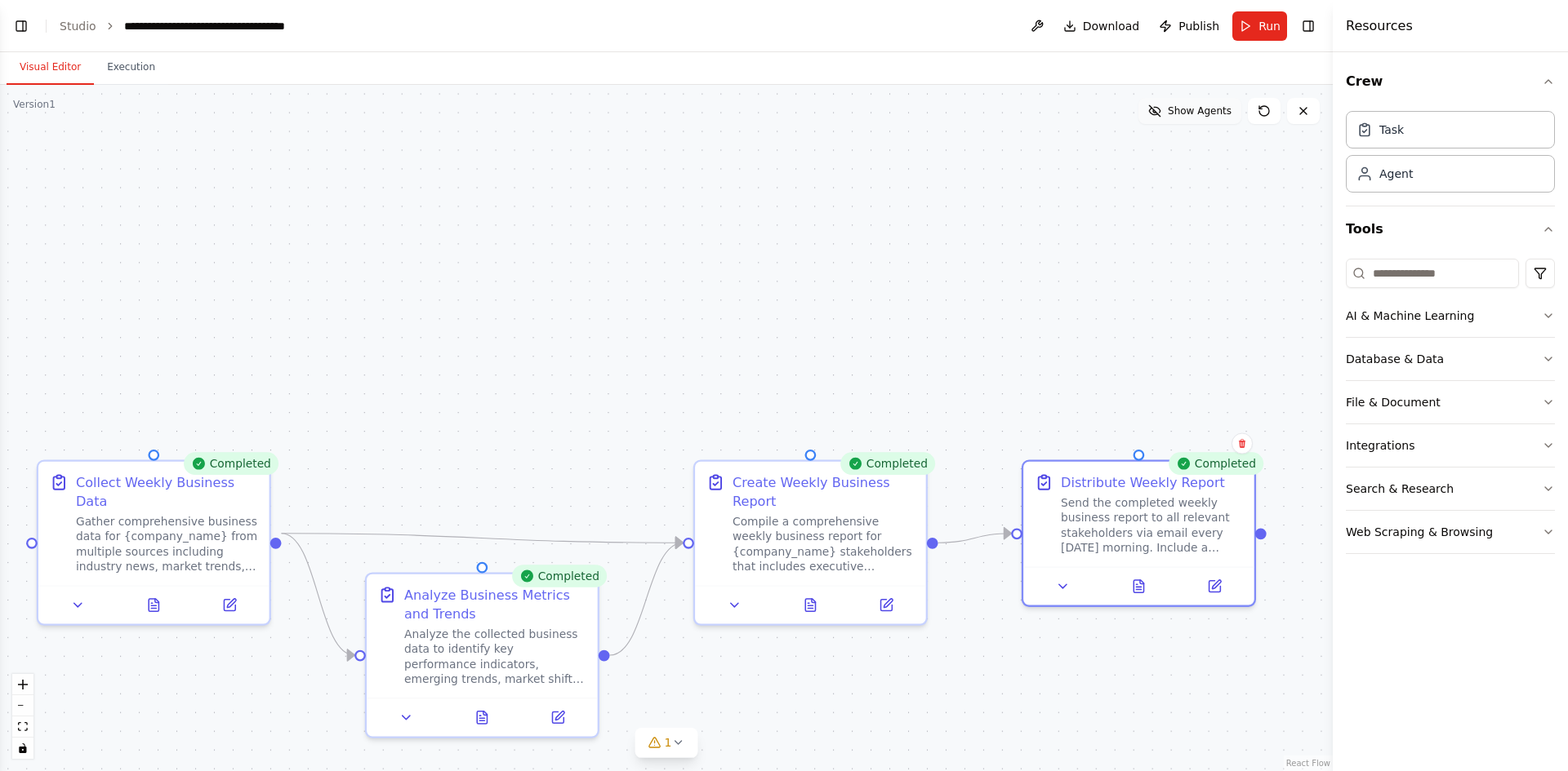
click at [1200, 110] on span "Show Agents" at bounding box center [1199, 110] width 63 height 13
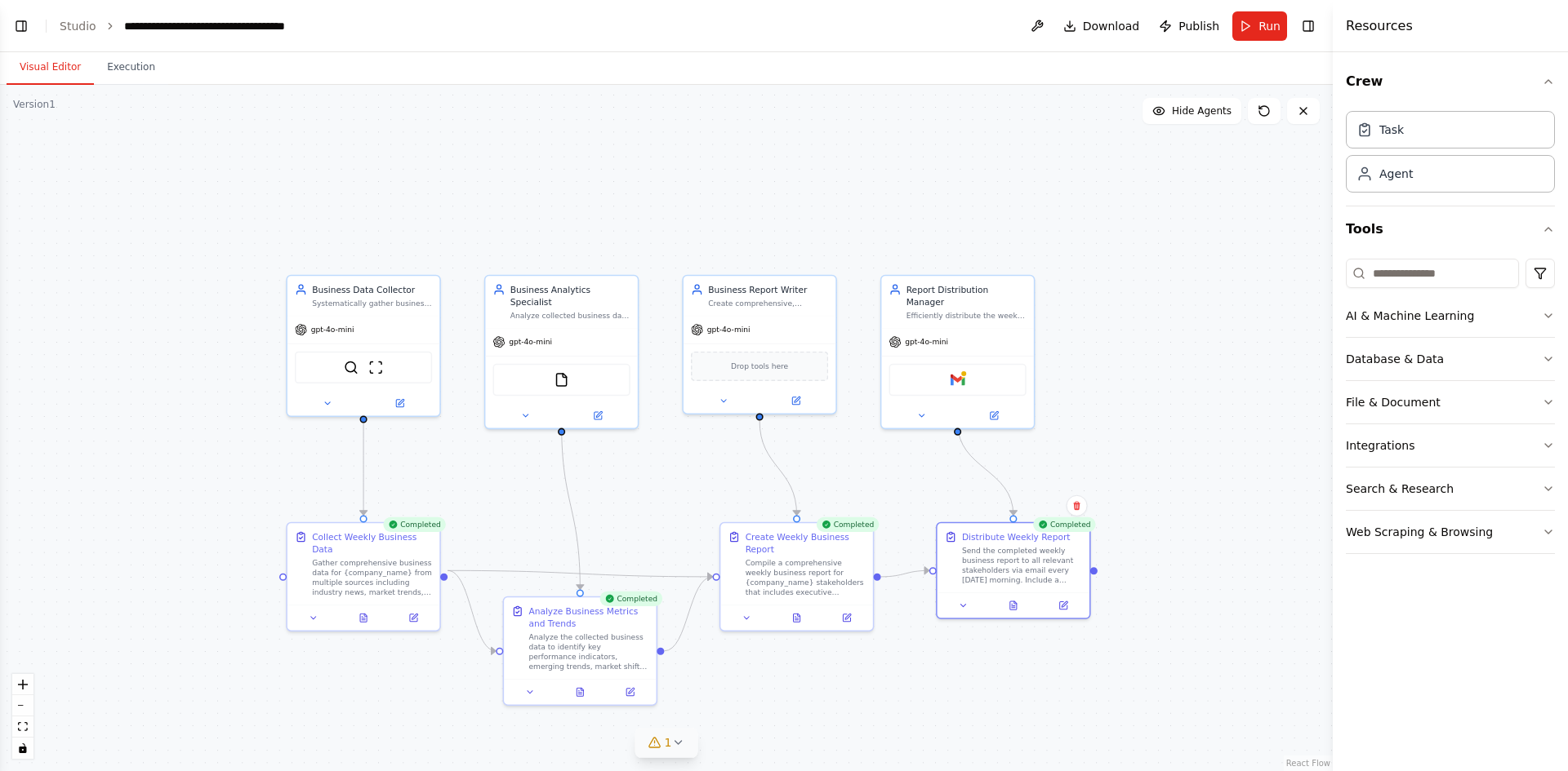
click at [684, 742] on button "1" at bounding box center [667, 743] width 62 height 30
click at [439, 737] on div ".deletable-edge-delete-btn { width: 20px; height: 20px; border: 0px solid #ffff…" at bounding box center [666, 427] width 1333 height 686
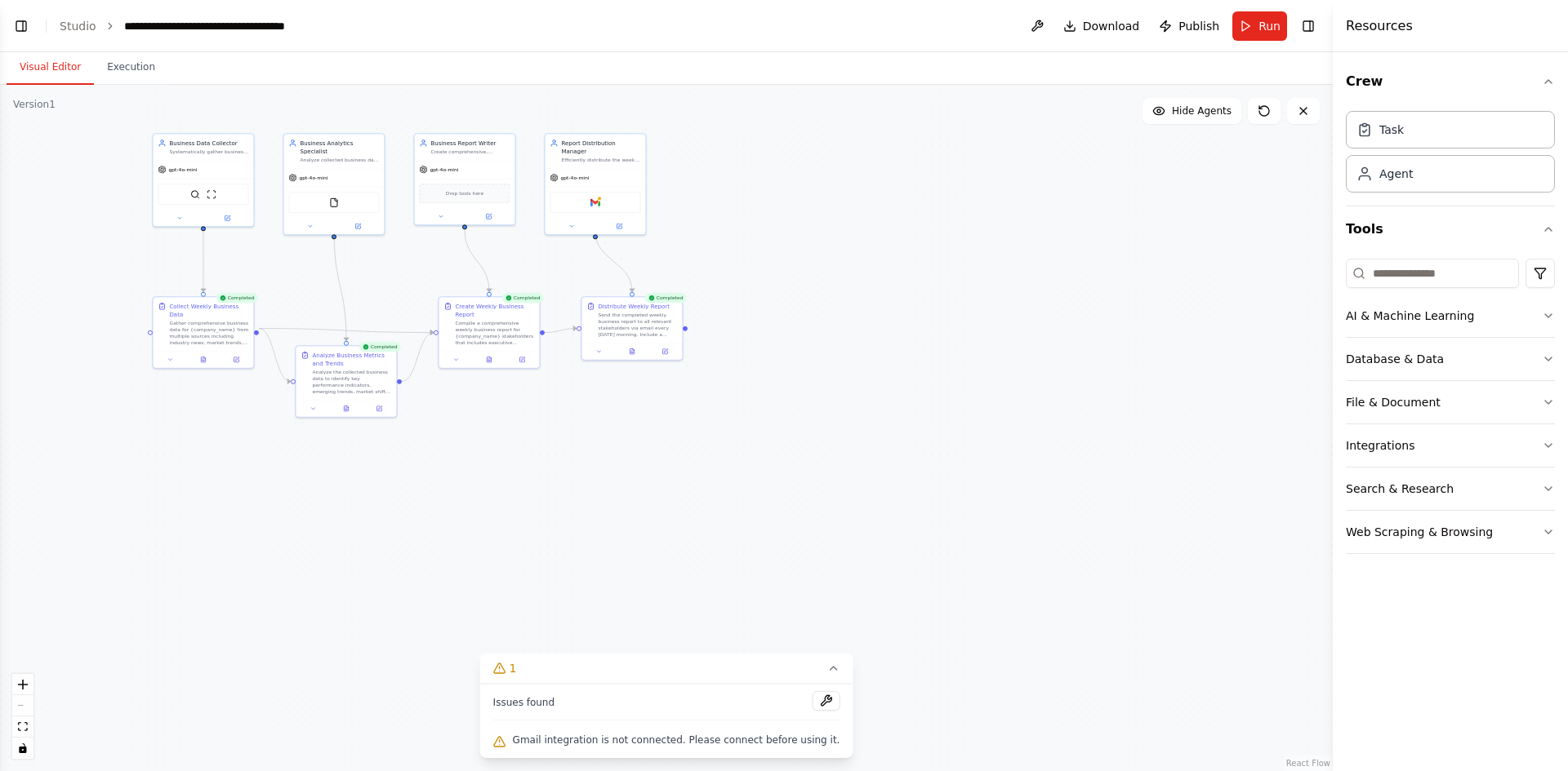
drag, startPoint x: 905, startPoint y: 598, endPoint x: 640, endPoint y: 382, distance: 341.9
click at [640, 382] on div ".deletable-edge-delete-btn { width: 20px; height: 20px; border: 0px solid #ffff…" at bounding box center [666, 427] width 1333 height 686
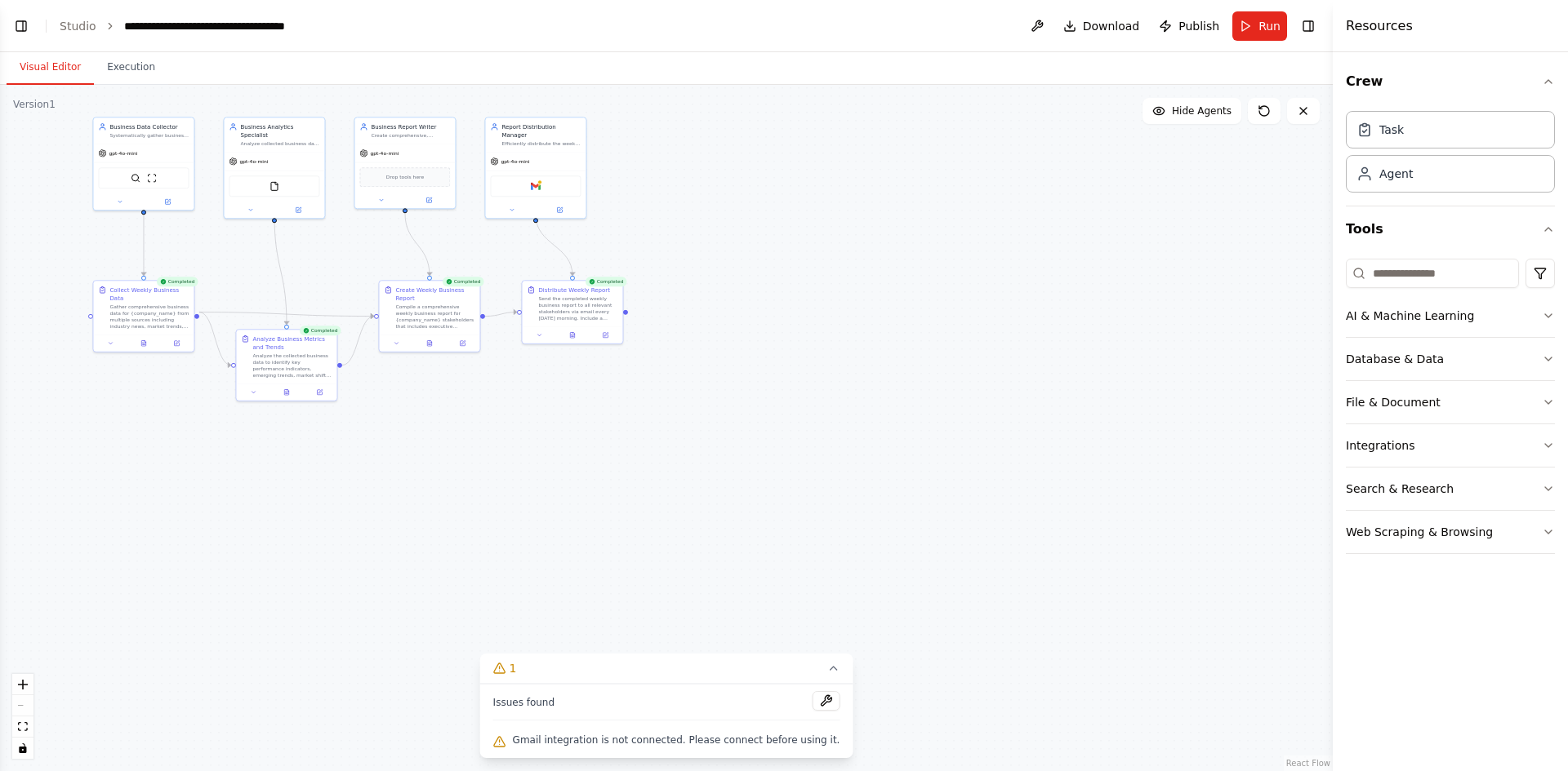
drag, startPoint x: 730, startPoint y: 431, endPoint x: 671, endPoint y: 416, distance: 60.9
click at [671, 416] on div ".deletable-edge-delete-btn { width: 20px; height: 20px; border: 0px solid #ffff…" at bounding box center [666, 427] width 1333 height 686
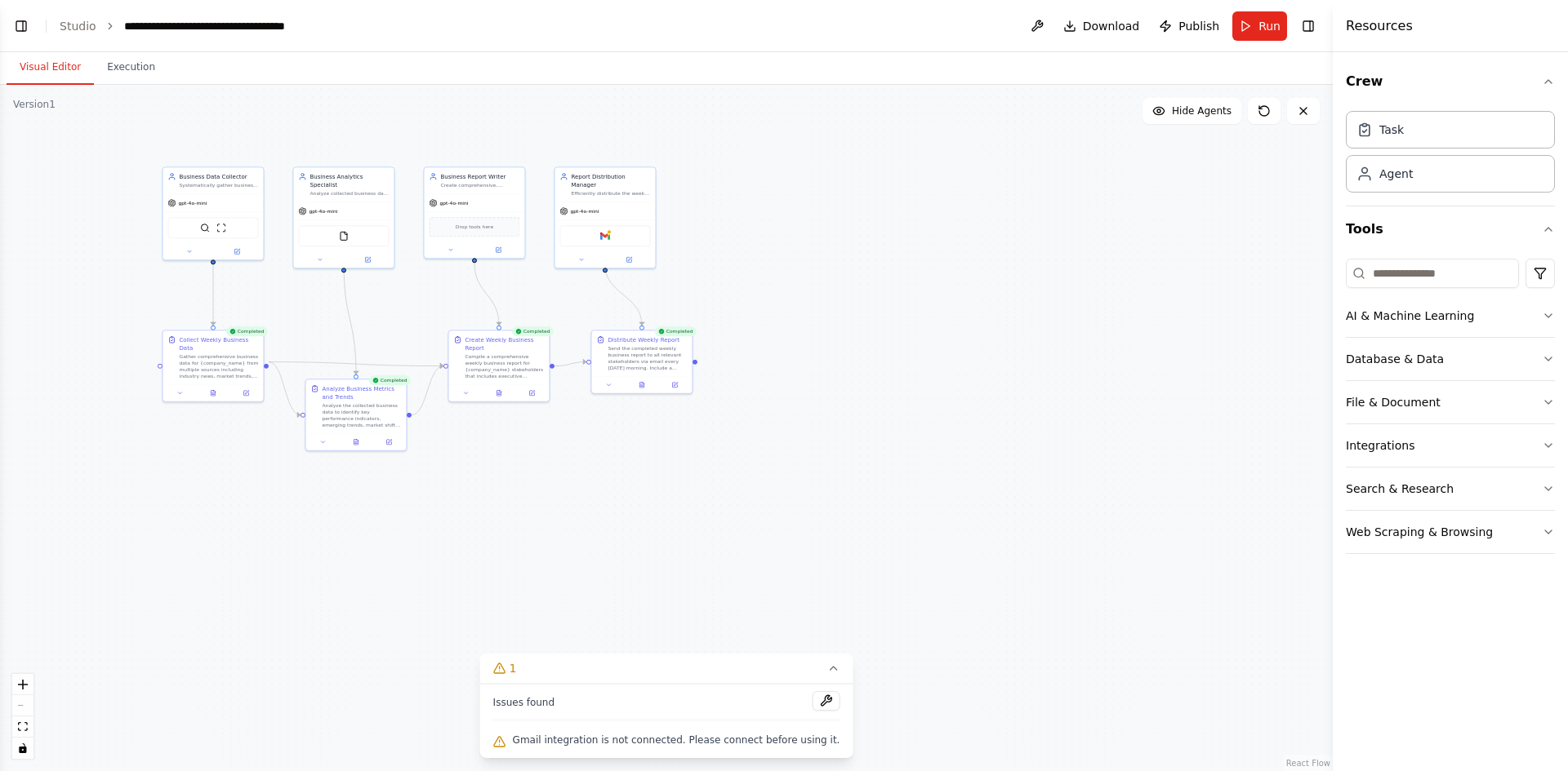
drag, startPoint x: 751, startPoint y: 402, endPoint x: 821, endPoint y: 452, distance: 86.0
click at [821, 452] on div ".deletable-edge-delete-btn { width: 20px; height: 20px; border: 0px solid #ffff…" at bounding box center [666, 427] width 1333 height 686
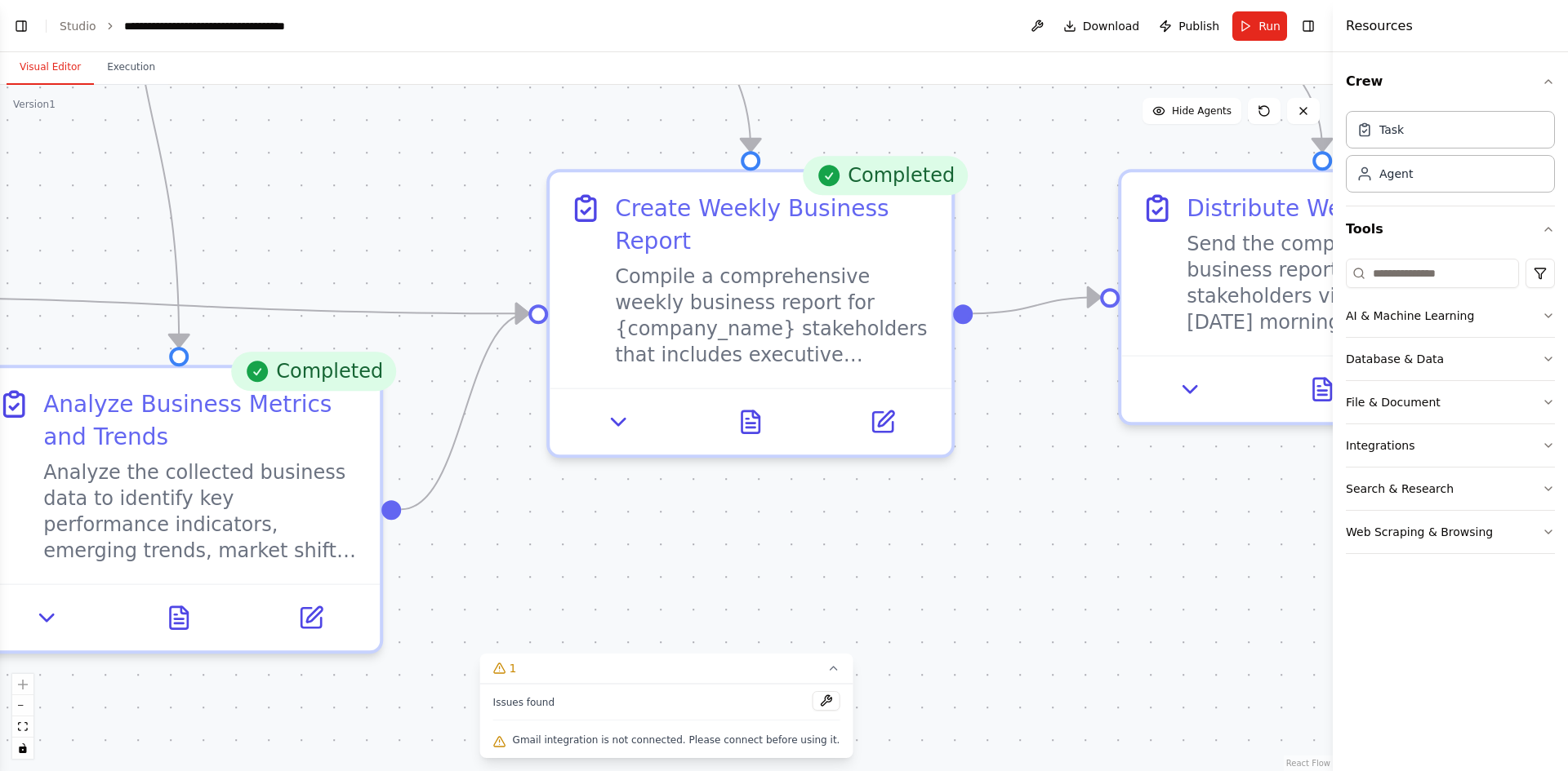
drag, startPoint x: 507, startPoint y: 404, endPoint x: 880, endPoint y: 810, distance: 551.3
click at [880, 771] on html "BETA Set up a crew that collects data from multiple sources, creates comprehens…" at bounding box center [784, 386] width 1568 height 771
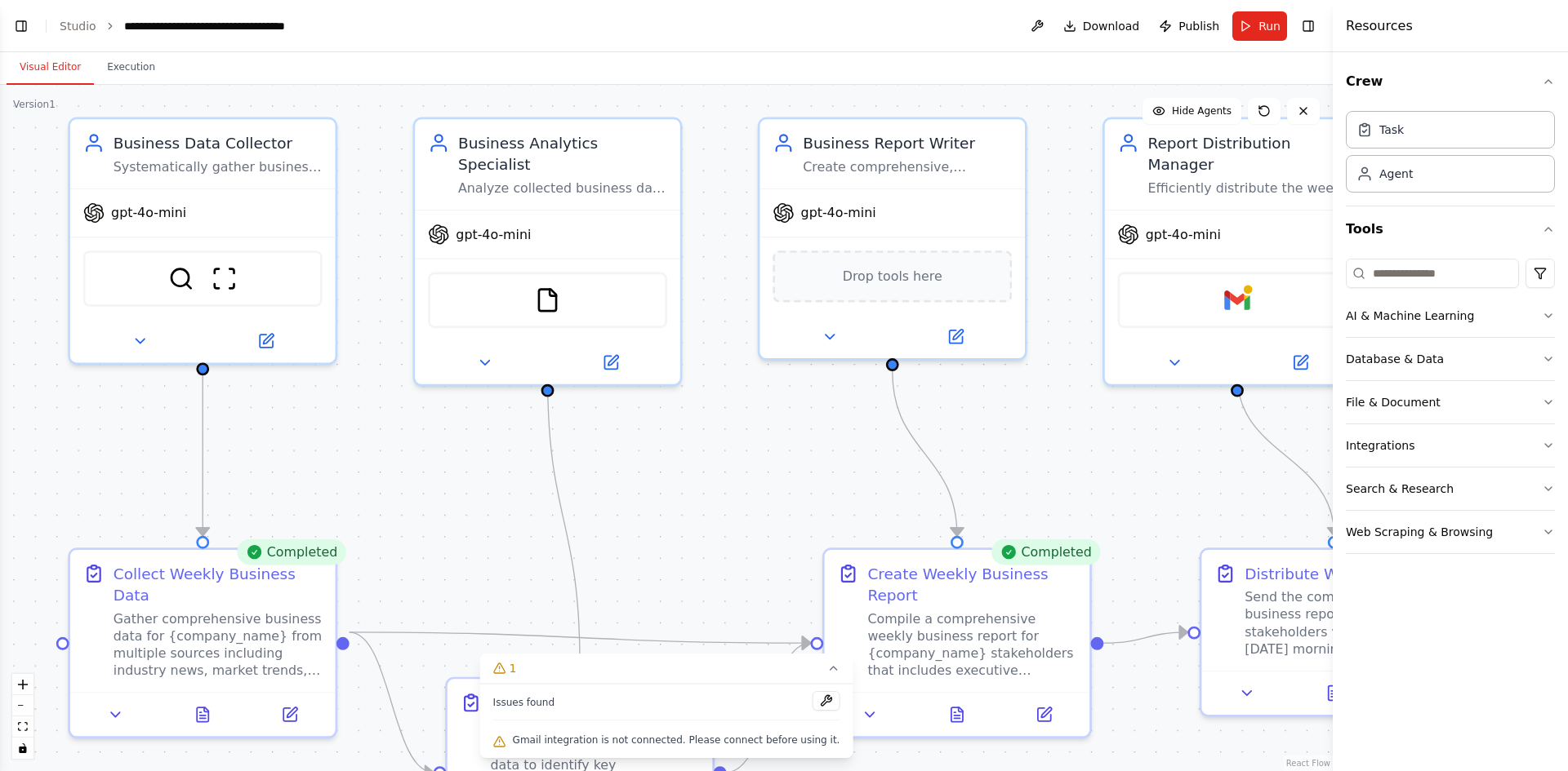
drag, startPoint x: 561, startPoint y: 337, endPoint x: 718, endPoint y: 533, distance: 251.1
click at [718, 533] on div ".deletable-edge-delete-btn { width: 20px; height: 20px; border: 0px solid #ffff…" at bounding box center [666, 427] width 1333 height 686
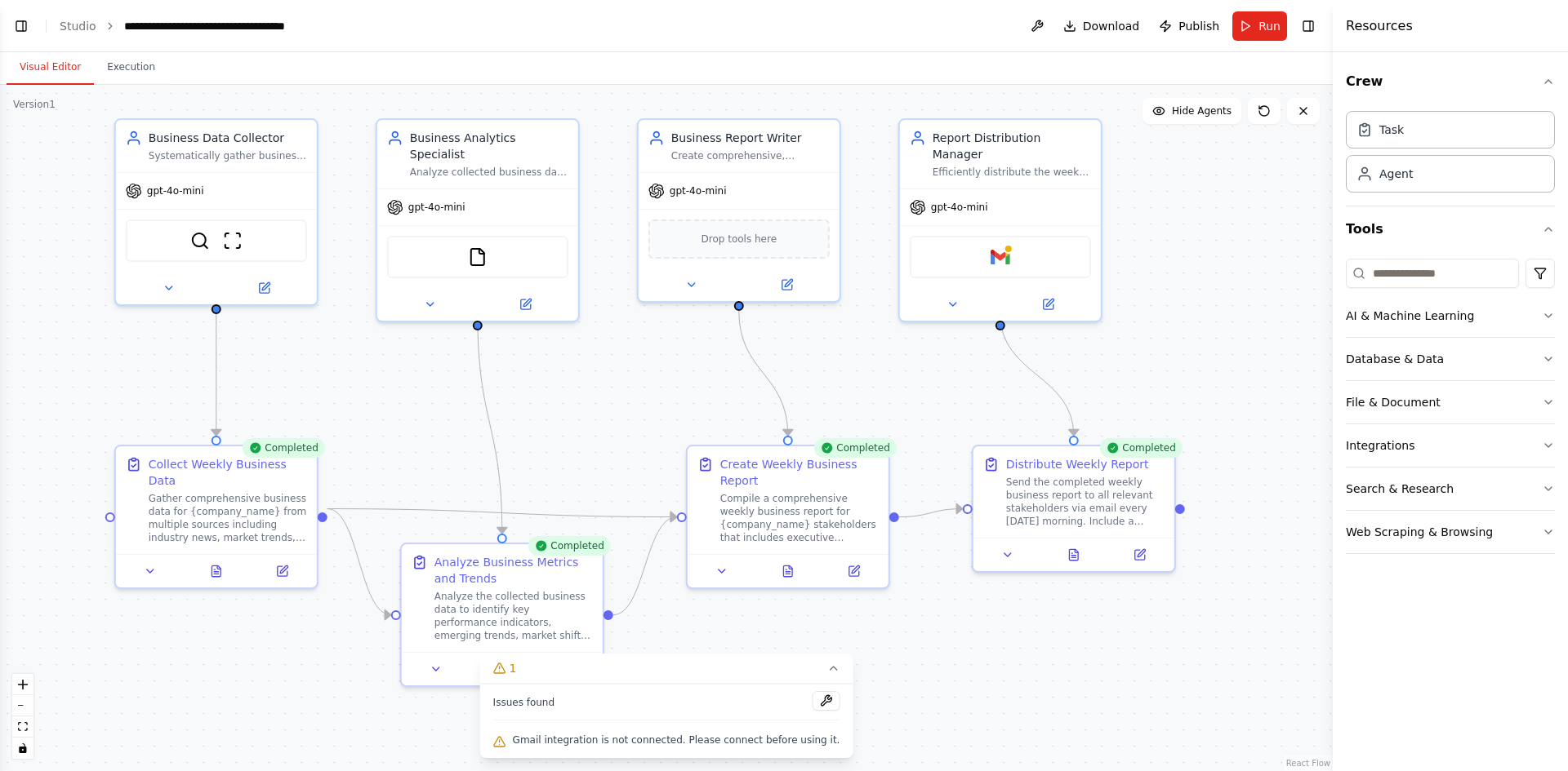
drag, startPoint x: 701, startPoint y: 551, endPoint x: 597, endPoint y: 467, distance: 133.7
click at [597, 467] on div ".deletable-edge-delete-btn { width: 20px; height: 20px; border: 0px solid #ffff…" at bounding box center [666, 427] width 1333 height 686
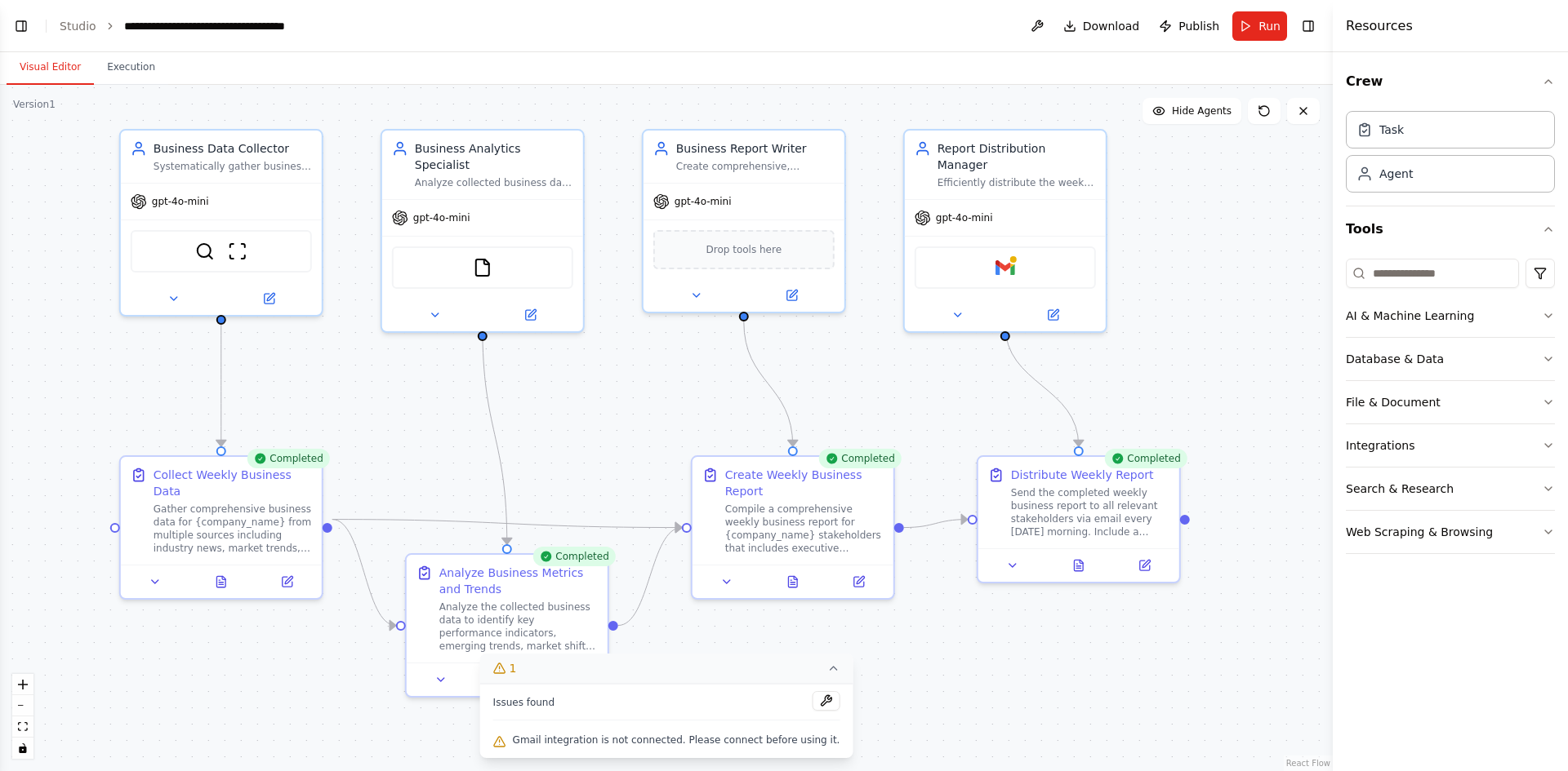
click at [826, 665] on icon at bounding box center [832, 668] width 13 height 13
click at [812, 668] on div ".deletable-edge-delete-btn { width: 20px; height: 20px; border: 0px solid #ffff…" at bounding box center [666, 427] width 1333 height 686
click at [217, 535] on div "Gather comprehensive business data for {company_name} from multiple sources inc…" at bounding box center [232, 526] width 158 height 53
click at [237, 511] on div "Gather comprehensive business data for {company_name} from multiple sources inc…" at bounding box center [232, 526] width 158 height 53
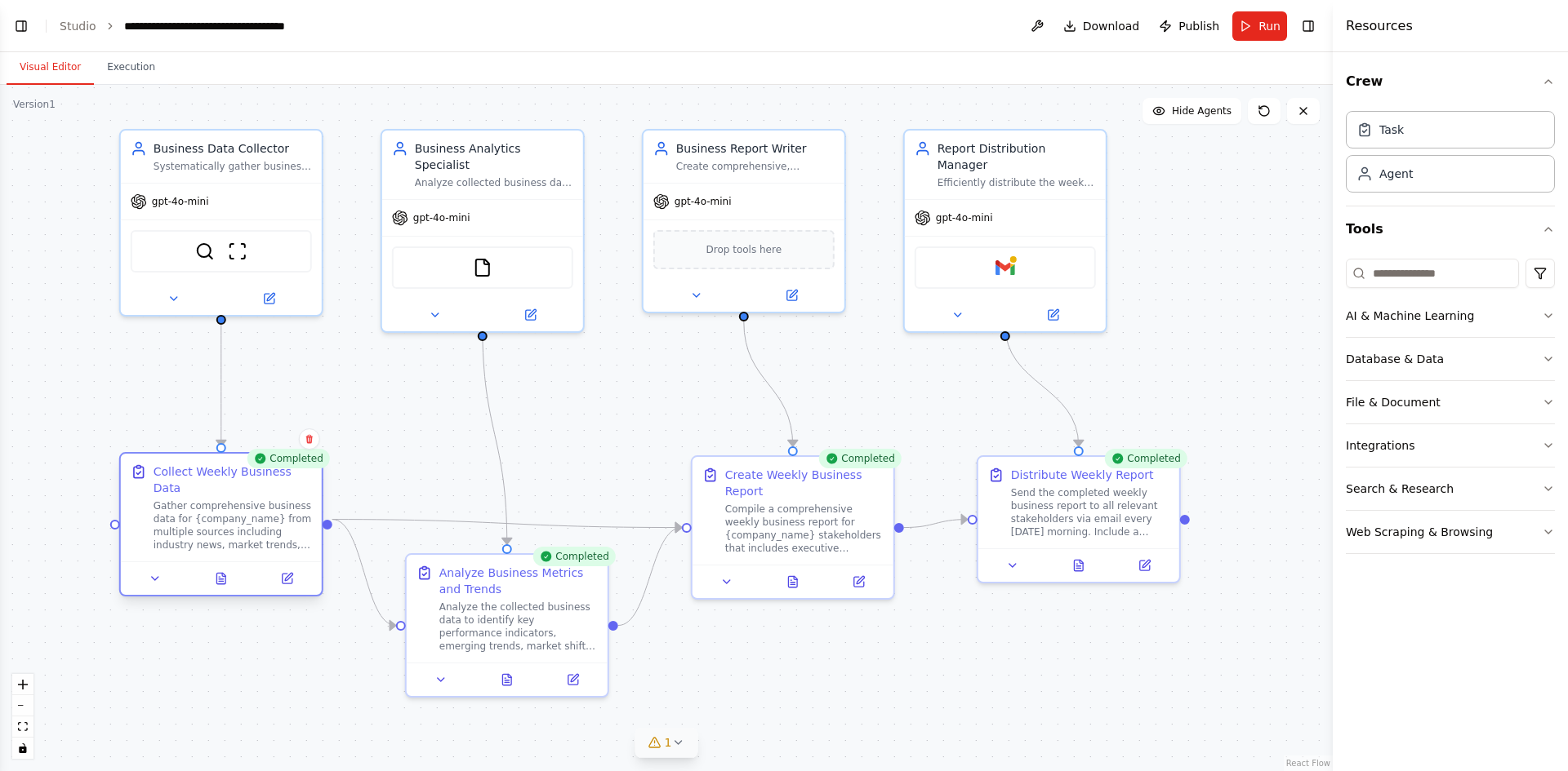
click at [237, 510] on div "Gather comprehensive business data for {company_name} from multiple sources inc…" at bounding box center [232, 526] width 158 height 53
click at [456, 619] on div "Analyze the collected business data to identify key performance indicators, eme…" at bounding box center [518, 624] width 158 height 53
click at [212, 525] on div "Gather comprehensive business data for {company_name} from multiple sources inc…" at bounding box center [232, 526] width 158 height 53
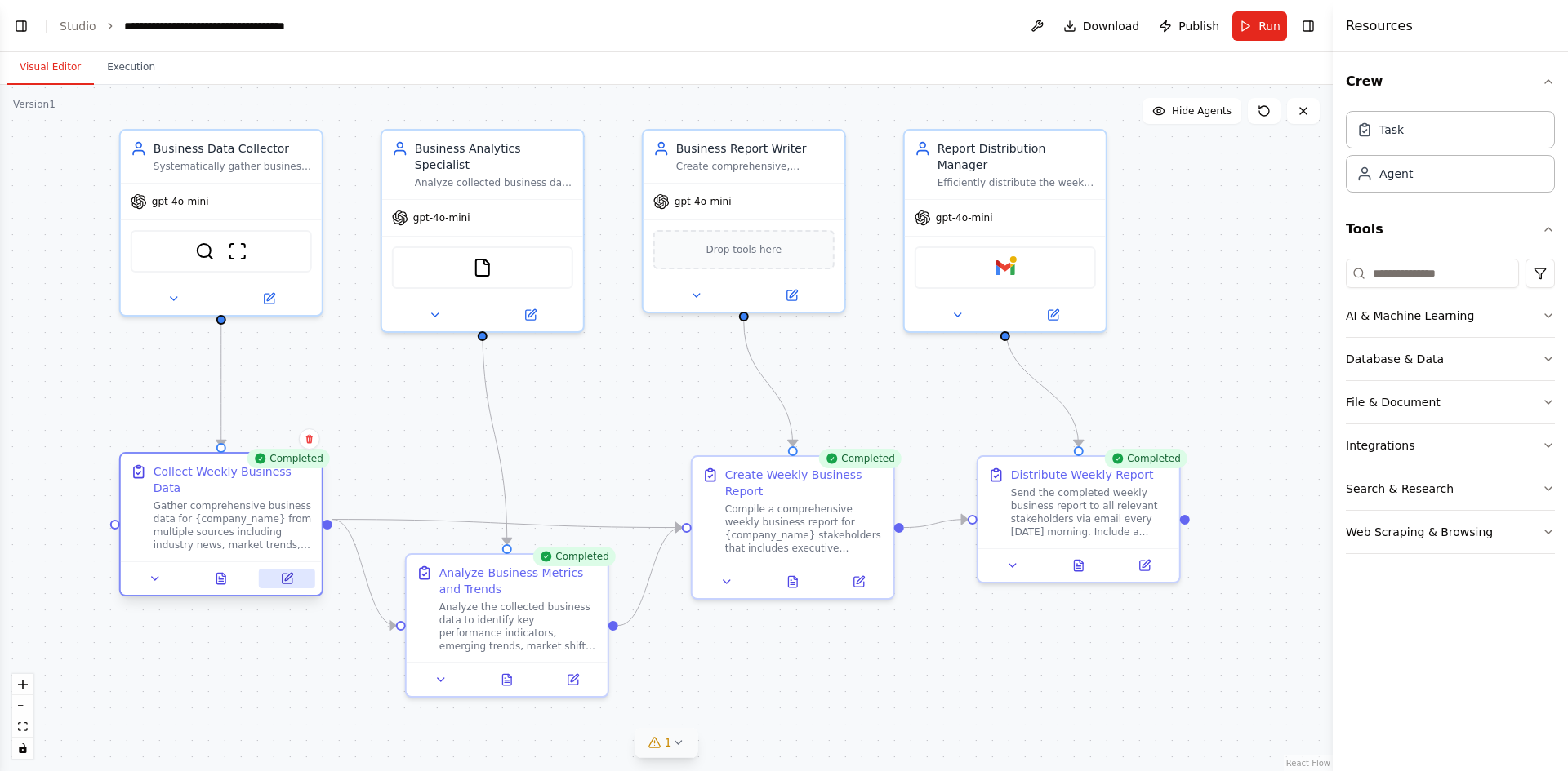
click at [310, 569] on button at bounding box center [287, 579] width 57 height 20
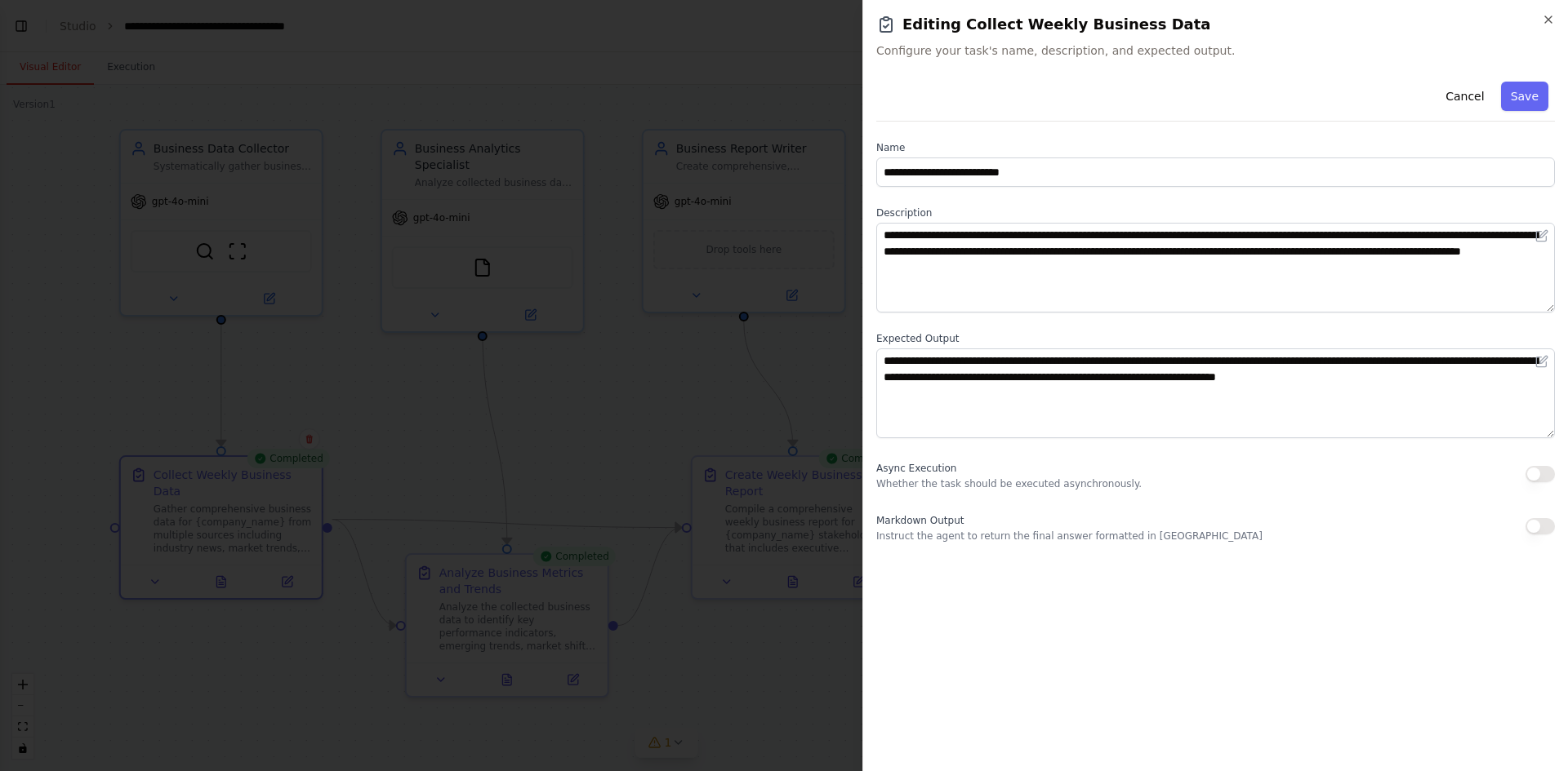
click at [736, 614] on div at bounding box center [784, 386] width 1568 height 771
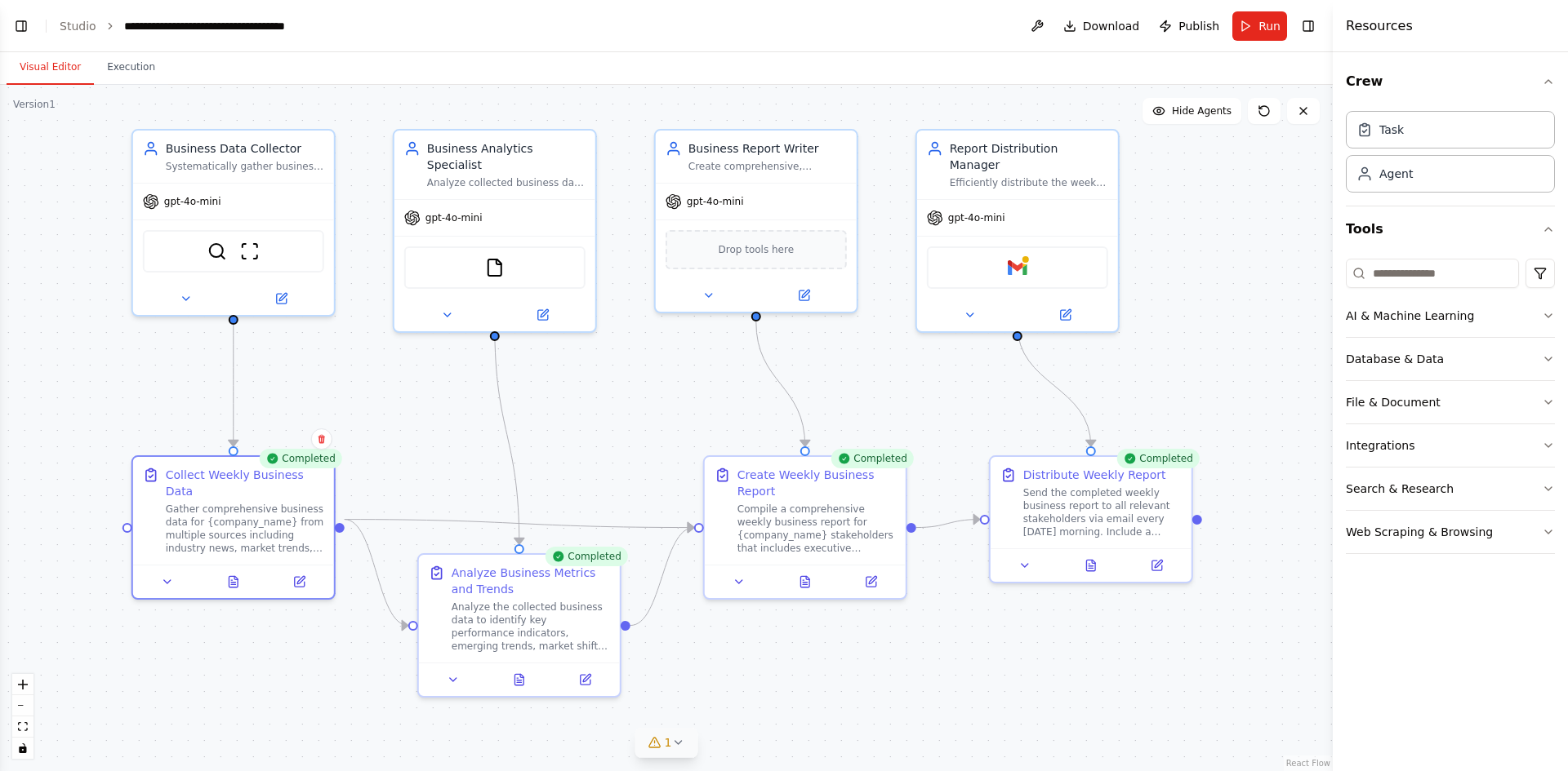
drag, startPoint x: 542, startPoint y: 393, endPoint x: 554, endPoint y: 393, distance: 12.0
click at [554, 393] on div ".deletable-edge-delete-btn { width: 20px; height: 20px; border: 0px solid #ffff…" at bounding box center [666, 427] width 1333 height 686
click at [629, 147] on div ".deletable-edge-delete-btn { width: 20px; height: 20px; border: 0px solid #ffff…" at bounding box center [666, 427] width 1333 height 686
click at [82, 584] on div ".deletable-edge-delete-btn { width: 20px; height: 20px; border: 0px solid #ffff…" at bounding box center [666, 427] width 1333 height 686
click at [338, 521] on div at bounding box center [340, 526] width 10 height 10
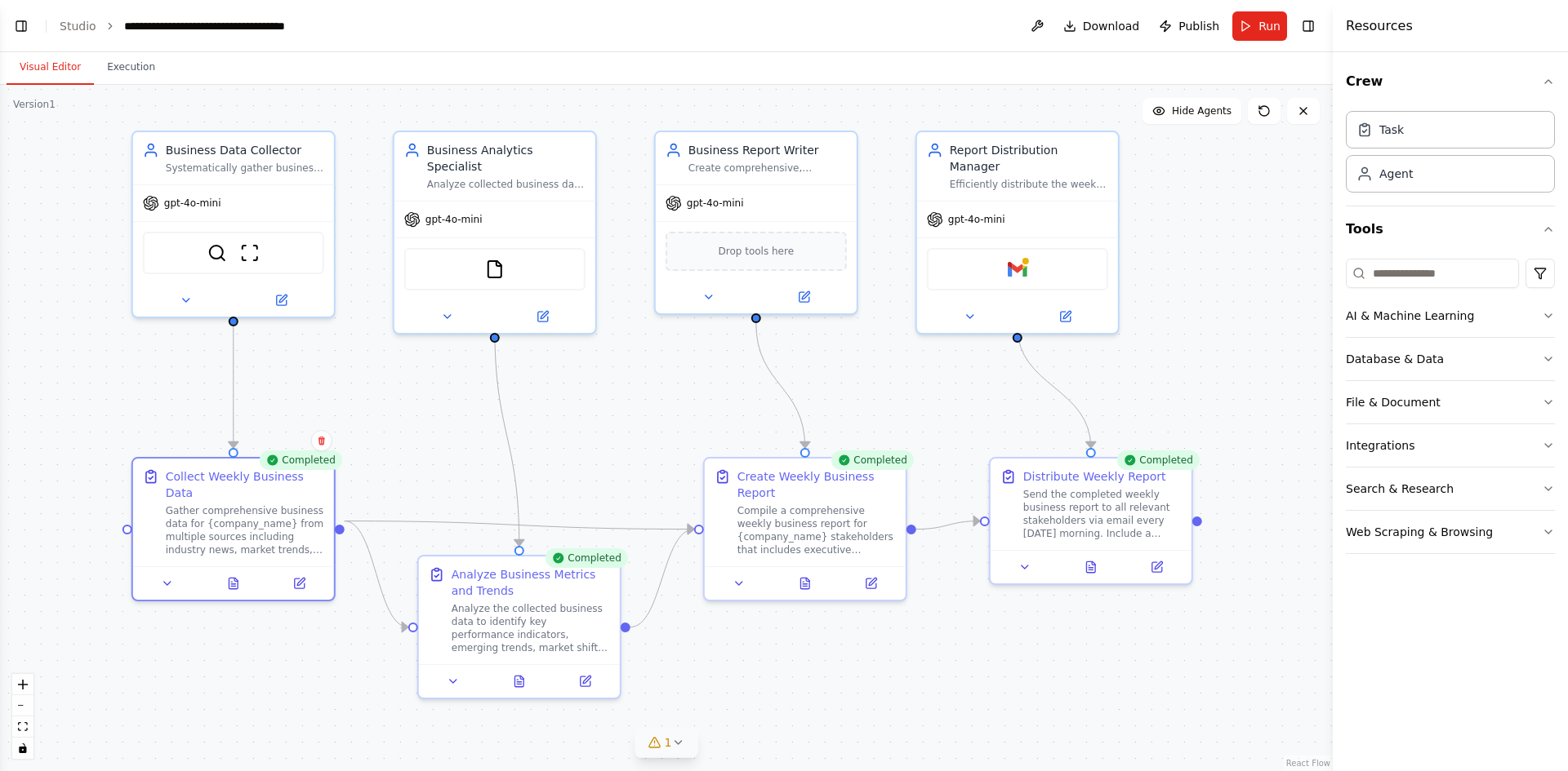
click at [129, 523] on div ".deletable-edge-delete-btn { width: 20px; height: 20px; border: 0px solid #ffff…" at bounding box center [666, 427] width 1333 height 686
click at [129, 521] on div at bounding box center [127, 526] width 10 height 10
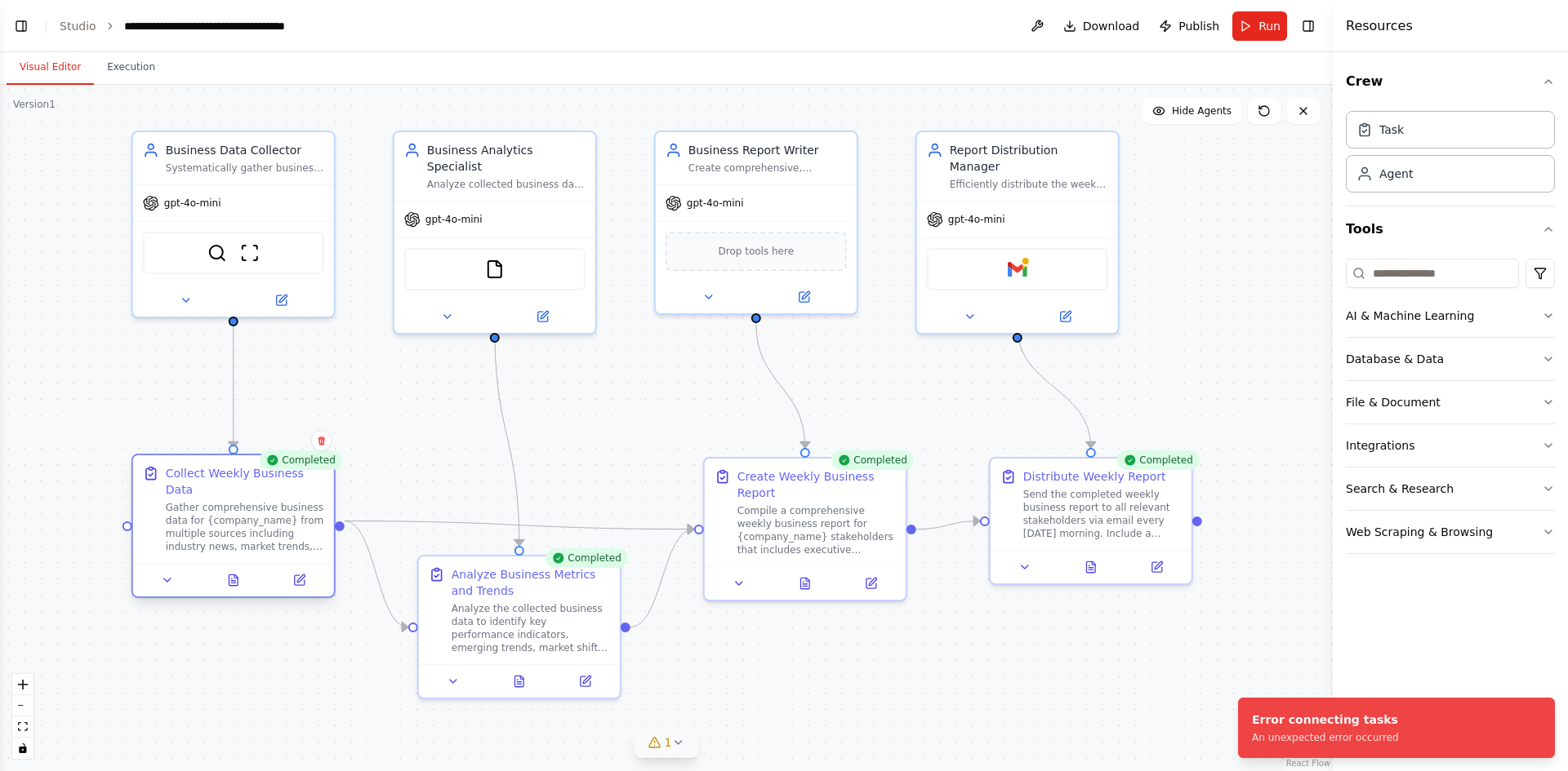
click at [125, 521] on div at bounding box center [127, 526] width 10 height 10
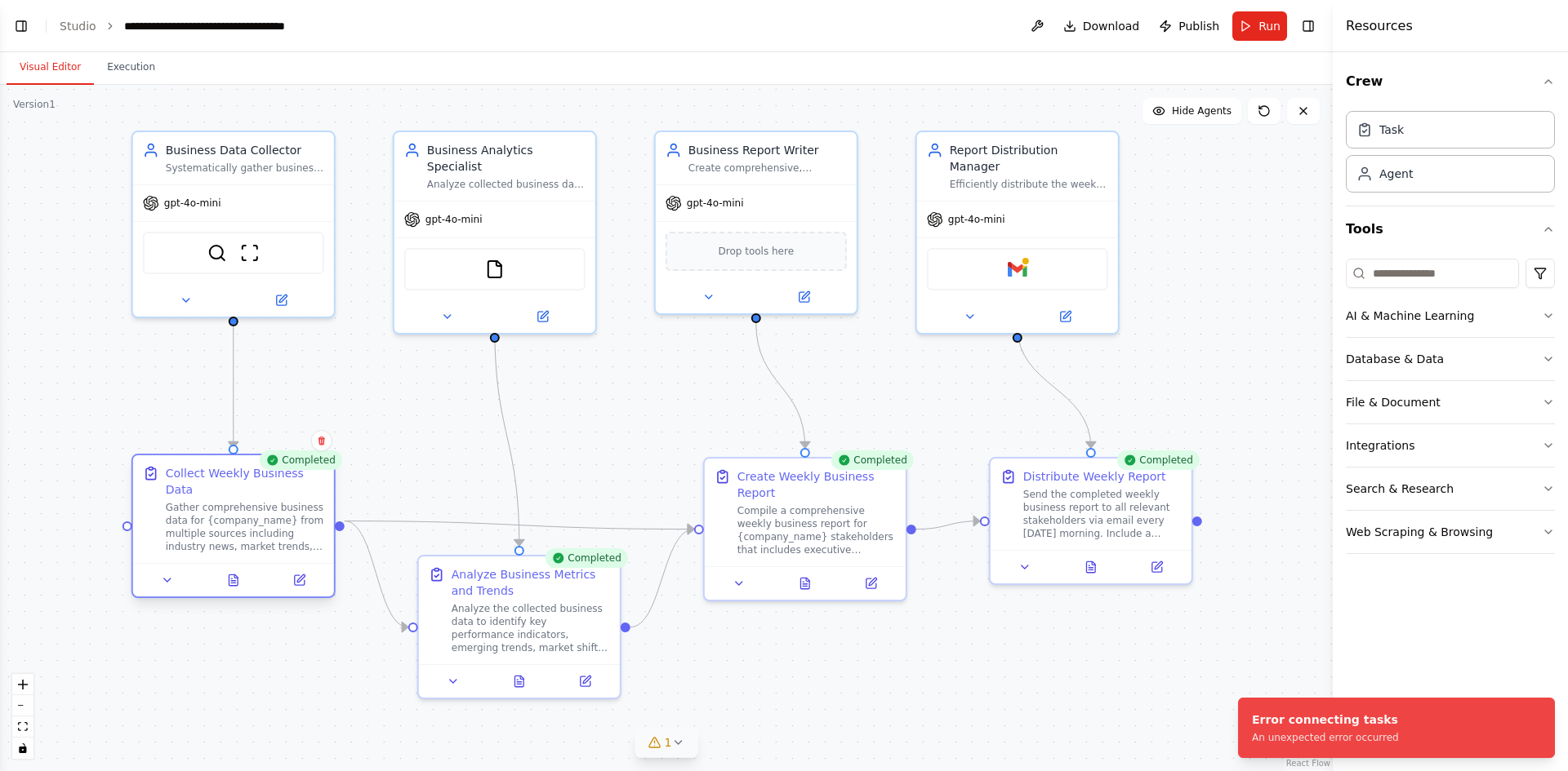
click at [124, 521] on div at bounding box center [127, 526] width 10 height 10
click at [696, 527] on div at bounding box center [699, 526] width 10 height 10
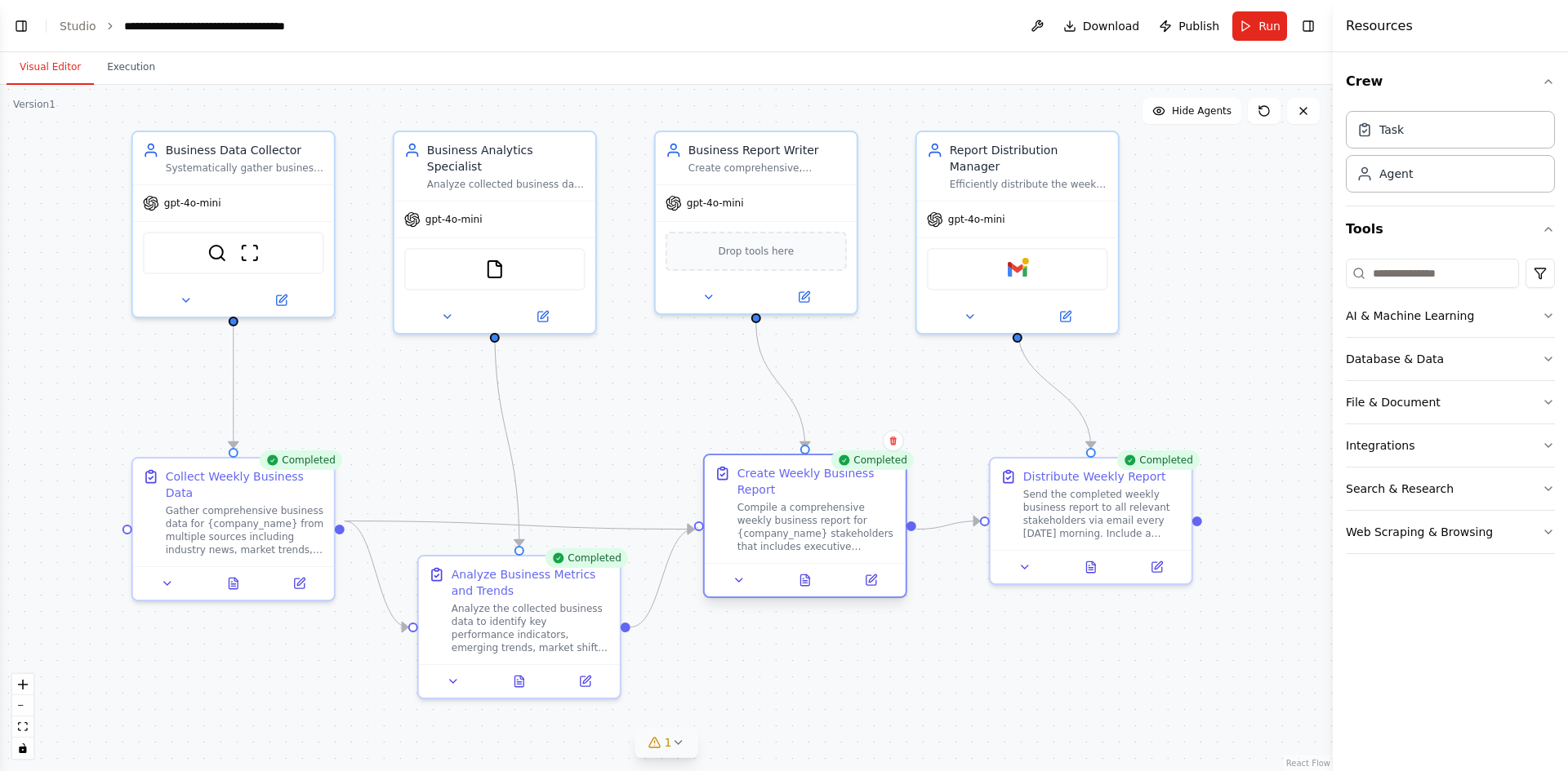
click at [696, 527] on div at bounding box center [699, 526] width 10 height 10
click at [1386, 278] on input at bounding box center [1431, 273] width 173 height 29
click at [1371, 357] on button "Database & Data" at bounding box center [1450, 358] width 209 height 42
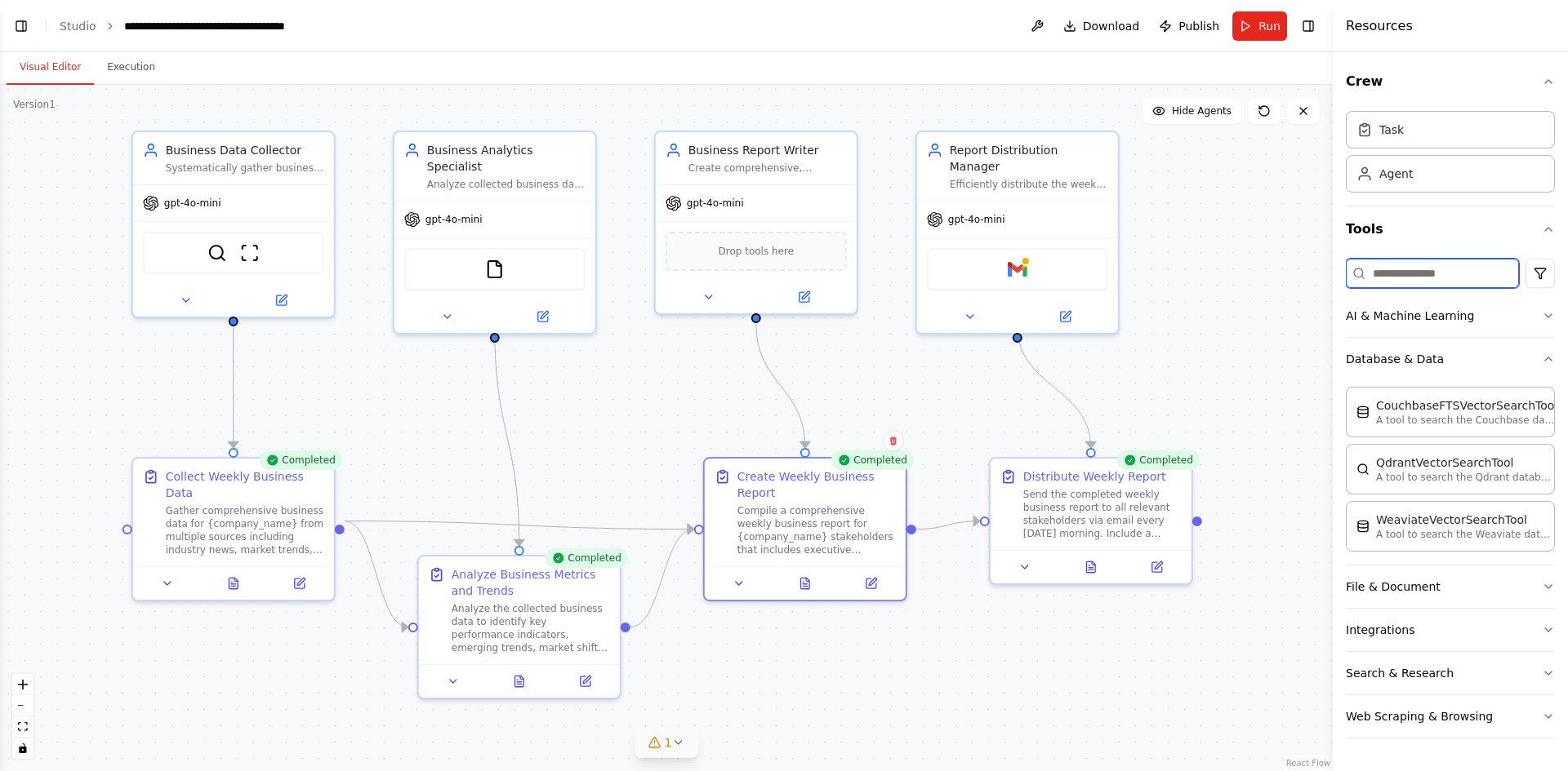
click at [1385, 273] on input at bounding box center [1431, 273] width 173 height 29
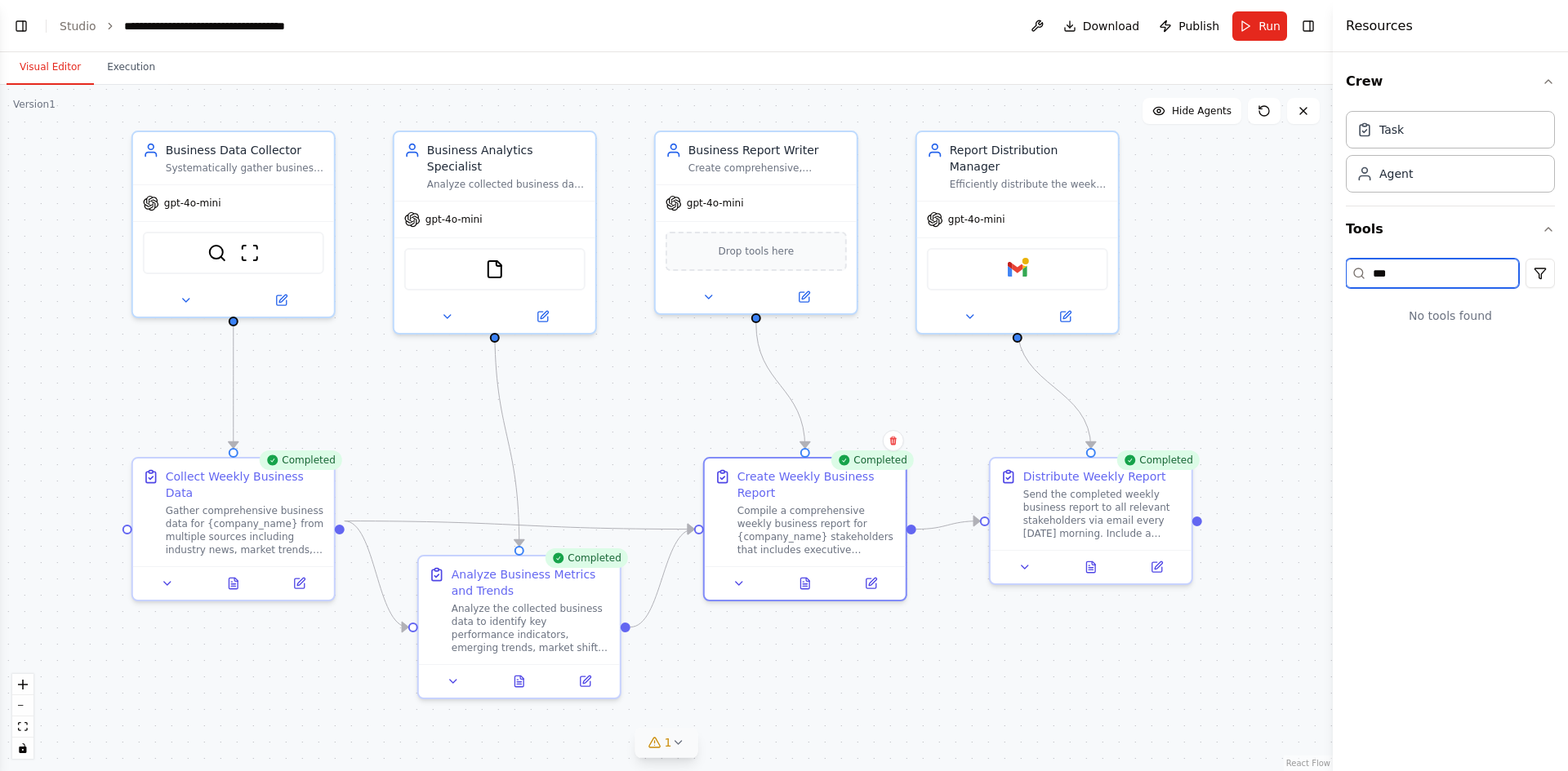
type input "*"
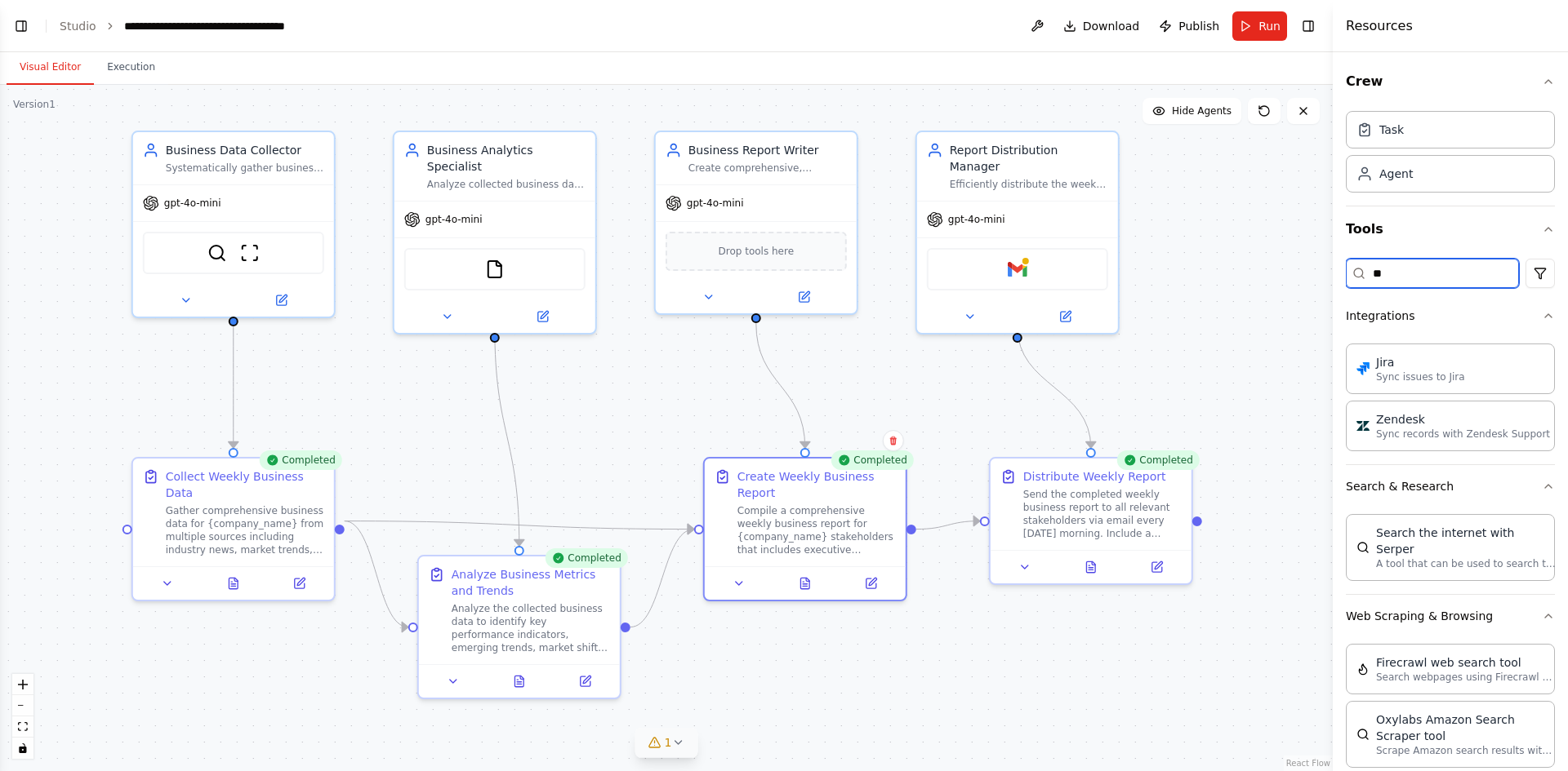
type input "*"
